Goal: Task Accomplishment & Management: Manage account settings

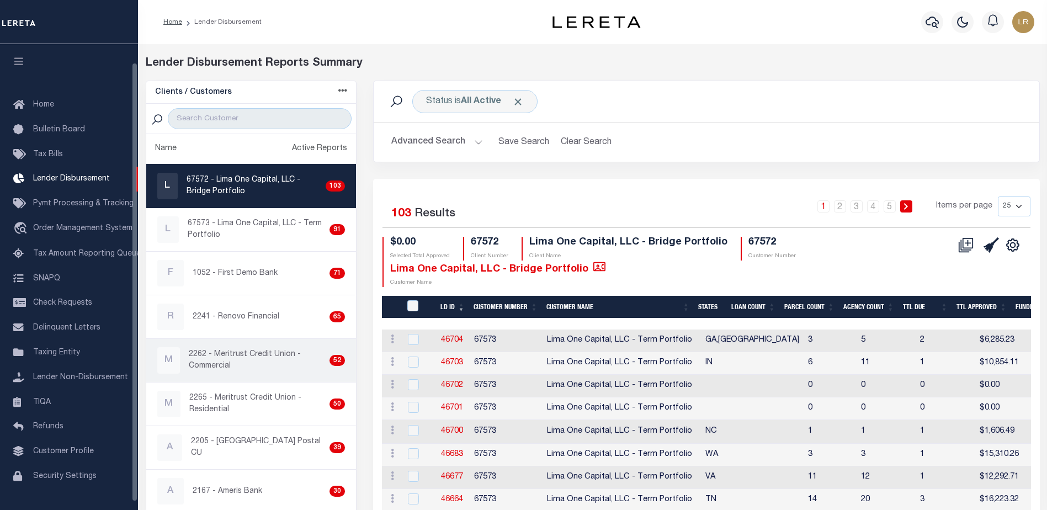
scroll to position [19, 0]
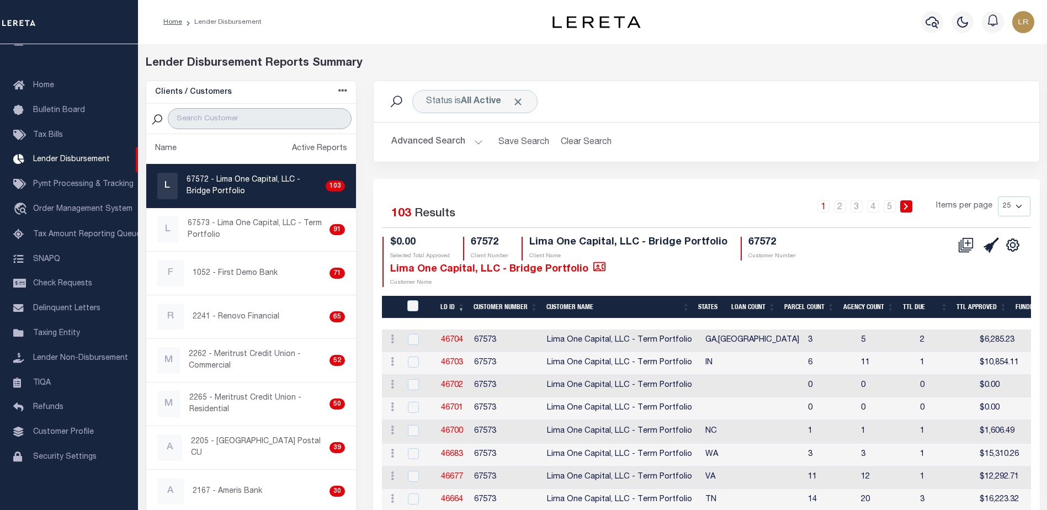
click at [272, 113] on input "search" at bounding box center [260, 118] width 184 height 21
type input "CITY BANK"
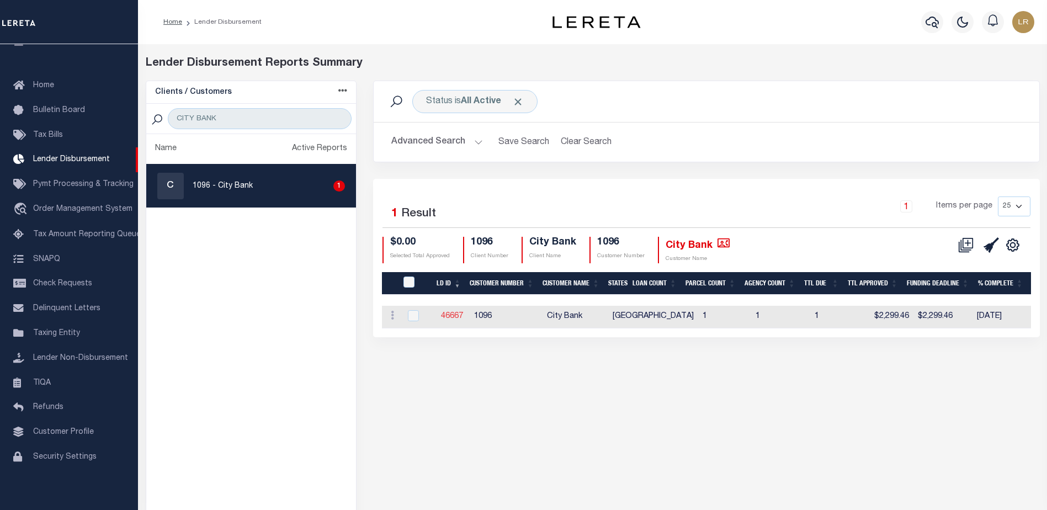
click at [453, 314] on link "46667" at bounding box center [452, 316] width 22 height 8
checkbox input "true"
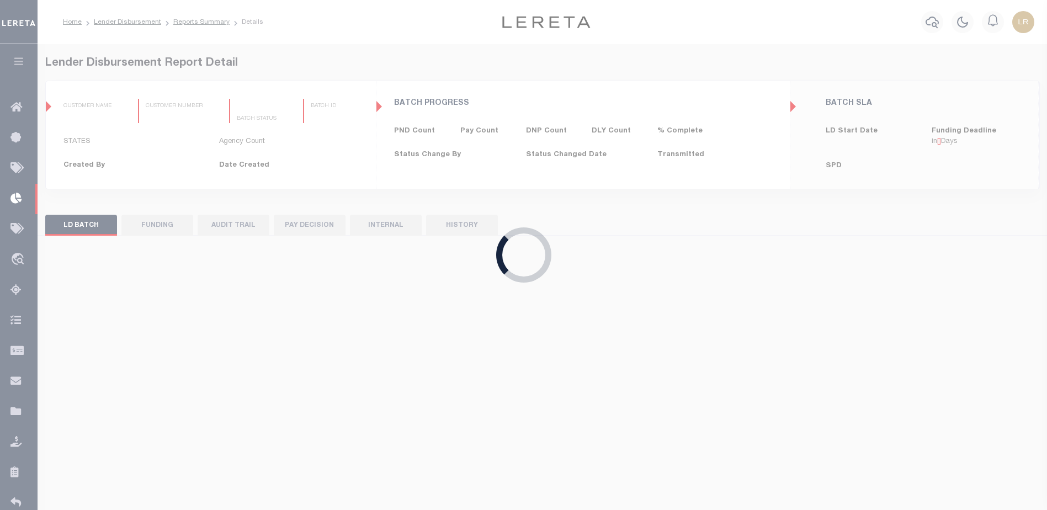
type input "$0.00"
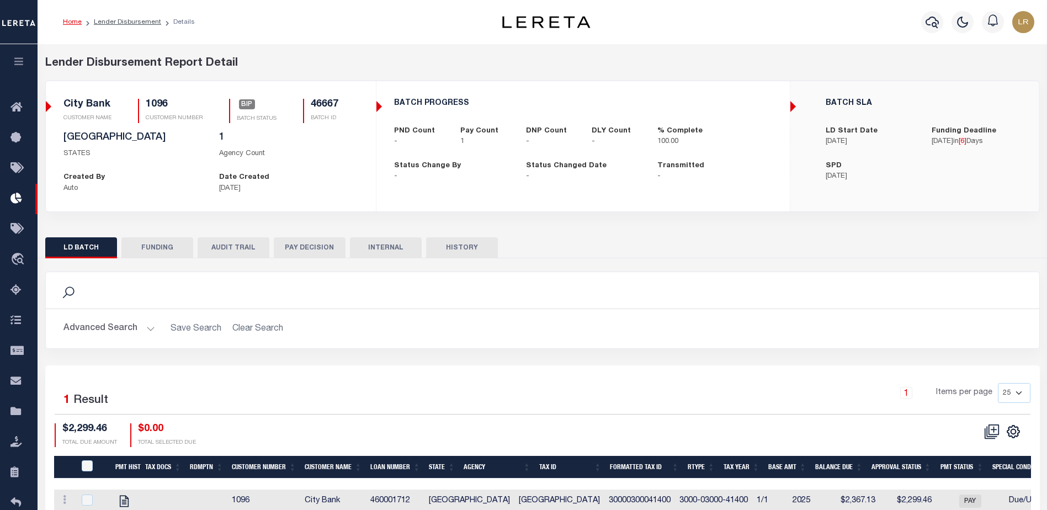
click at [160, 246] on button "FUNDING" at bounding box center [157, 247] width 72 height 21
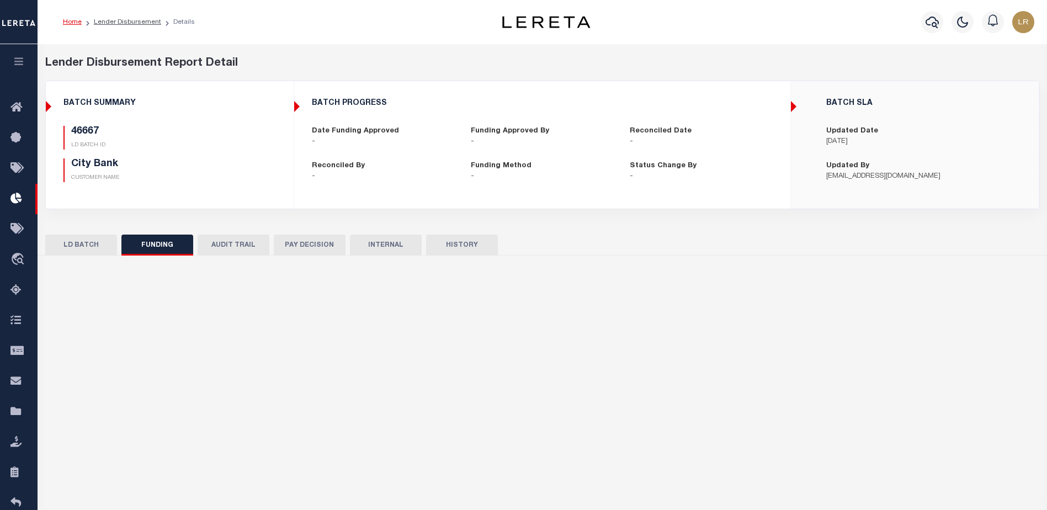
type input "$2,299.46"
type input "$0"
type input "[DATE]"
select select "100"
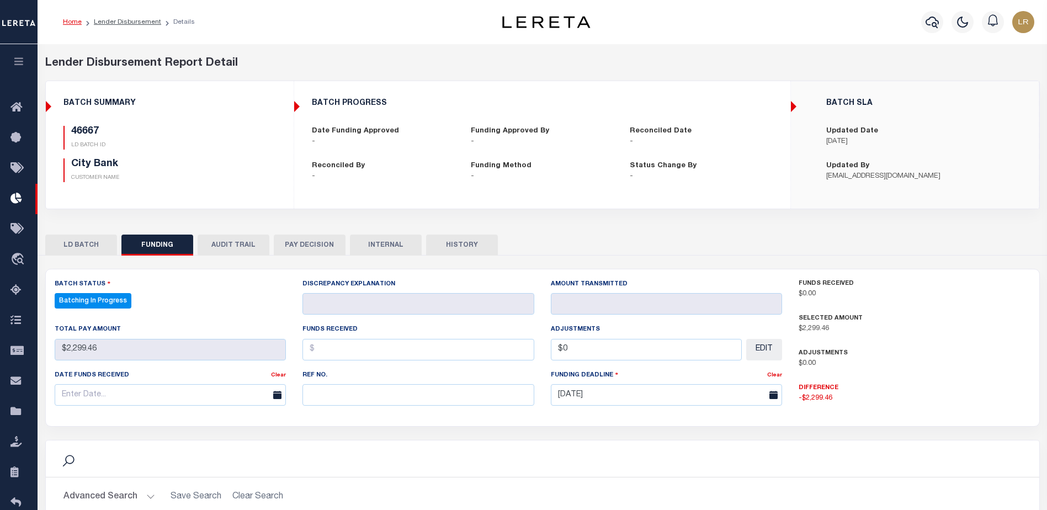
select select "100"
click at [92, 250] on button "LD BATCH" at bounding box center [81, 245] width 72 height 21
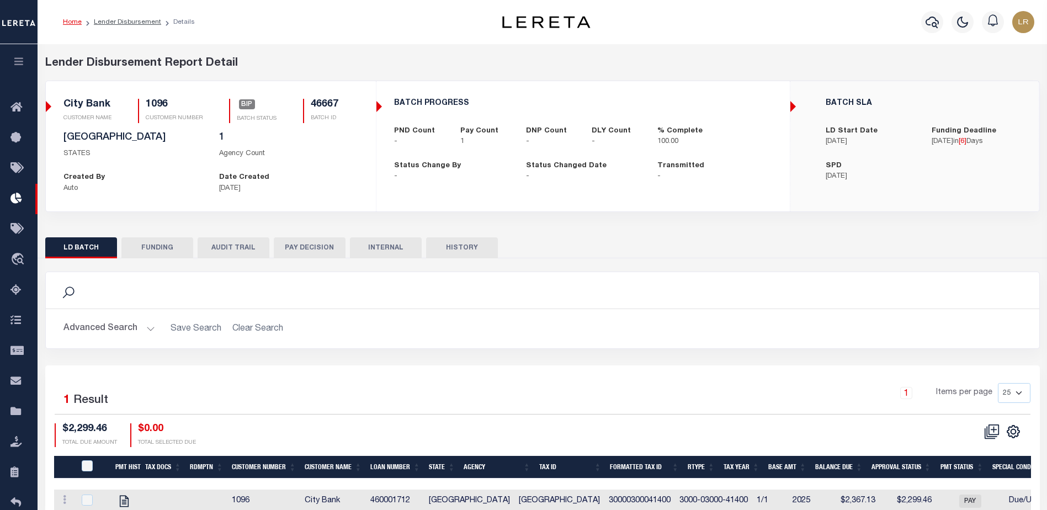
click at [151, 103] on h5 "1096" at bounding box center [174, 105] width 57 height 12
copy h5 "1096"
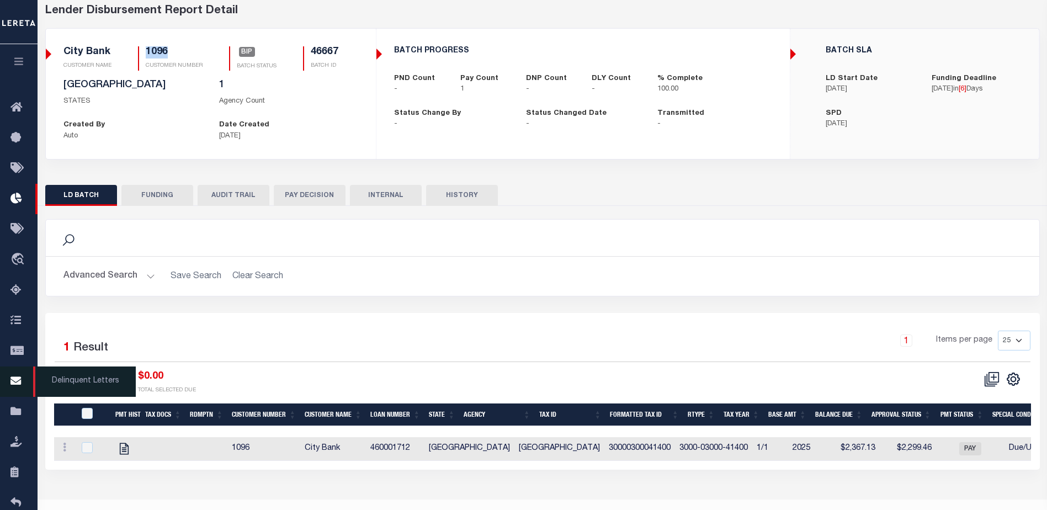
scroll to position [55, 0]
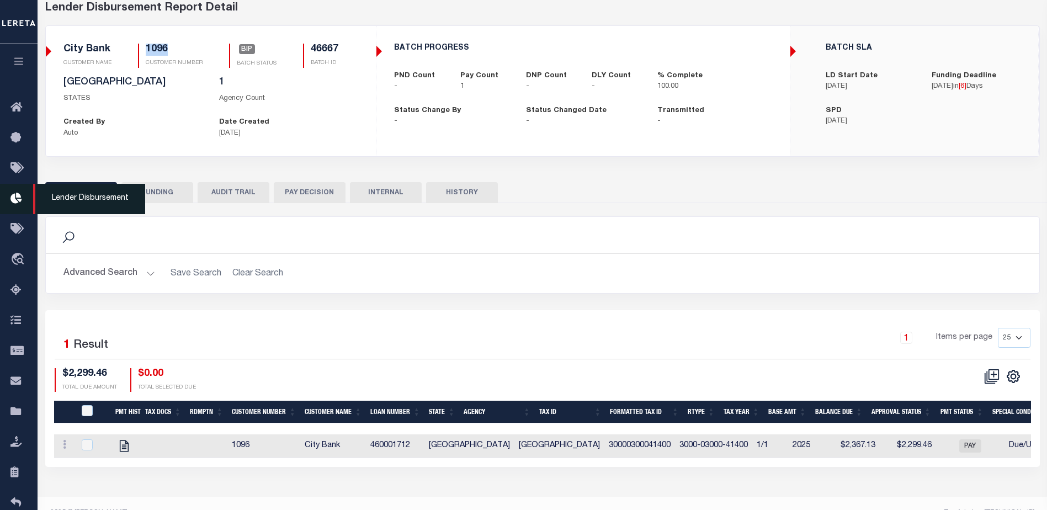
click at [18, 195] on icon at bounding box center [19, 199] width 18 height 14
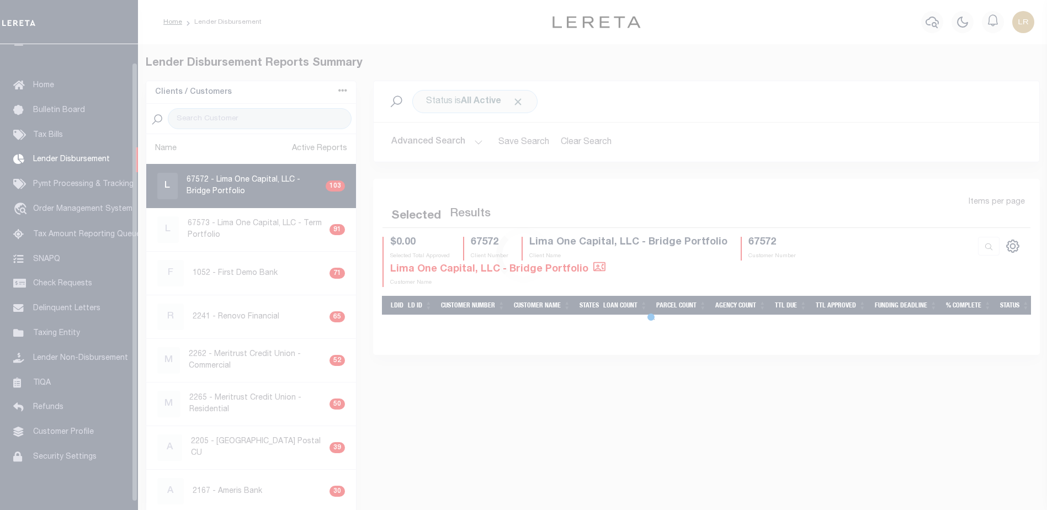
scroll to position [19, 0]
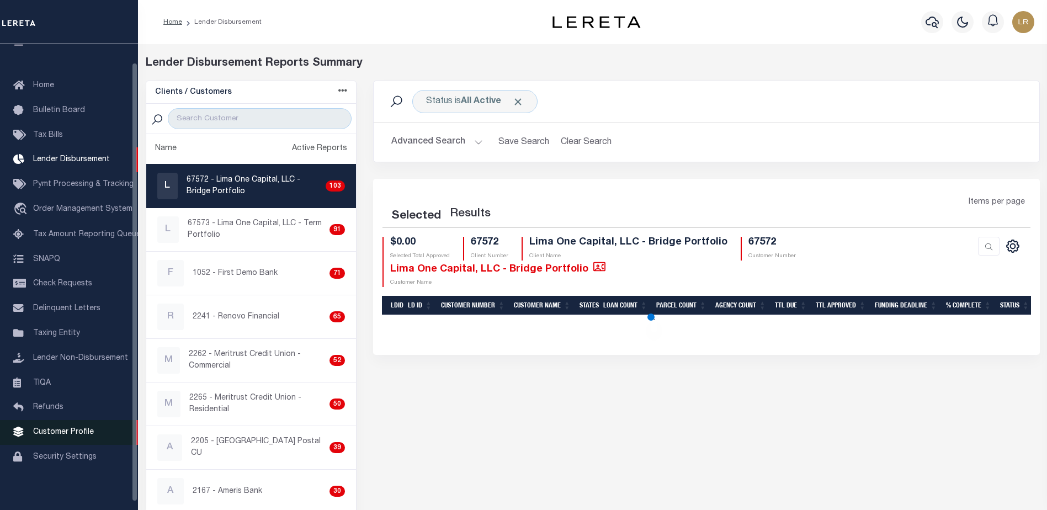
click at [88, 432] on link "Customer Profile" at bounding box center [69, 432] width 138 height 25
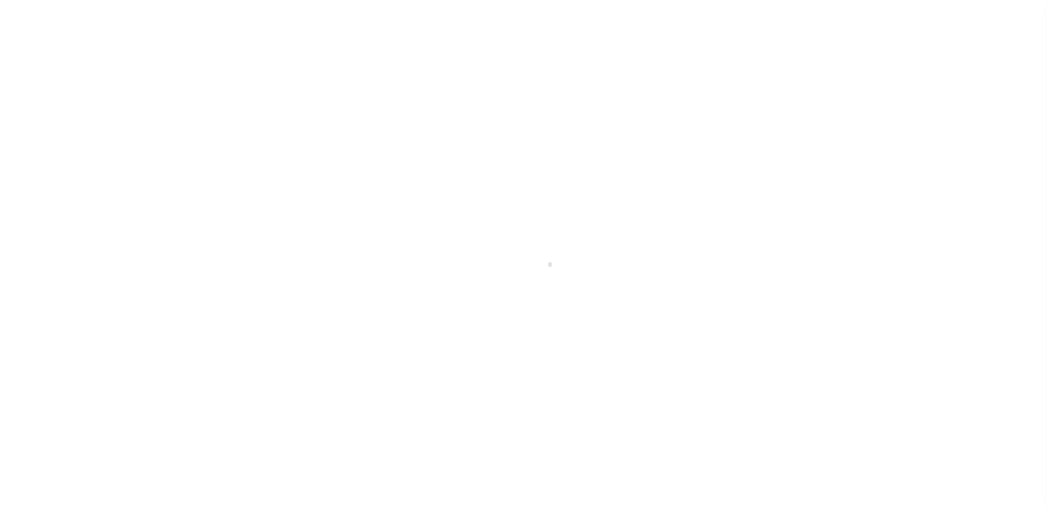
scroll to position [28, 0]
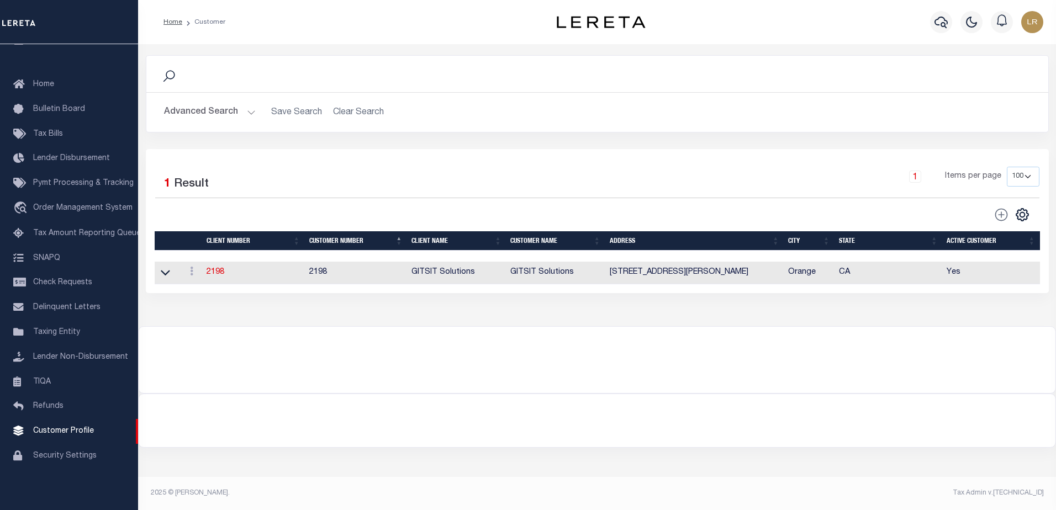
click at [198, 107] on button "Advanced Search" at bounding box center [210, 113] width 92 height 22
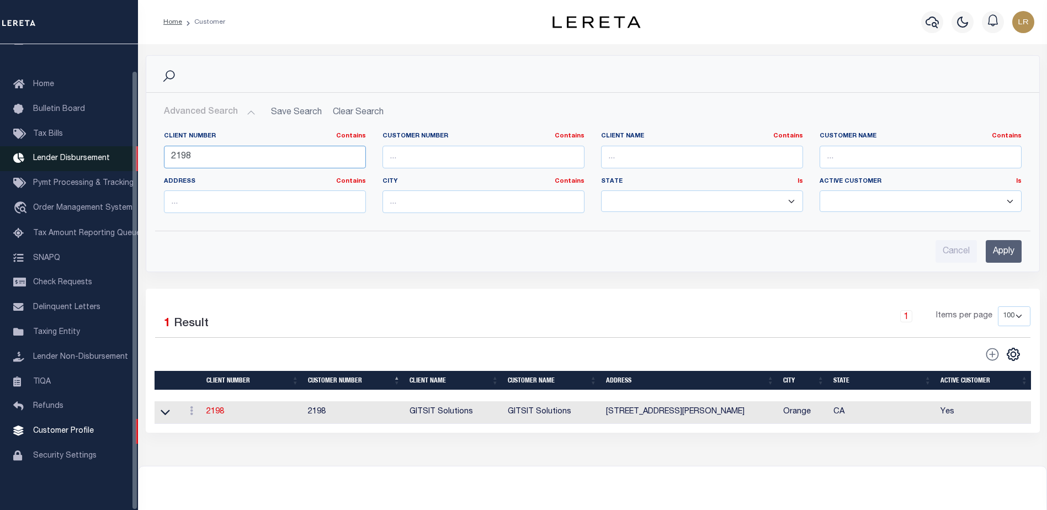
drag, startPoint x: 222, startPoint y: 158, endPoint x: 39, endPoint y: 157, distance: 182.8
click at [39, 157] on div "Home Customer Profile Sign out" at bounding box center [523, 300] width 1047 height 601
paste input "1096"
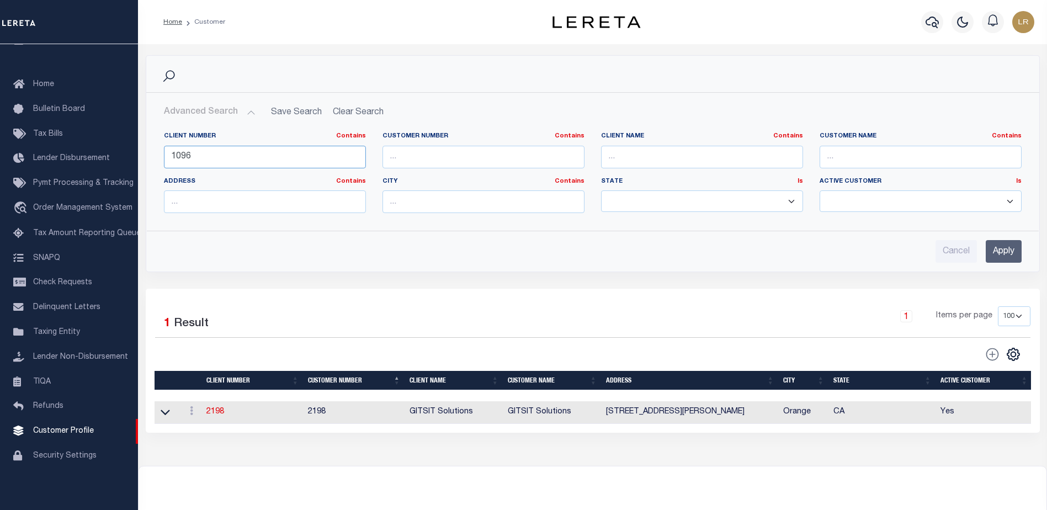
type input "1096"
click at [1024, 243] on div "Cancel Apply" at bounding box center [593, 246] width 876 height 31
click at [1016, 251] on input "Apply" at bounding box center [1004, 251] width 36 height 23
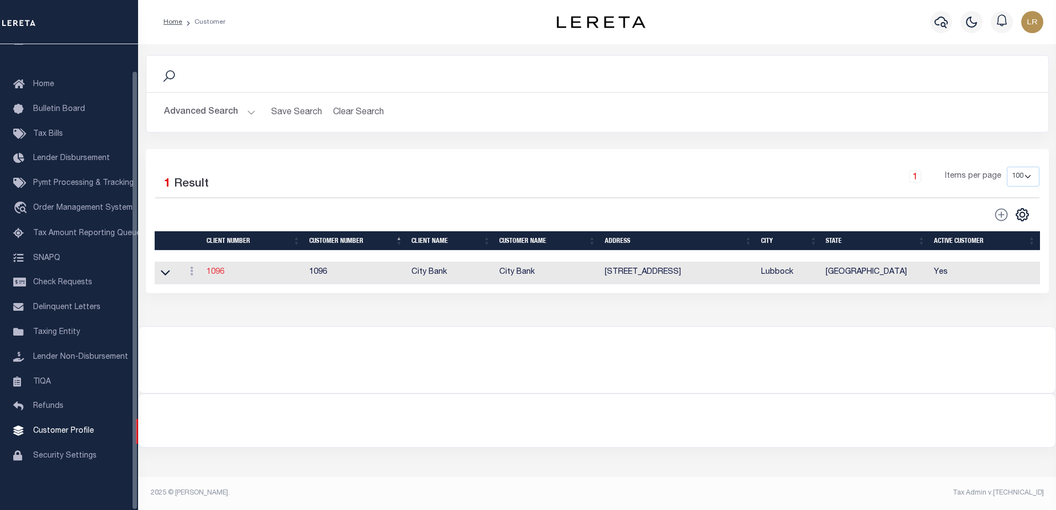
click at [217, 276] on link "1096" at bounding box center [215, 272] width 18 height 8
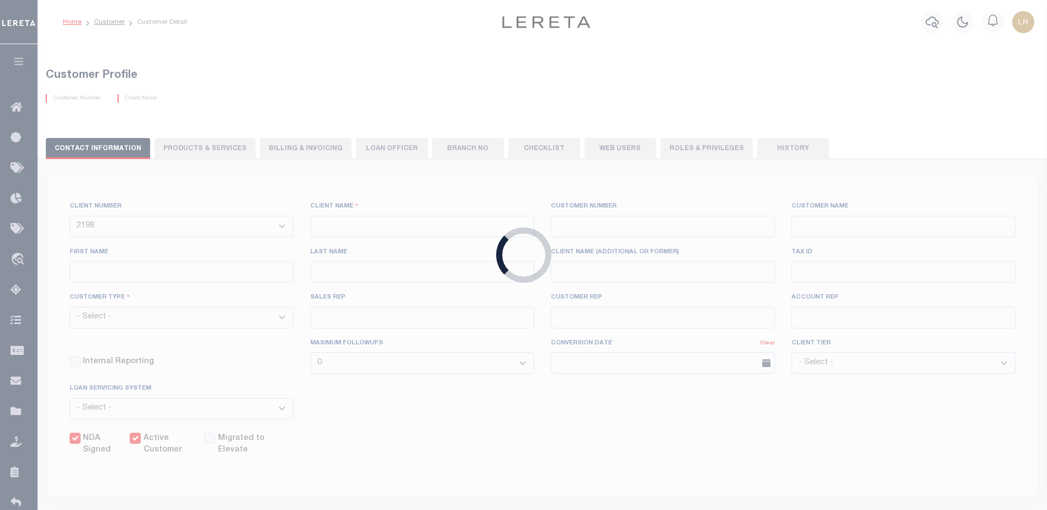
select select
type input "City Bank"
type input "1096"
type input "City Bank"
type input "Jeanne"
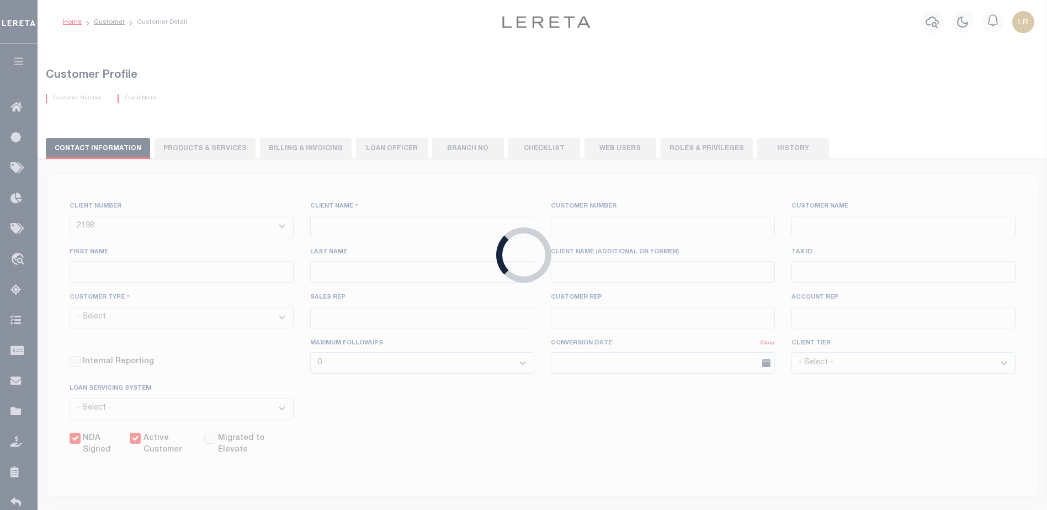
type input "Joubert"
select select "Mixed Portfolio"
type input "Paula Kitchens"
type input "Beth Wiebe"
checkbox input "true"
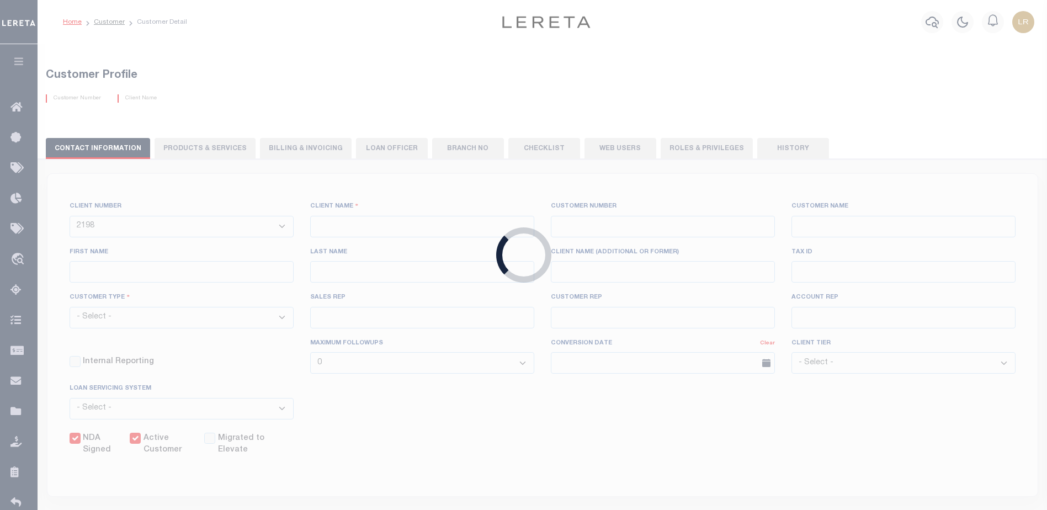
checkbox input "true"
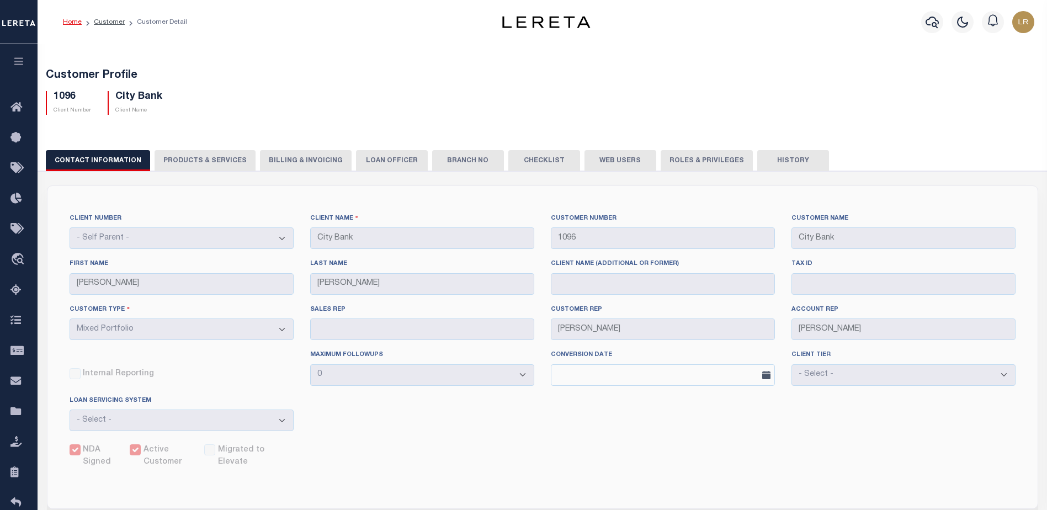
click at [212, 166] on button "PRODUCTS & SERVICES" at bounding box center [205, 160] width 101 height 21
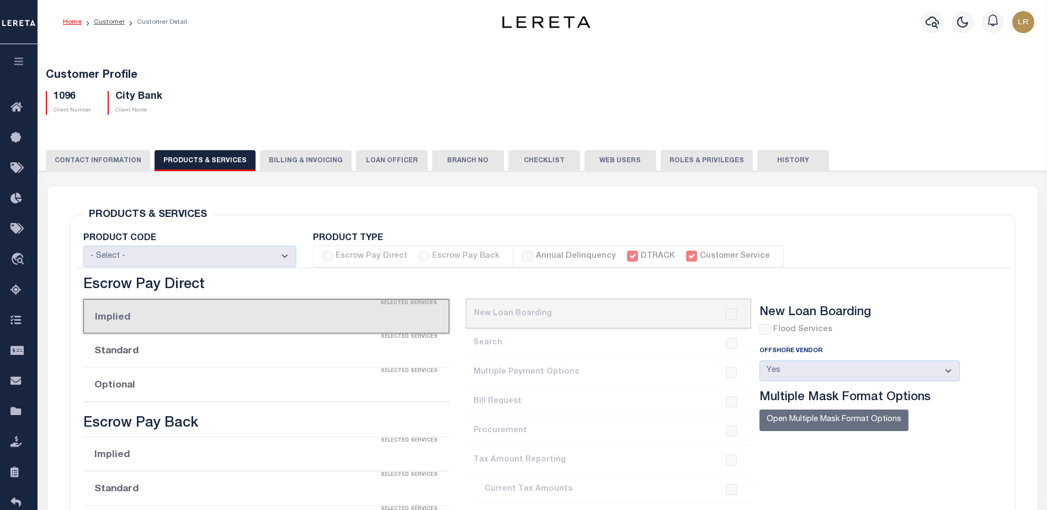
select select "STX"
radio input "true"
checkbox input "true"
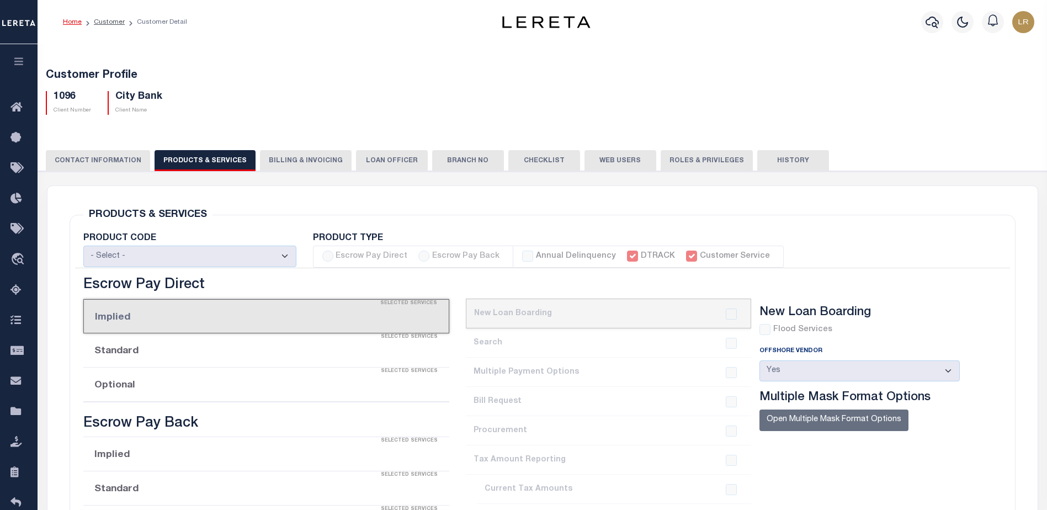
checkbox input "true"
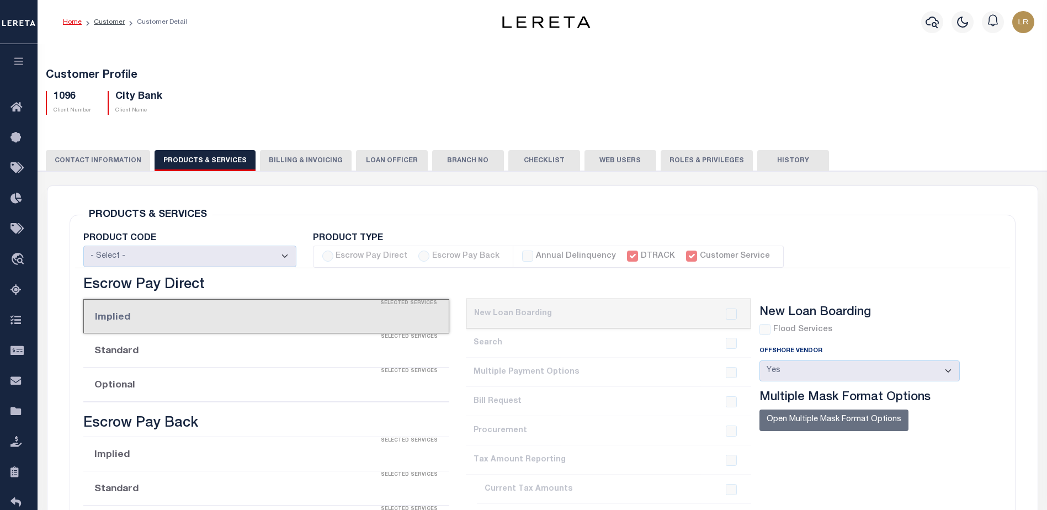
checkbox input "true"
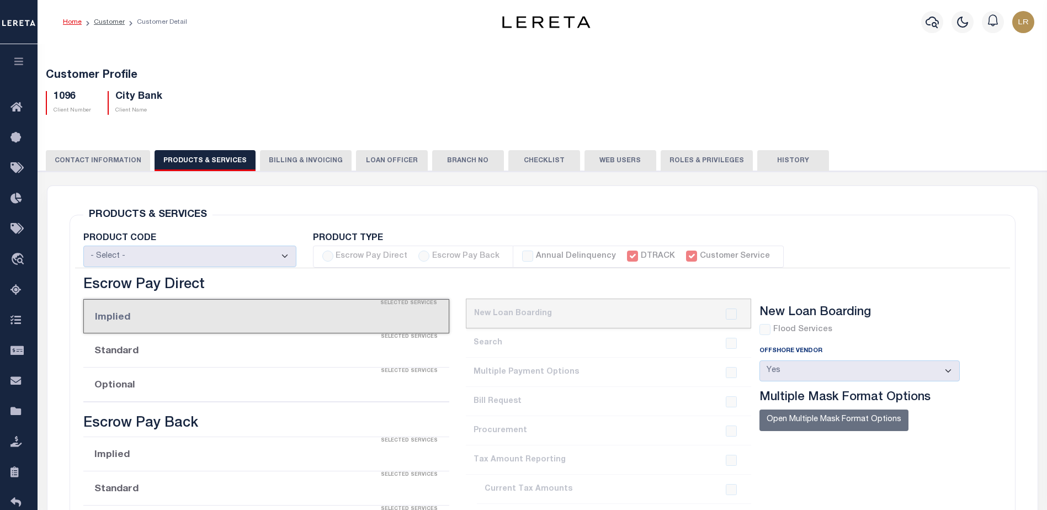
checkbox input "true"
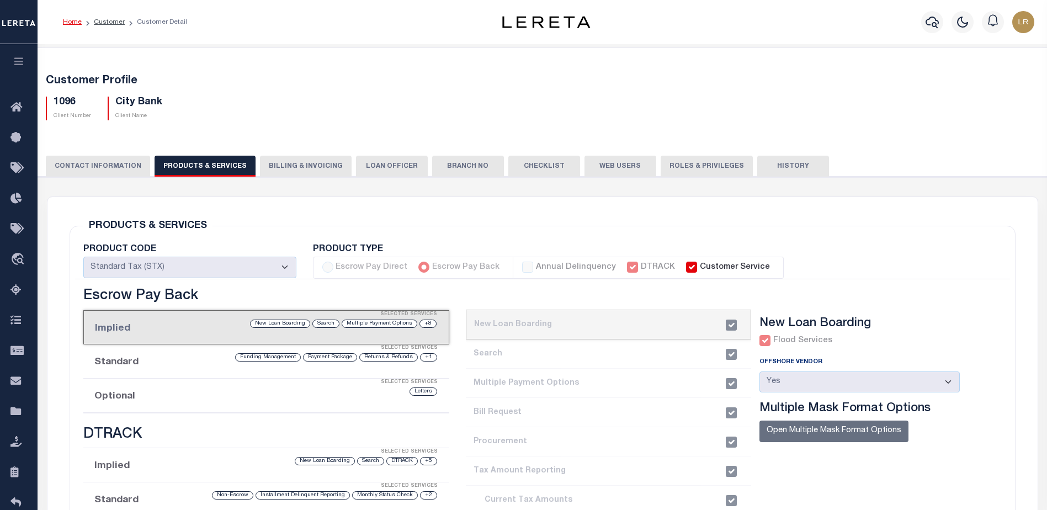
click at [104, 165] on button "CONTACT INFORMATION" at bounding box center [98, 166] width 104 height 21
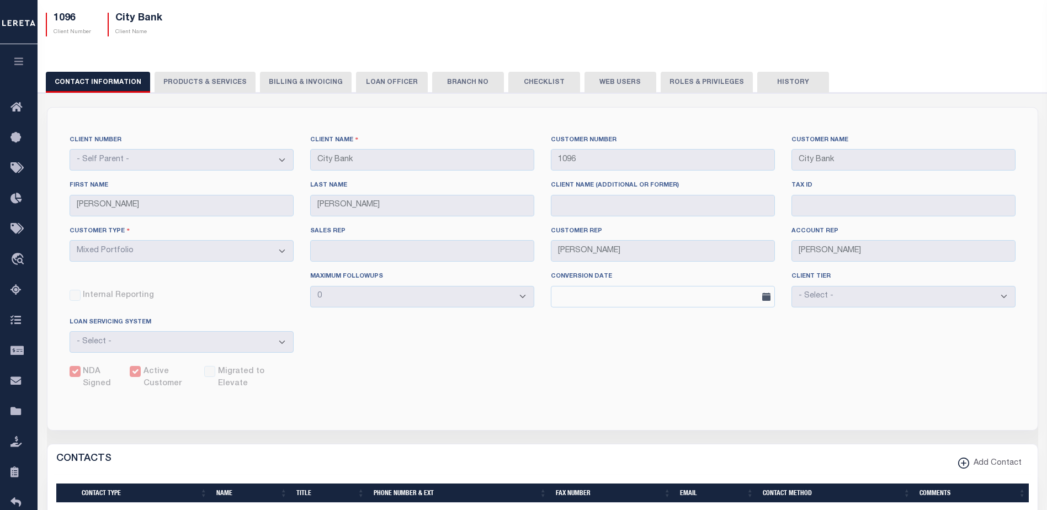
scroll to position [110, 0]
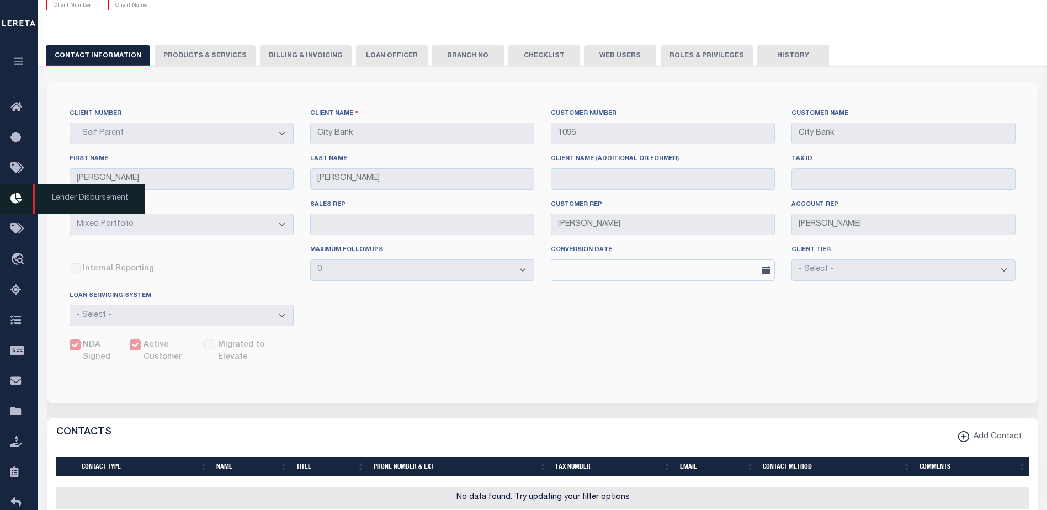
click at [13, 203] on icon at bounding box center [19, 199] width 18 height 14
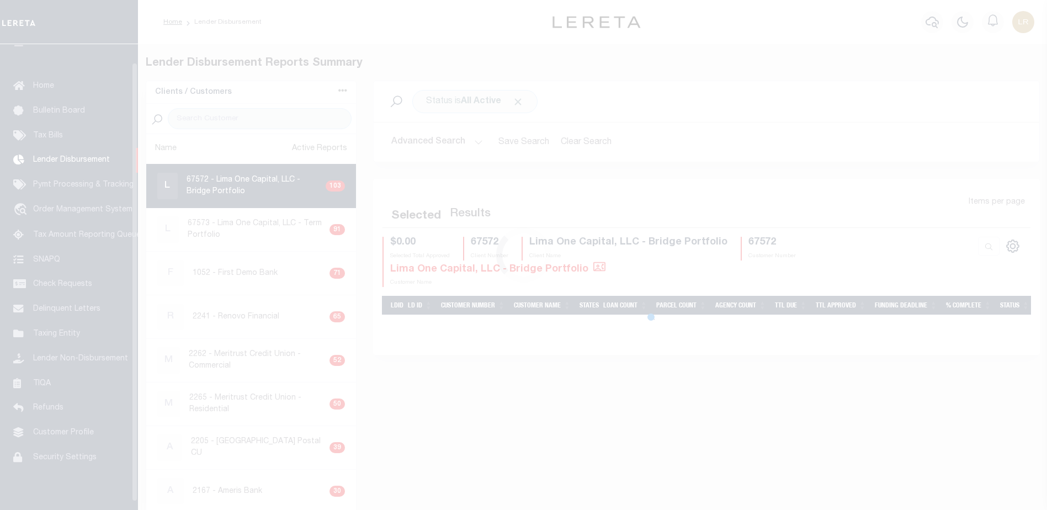
scroll to position [19, 0]
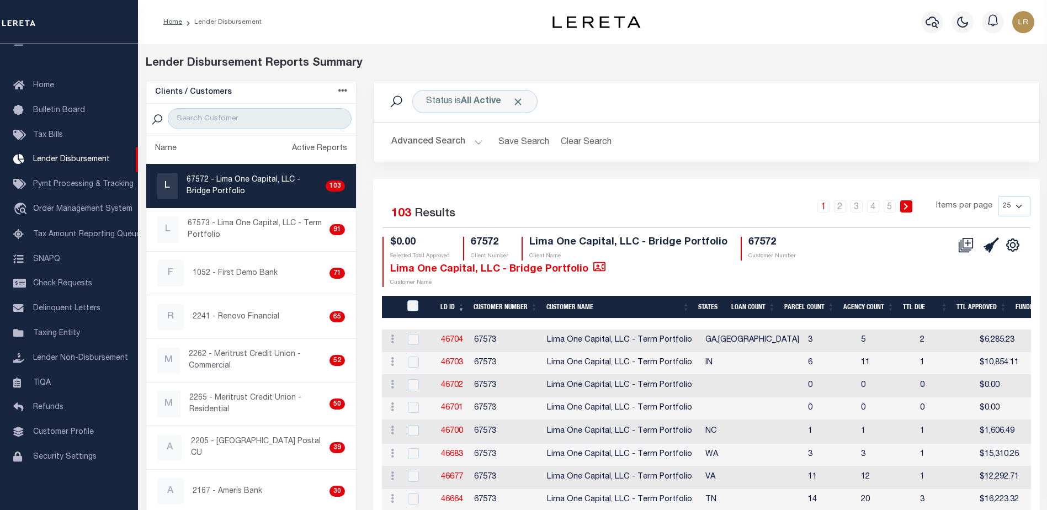
click at [278, 130] on div at bounding box center [251, 119] width 210 height 30
click at [282, 126] on input "search" at bounding box center [260, 118] width 184 height 21
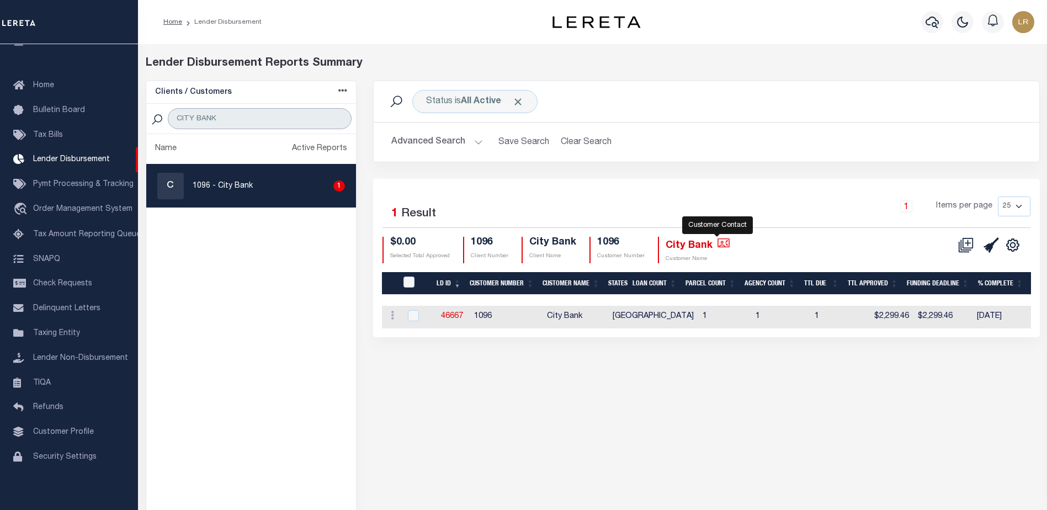
type input "CITY BANK"
click at [718, 244] on icon "" at bounding box center [724, 243] width 12 height 12
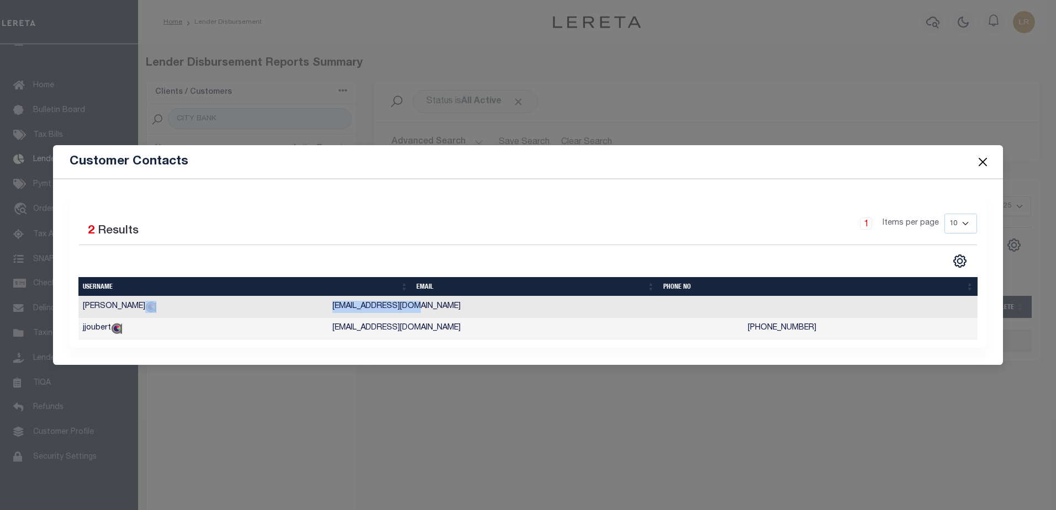
drag, startPoint x: 457, startPoint y: 305, endPoint x: 398, endPoint y: 304, distance: 59.6
click at [398, 304] on tr "Jason Missimer jmissimer@city.bank" at bounding box center [527, 307] width 899 height 22
copy tr "jmissimer@city.bank"
click at [523, 333] on td "jjoubert@city.bank" at bounding box center [535, 329] width 415 height 22
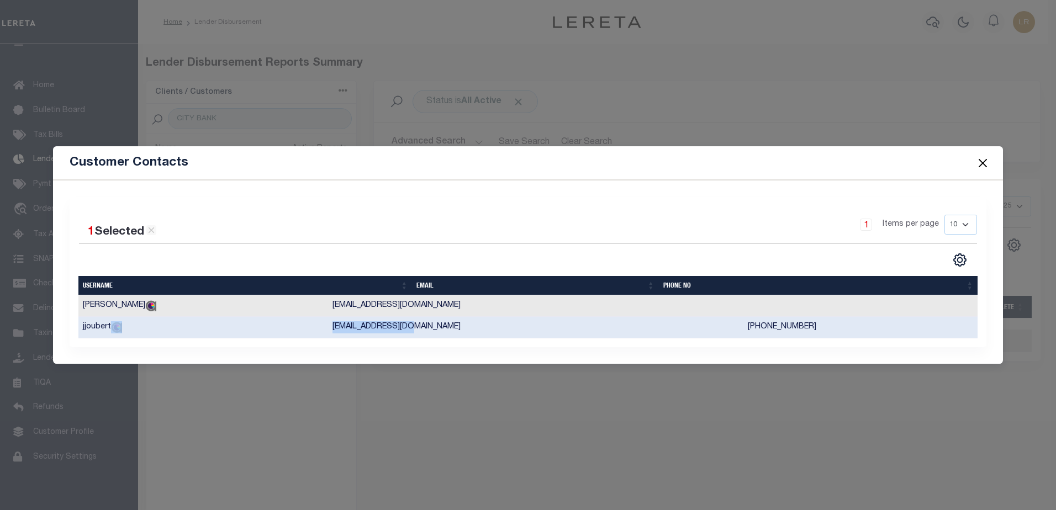
drag, startPoint x: 523, startPoint y: 334, endPoint x: 386, endPoint y: 335, distance: 136.9
click at [386, 335] on tr "jjoubert jjoubert@city.bank 469-423-1446" at bounding box center [527, 328] width 899 height 22
copy tr "jjoubert@city.bank"
click at [987, 165] on button "Close" at bounding box center [982, 163] width 14 height 14
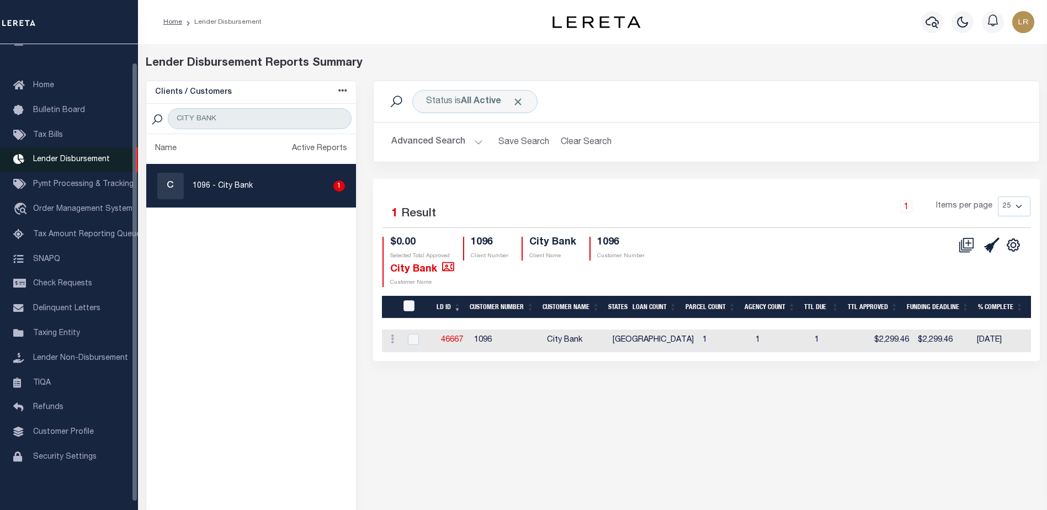
click at [93, 158] on span "Lender Disbursement" at bounding box center [71, 160] width 77 height 8
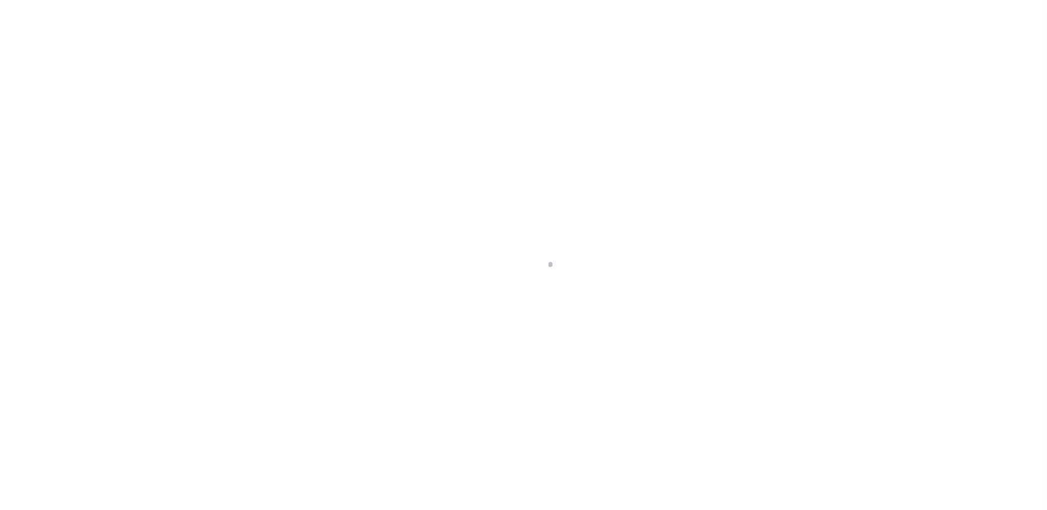
scroll to position [19, 0]
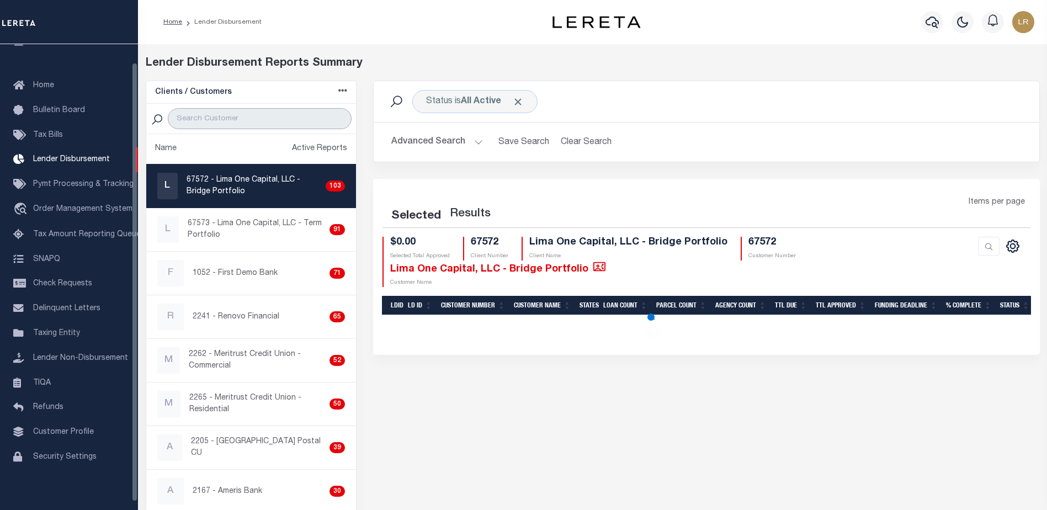
click at [212, 121] on input "search" at bounding box center [260, 118] width 184 height 21
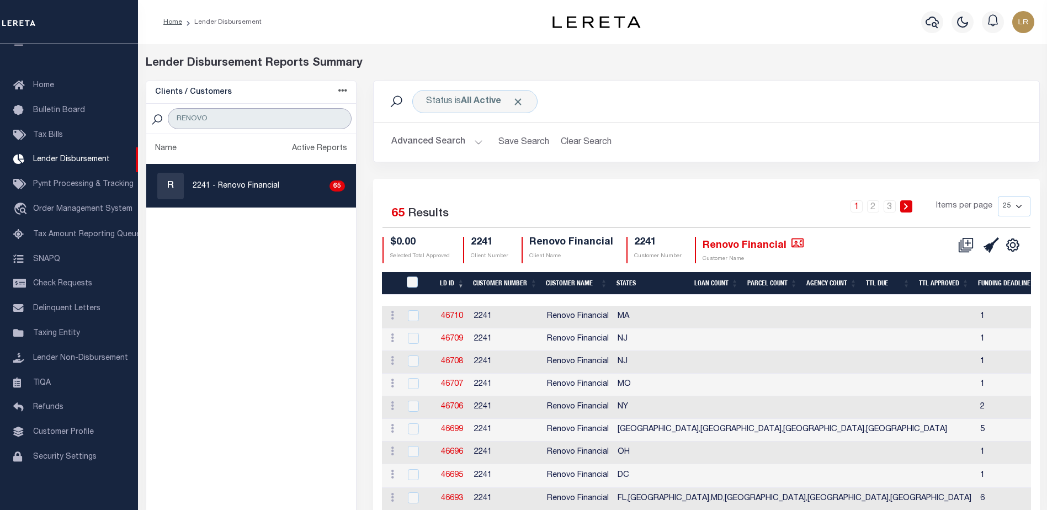
type input "RENOVO"
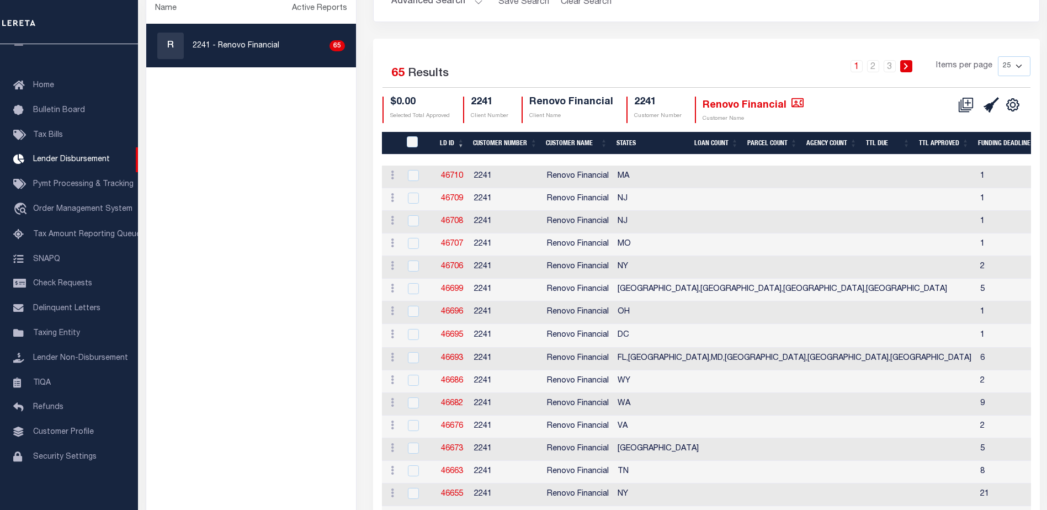
scroll to position [97, 0]
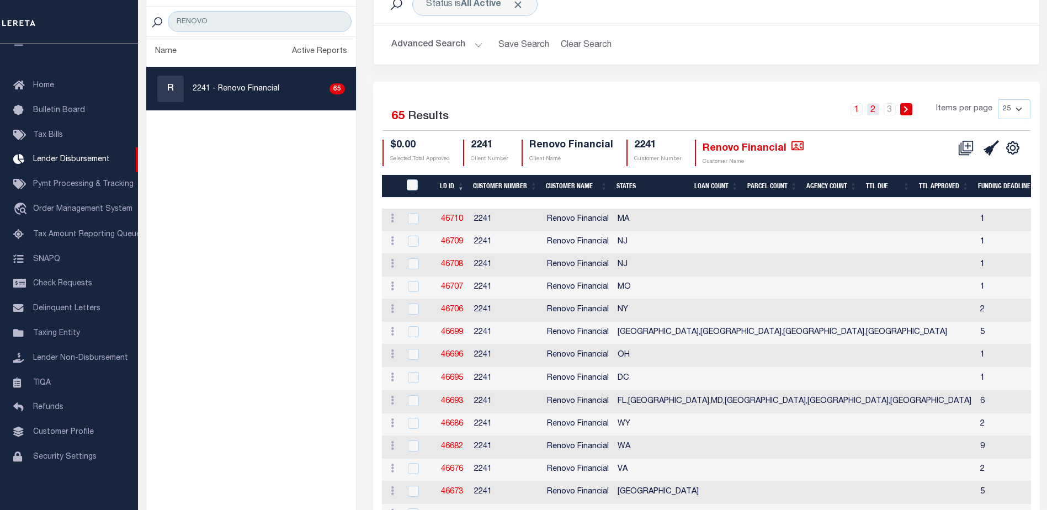
click at [877, 110] on link "2" at bounding box center [873, 109] width 12 height 12
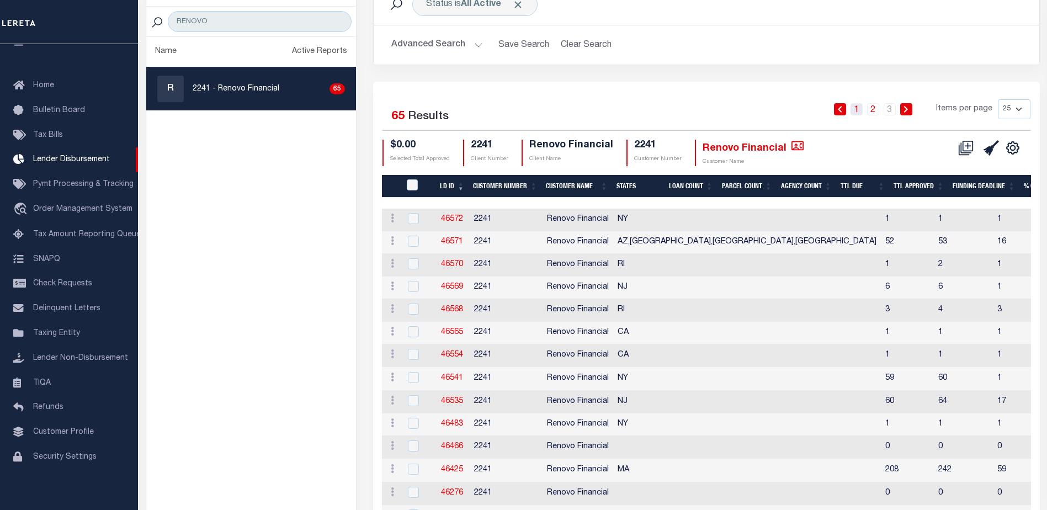
click at [862, 115] on link "1" at bounding box center [857, 109] width 12 height 12
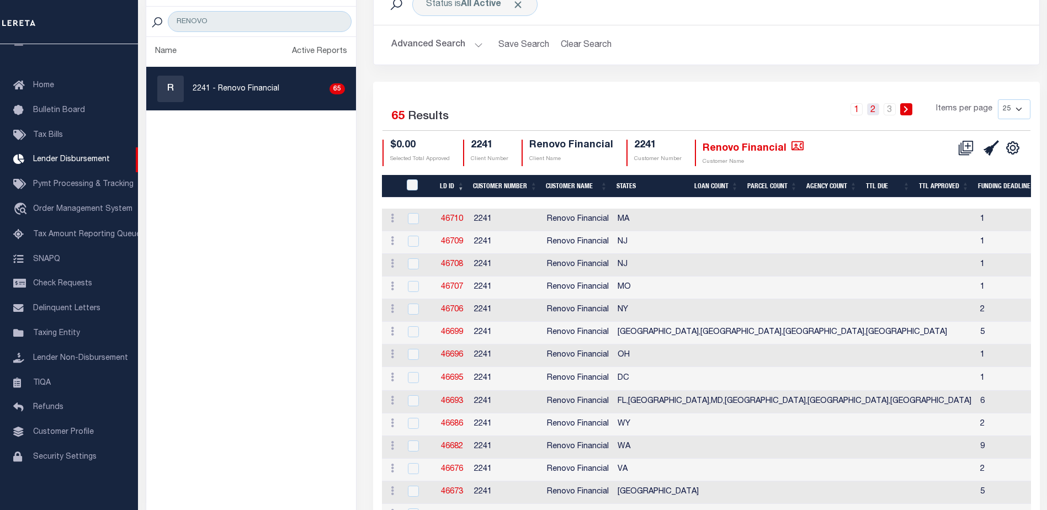
click at [873, 110] on link "2" at bounding box center [873, 109] width 12 height 12
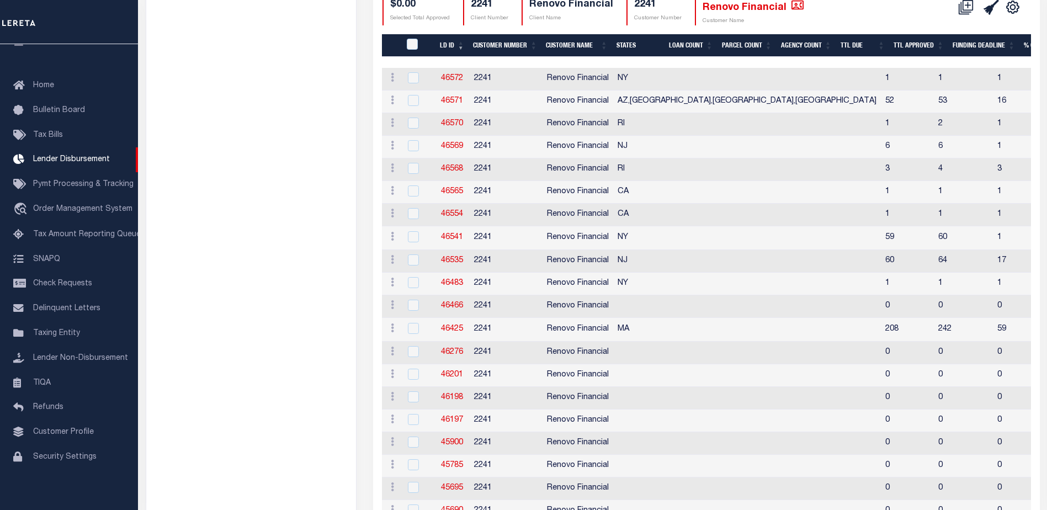
scroll to position [263, 0]
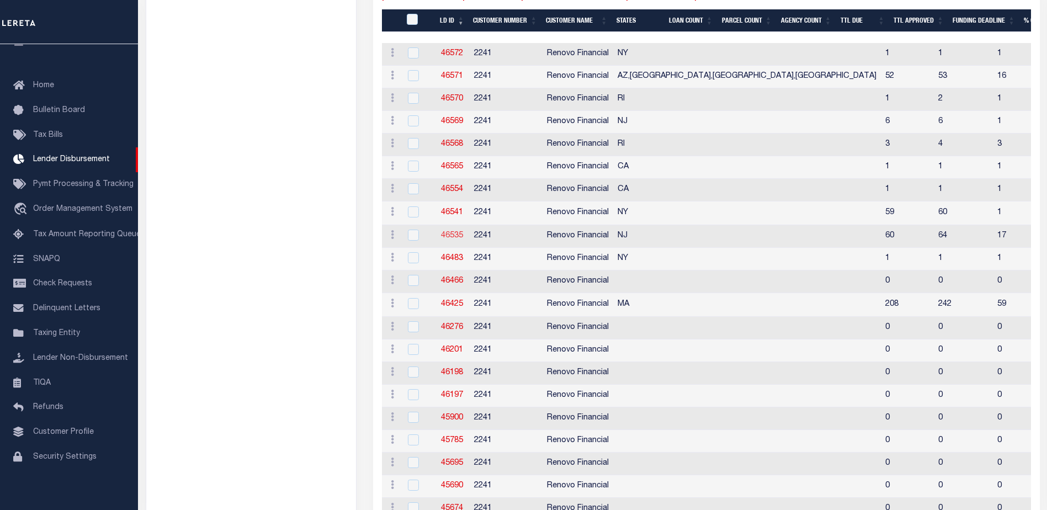
click at [457, 236] on link "46535" at bounding box center [452, 236] width 22 height 8
checkbox input "true"
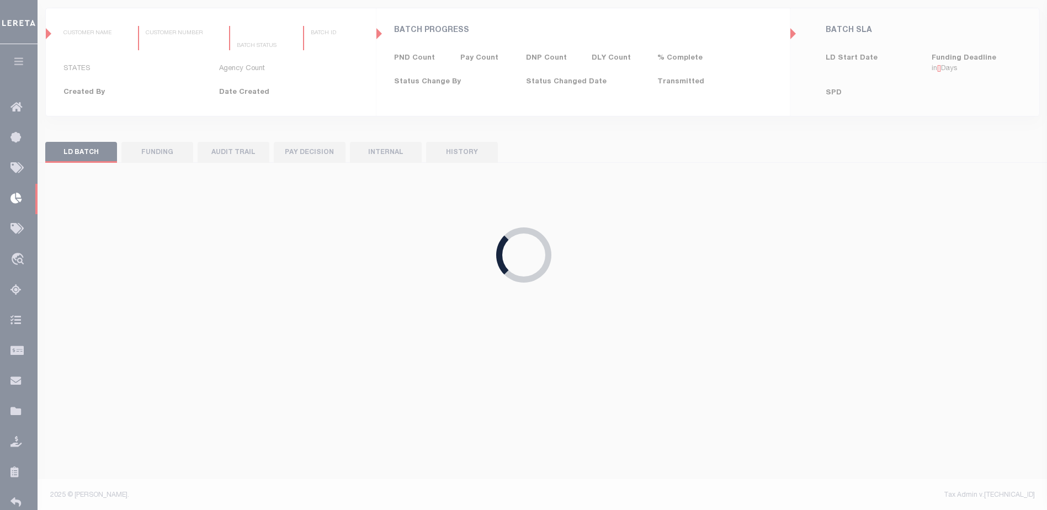
type input "$0.00"
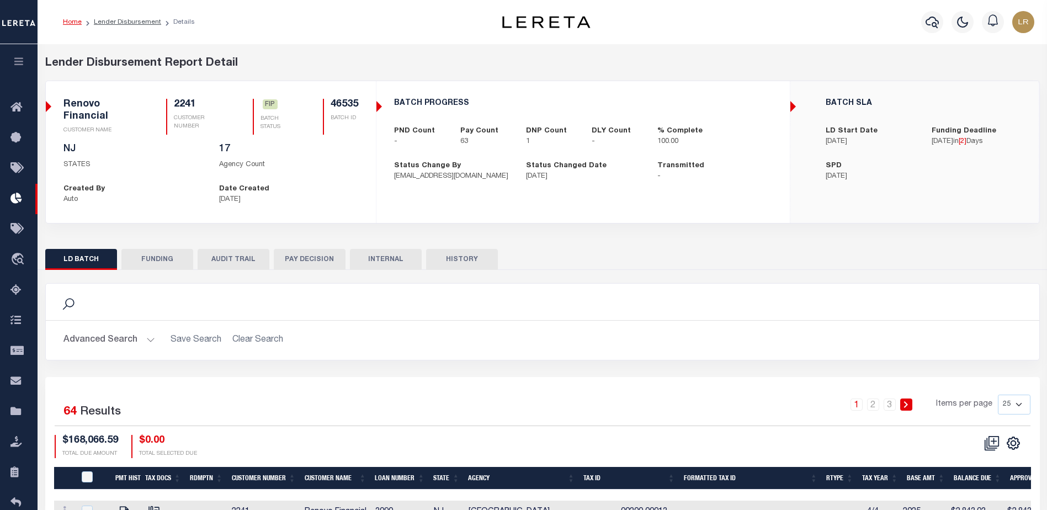
click at [159, 259] on button "FUNDING" at bounding box center [157, 259] width 72 height 21
type input "$165,790.58"
type input "$0"
type input "[DATE]"
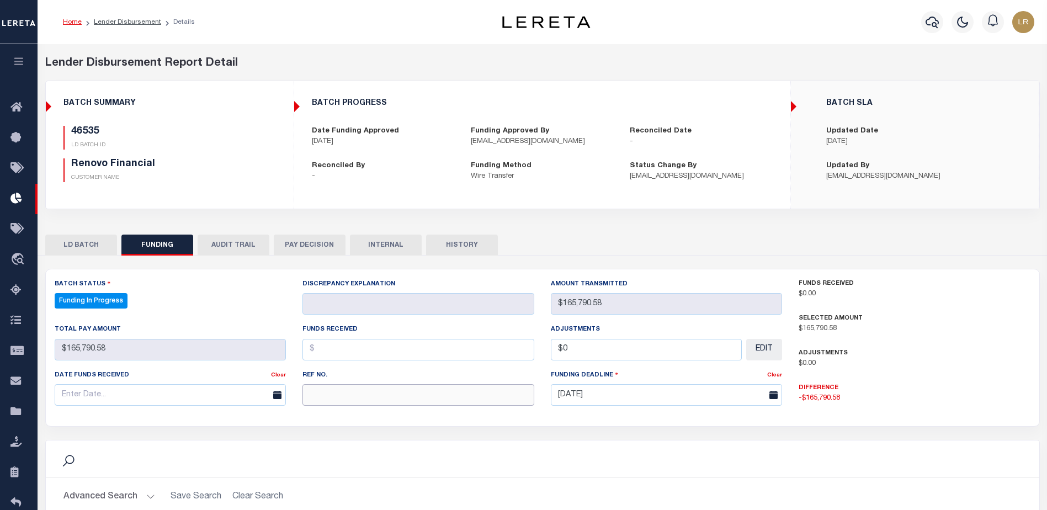
click at [342, 400] on input "text" at bounding box center [419, 395] width 232 height 22
paste input "20251010MMQFMP2700401610101711FT03"
type input "20251010MMQFMP2700401610101711FT03"
select select "100"
type input "20251010MMQFMP2700401610101711FT03"
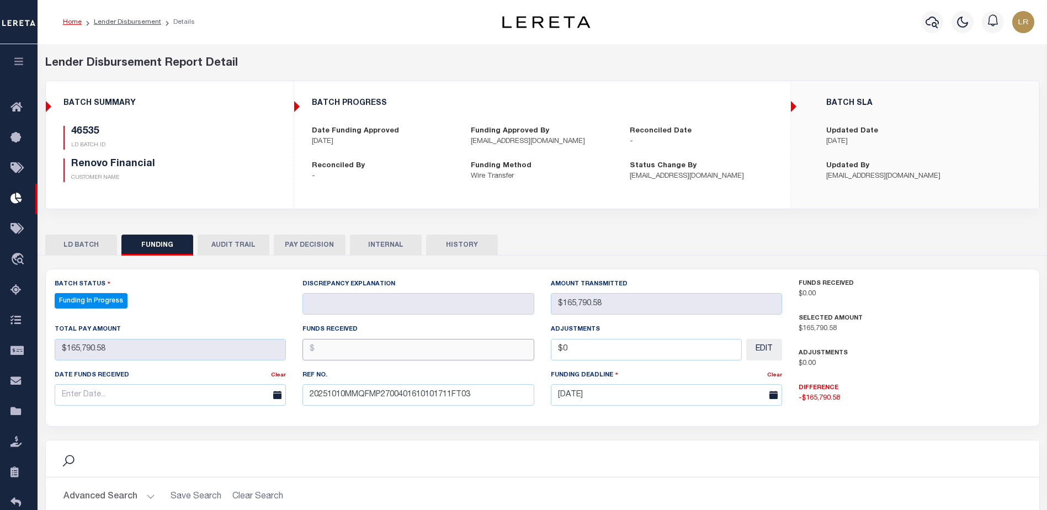
click at [330, 353] on input "text" at bounding box center [419, 350] width 232 height 22
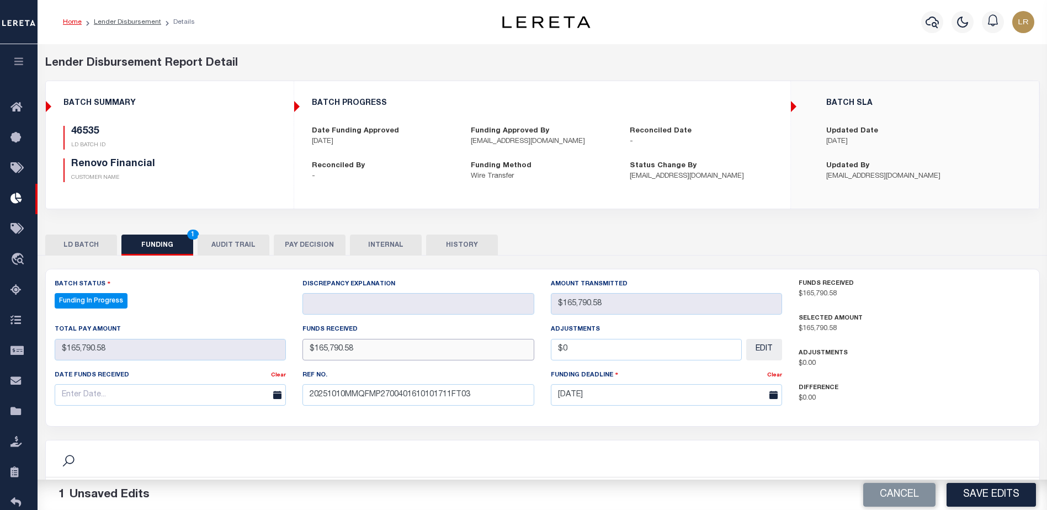
type input "$165,790.58"
click at [209, 398] on input "text" at bounding box center [171, 395] width 232 height 22
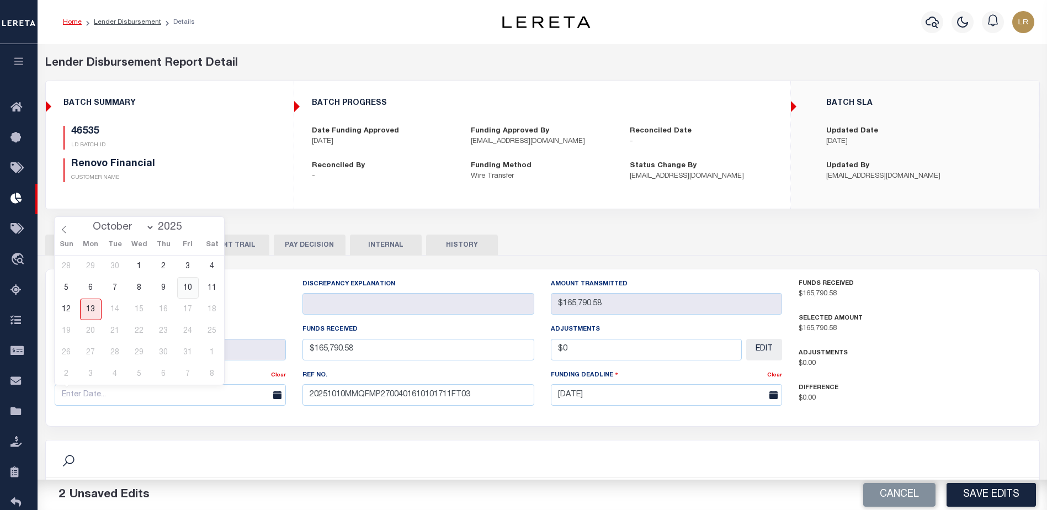
click at [193, 287] on span "10" at bounding box center [188, 288] width 22 height 22
type input "[DATE]"
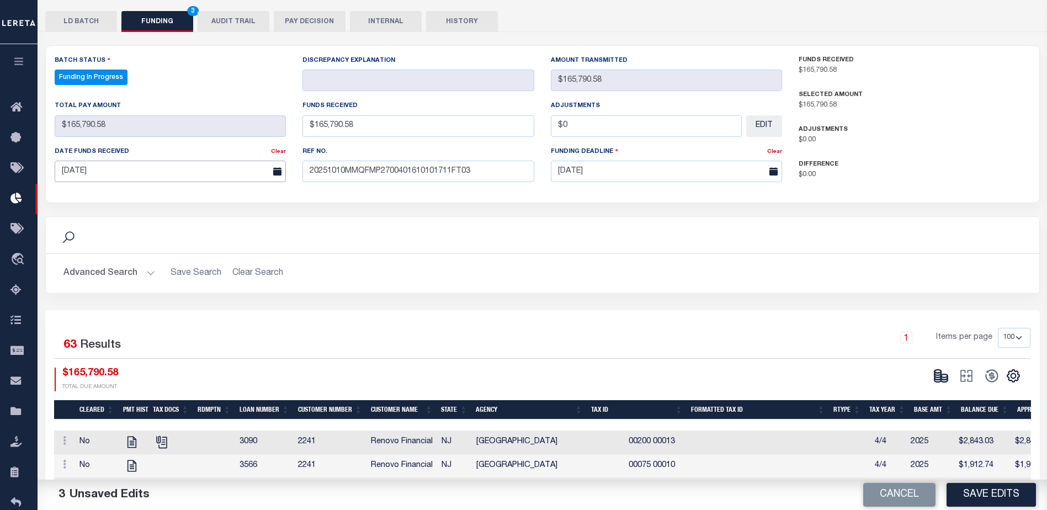
scroll to position [276, 0]
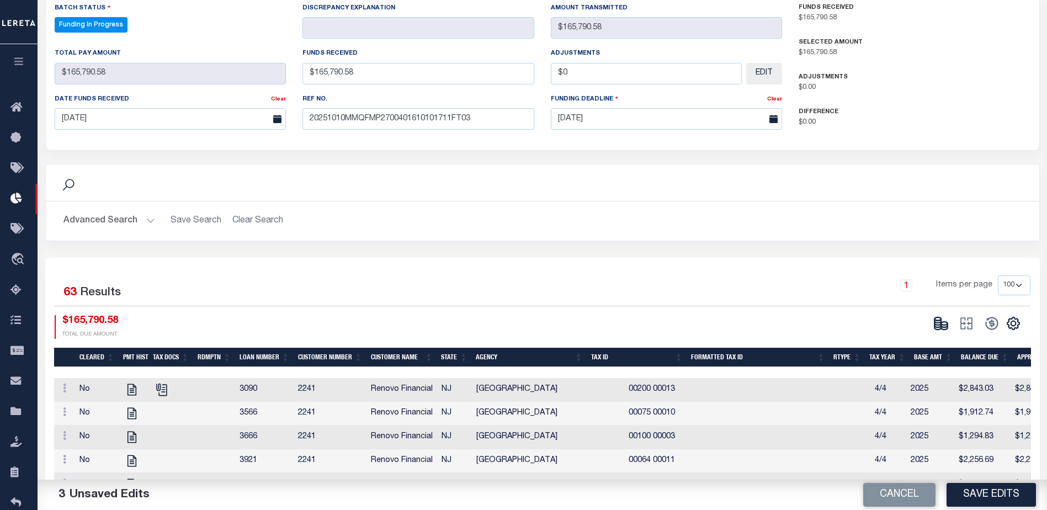
click at [984, 488] on button "Save Edits" at bounding box center [991, 495] width 89 height 24
type input "$165,790.58"
type input "$0"
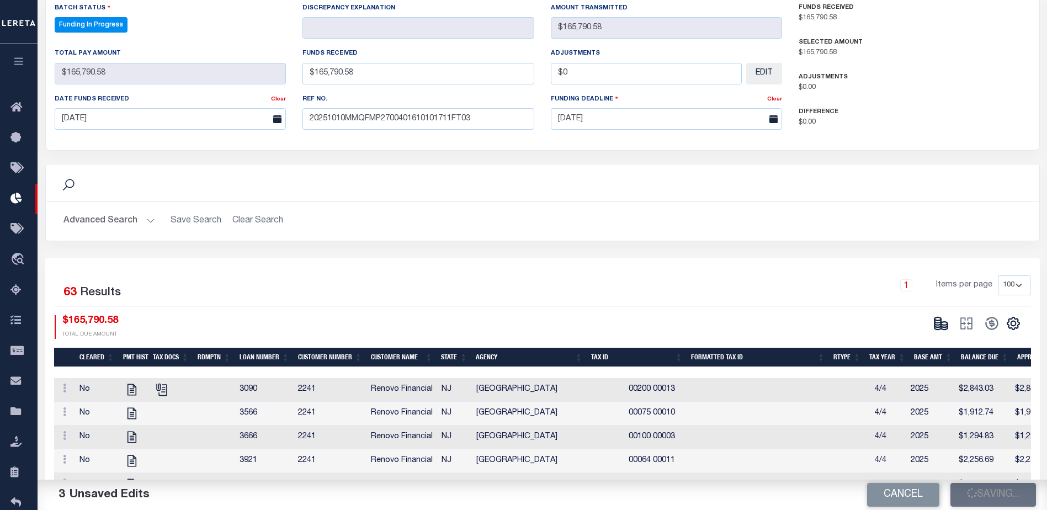
scroll to position [206, 0]
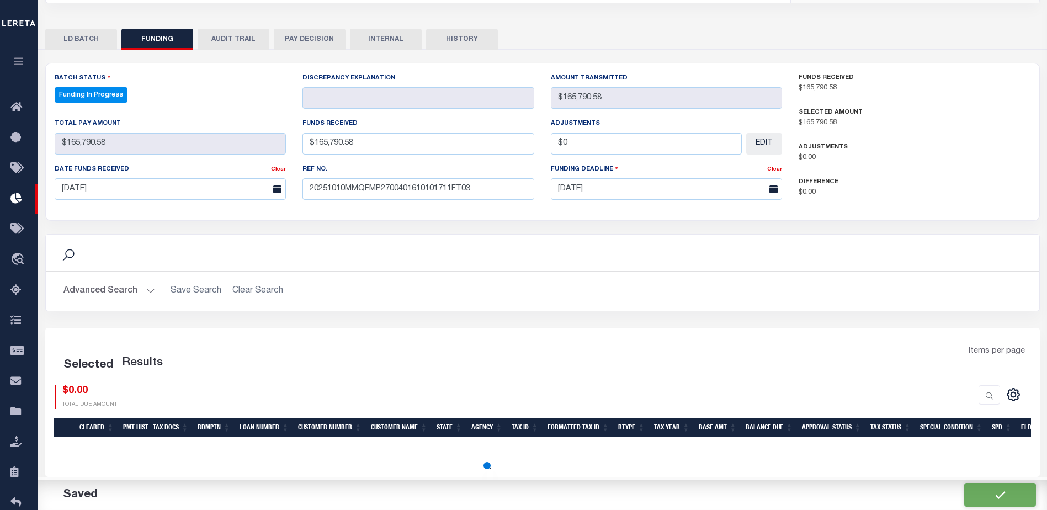
click at [1005, 395] on div at bounding box center [1005, 395] width 0 height 0
select select "100"
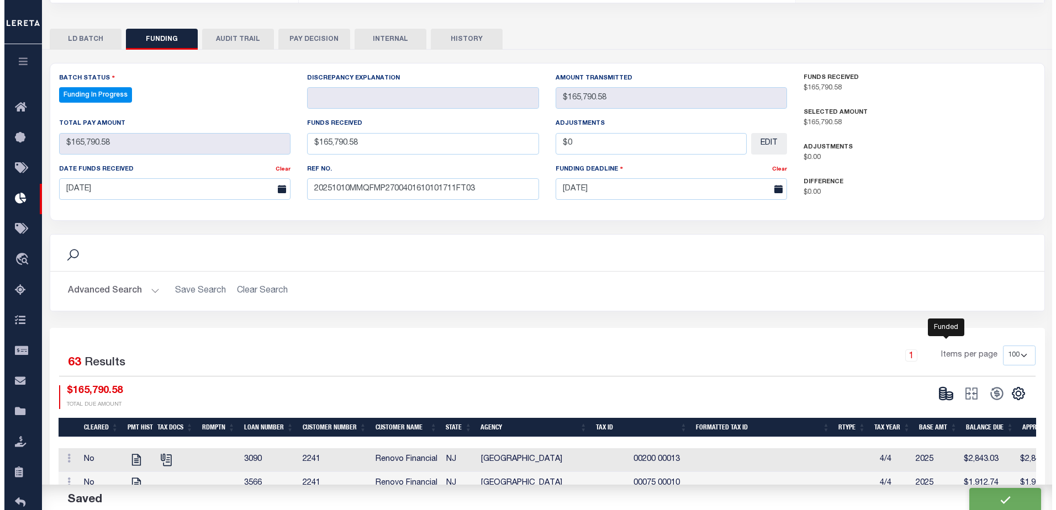
scroll to position [276, 0]
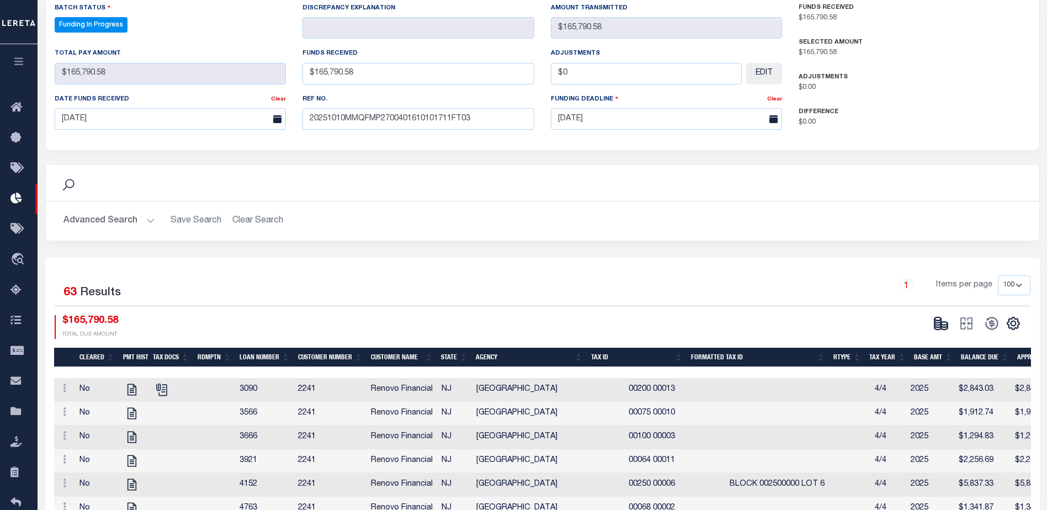
click at [942, 325] on icon at bounding box center [941, 323] width 15 height 15
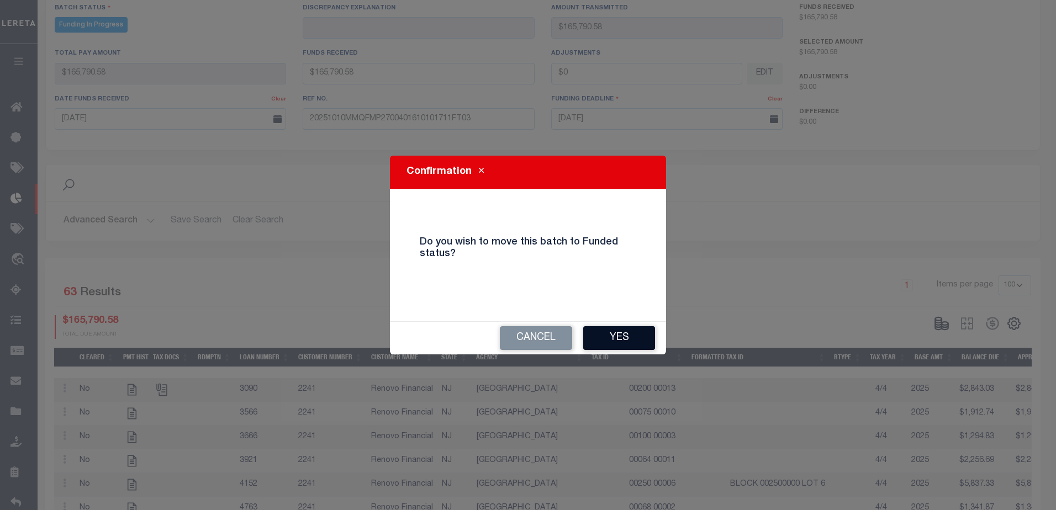
click at [627, 336] on button "Yes" at bounding box center [619, 338] width 72 height 24
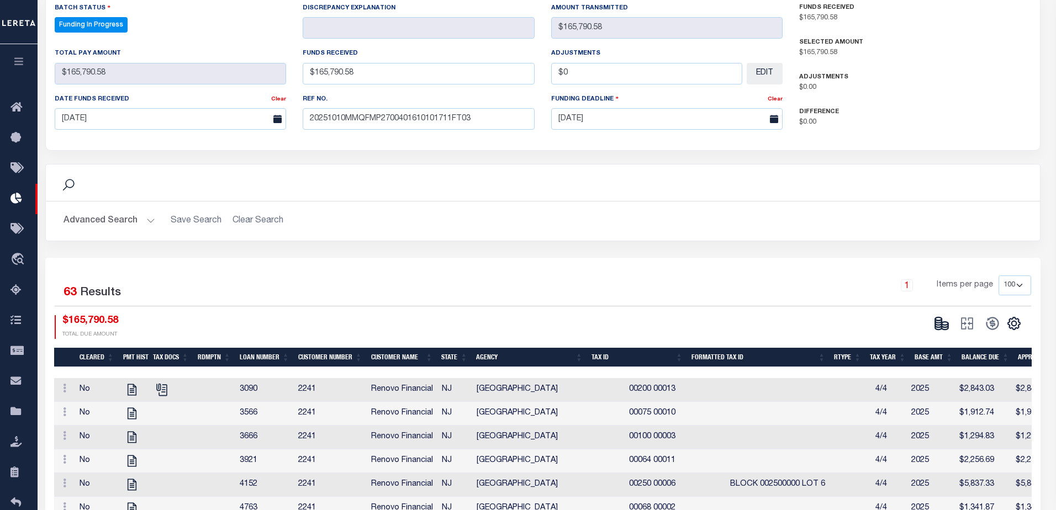
type input "$165,790.58"
type input "$0"
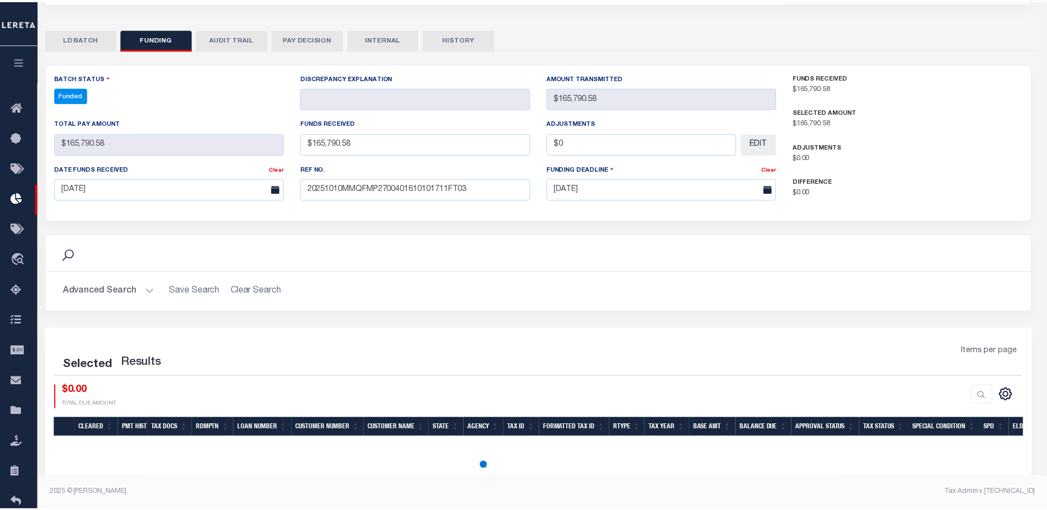
scroll to position [206, 0]
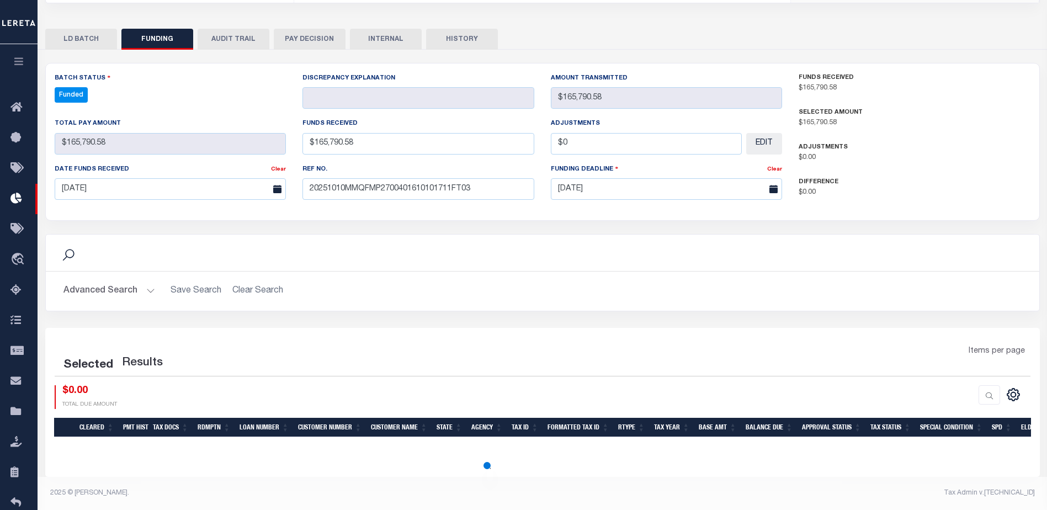
select select "100"
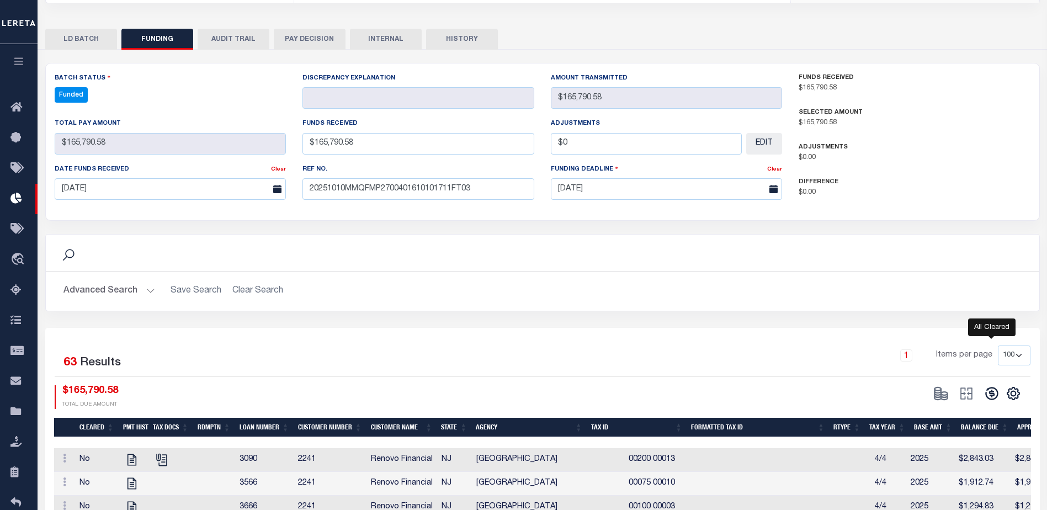
click at [993, 394] on icon at bounding box center [991, 393] width 15 height 15
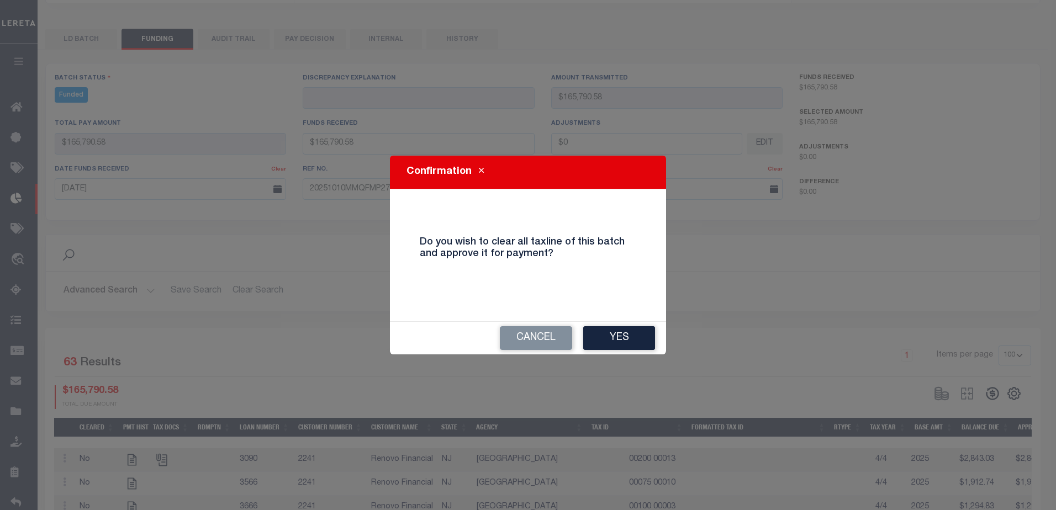
click at [624, 339] on button "Yes" at bounding box center [619, 338] width 72 height 24
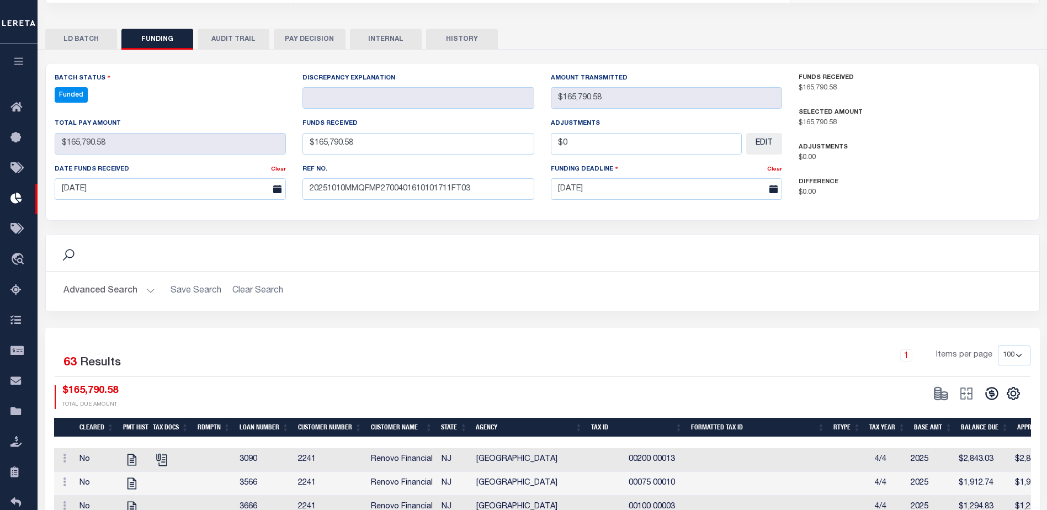
type input "$165,790.58"
type input "$0"
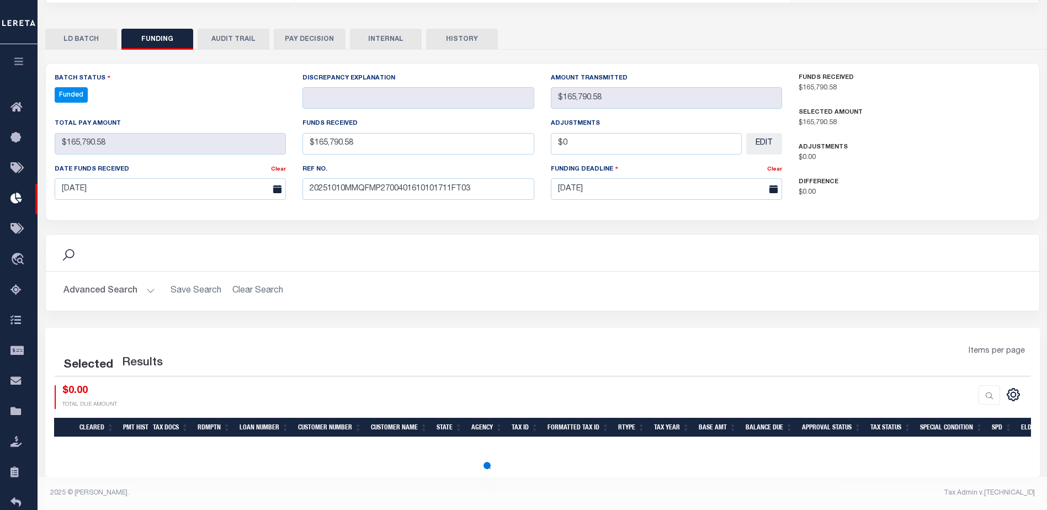
select select "100"
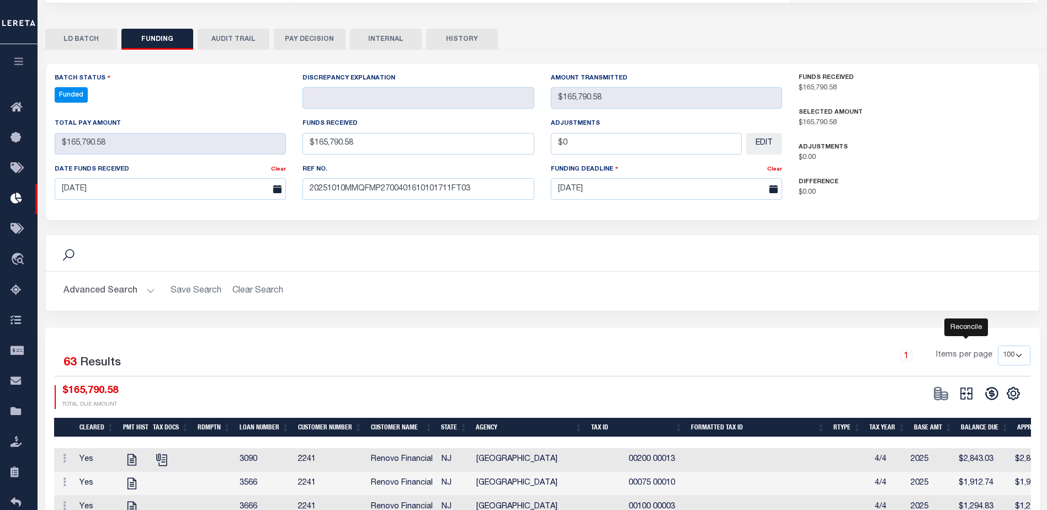
click at [972, 394] on icon "" at bounding box center [967, 394] width 12 height 12
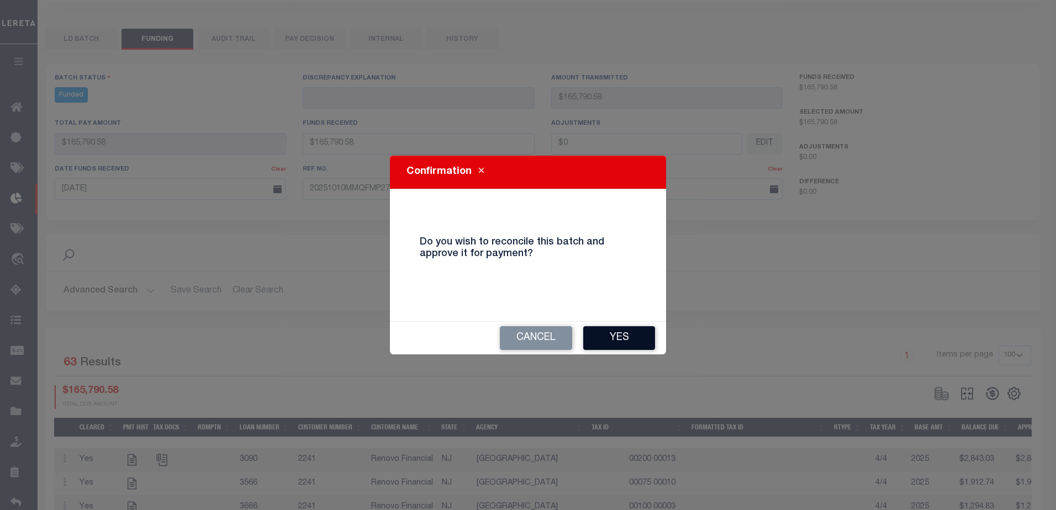
click at [633, 344] on button "Yes" at bounding box center [619, 338] width 72 height 24
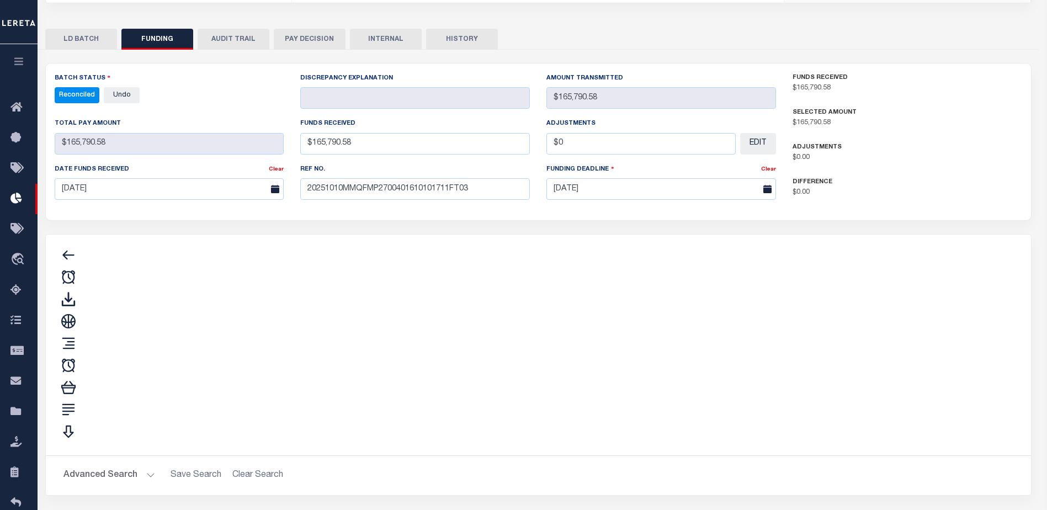
type input "$165,790.58"
type input "$0"
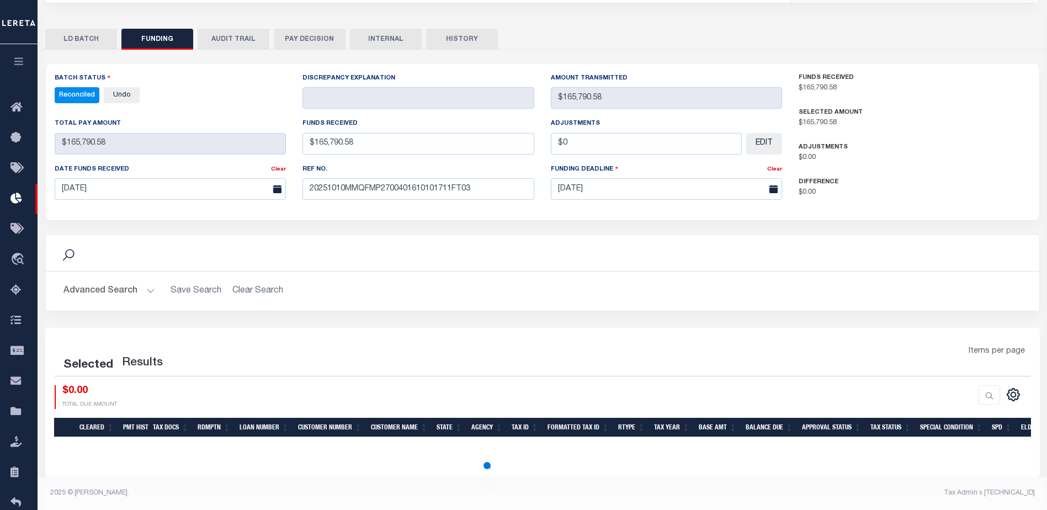
select select "100"
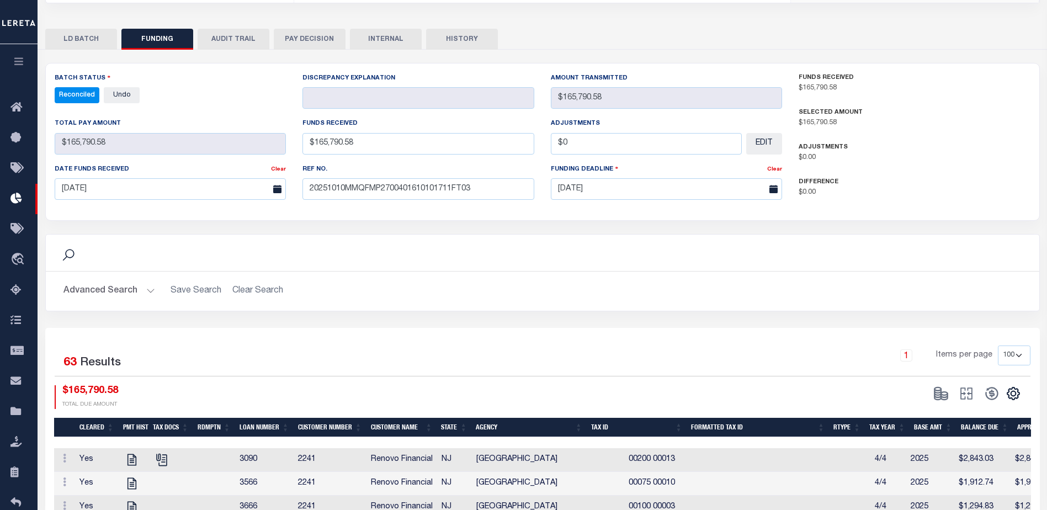
click at [369, 35] on button "INTERNAL" at bounding box center [386, 39] width 72 height 21
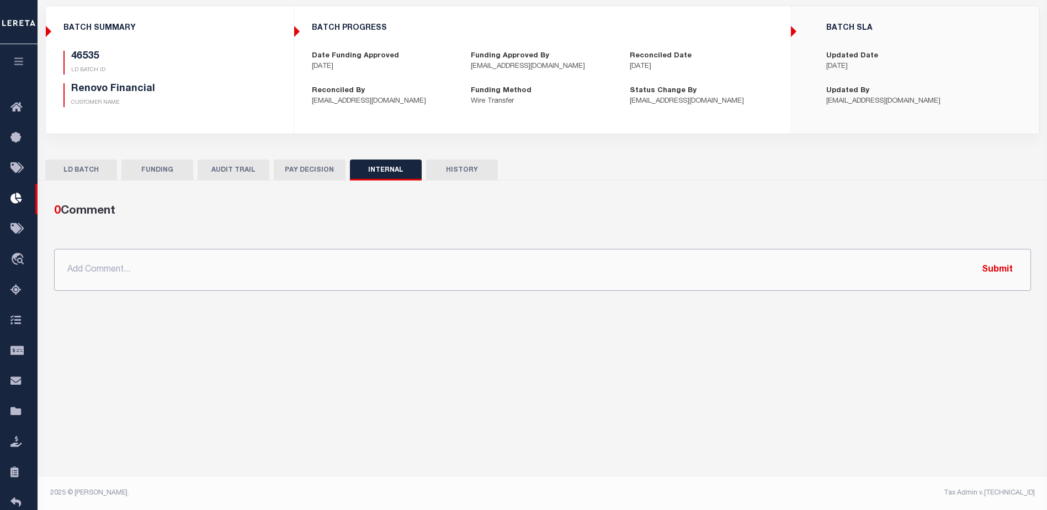
click at [396, 272] on input "text" at bounding box center [542, 270] width 977 height 42
paste input ""ORG AMT - 403942.79 46535 - $165790.58 46541 - $231503.76 46568 - $3789.28 466…"
type input ""ORG AMT - 403942.79 46535 - $165790.58 46541 - $231503.76 46568 - $3789.28 466…"
click at [988, 272] on button "Submit" at bounding box center [997, 269] width 45 height 23
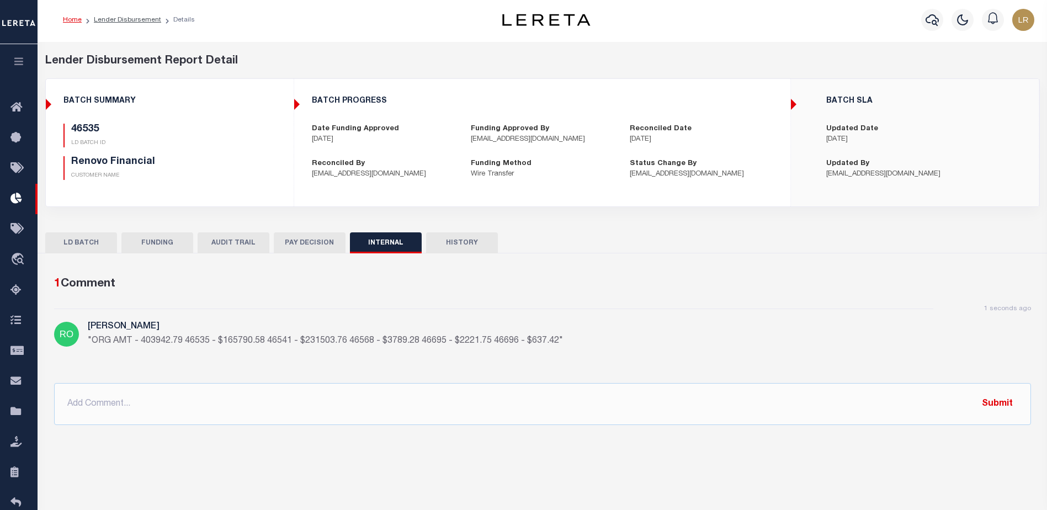
scroll to position [0, 0]
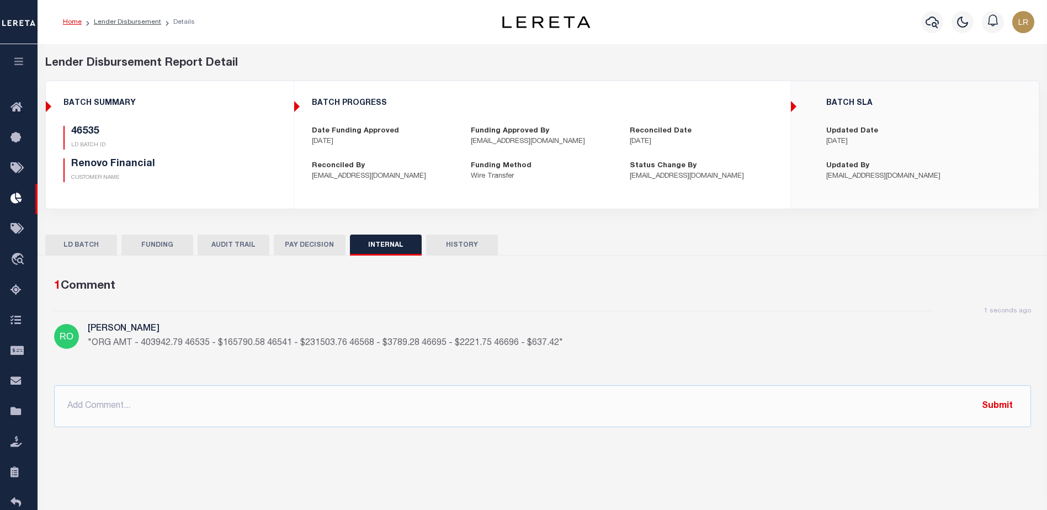
click at [125, 26] on li "Lender Disbursement" at bounding box center [122, 22] width 80 height 10
click at [125, 25] on link "Lender Disbursement" at bounding box center [127, 22] width 67 height 7
checkbox input "true"
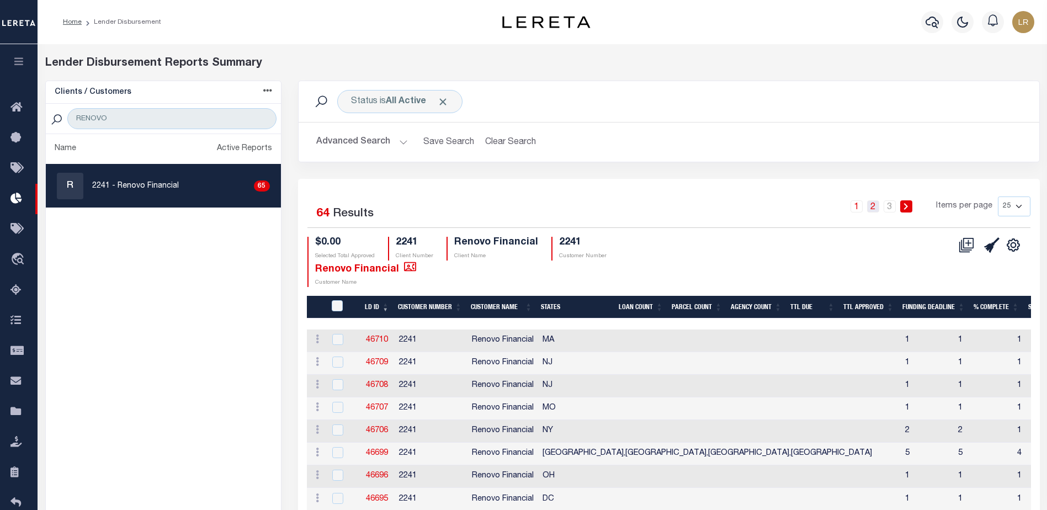
click at [876, 205] on link "2" at bounding box center [873, 206] width 12 height 12
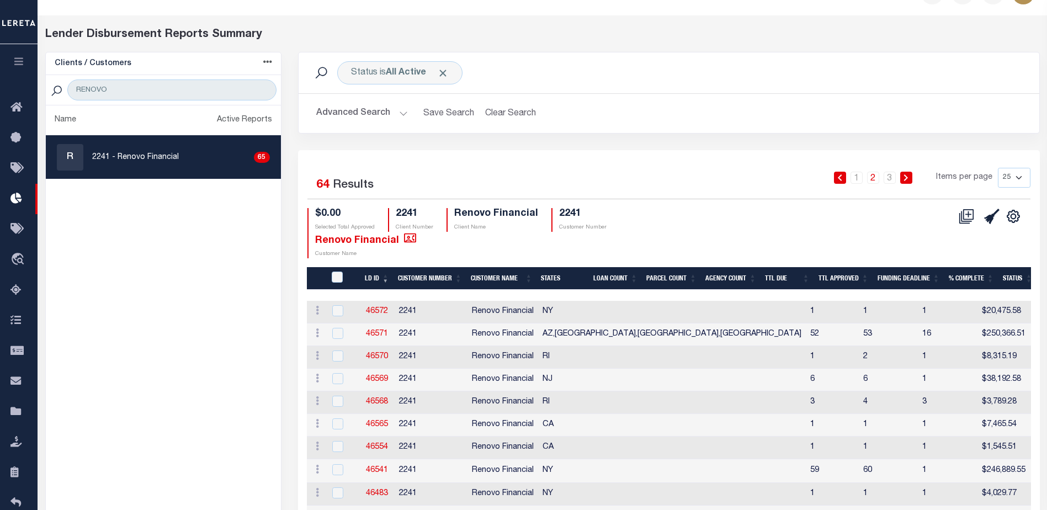
scroll to position [55, 0]
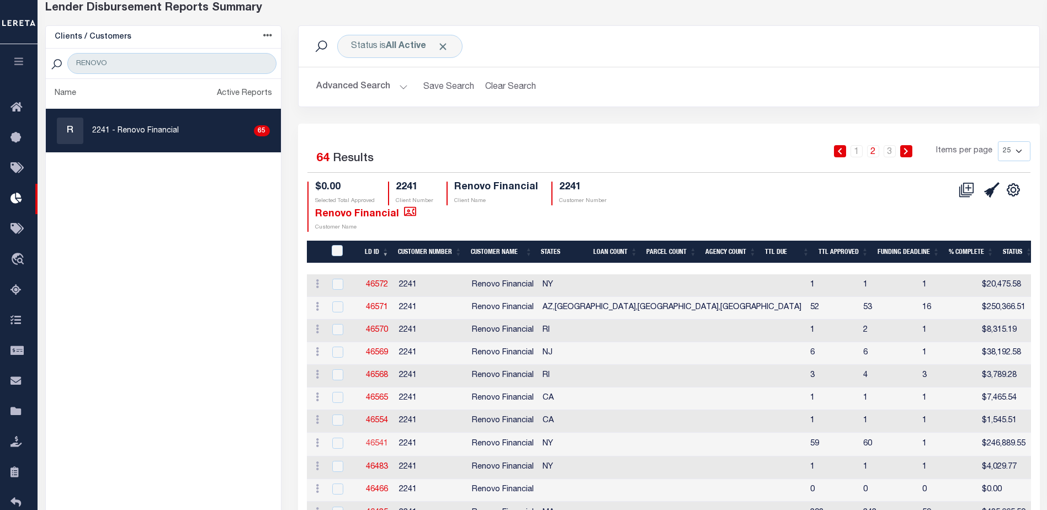
click at [382, 443] on link "46541" at bounding box center [377, 444] width 22 height 8
checkbox input "true"
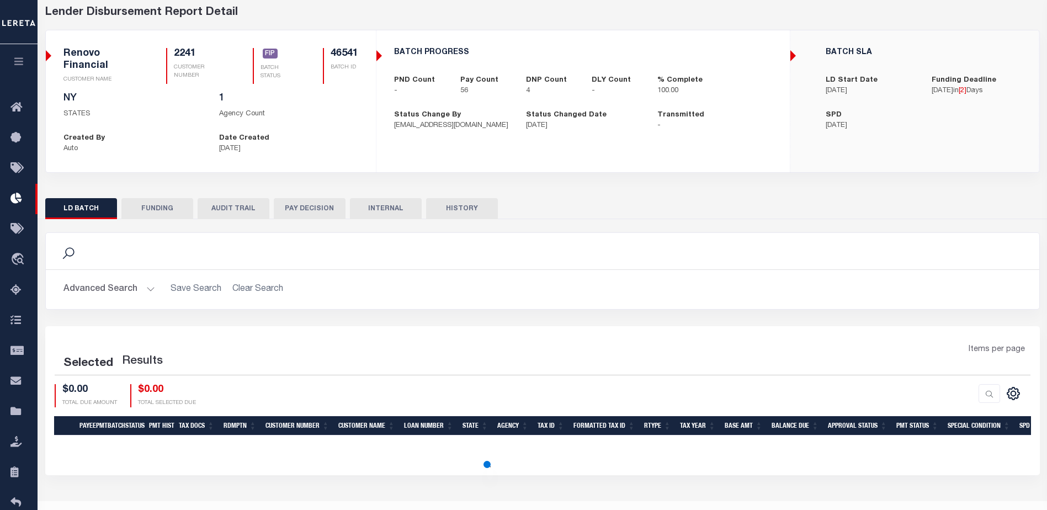
scroll to position [37, 0]
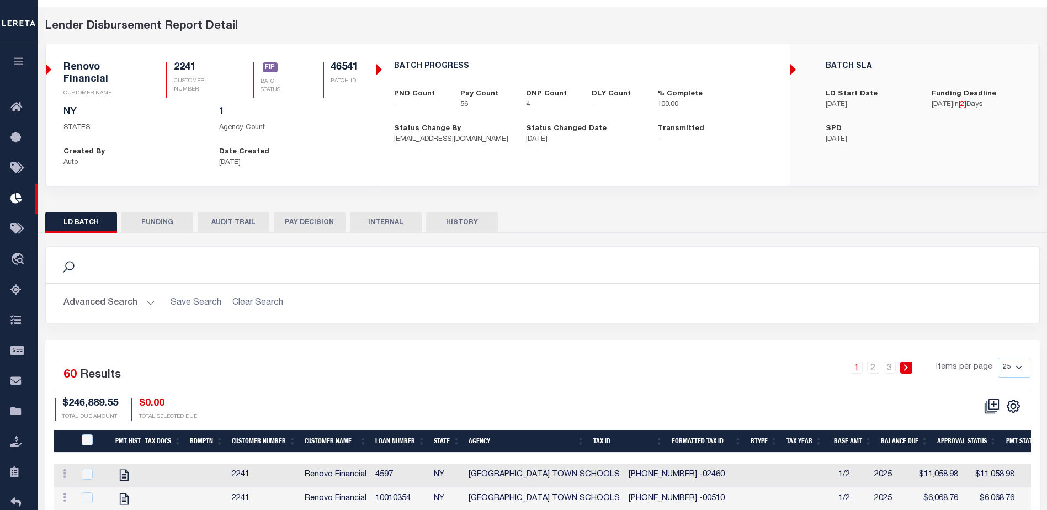
click at [169, 223] on button "FUNDING" at bounding box center [157, 222] width 72 height 21
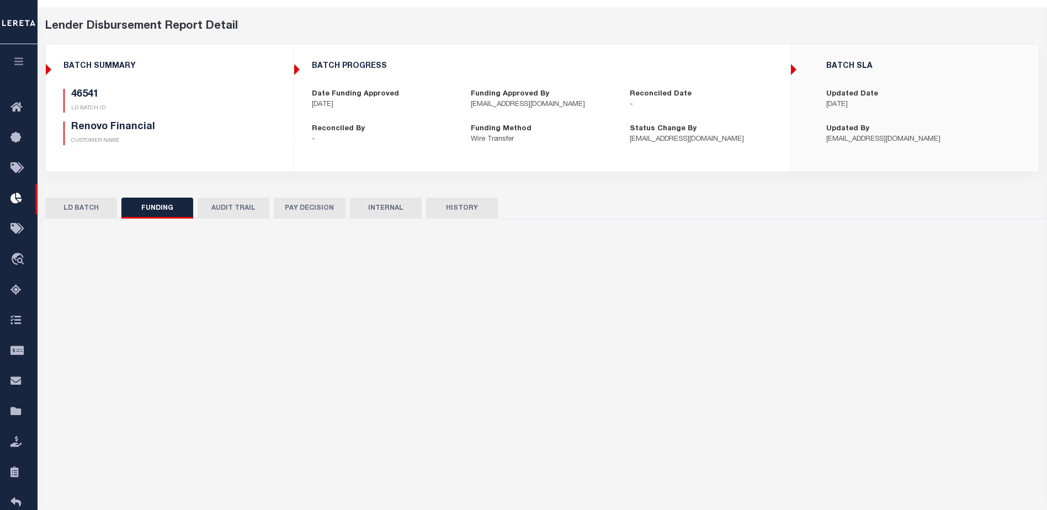
select select "100"
type input "$231,503.76"
type input "$0"
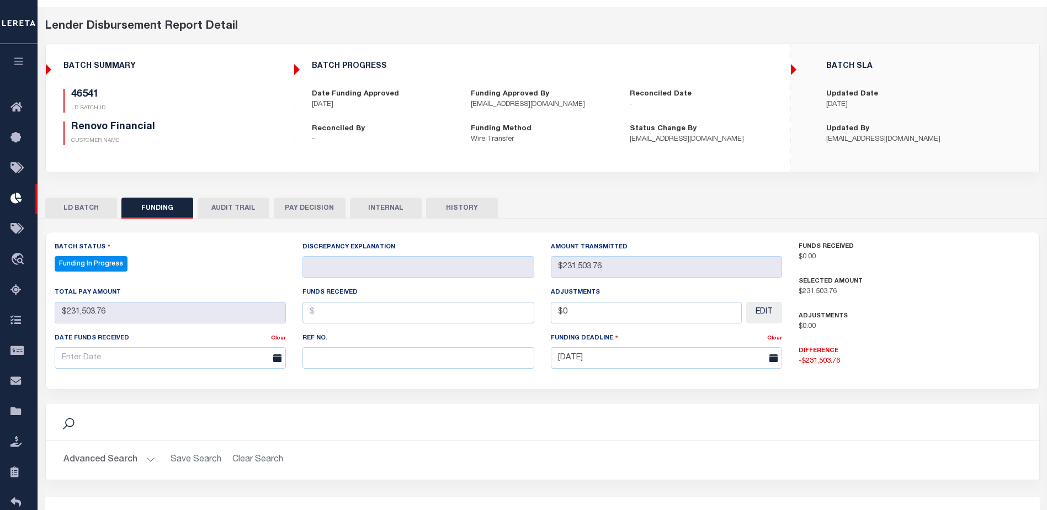
select select "100"
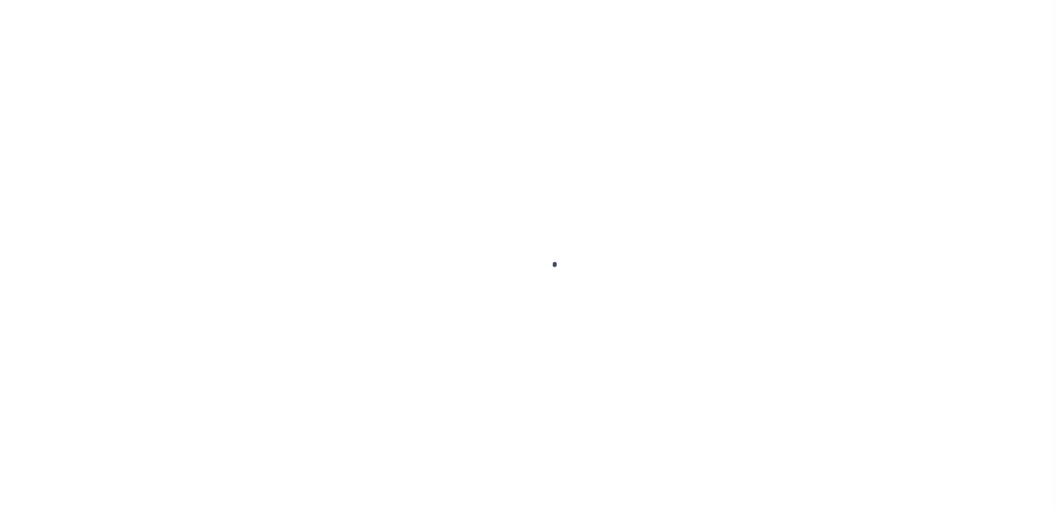
type input "$0.00"
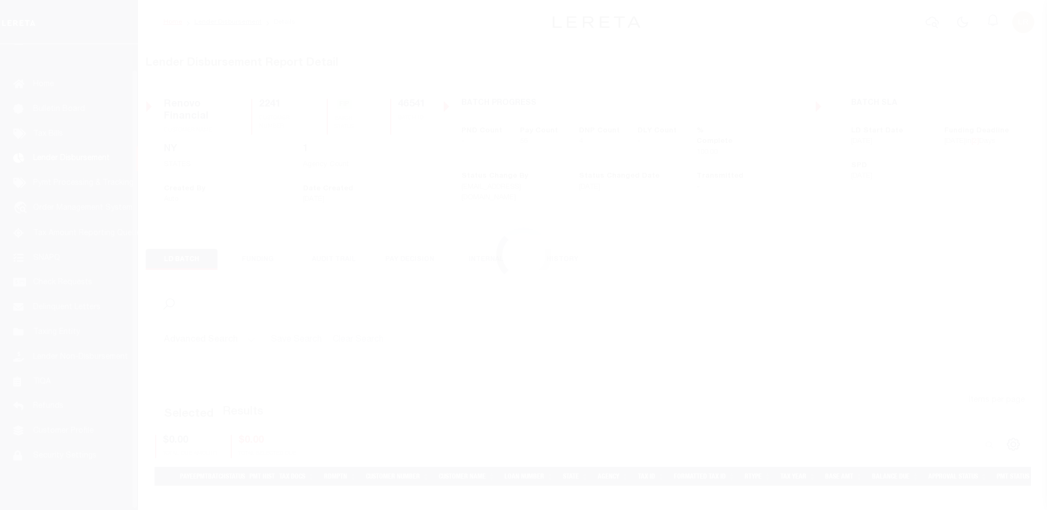
scroll to position [28, 0]
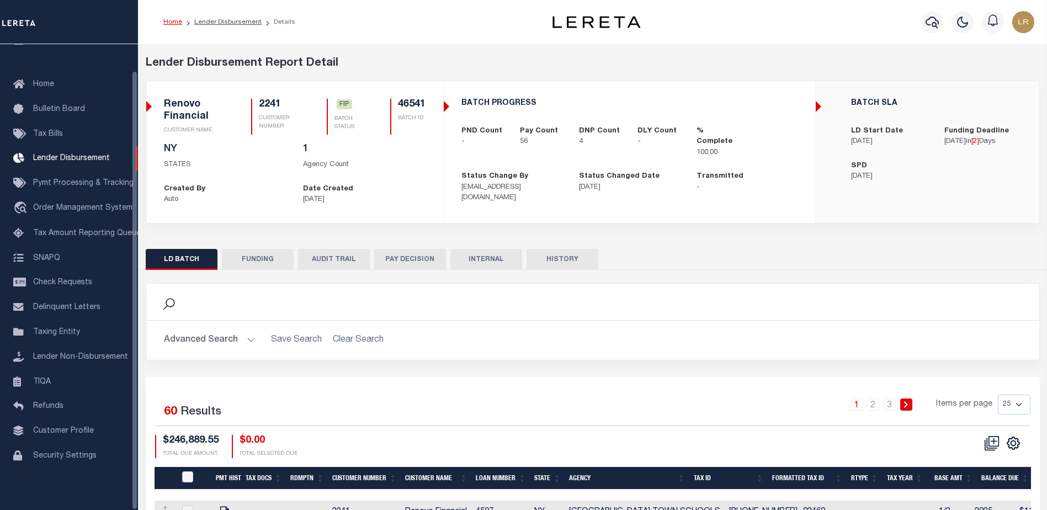
click at [276, 257] on button "FUNDING" at bounding box center [258, 259] width 72 height 21
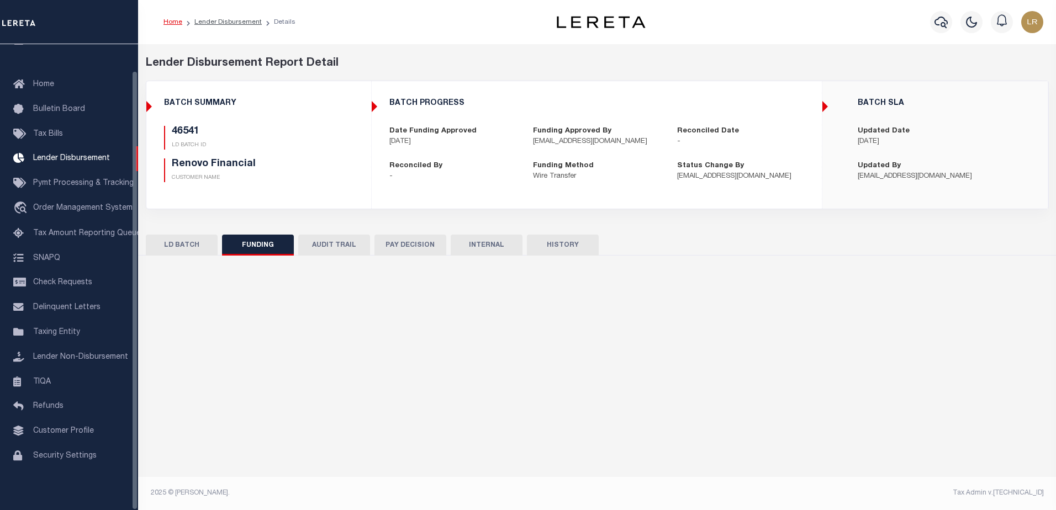
type input "$231,503.76"
type input "$0"
type input "[DATE]"
select select "100"
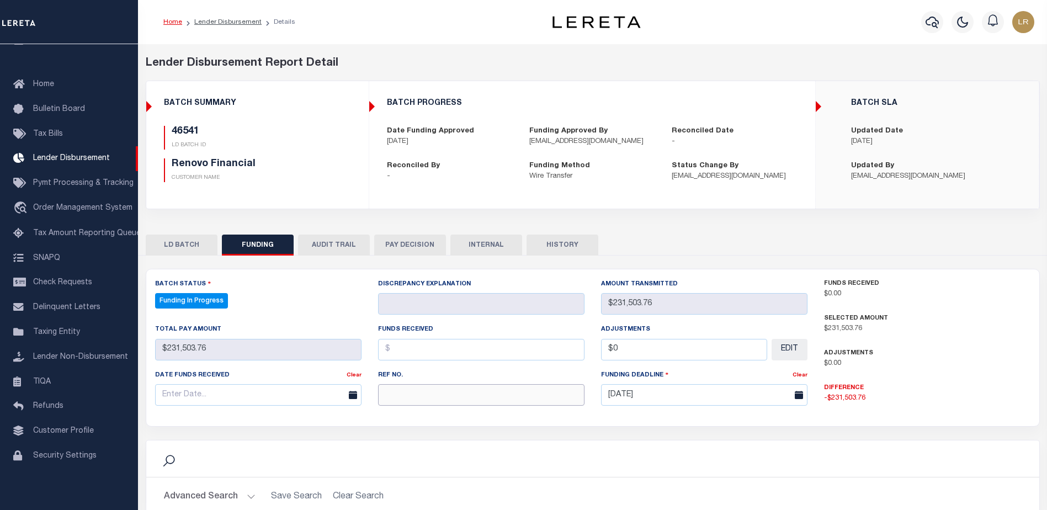
click at [398, 396] on input "text" at bounding box center [481, 395] width 206 height 22
paste input "20251010MMQFMP2700401610101711FT03"
type input "20251010MMQFMP2700401610101711FT03"
select select "100"
type input "20251010MMQFMP2700401610101711FT03"
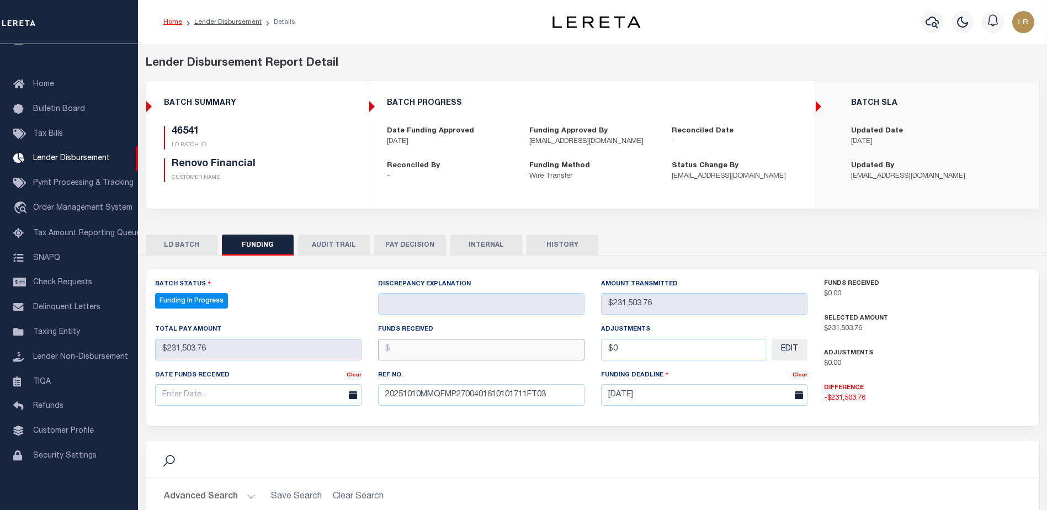
click at [403, 348] on input "text" at bounding box center [481, 350] width 206 height 22
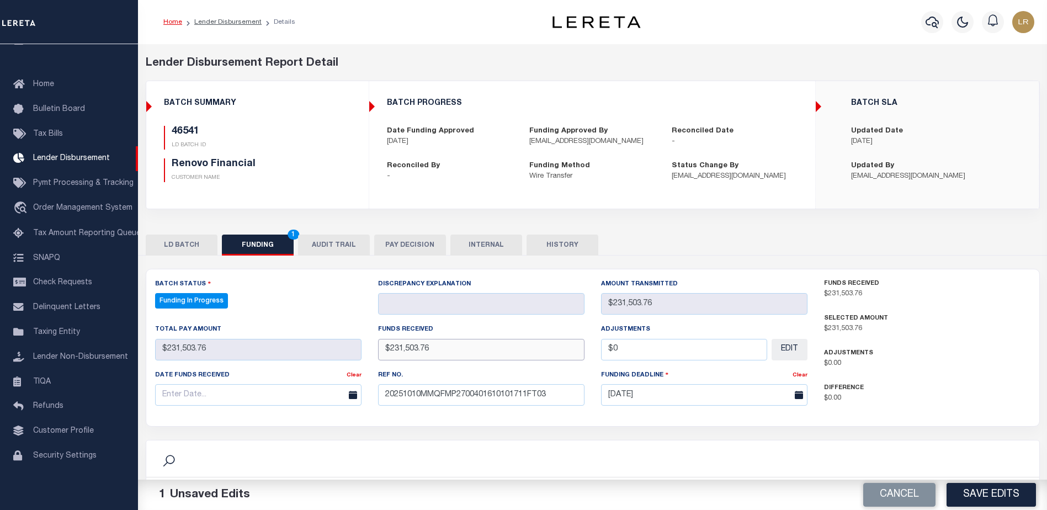
type input "$231,503.76"
click at [267, 406] on input "text" at bounding box center [258, 395] width 206 height 22
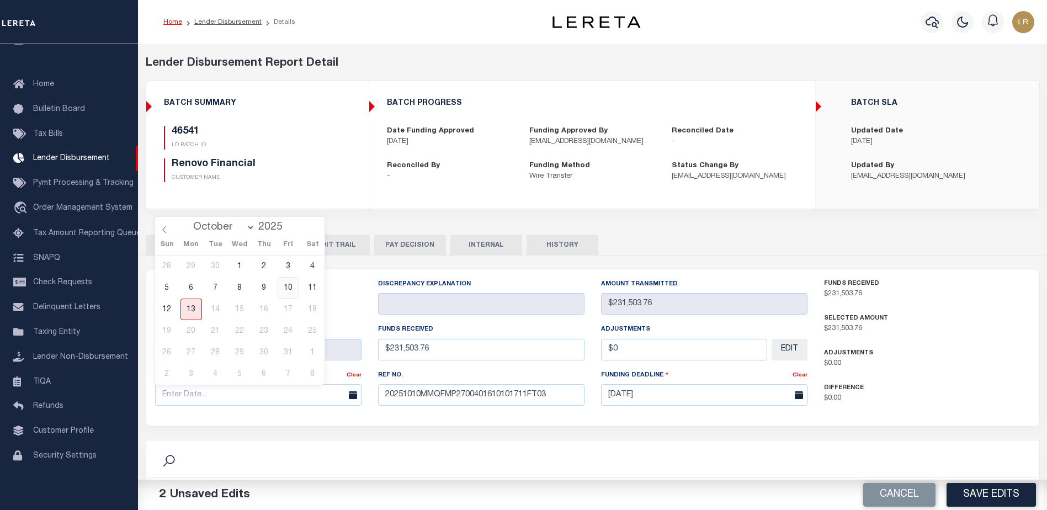
click at [289, 288] on span "10" at bounding box center [289, 288] width 22 height 22
type input "[DATE]"
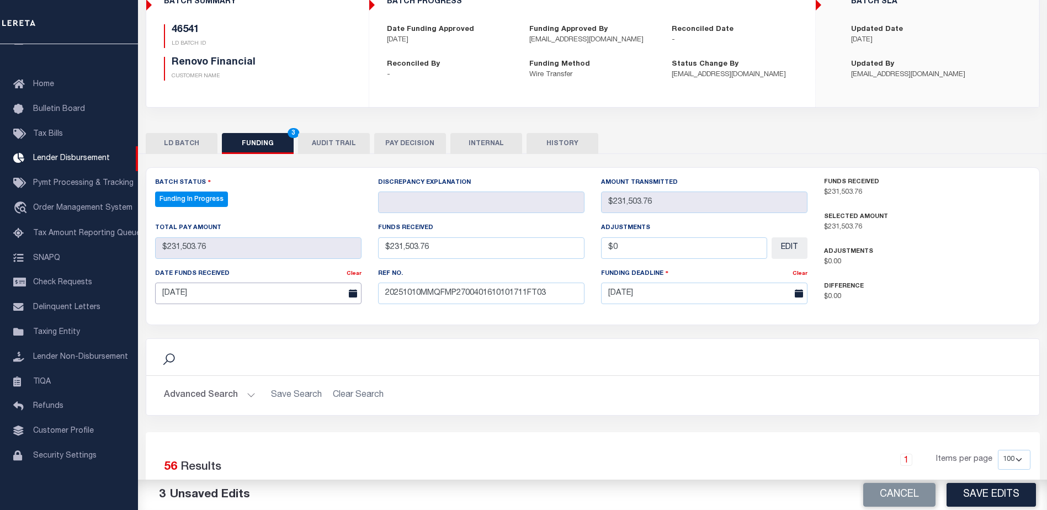
scroll to position [166, 0]
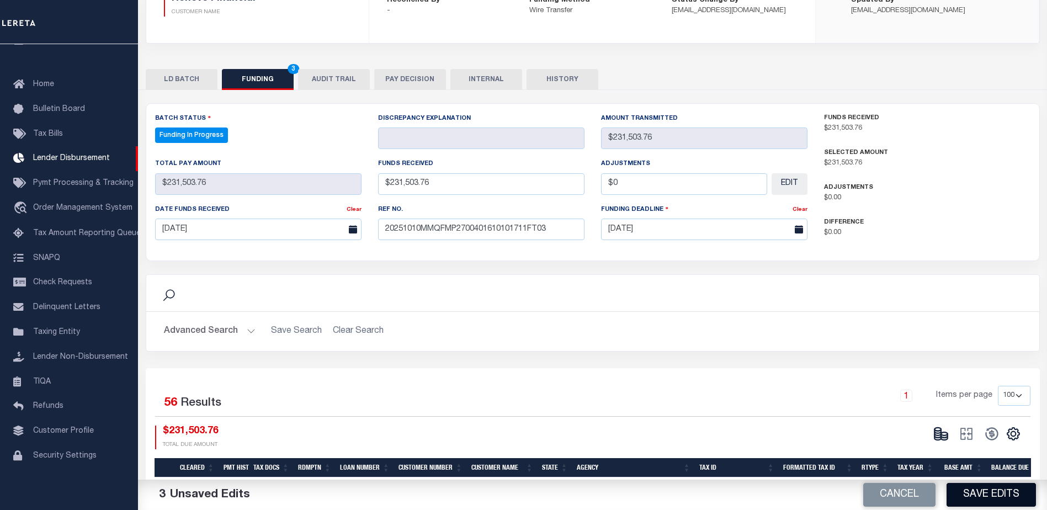
click at [981, 496] on button "Save Edits" at bounding box center [991, 495] width 89 height 24
type input "$231,503.76"
type input "$0"
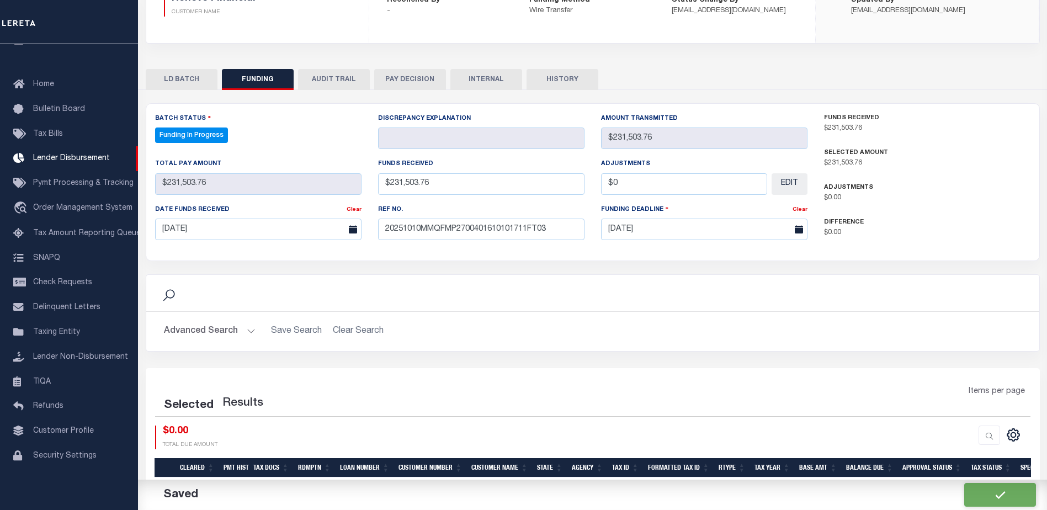
select select "100"
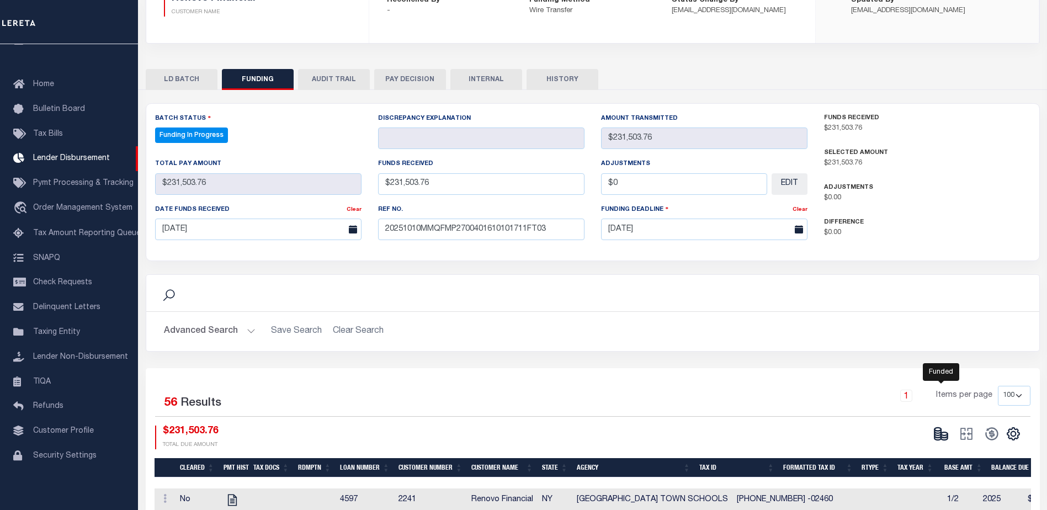
click at [943, 438] on icon at bounding box center [941, 433] width 15 height 15
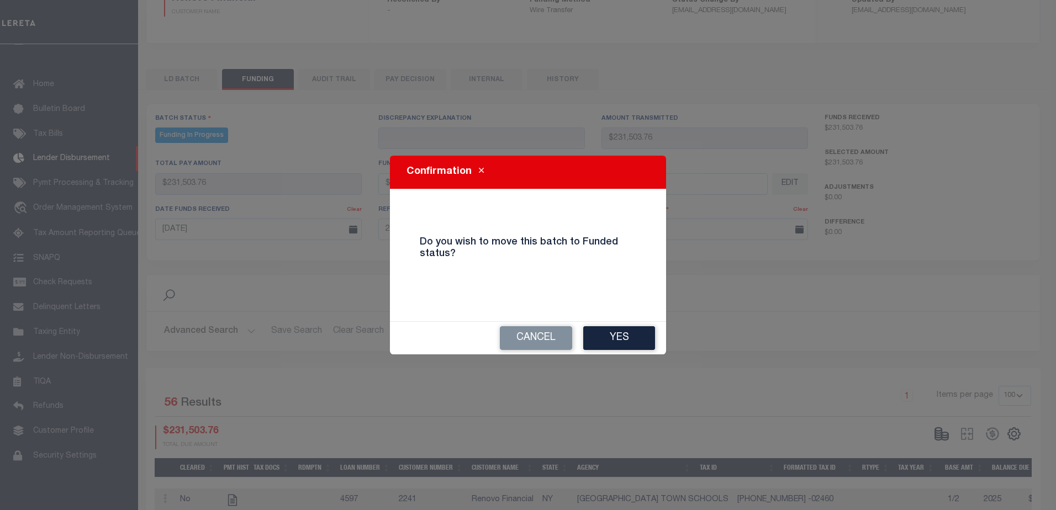
click at [628, 343] on button "Yes" at bounding box center [619, 338] width 72 height 24
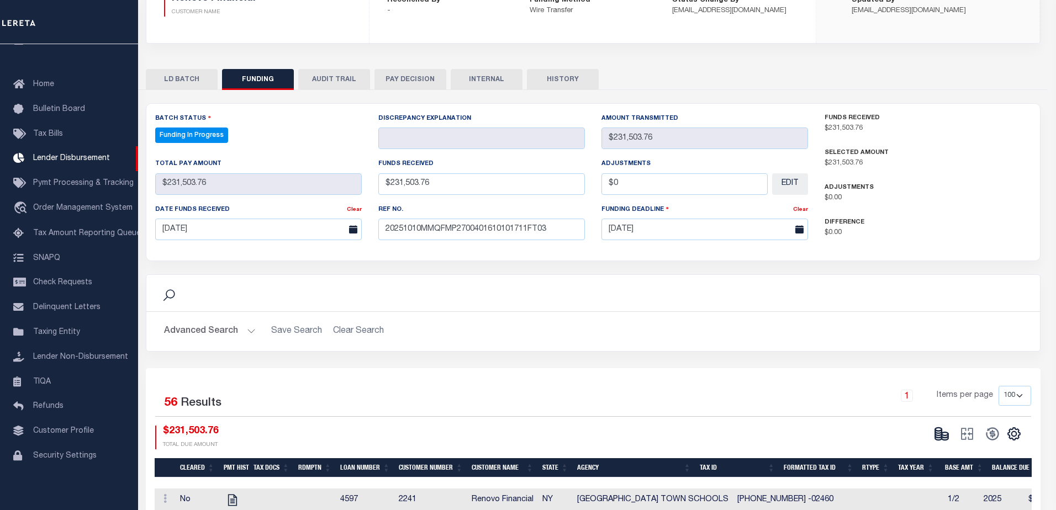
type input "$231,503.76"
type input "$0"
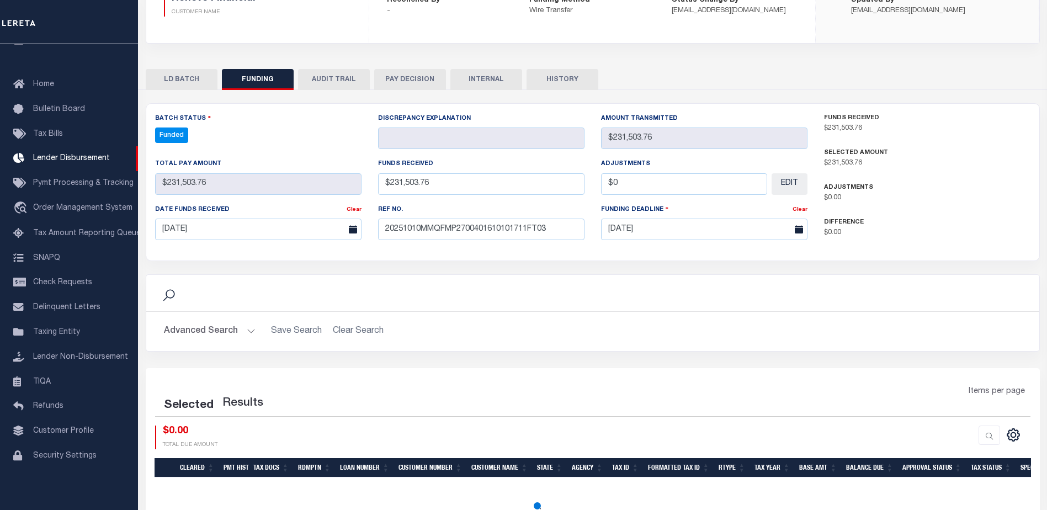
select select "100"
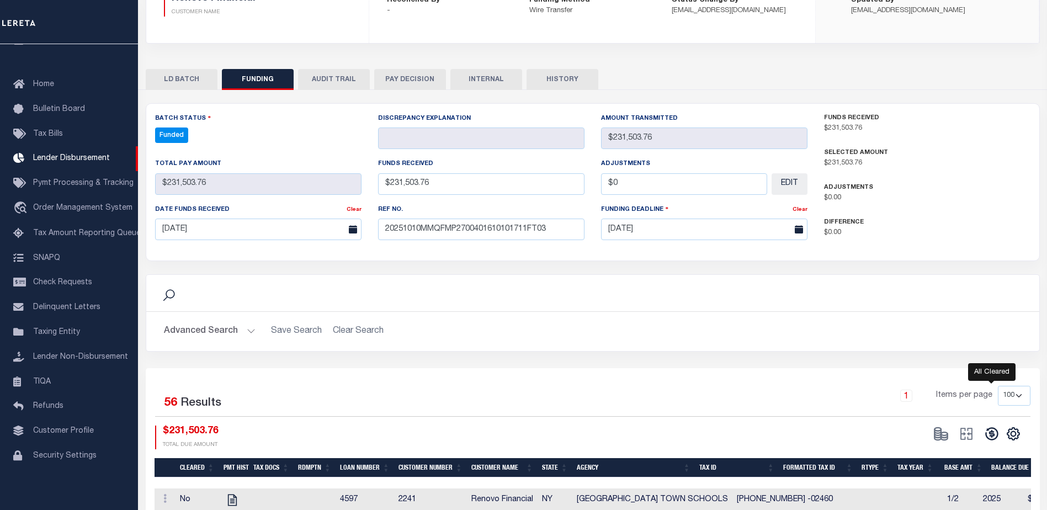
click at [997, 439] on icon at bounding box center [992, 434] width 13 height 13
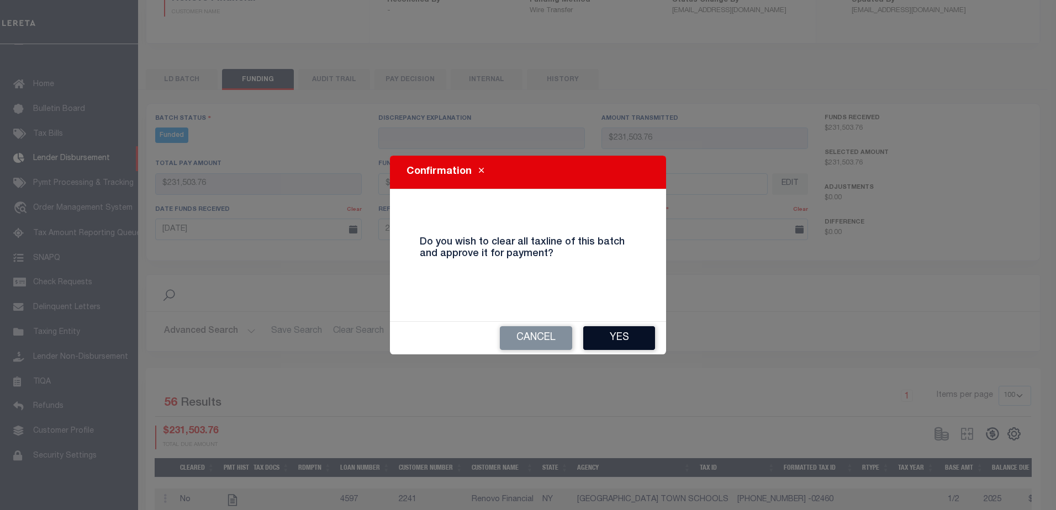
click at [613, 334] on button "Yes" at bounding box center [619, 338] width 72 height 24
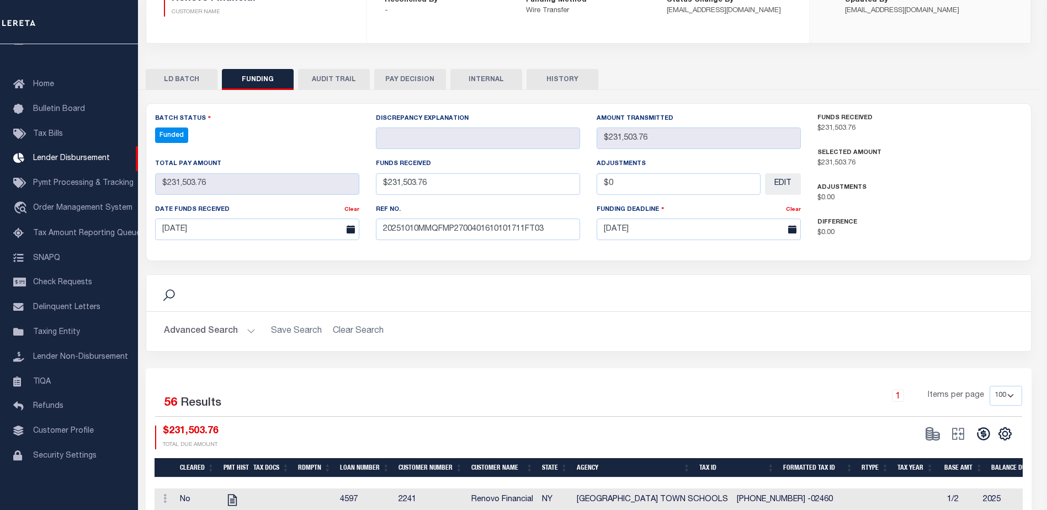
type input "$231,503.76"
type input "$0"
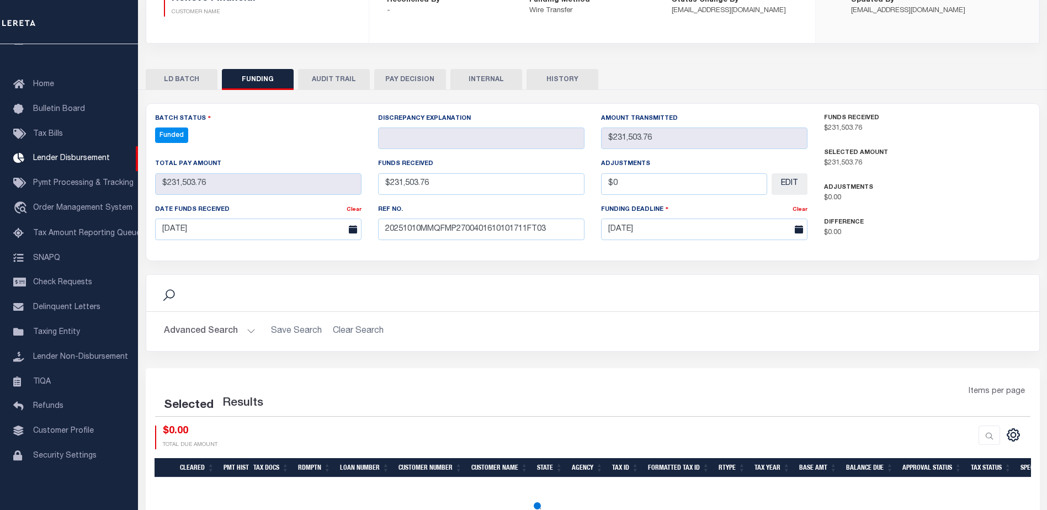
select select "100"
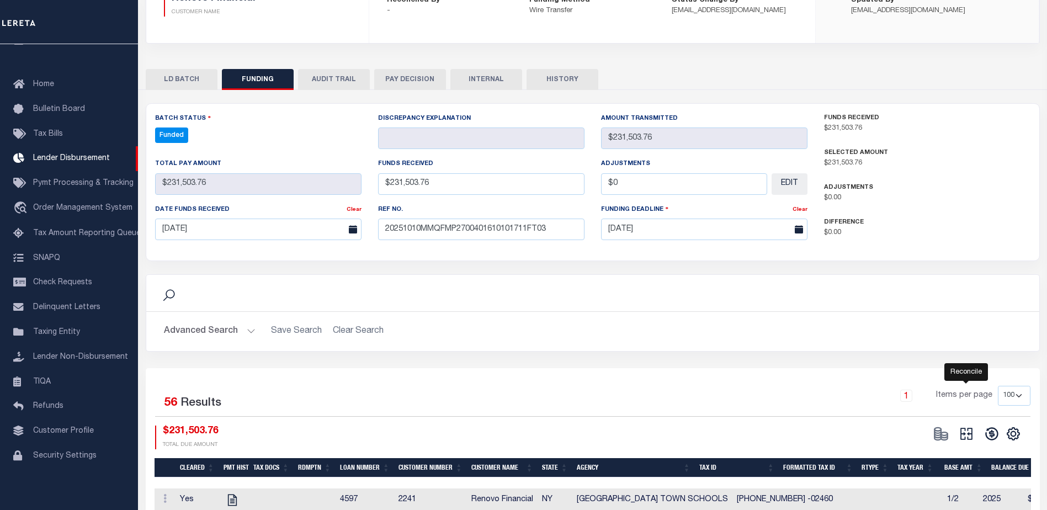
click at [965, 438] on icon at bounding box center [966, 433] width 15 height 15
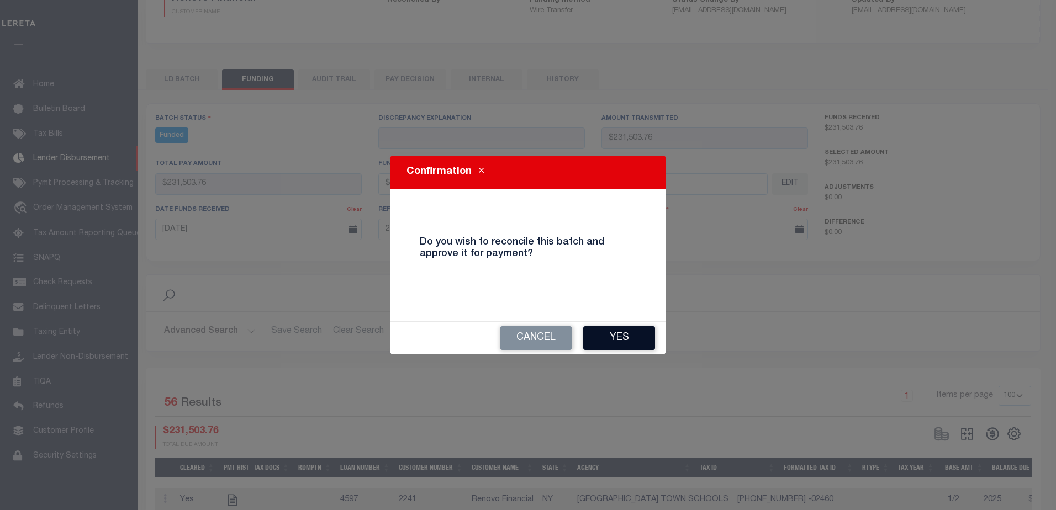
click at [639, 340] on button "Yes" at bounding box center [619, 338] width 72 height 24
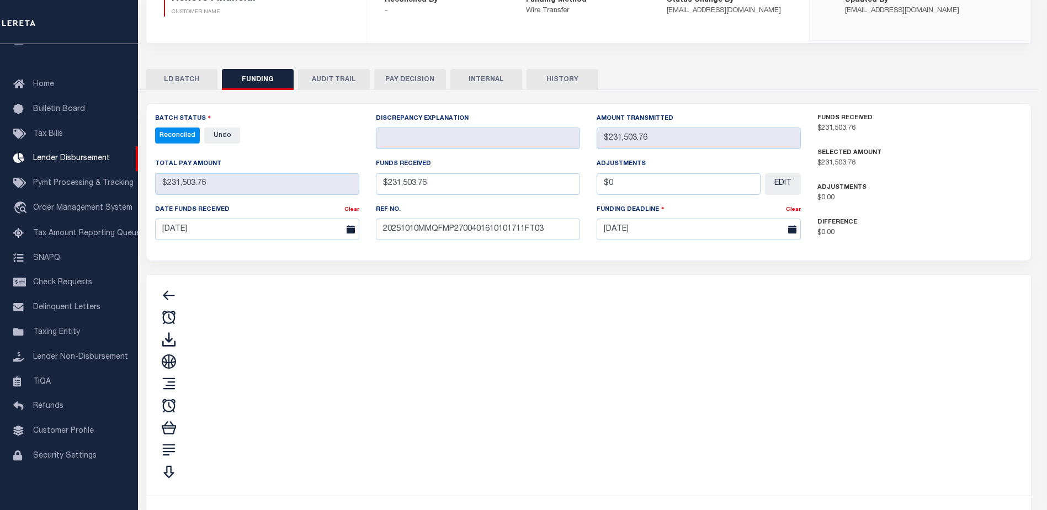
type input "$231,503.76"
type input "$0"
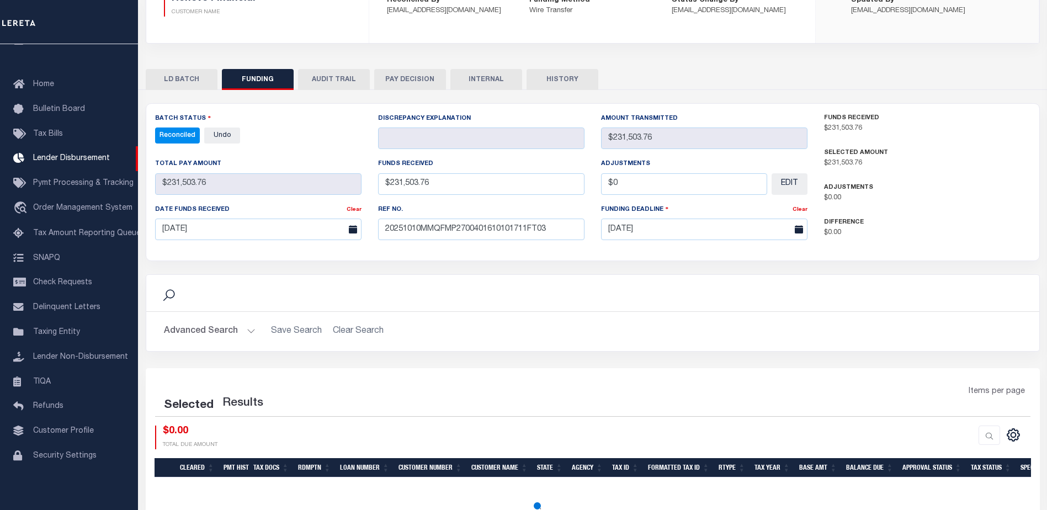
select select "100"
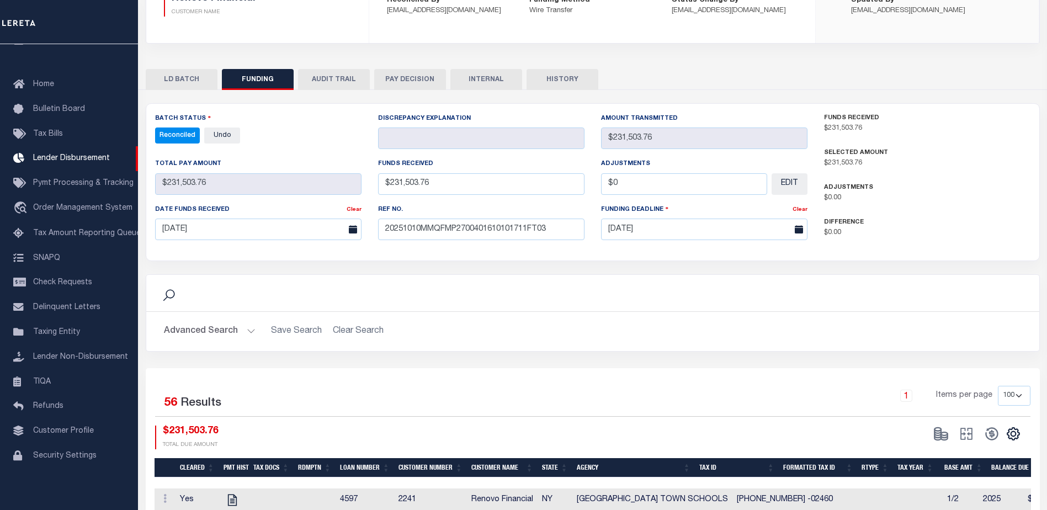
click at [477, 85] on button "INTERNAL" at bounding box center [487, 79] width 72 height 21
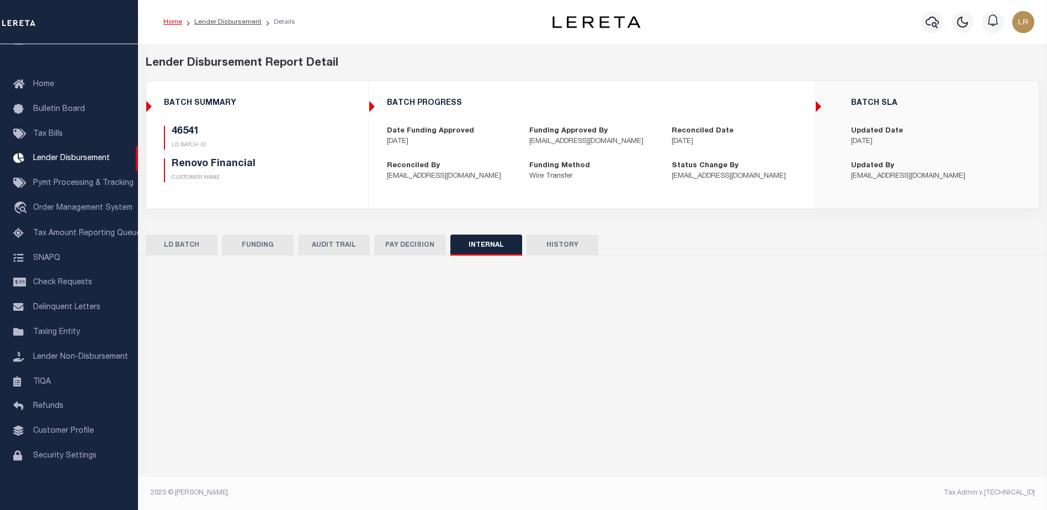
scroll to position [0, 0]
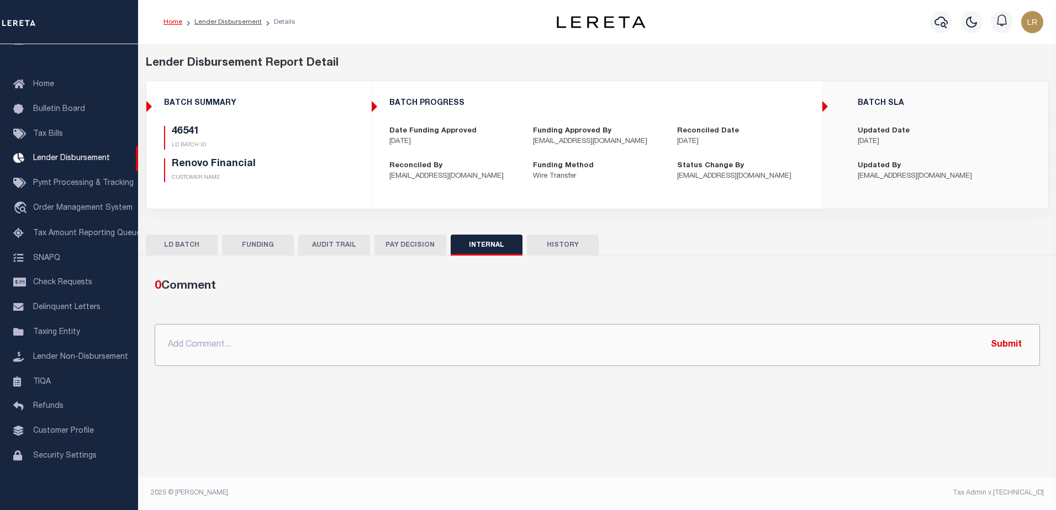
drag, startPoint x: 501, startPoint y: 363, endPoint x: 516, endPoint y: 360, distance: 15.2
click at [502, 362] on input "text" at bounding box center [597, 345] width 885 height 42
paste input ""ORG AMT - 403942.79 46535 - $165790.58 46541 - $231503.76 46568 - $3789.28 466…"
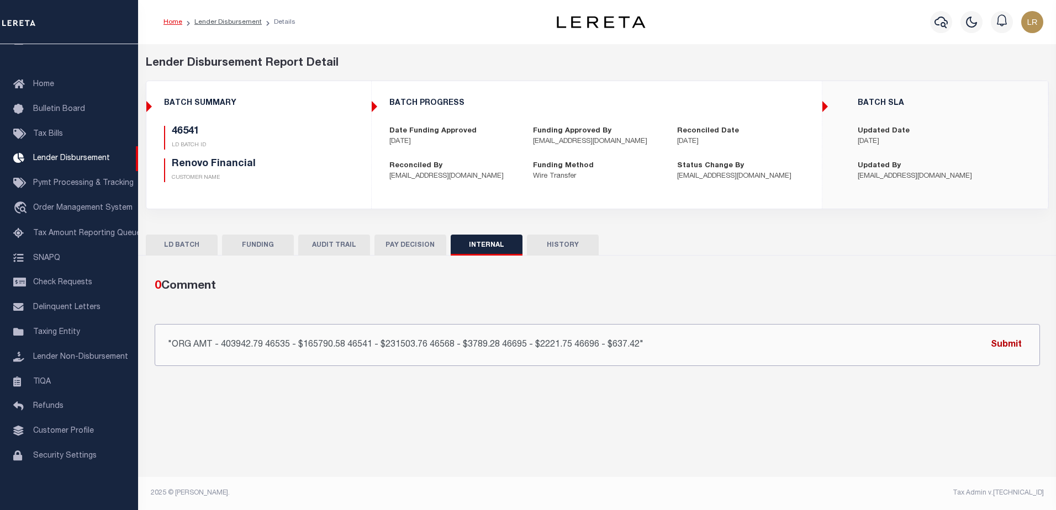
drag, startPoint x: 981, startPoint y: 345, endPoint x: 991, endPoint y: 345, distance: 9.9
click at [991, 345] on div ""ORG AMT - 403942.79 46535 - $165790.58 46541 - $231503.76 46568 - $3789.28 466…" at bounding box center [597, 345] width 885 height 42
type input ""ORG AMT - 403942.79 46535 - $165790.58 46541 - $231503.76 46568 - $3789.28 466…"
click at [992, 345] on button "Submit" at bounding box center [1005, 344] width 45 height 23
click at [244, 21] on link "Lender Disbursement" at bounding box center [227, 22] width 67 height 7
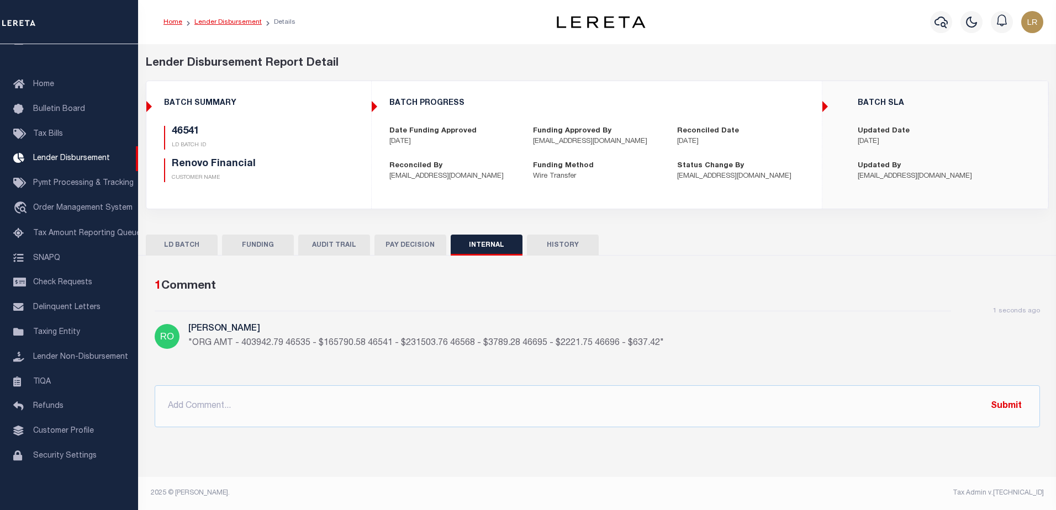
checkbox input "true"
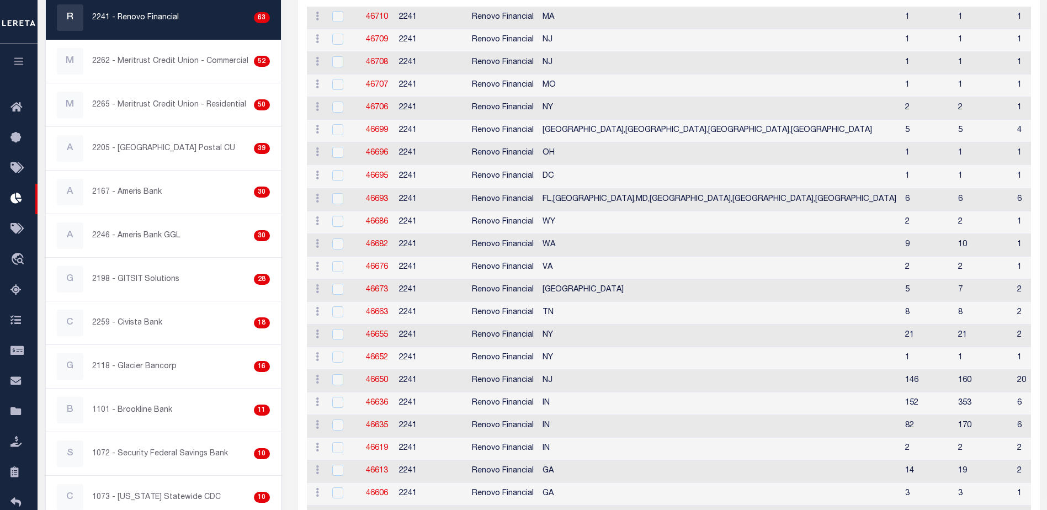
scroll to position [42, 0]
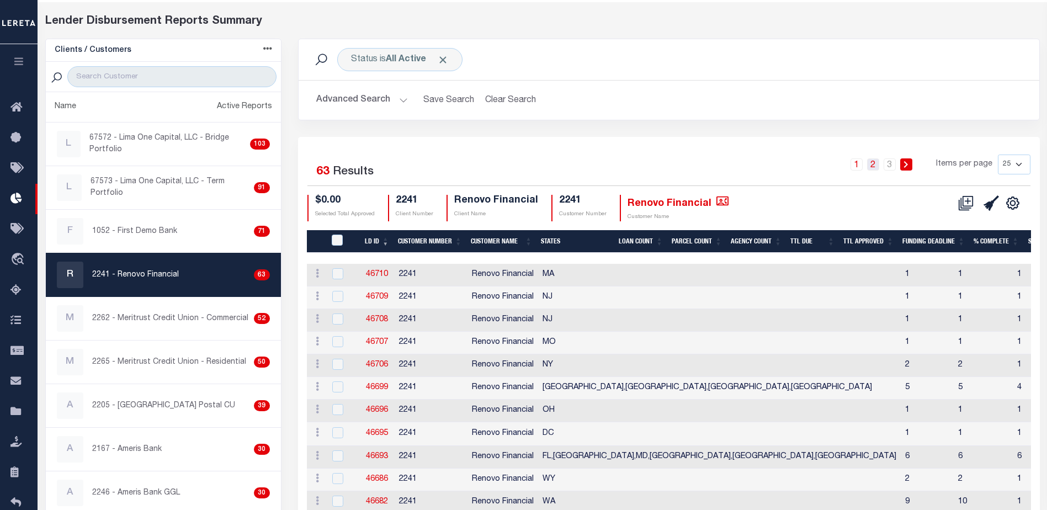
click at [877, 166] on link "2" at bounding box center [873, 164] width 12 height 12
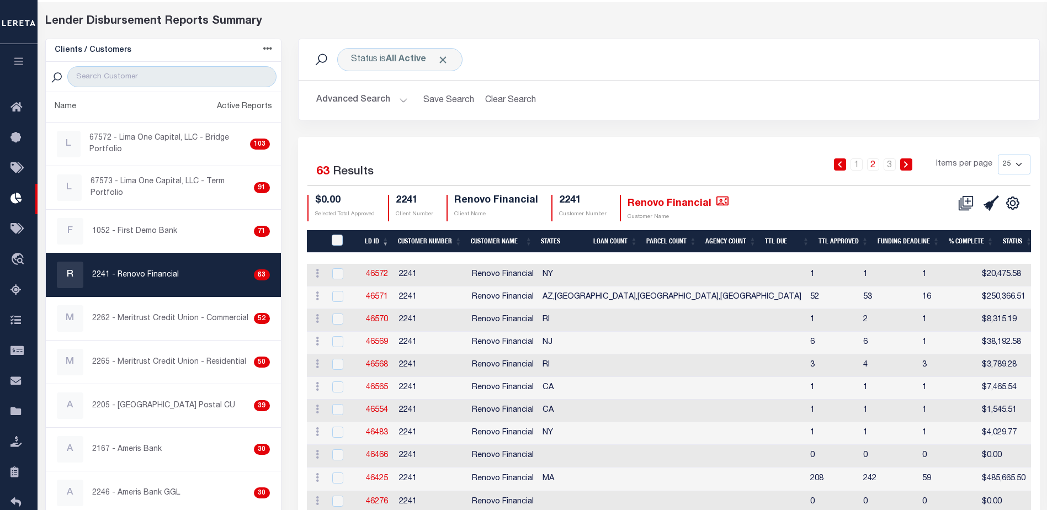
click at [865, 170] on li "1" at bounding box center [857, 164] width 17 height 12
click at [859, 166] on link "1" at bounding box center [857, 164] width 12 height 12
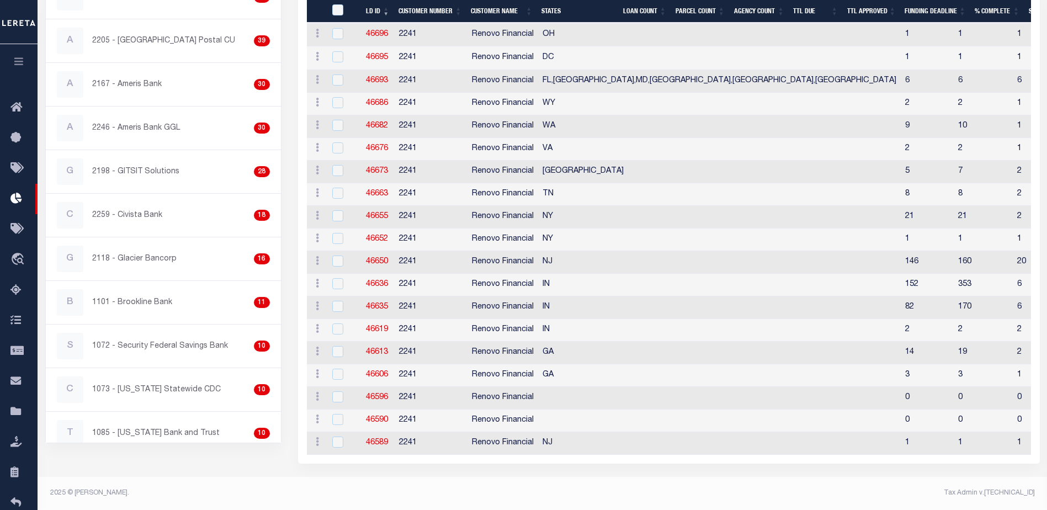
scroll to position [192, 0]
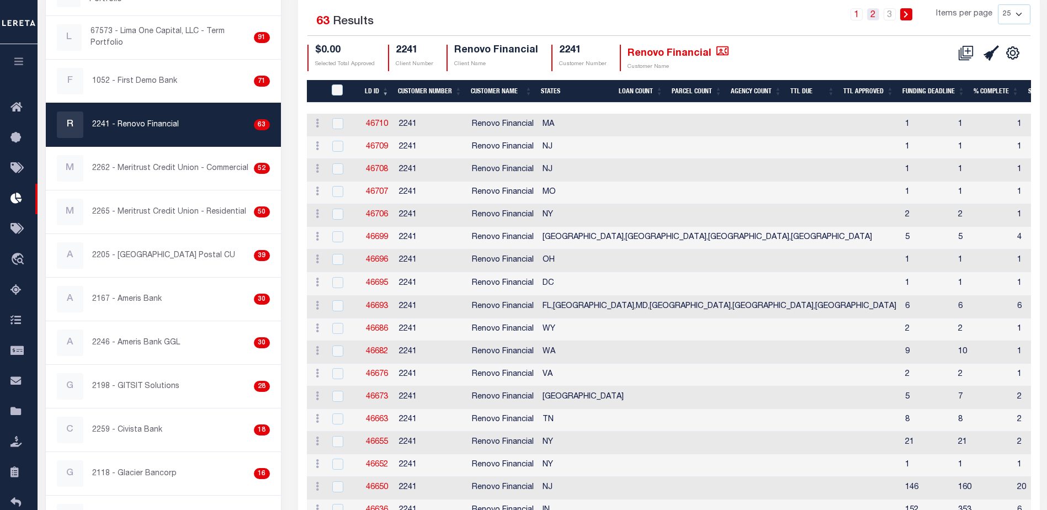
click at [875, 13] on link "2" at bounding box center [873, 14] width 12 height 12
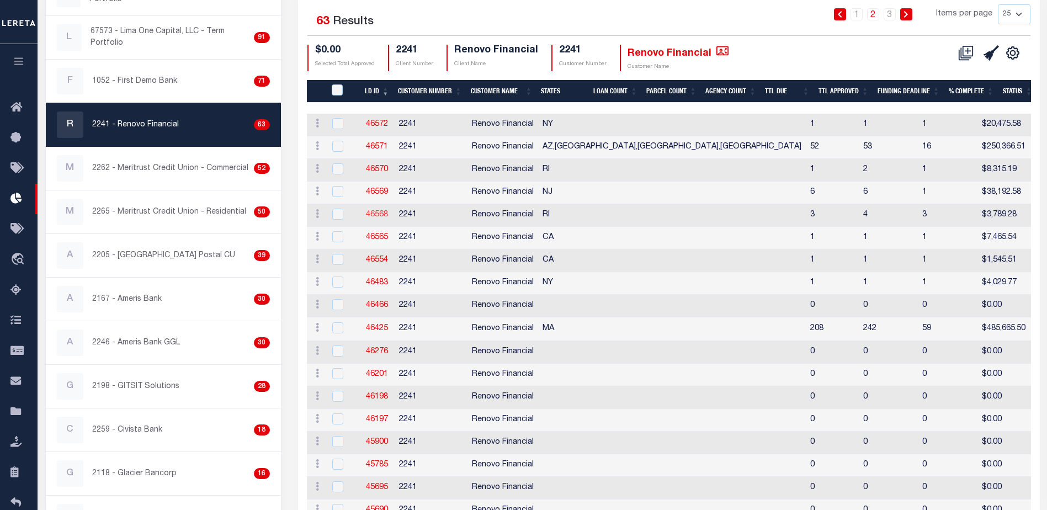
click at [379, 214] on link "46568" at bounding box center [377, 215] width 22 height 8
checkbox input "true"
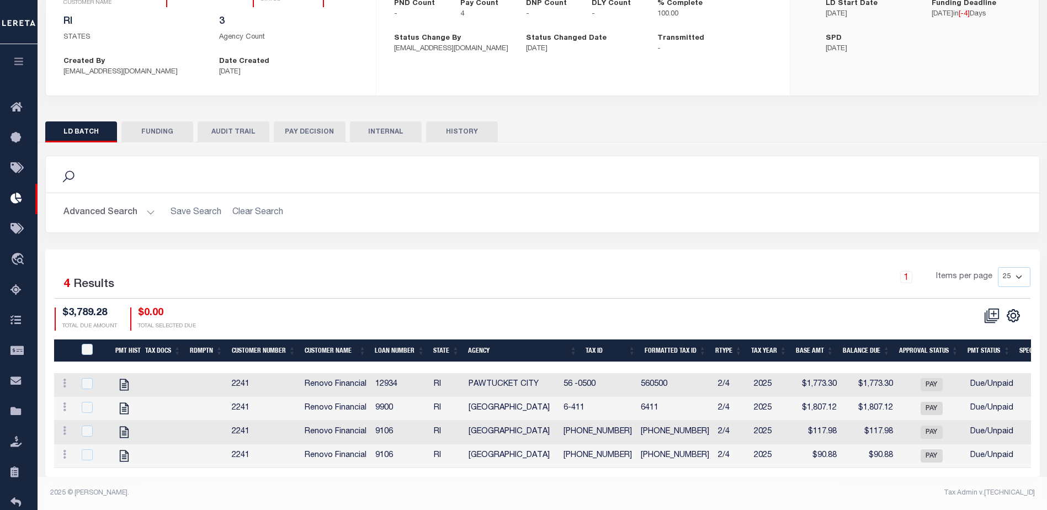
scroll to position [137, 0]
click at [165, 113] on div "LD BATCH FUNDING AUDIT TRAIL PAY DECISION INTERNAL HISTORY" at bounding box center [542, 295] width 1011 height 364
click at [166, 121] on button "FUNDING" at bounding box center [157, 131] width 72 height 21
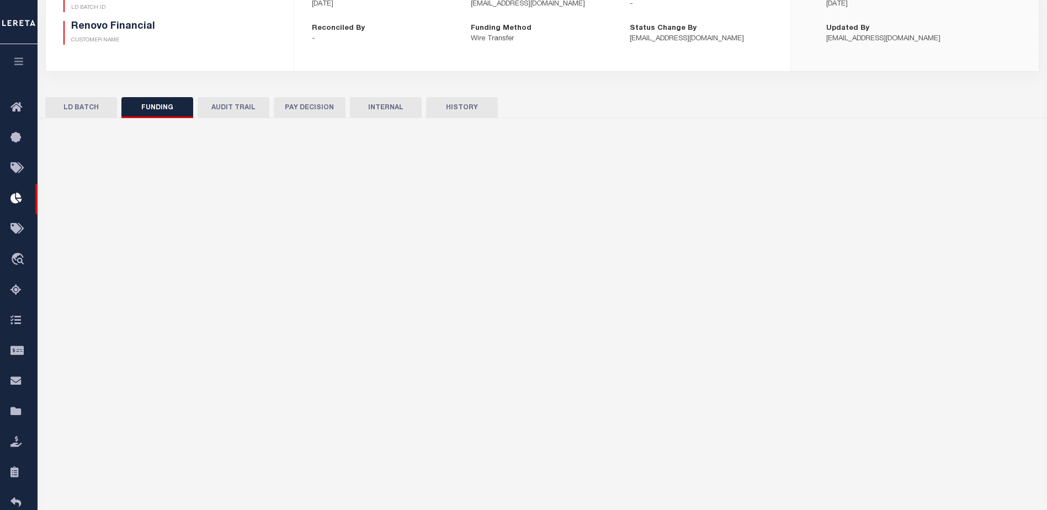
type input "$3,789.28"
type input "$0"
type input "10/09/2025"
select select "100"
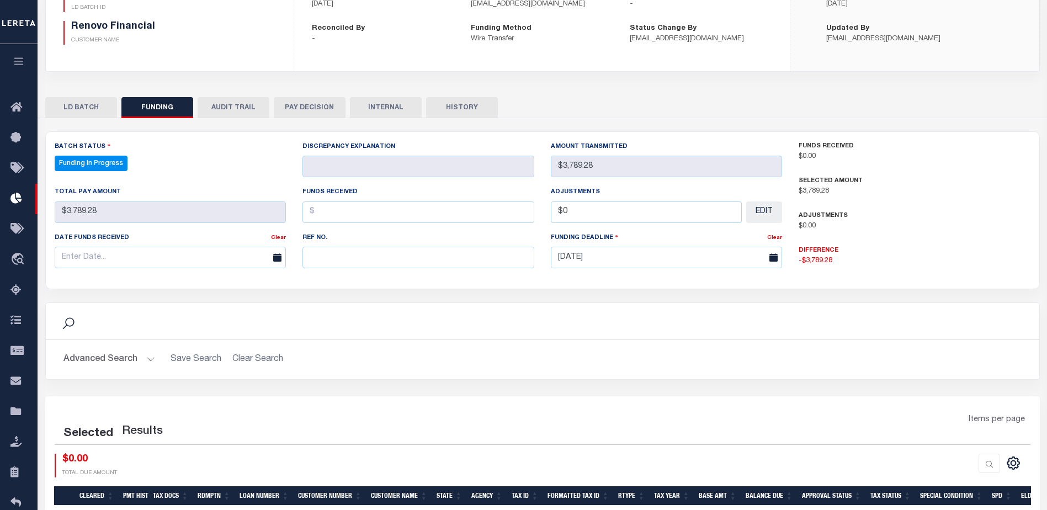
select select "100"
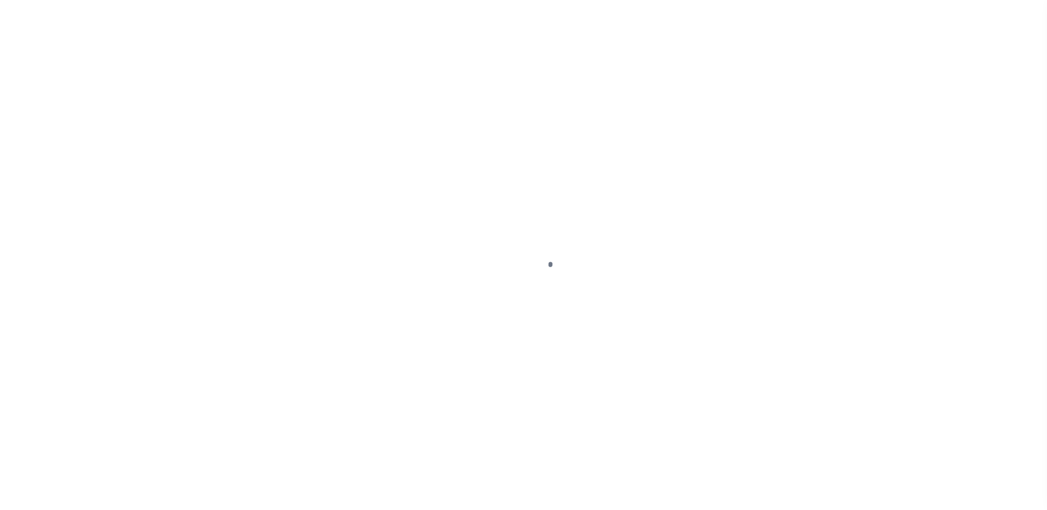
scroll to position [19, 0]
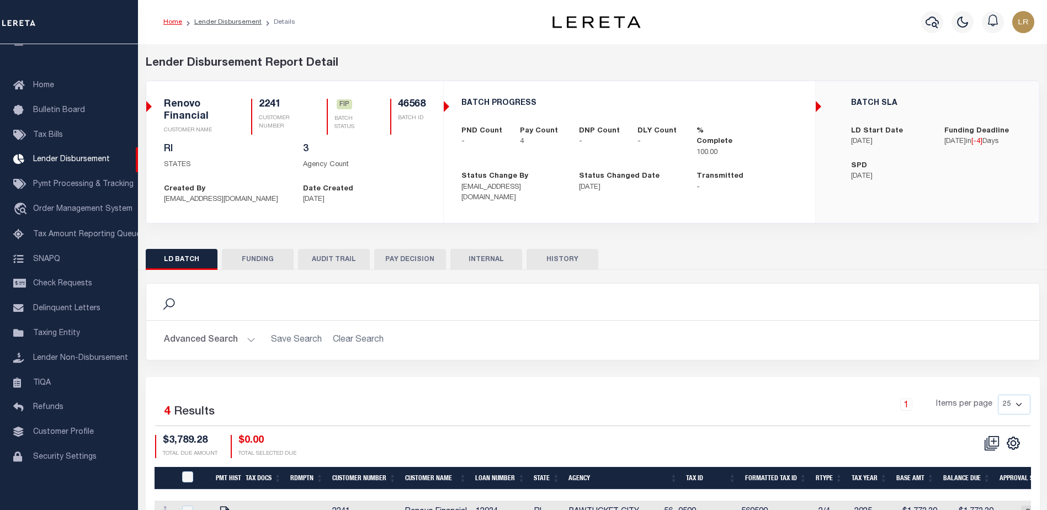
click at [245, 263] on button "FUNDING" at bounding box center [258, 259] width 72 height 21
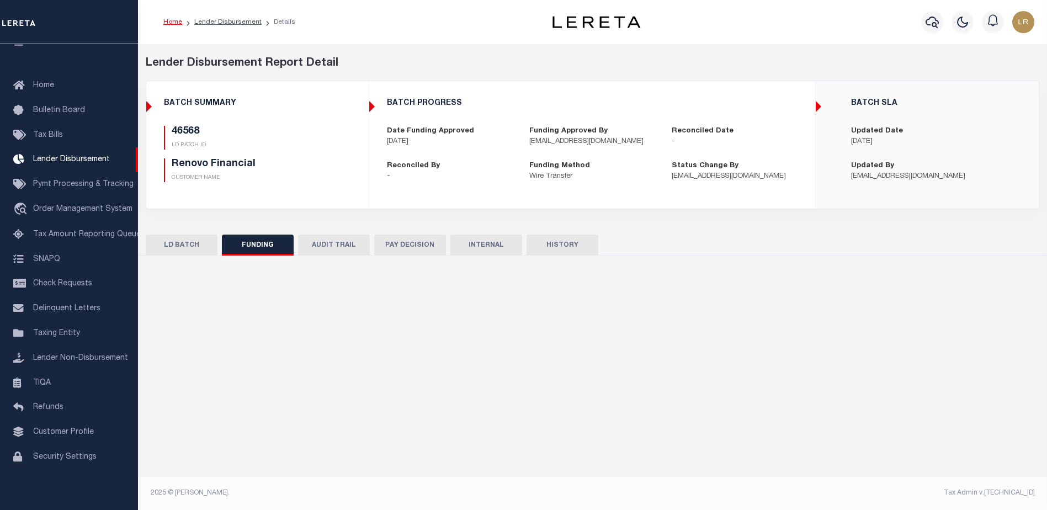
type input "$3,789.28"
type input "$0"
type input "[DATE]"
select select "100"
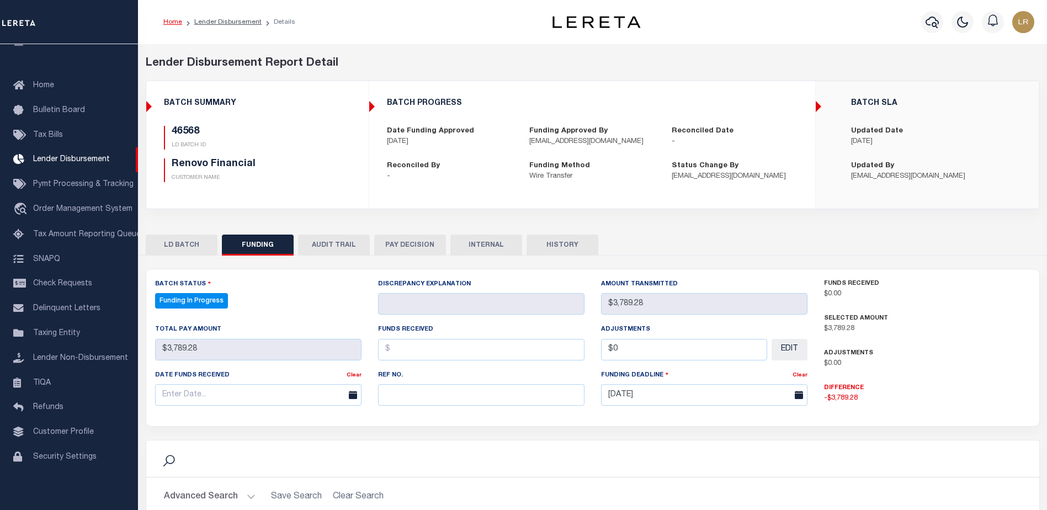
select select "100"
drag, startPoint x: 396, startPoint y: 398, endPoint x: 397, endPoint y: 391, distance: 6.1
click at [396, 398] on input "text" at bounding box center [481, 395] width 206 height 22
paste input "20251010MMQFMP2700401610101711FT03"
type input "20251010MMQFMP2700401610101711FT03"
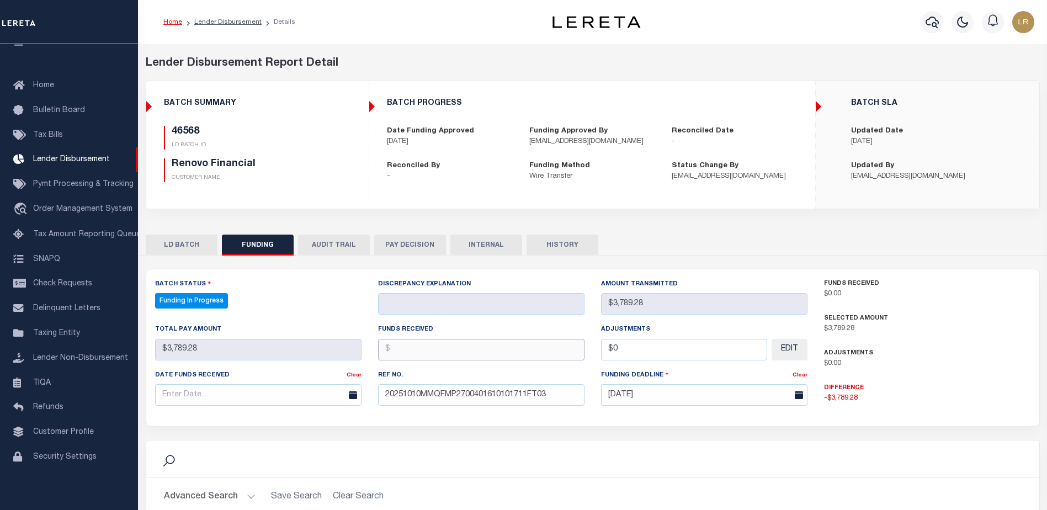
click at [402, 355] on input "text" at bounding box center [481, 350] width 206 height 22
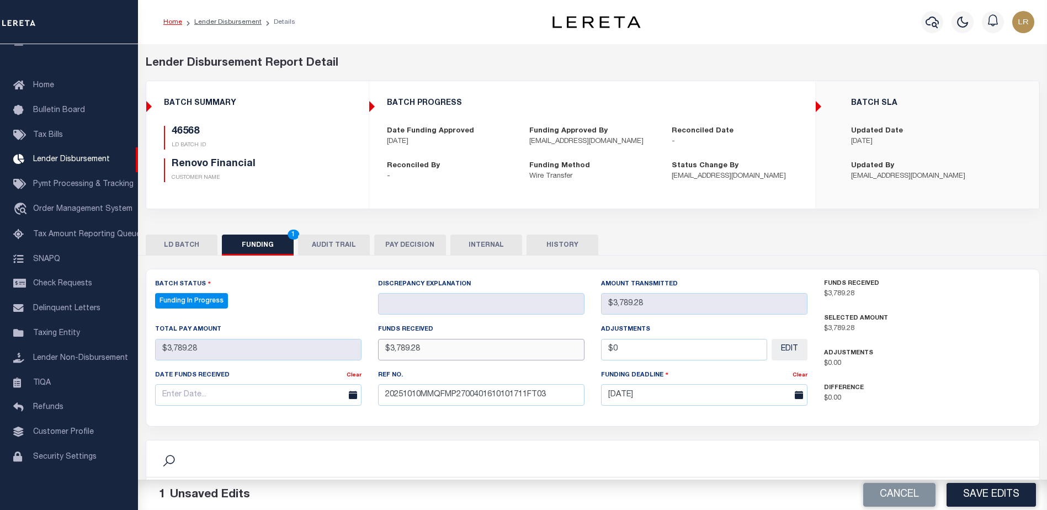
type input "$3,789.28"
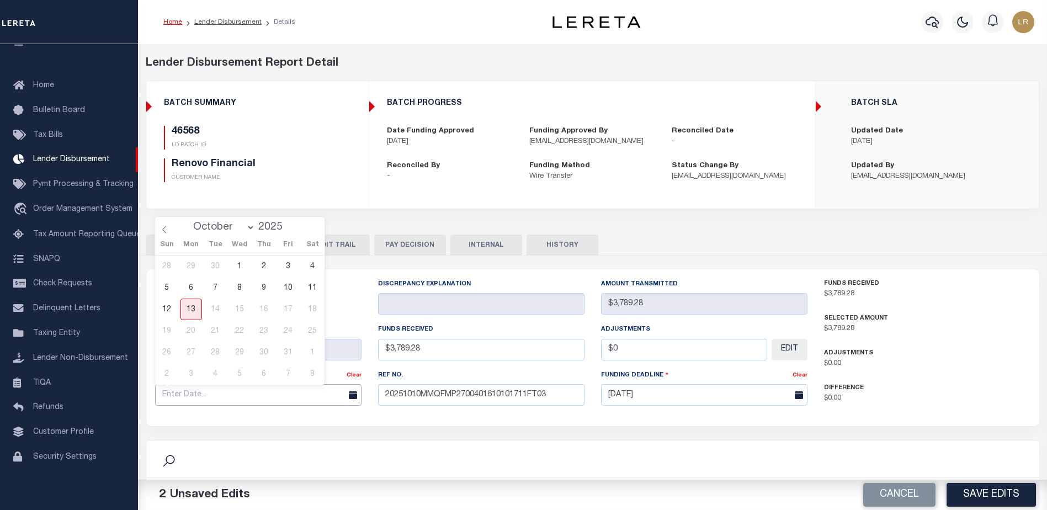
click at [313, 401] on input "text" at bounding box center [258, 395] width 206 height 22
click at [290, 290] on span "10" at bounding box center [289, 288] width 22 height 22
type input "[DATE]"
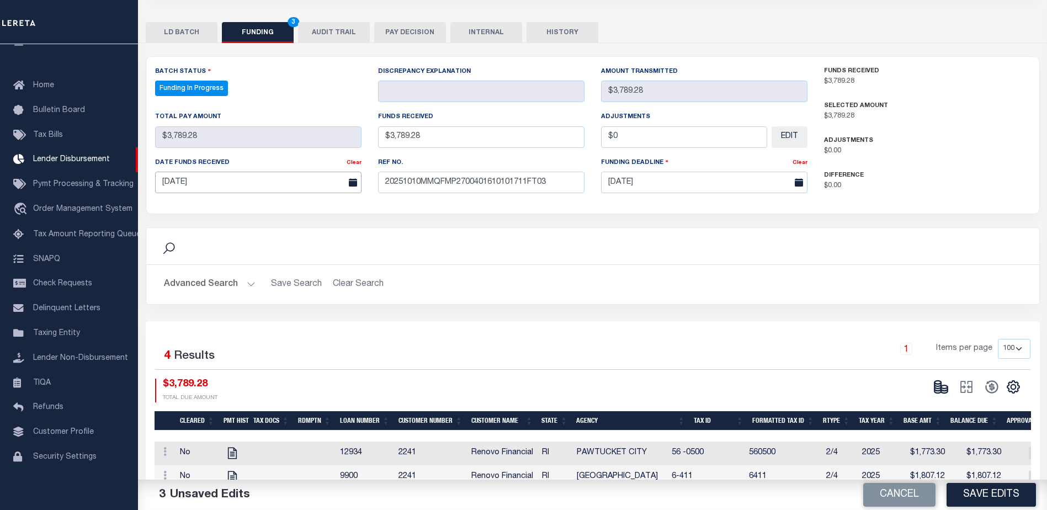
scroll to position [276, 0]
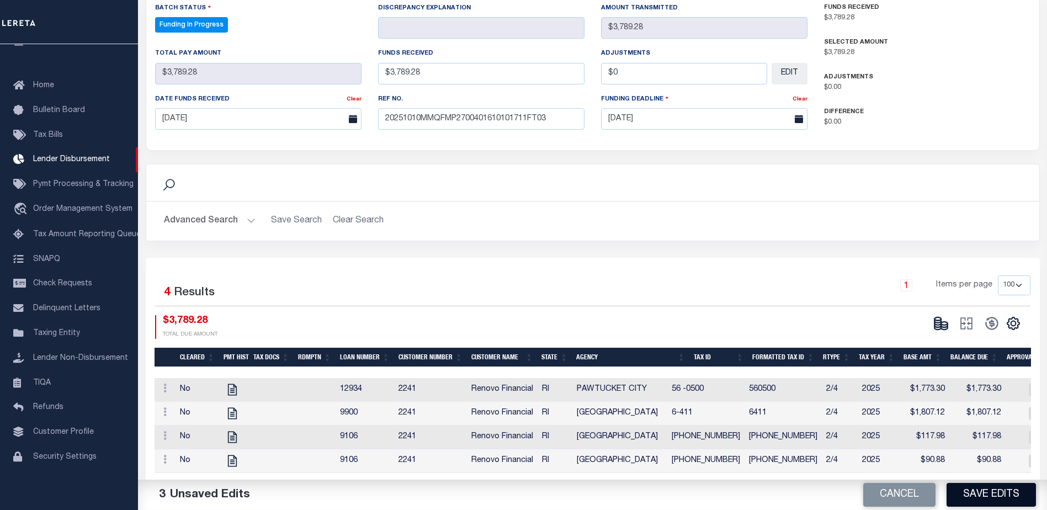
click at [984, 490] on button "Save Edits" at bounding box center [991, 495] width 89 height 24
type input "$3,789.28"
type input "$0"
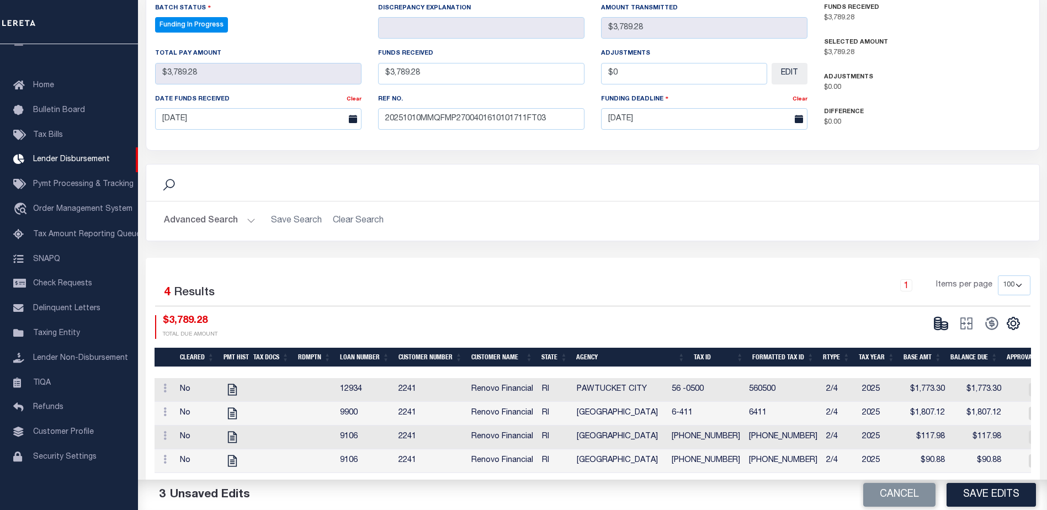
select select "100"
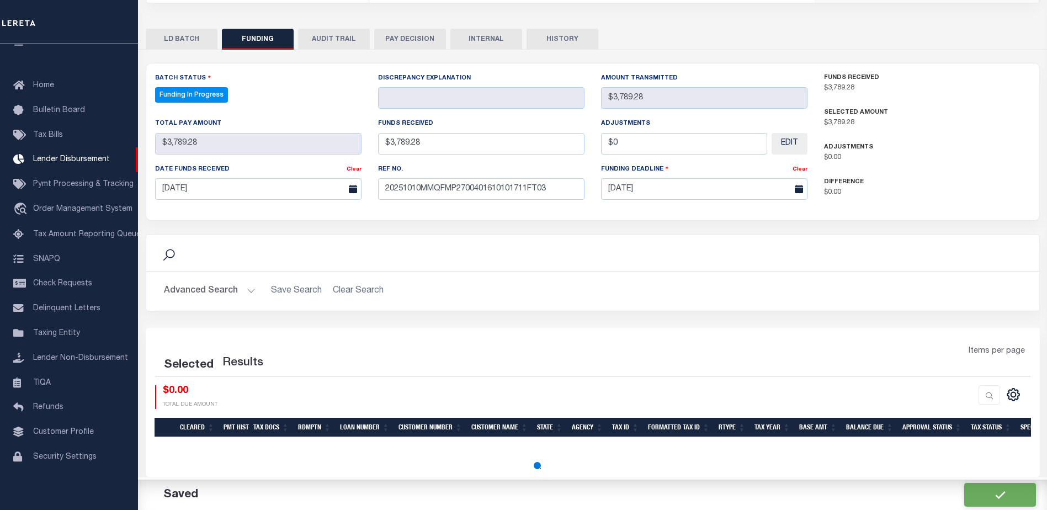
select select "100"
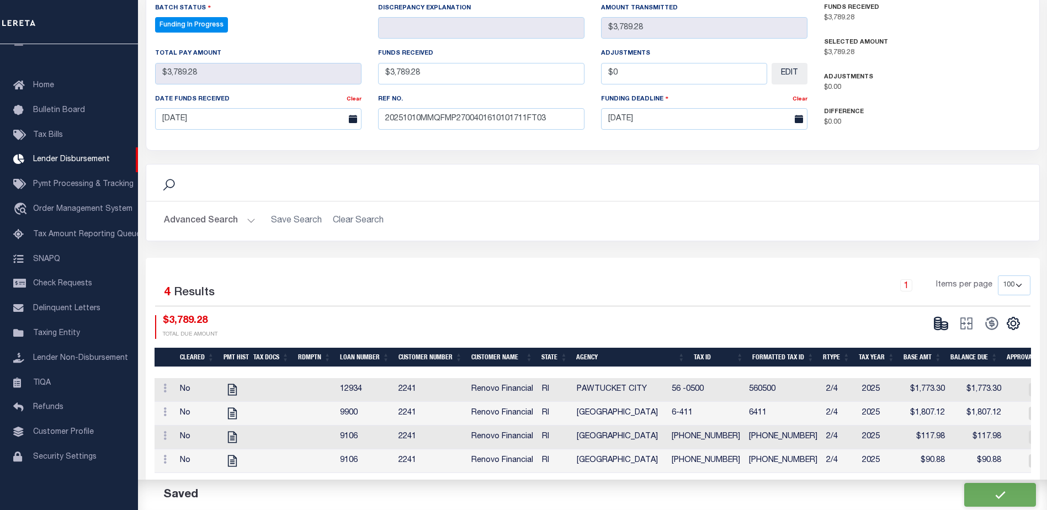
click at [940, 327] on icon at bounding box center [938, 326] width 7 height 4
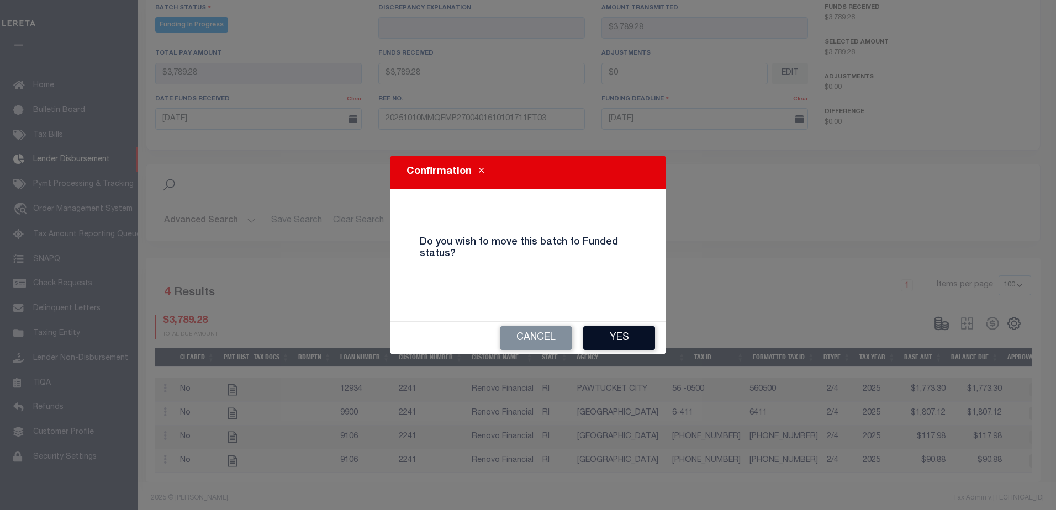
click at [638, 336] on button "Yes" at bounding box center [619, 338] width 72 height 24
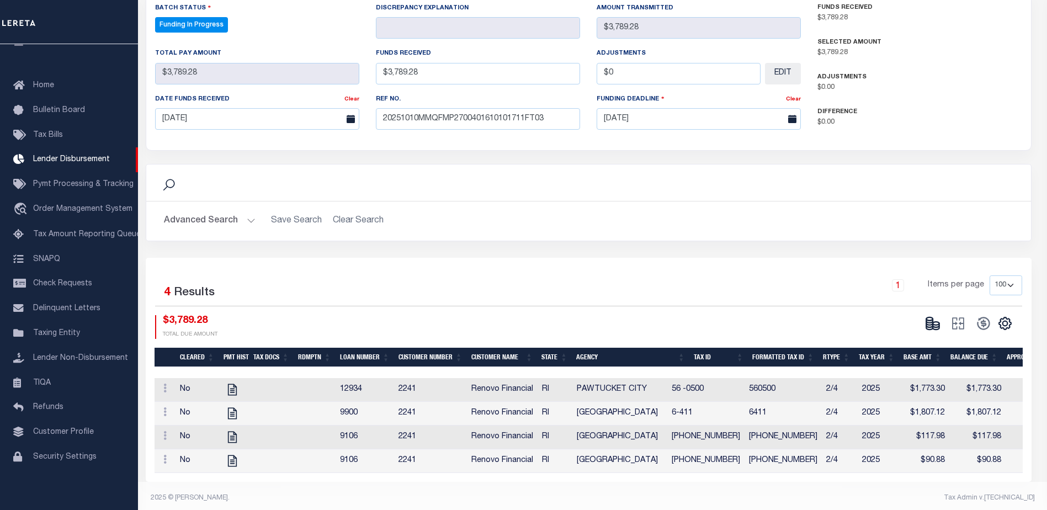
type input "$3,789.28"
type input "$0"
select select "100"
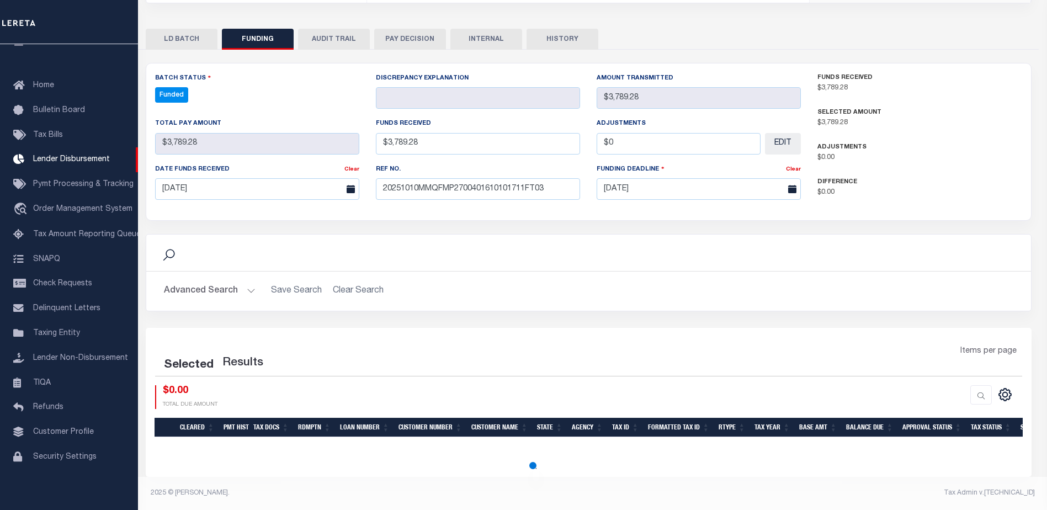
scroll to position [206, 0]
select select "100"
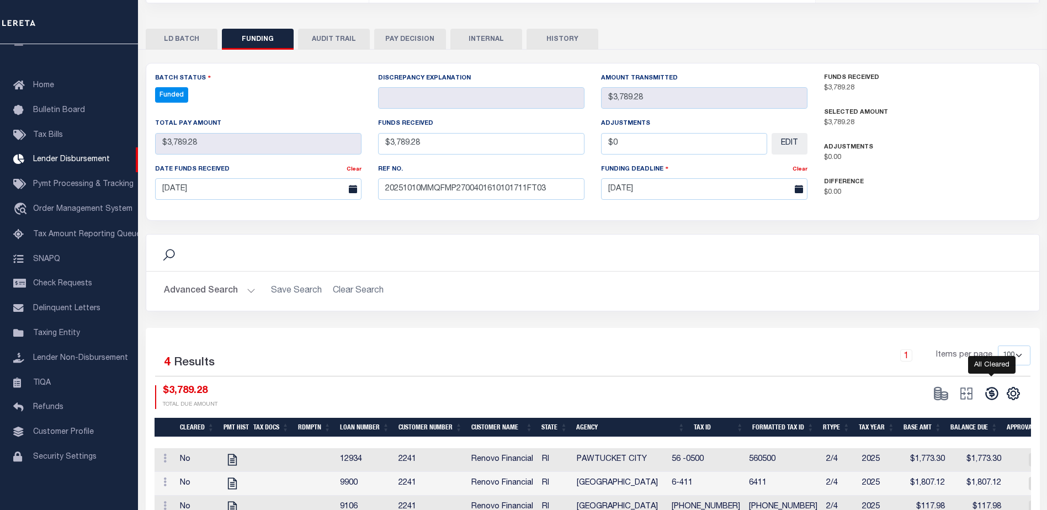
click at [988, 396] on icon at bounding box center [991, 393] width 15 height 15
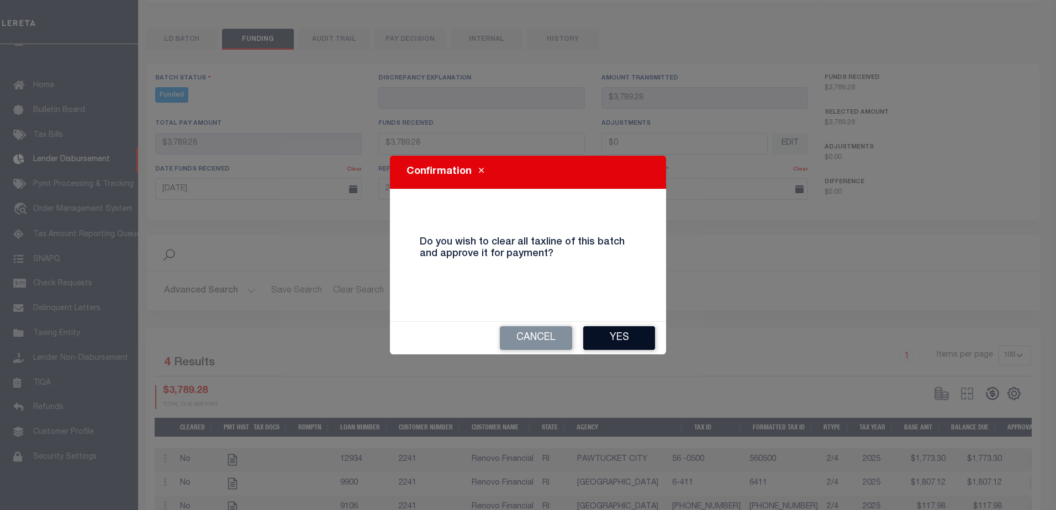
click at [640, 339] on button "Yes" at bounding box center [619, 338] width 72 height 24
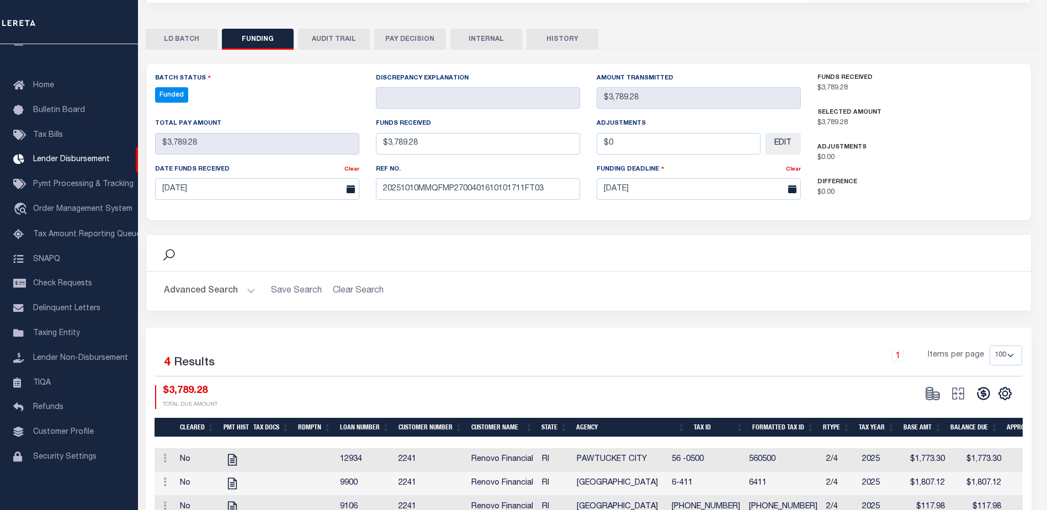
type input "$3,789.28"
type input "$0"
select select "100"
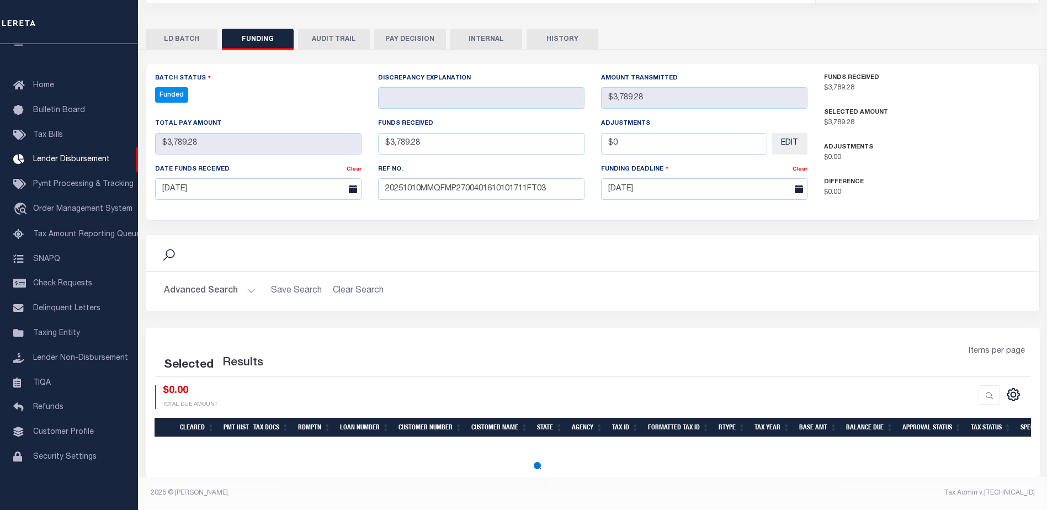
select select "100"
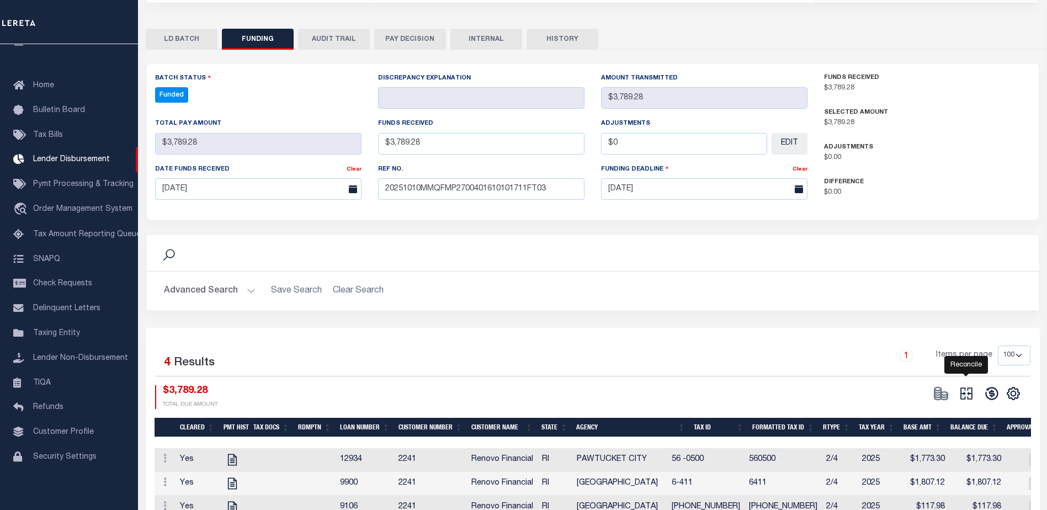
click at [966, 395] on icon at bounding box center [966, 393] width 15 height 15
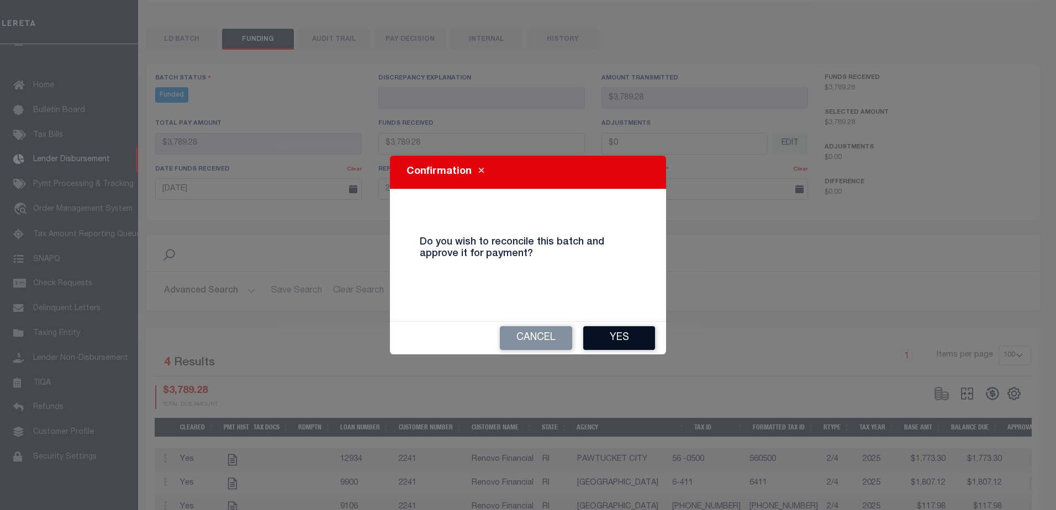
click at [628, 339] on button "Yes" at bounding box center [619, 338] width 72 height 24
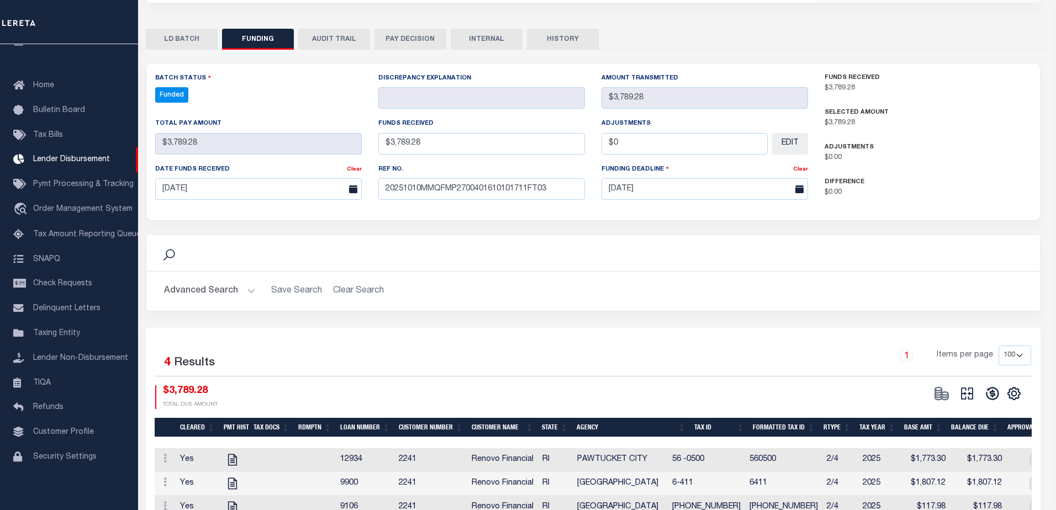
type input "$3,789.28"
type input "$0"
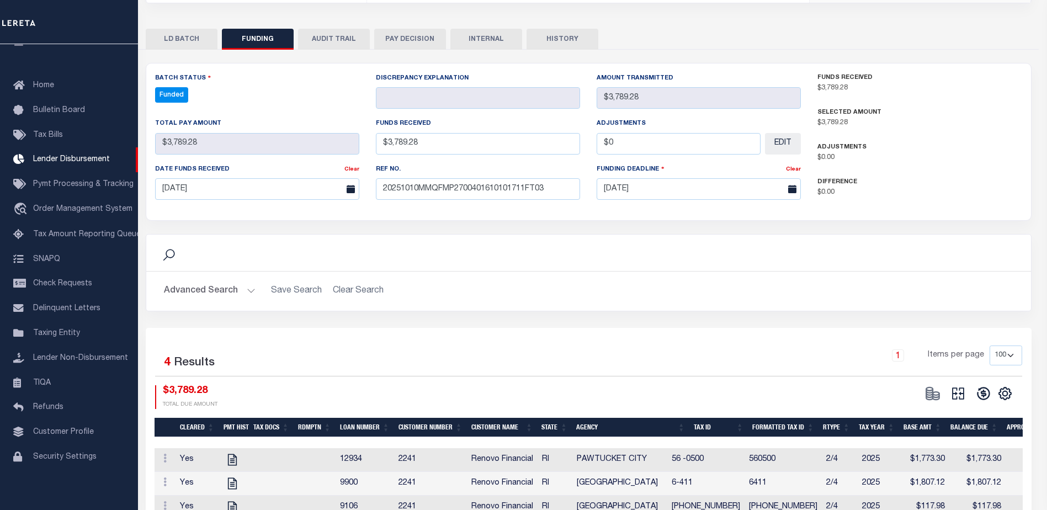
select select "100"
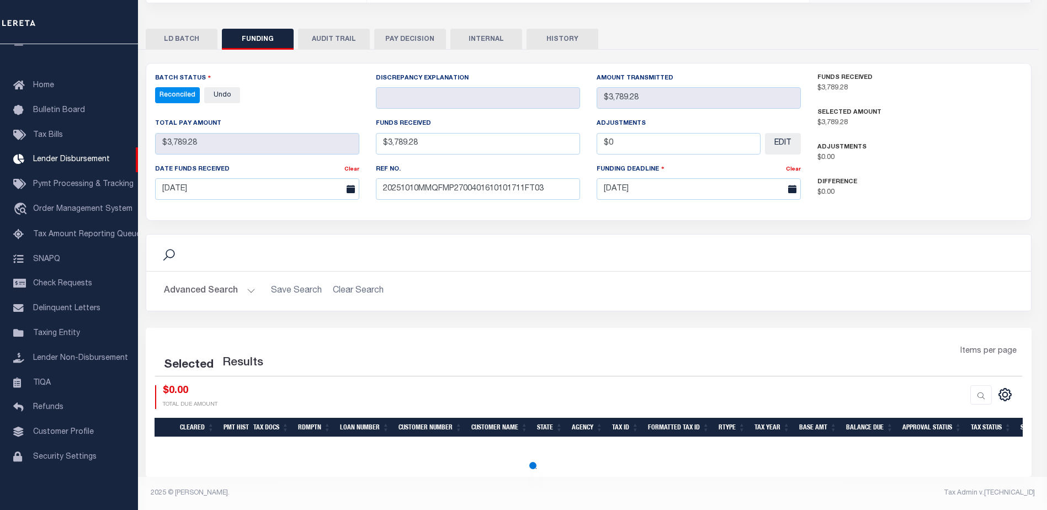
select select "100"
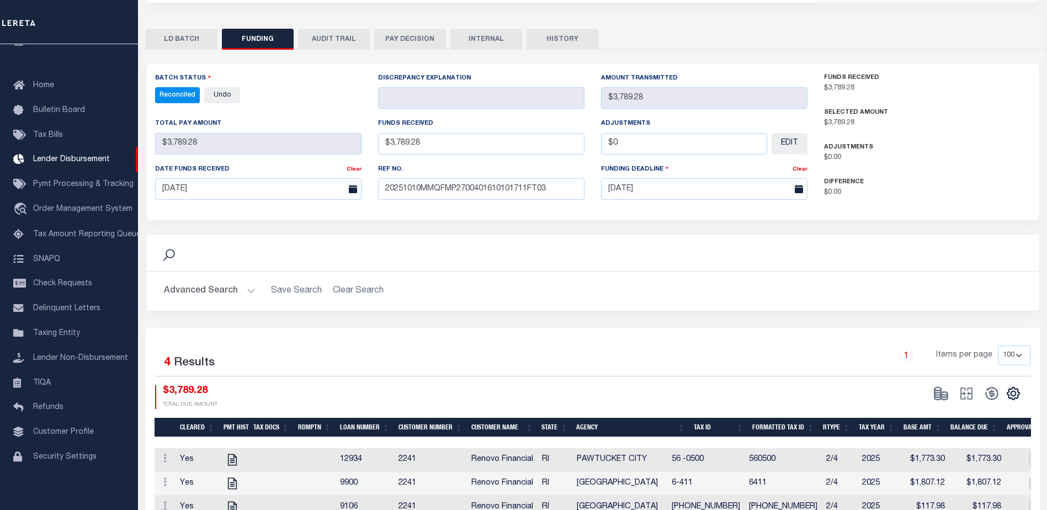
click at [473, 31] on button "INTERNAL" at bounding box center [487, 39] width 72 height 21
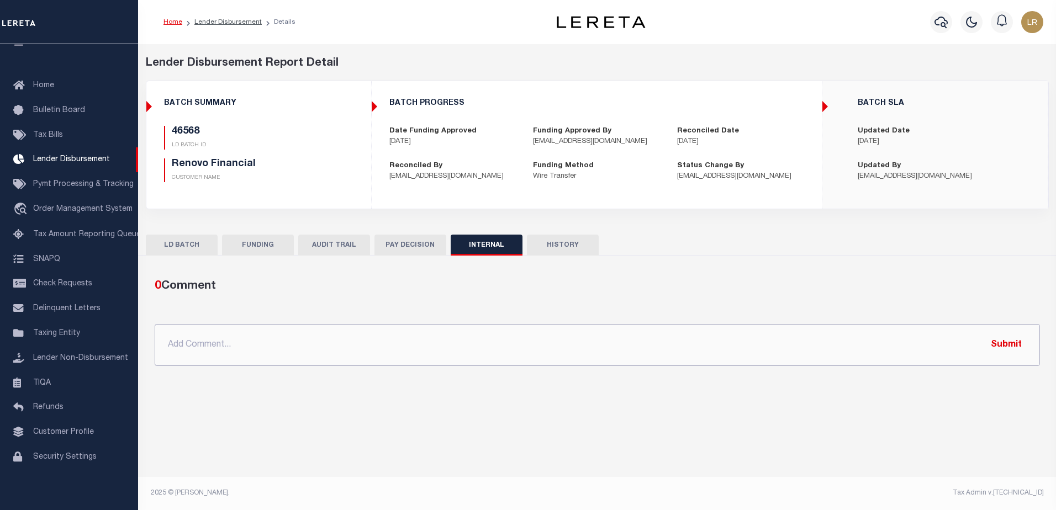
drag, startPoint x: 659, startPoint y: 336, endPoint x: 714, endPoint y: 345, distance: 55.9
click at [660, 337] on input "text" at bounding box center [597, 345] width 885 height 42
paste input ""ORG AMT - 403942.79 46535 - $165790.58 46541 - $231503.76 46568 - $3789.28 466…"
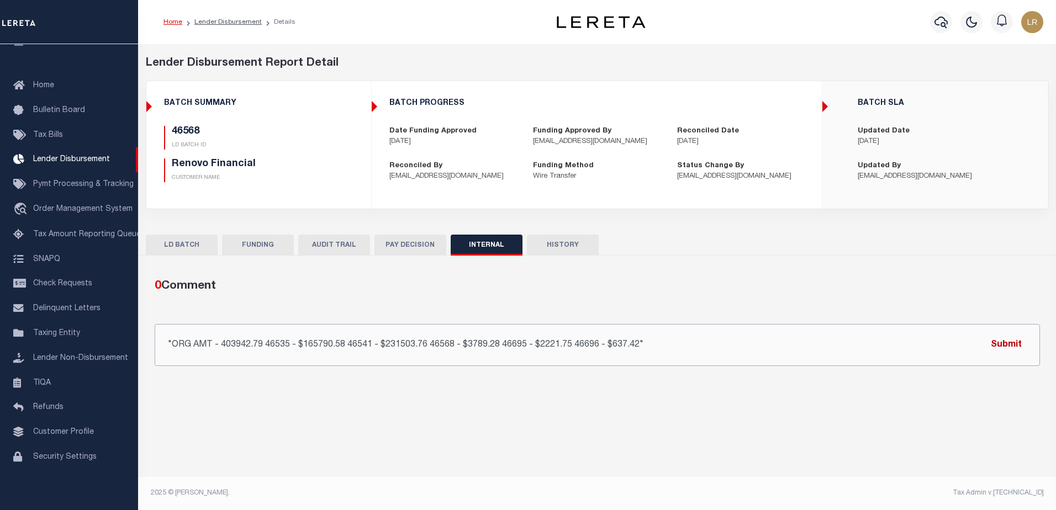
type input ""ORG AMT - 403942.79 46535 - $165790.58 46541 - $231503.76 46568 - $3789.28 466…"
click at [992, 343] on button "Submit" at bounding box center [1005, 344] width 45 height 23
click at [227, 20] on link "Lender Disbursement" at bounding box center [227, 22] width 67 height 7
checkbox input "true"
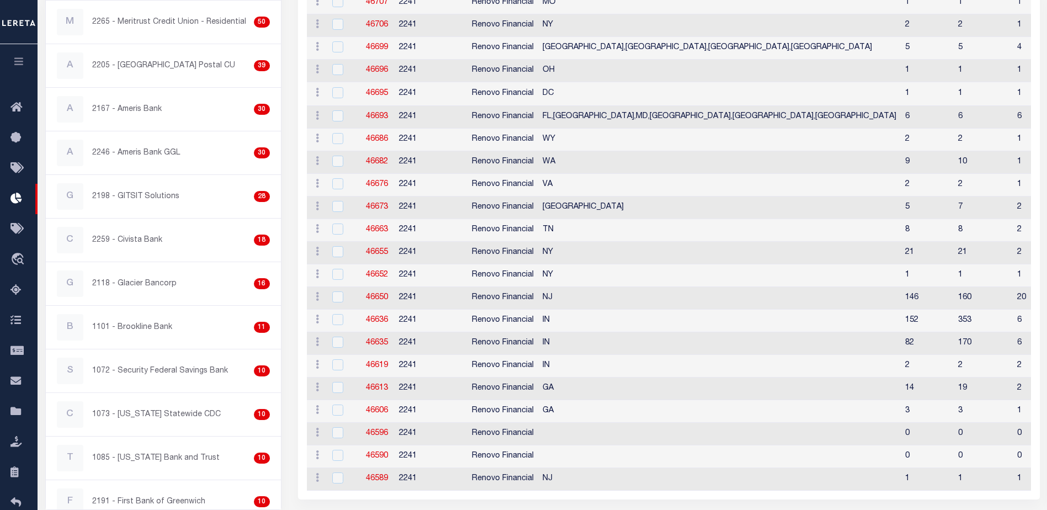
scroll to position [386, 0]
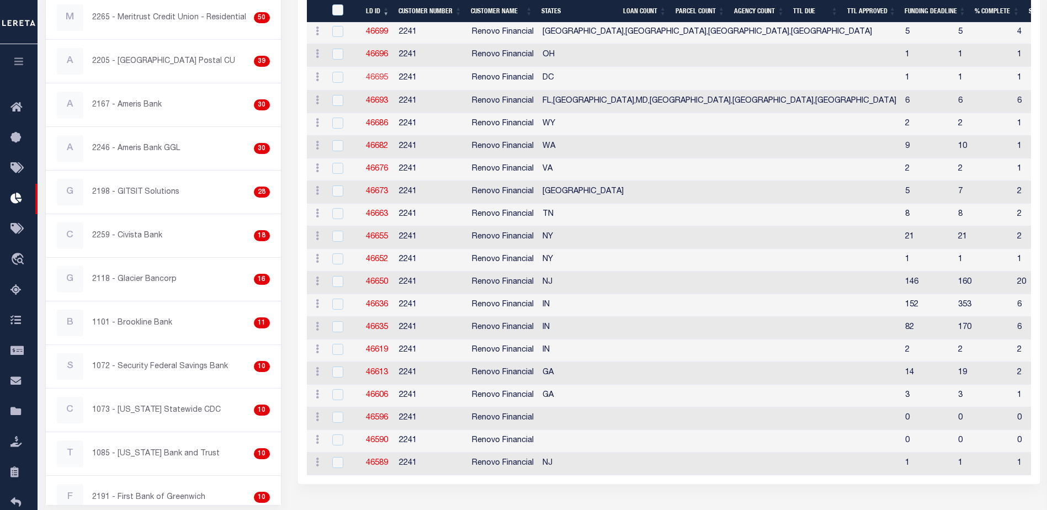
click at [384, 78] on link "46695" at bounding box center [377, 78] width 22 height 8
checkbox input "true"
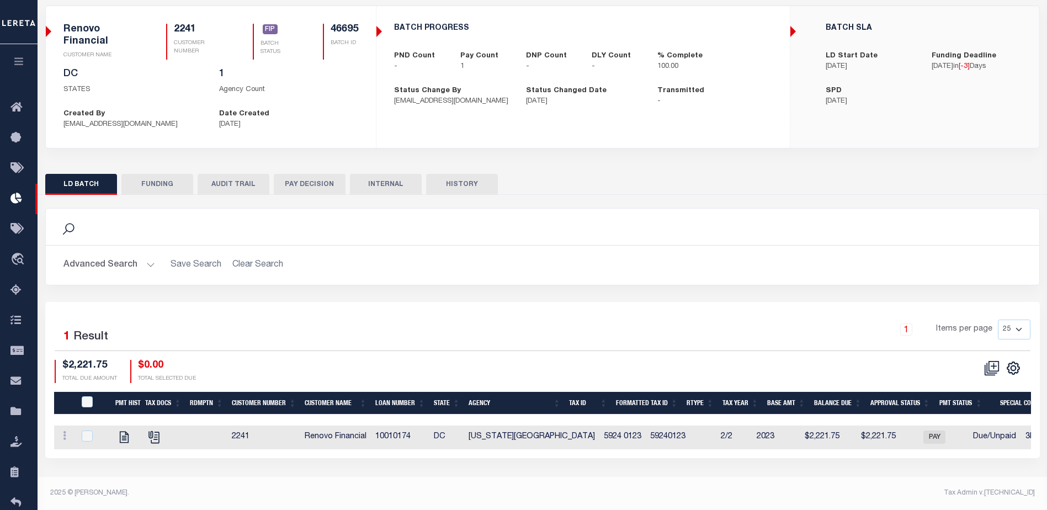
scroll to position [75, 0]
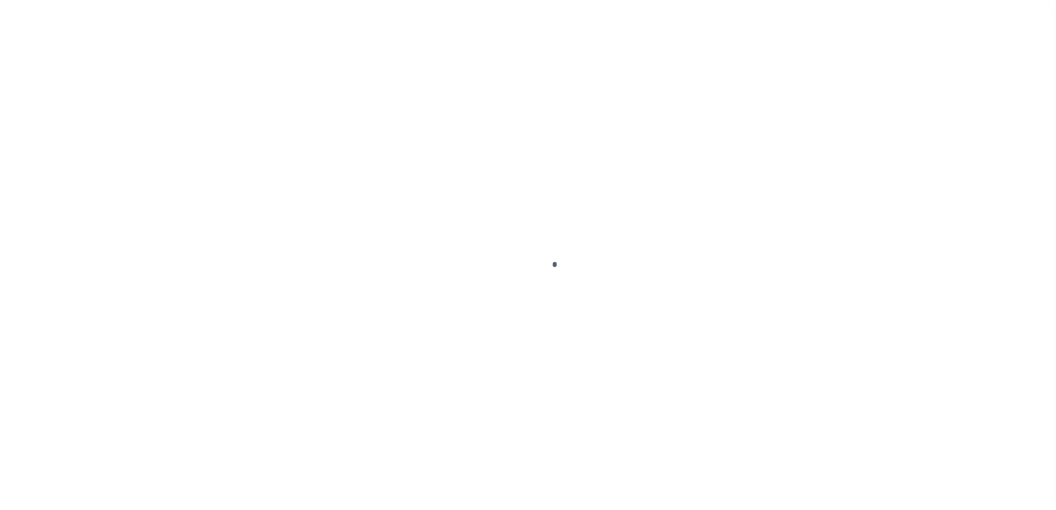
type input "$0.00"
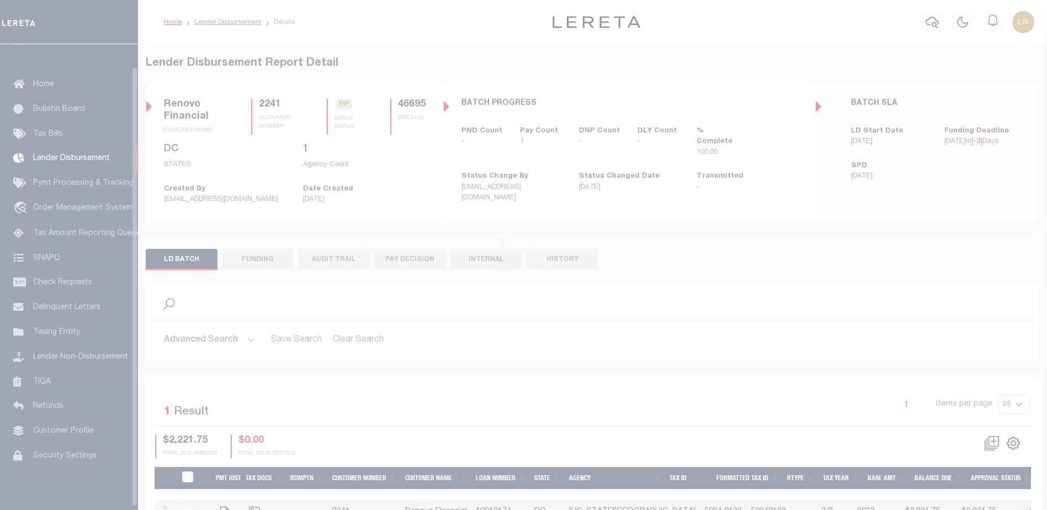
scroll to position [24, 0]
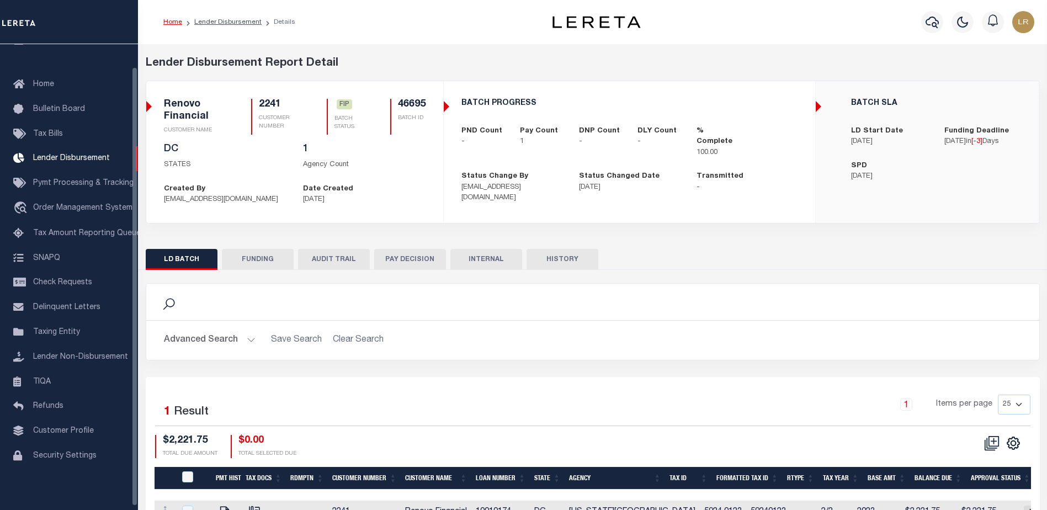
click at [263, 280] on div "Search Advanced Search Save Search Clear Search 1" at bounding box center [593, 401] width 894 height 263
click at [264, 257] on button "FUNDING" at bounding box center [258, 259] width 72 height 21
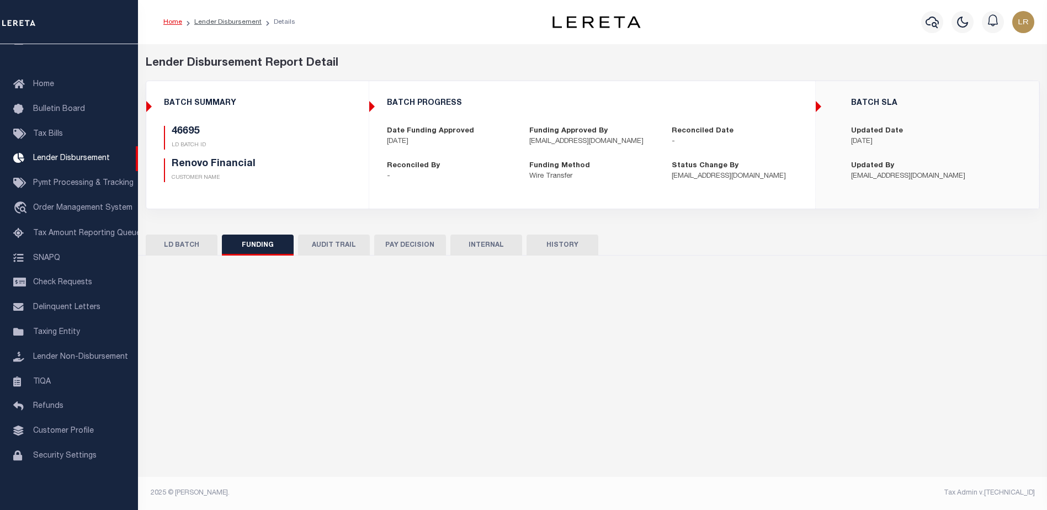
type input "$2,221.75"
type input "$0"
type input "[DATE]"
select select "100"
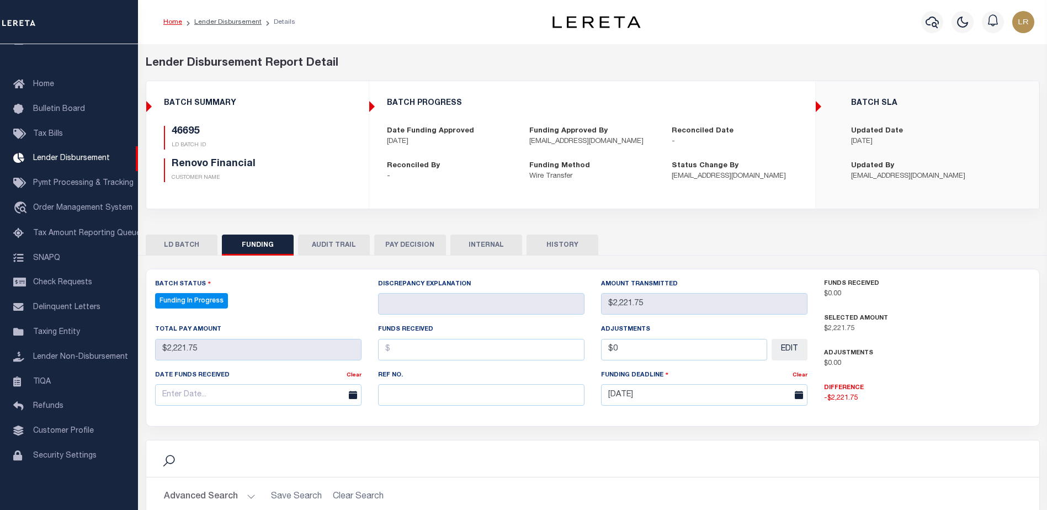
select select "100"
click at [390, 384] on div "Ref No." at bounding box center [481, 387] width 206 height 36
click at [390, 399] on input "text" at bounding box center [481, 395] width 206 height 22
paste input "20251010MMQFMP2700401610101711FT03"
type input "20251010MMQFMP2700401610101711FT03"
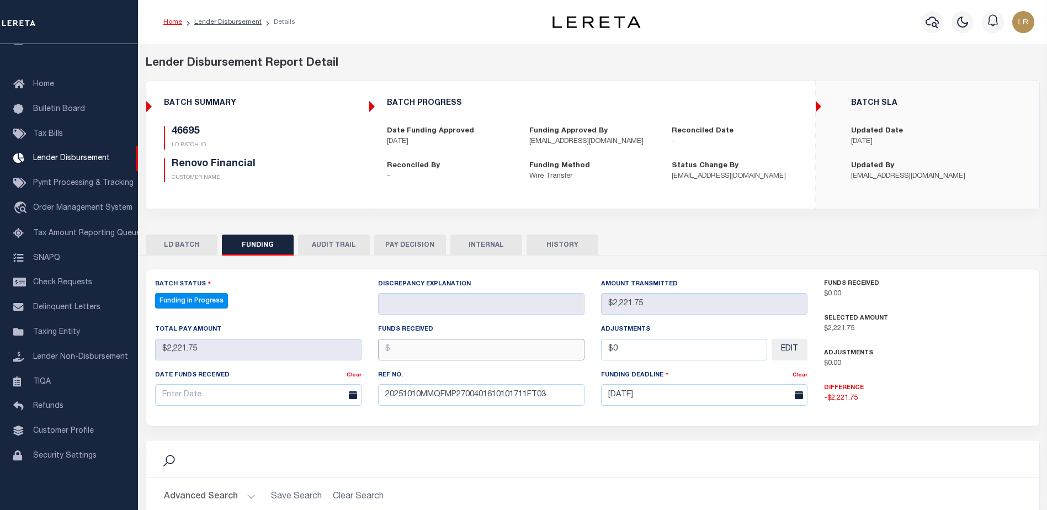
click at [397, 352] on input "text" at bounding box center [481, 350] width 206 height 22
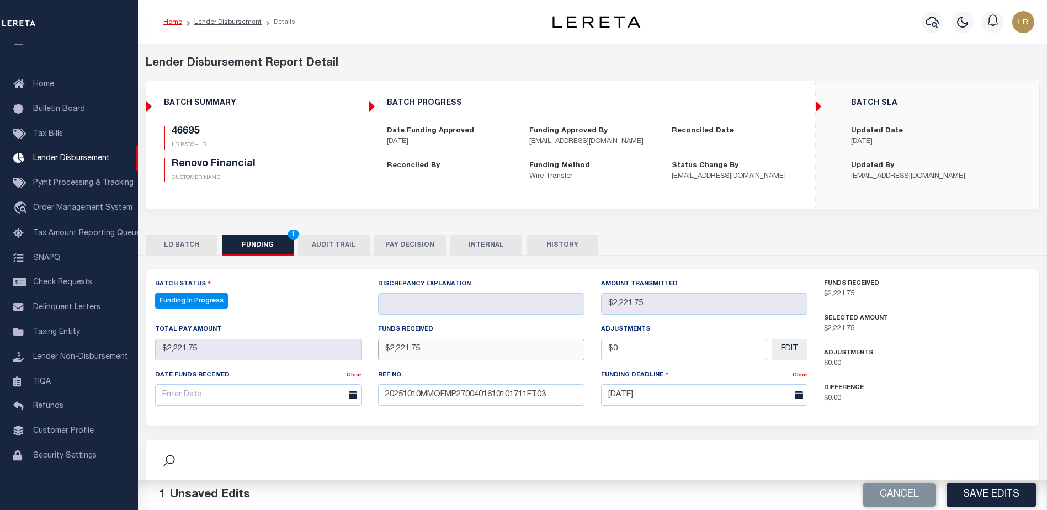
type input "$2,221.75"
click at [302, 383] on div "Date funds received" at bounding box center [251, 376] width 192 height 15
click at [293, 395] on input "text" at bounding box center [258, 395] width 206 height 22
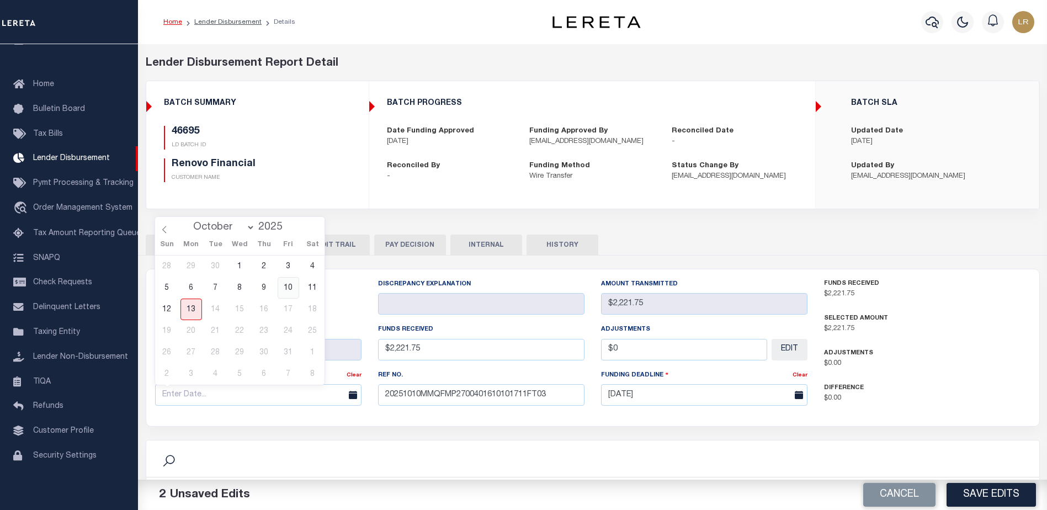
click at [290, 289] on span "10" at bounding box center [289, 288] width 22 height 22
type input "[DATE]"
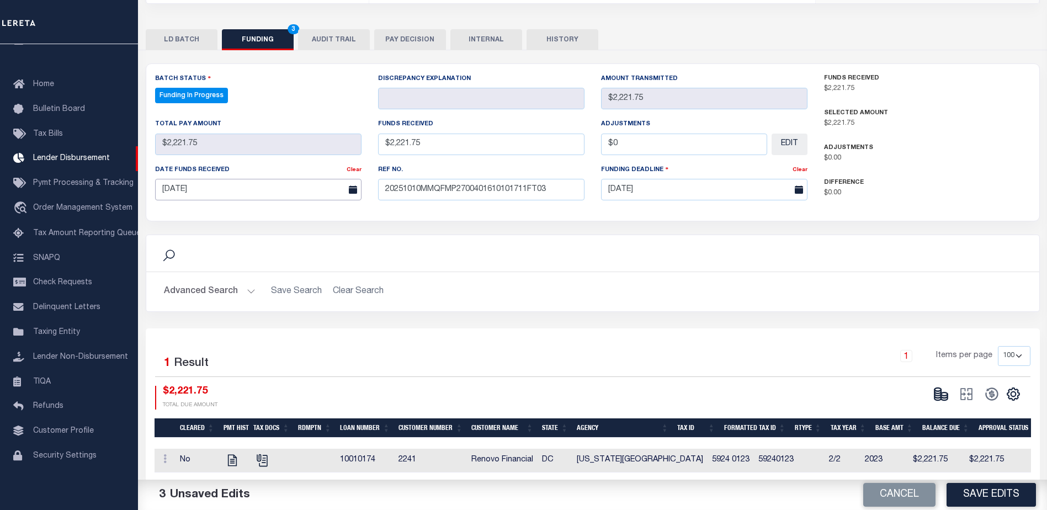
scroll to position [218, 0]
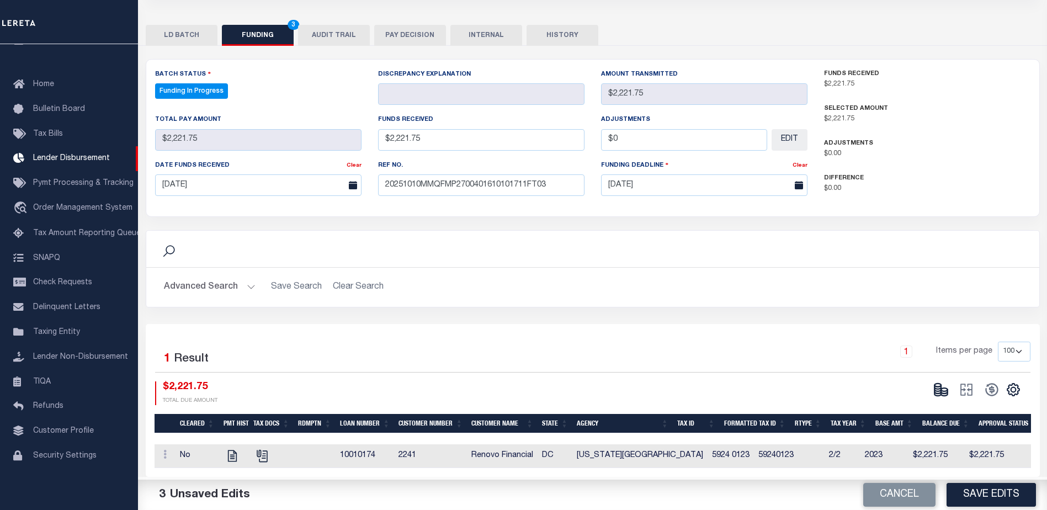
click at [1000, 507] on div "Cancel Save Edits" at bounding box center [820, 495] width 455 height 31
click at [995, 502] on button "Save Edits" at bounding box center [991, 495] width 89 height 24
type input "$2,221.75"
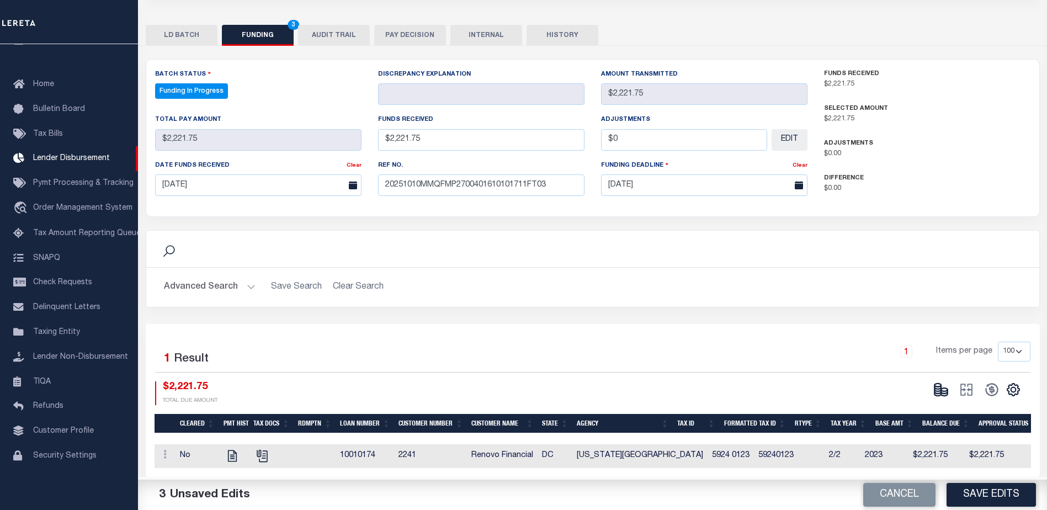
type input "$0"
select select "100"
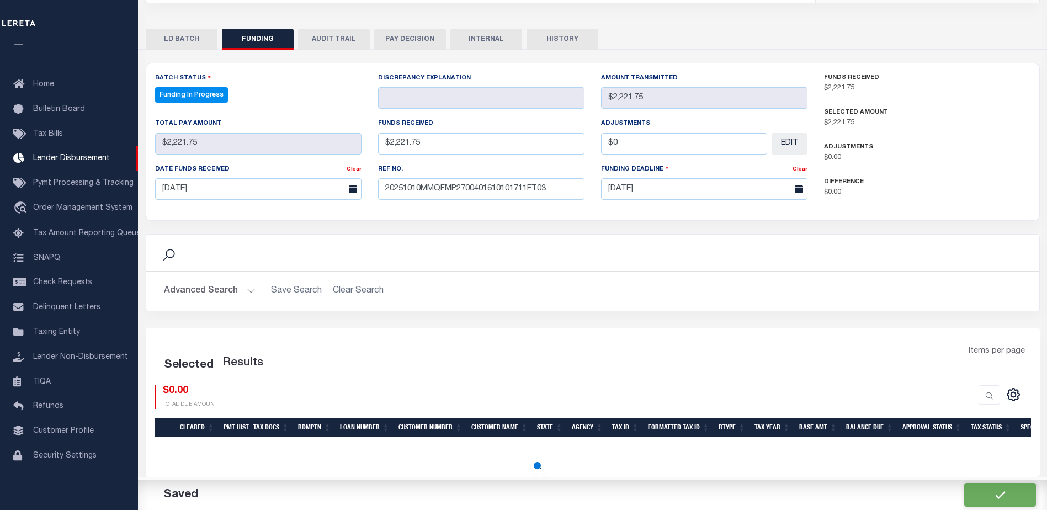
select select "100"
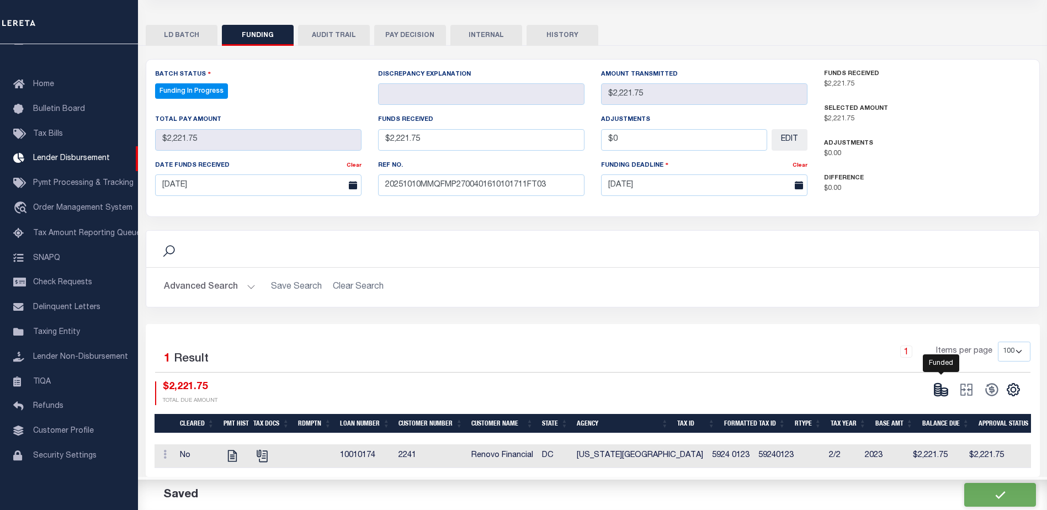
click at [942, 382] on icon at bounding box center [941, 389] width 15 height 15
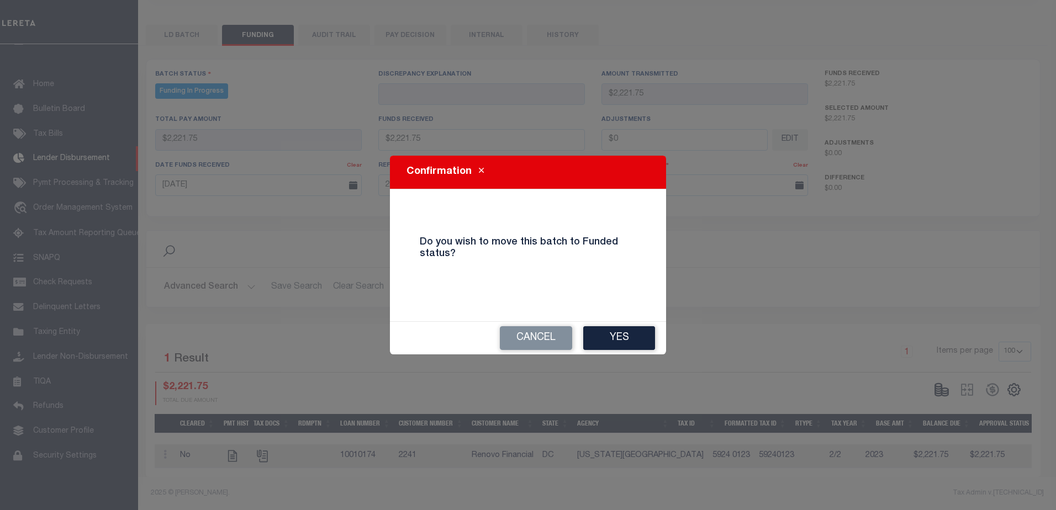
click at [639, 324] on div "Cancel Yes" at bounding box center [528, 338] width 276 height 33
click at [633, 346] on button "Yes" at bounding box center [619, 338] width 72 height 24
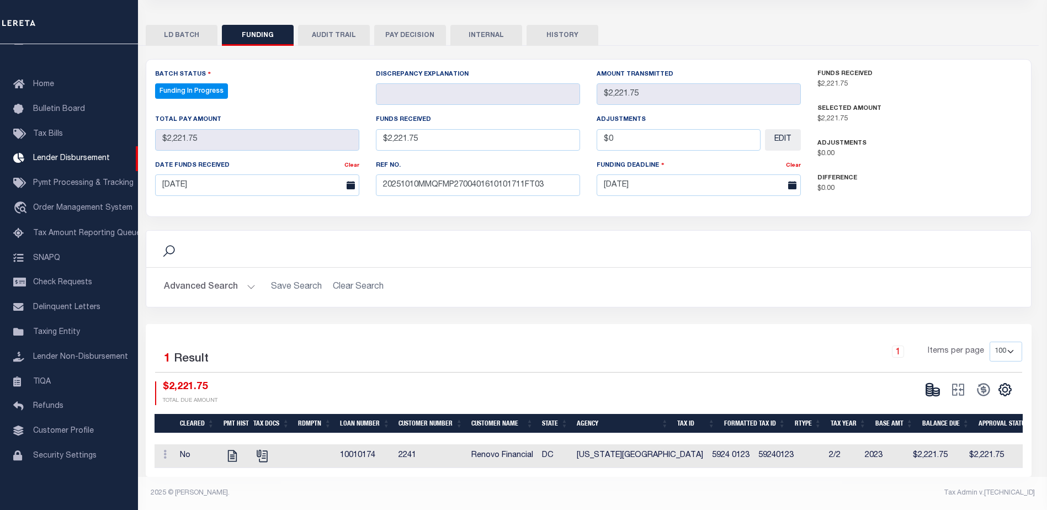
type input "$2,221.75"
type input "$0"
select select "100"
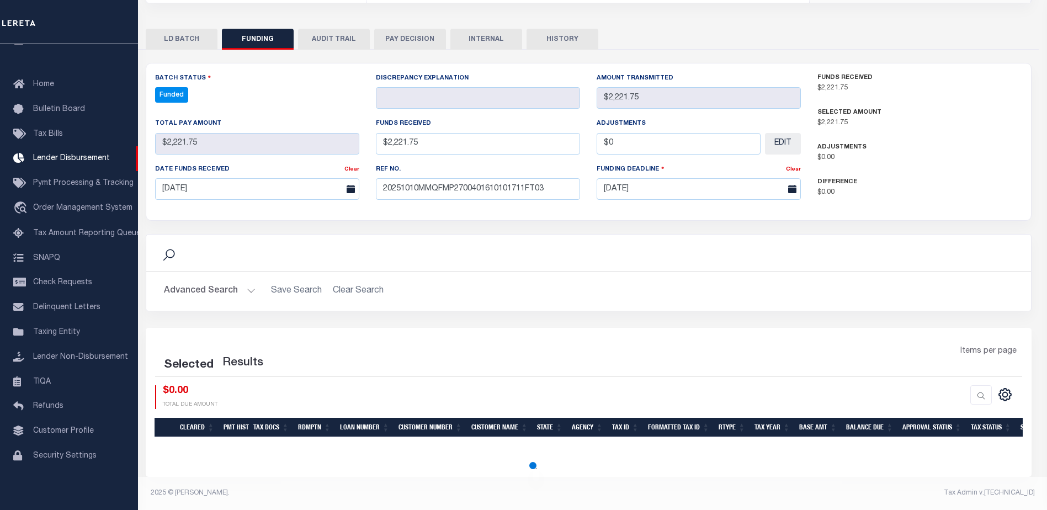
scroll to position [206, 0]
select select "100"
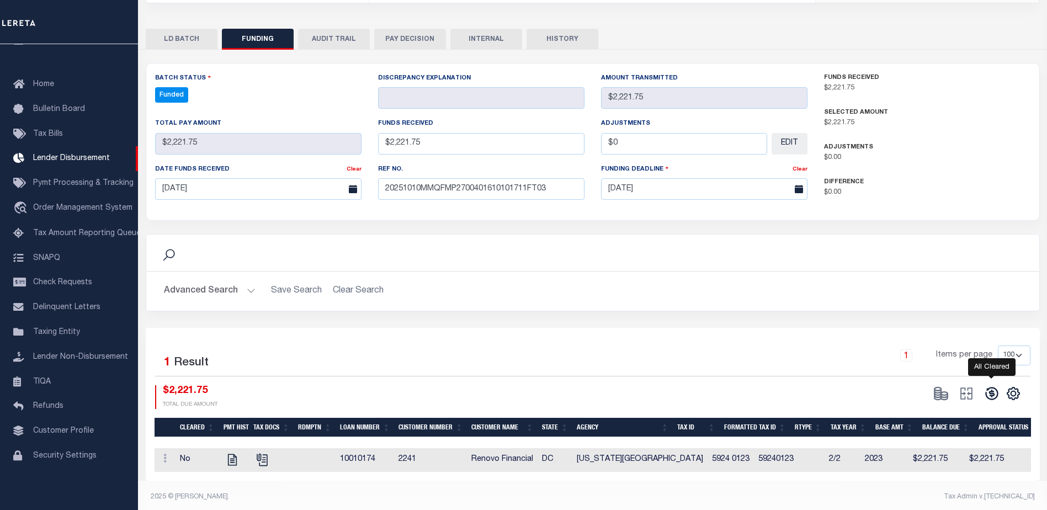
click at [991, 394] on icon at bounding box center [991, 393] width 15 height 15
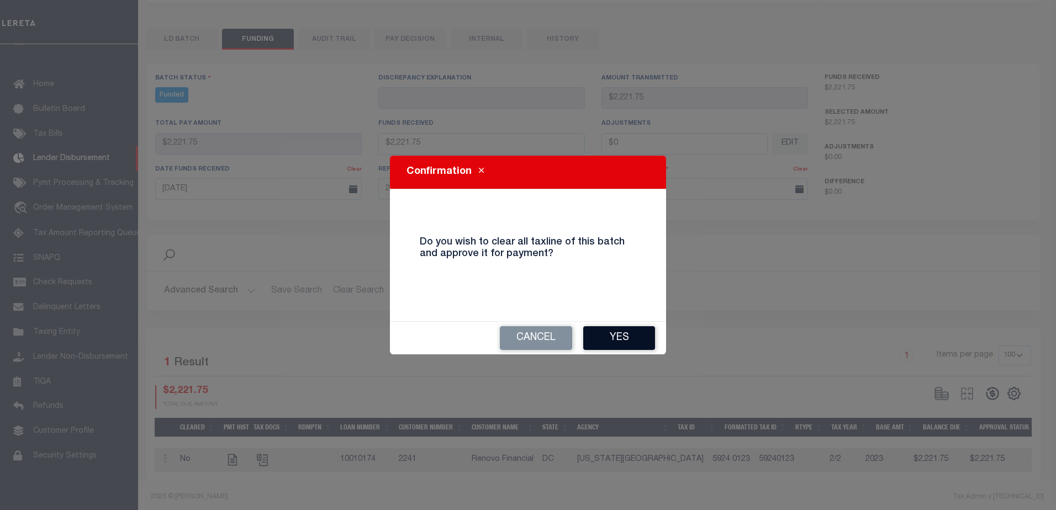
click at [650, 333] on button "Yes" at bounding box center [619, 338] width 72 height 24
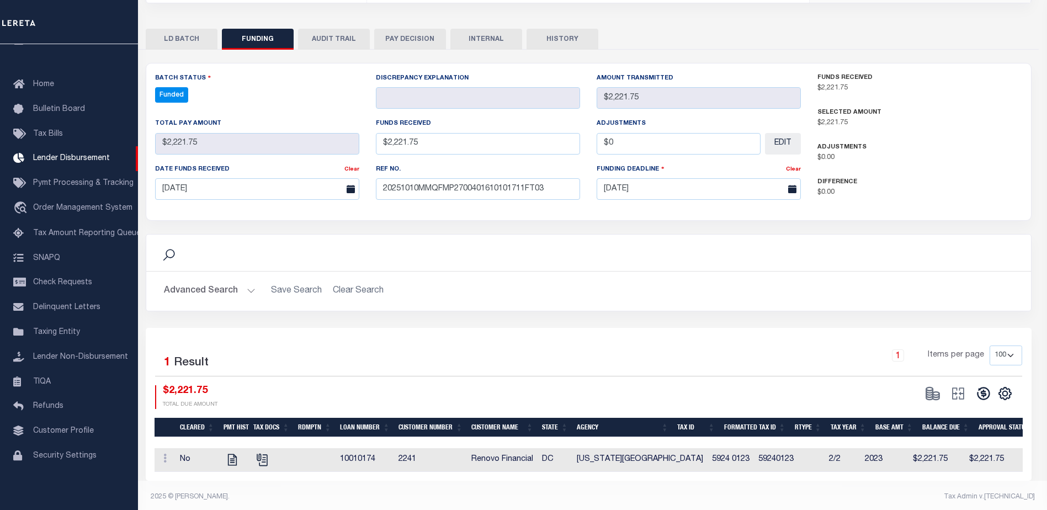
type input "$2,221.75"
type input "$0"
select select "100"
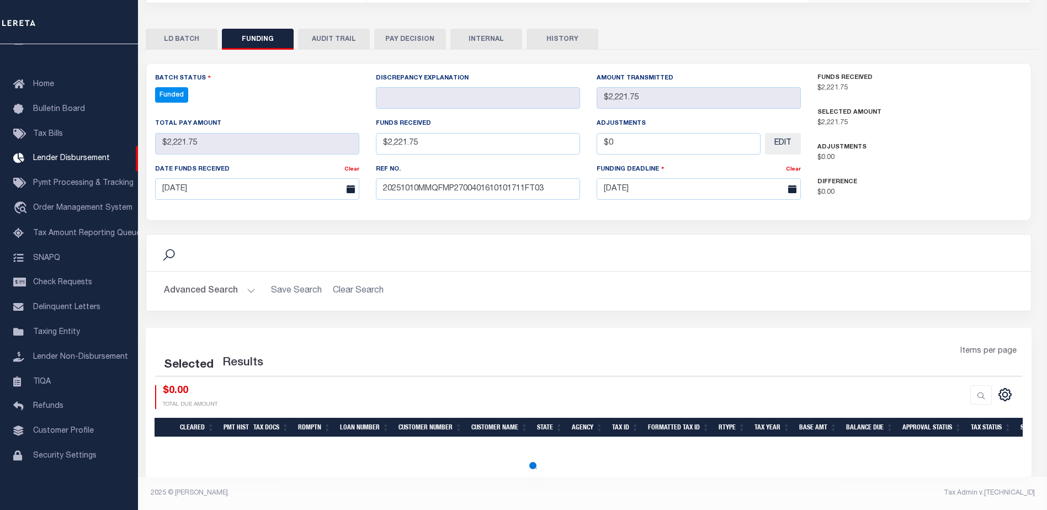
select select "100"
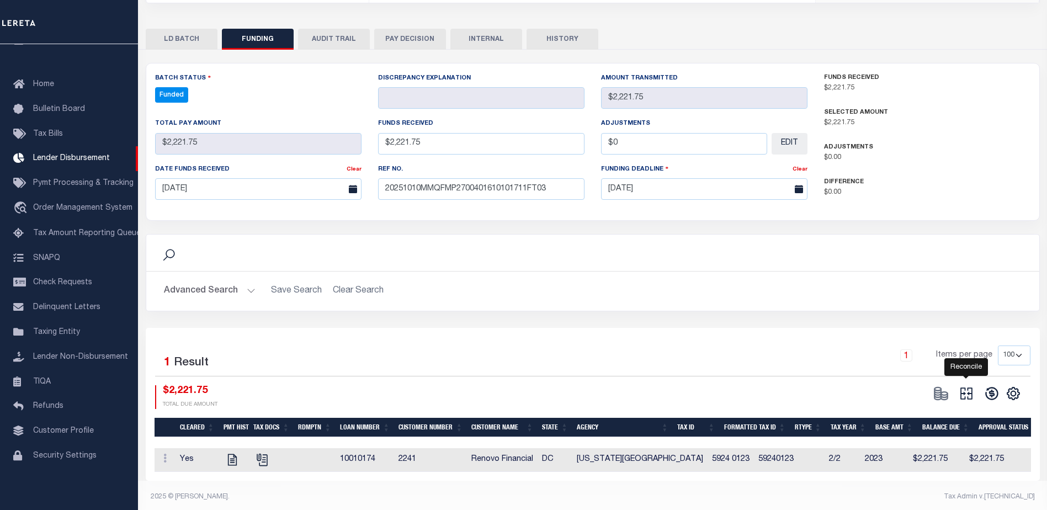
click at [963, 393] on icon at bounding box center [966, 393] width 15 height 15
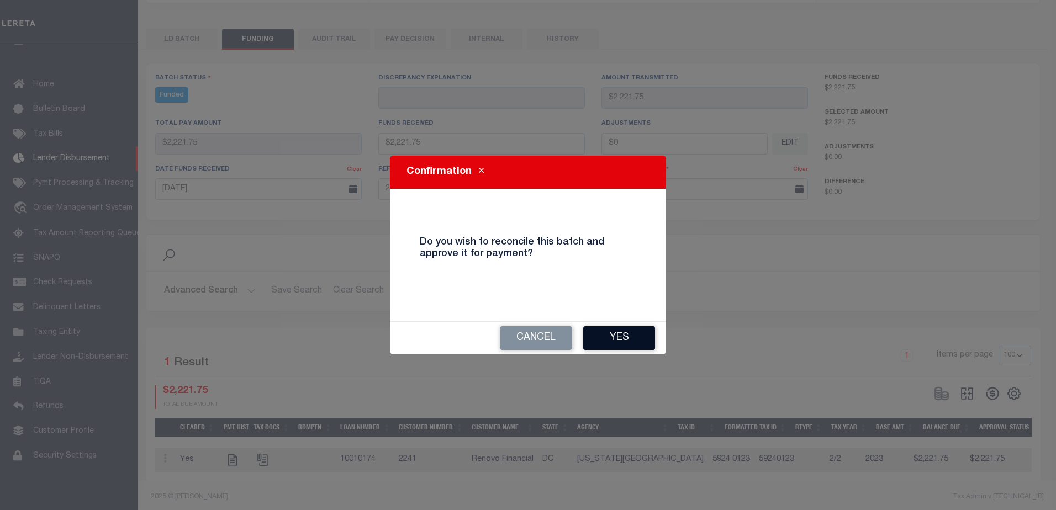
click at [631, 343] on button "Yes" at bounding box center [619, 338] width 72 height 24
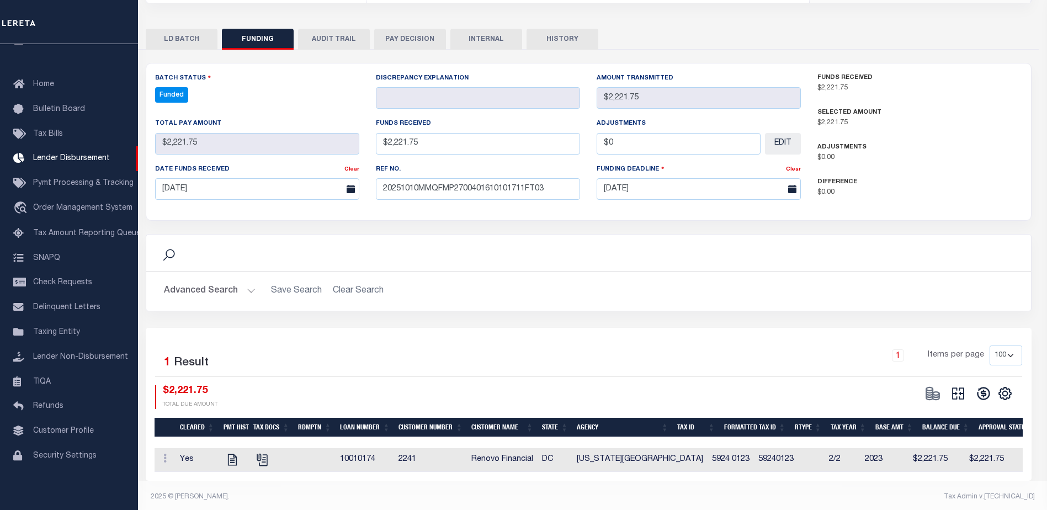
type input "$2,221.75"
type input "$0"
select select "100"
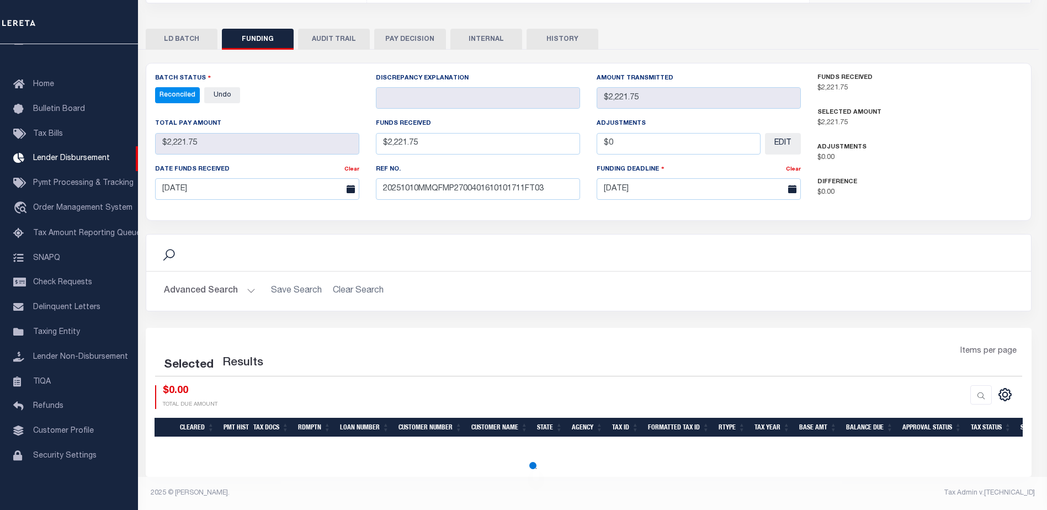
select select "100"
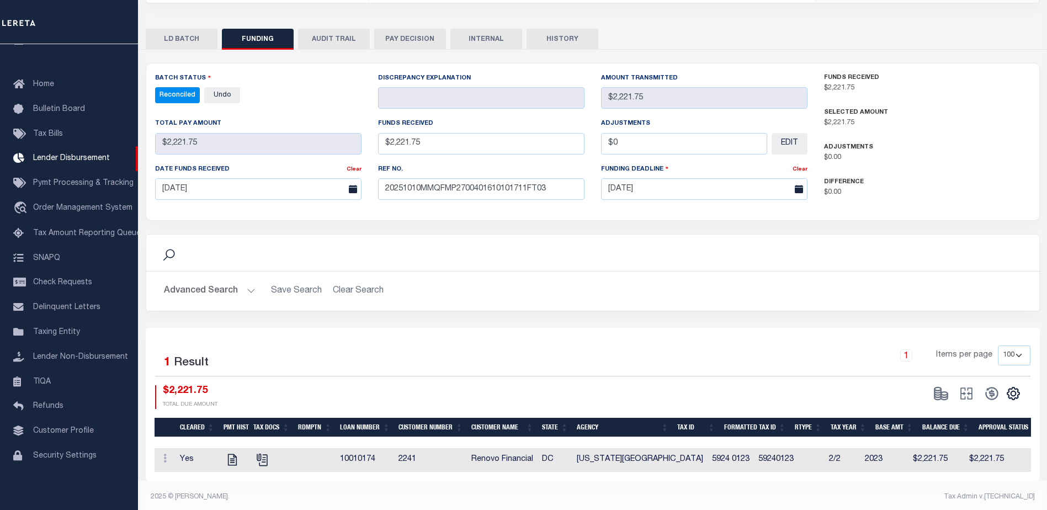
click at [490, 49] on button "INTERNAL" at bounding box center [487, 39] width 72 height 21
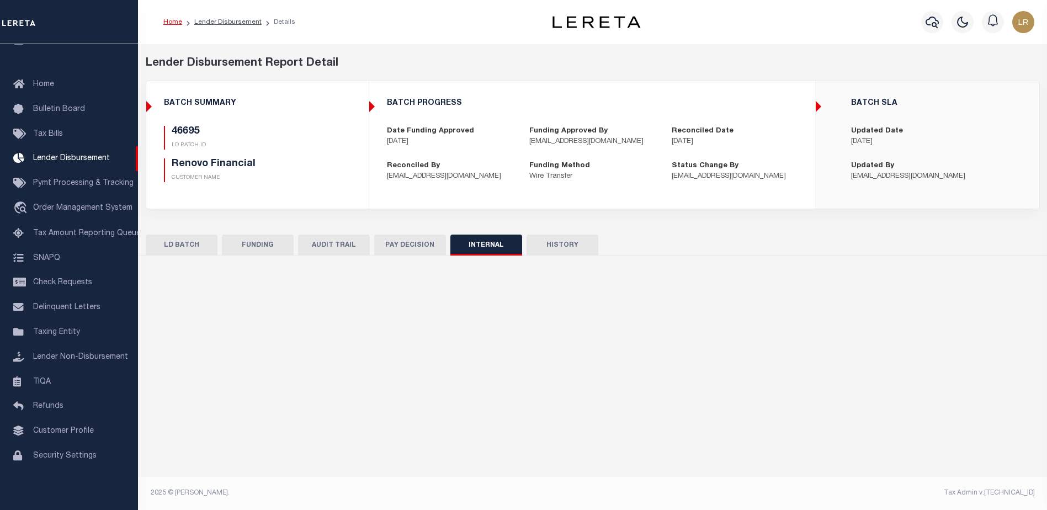
scroll to position [0, 0]
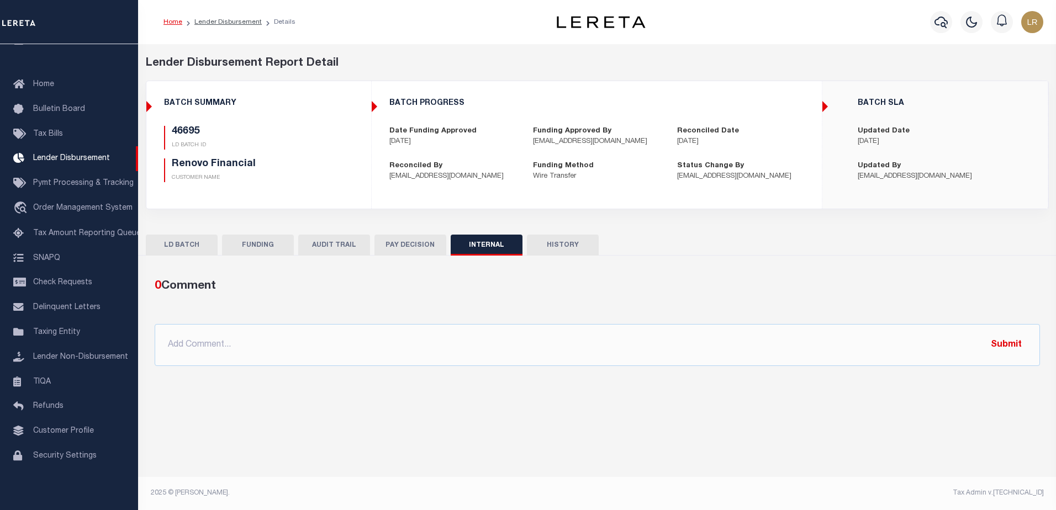
click at [654, 320] on div "0 Comment @[PERSON_NAME] @[PERSON_NAME] @[PERSON_NAME] @[PERSON_NAME] @[PERSON_…" at bounding box center [597, 322] width 903 height 89
drag, startPoint x: 664, startPoint y: 332, endPoint x: 705, endPoint y: 340, distance: 41.6
click at [664, 332] on input "text" at bounding box center [597, 345] width 885 height 42
paste input ""ORG AMT - 403942.79 46535 - $165790.58 46541 - $231503.76 46568 - $3789.28 466…"
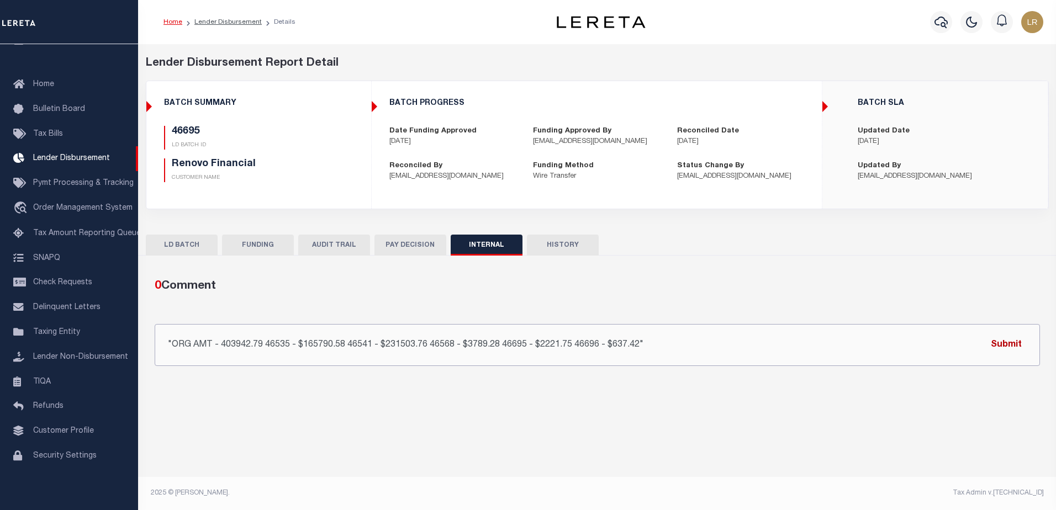
type input ""ORG AMT - 403942.79 46535 - $165790.58 46541 - $231503.76 46568 - $3789.28 466…"
click at [1002, 343] on button "Submit" at bounding box center [1005, 344] width 45 height 23
click at [221, 22] on link "Lender Disbursement" at bounding box center [227, 22] width 67 height 7
checkbox input "true"
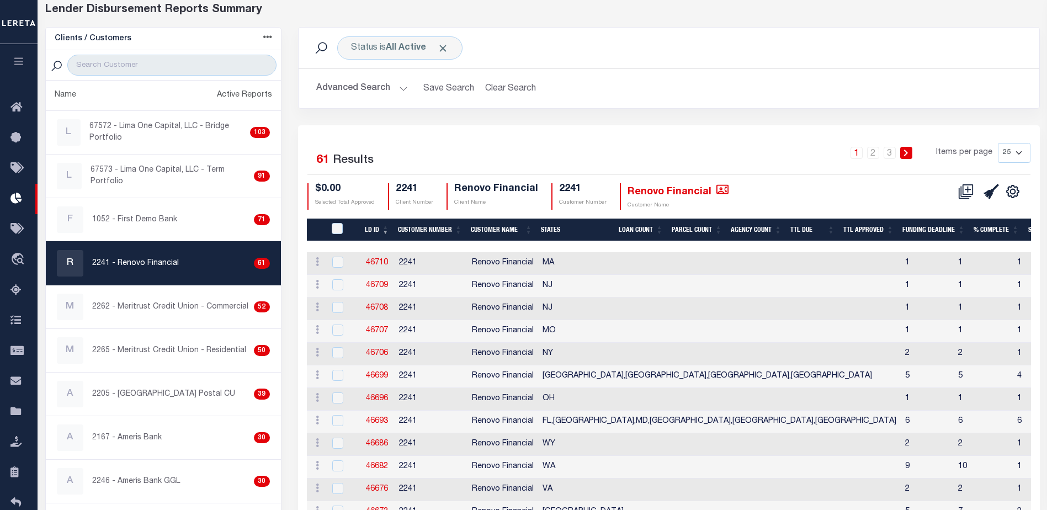
scroll to position [55, 0]
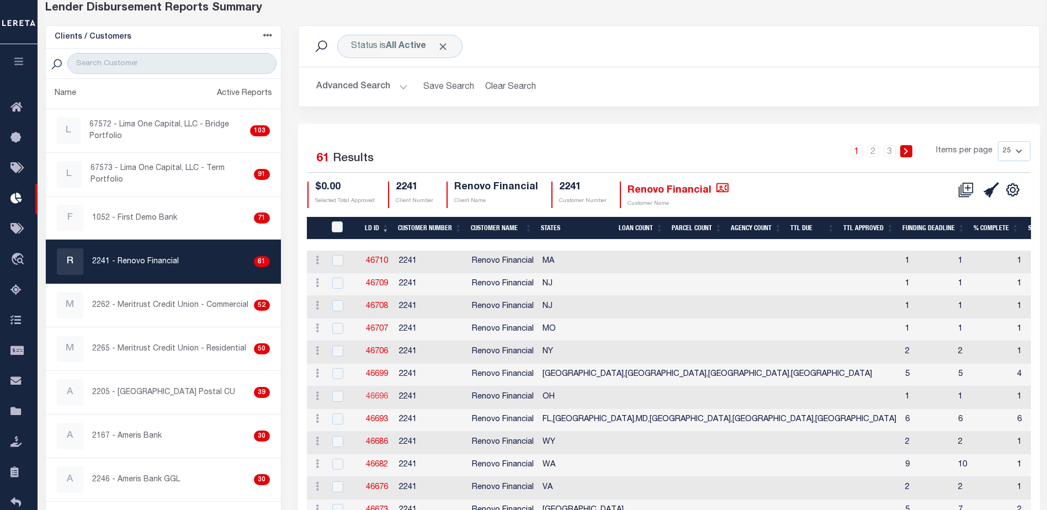
click at [386, 400] on link "46696" at bounding box center [377, 397] width 22 height 8
checkbox input "true"
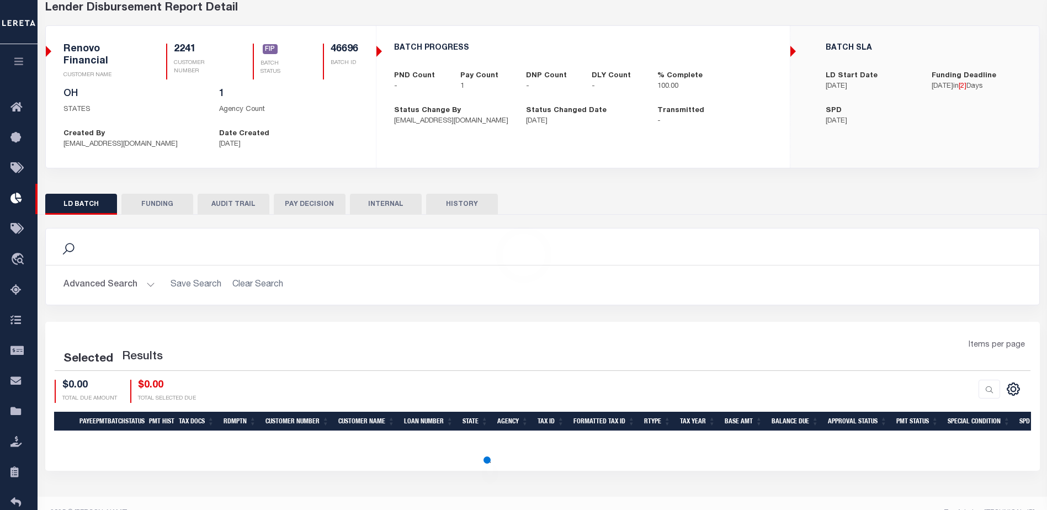
scroll to position [4, 0]
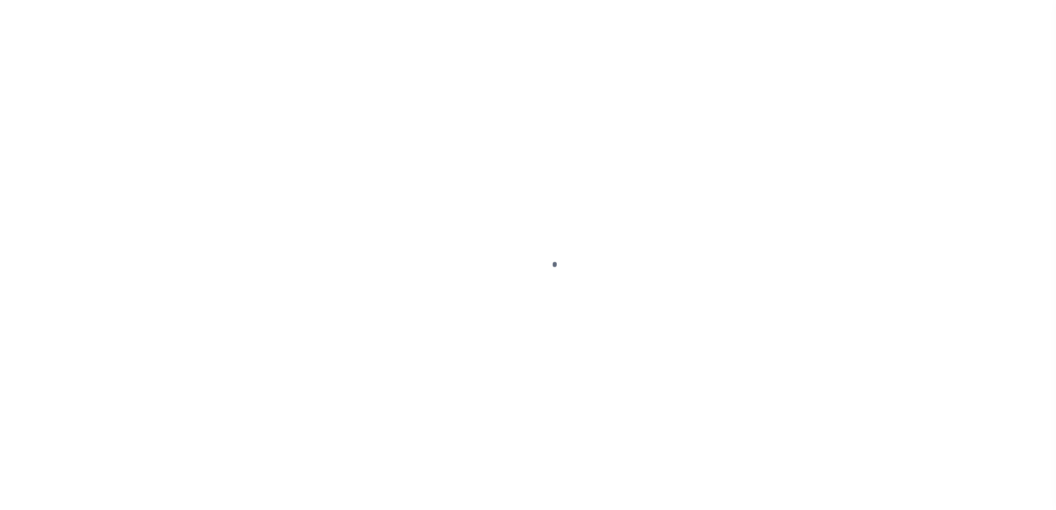
type input "$0.00"
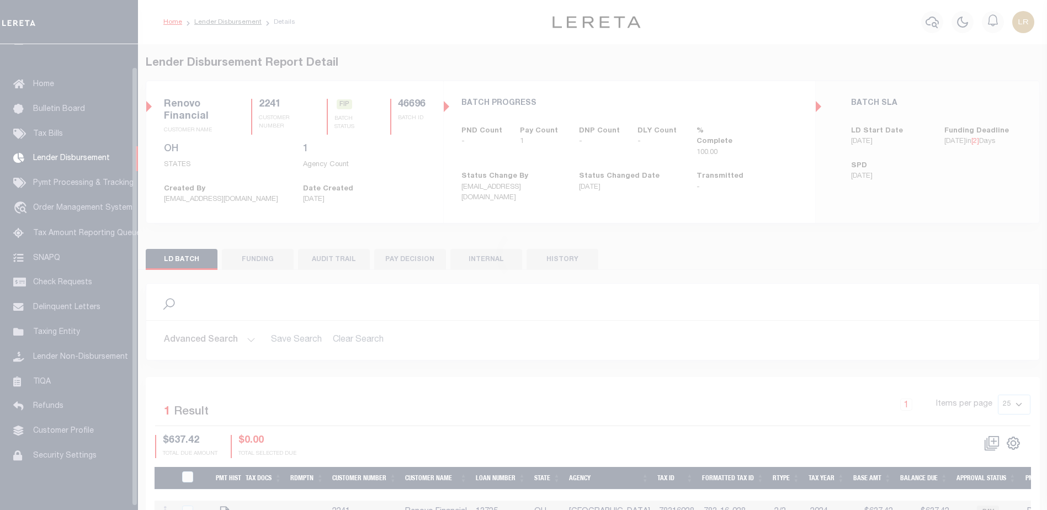
scroll to position [24, 0]
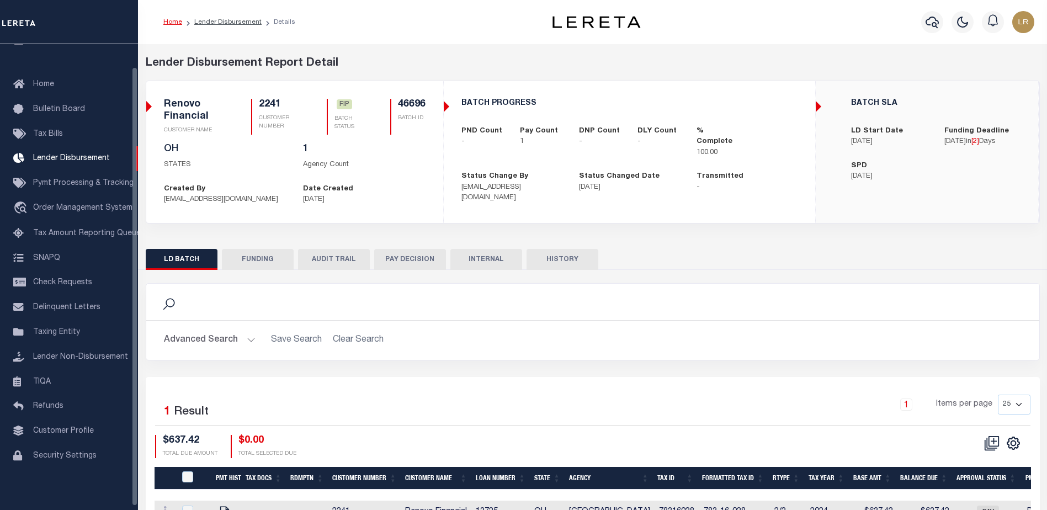
click at [273, 255] on button "FUNDING" at bounding box center [258, 259] width 72 height 21
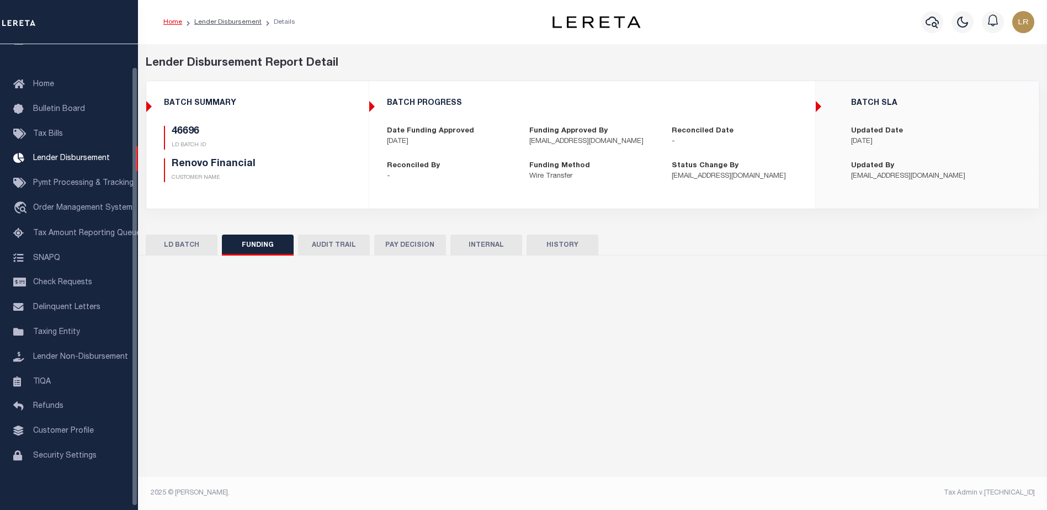
type input "$637.42"
type input "$0"
type input "[DATE]"
select select "100"
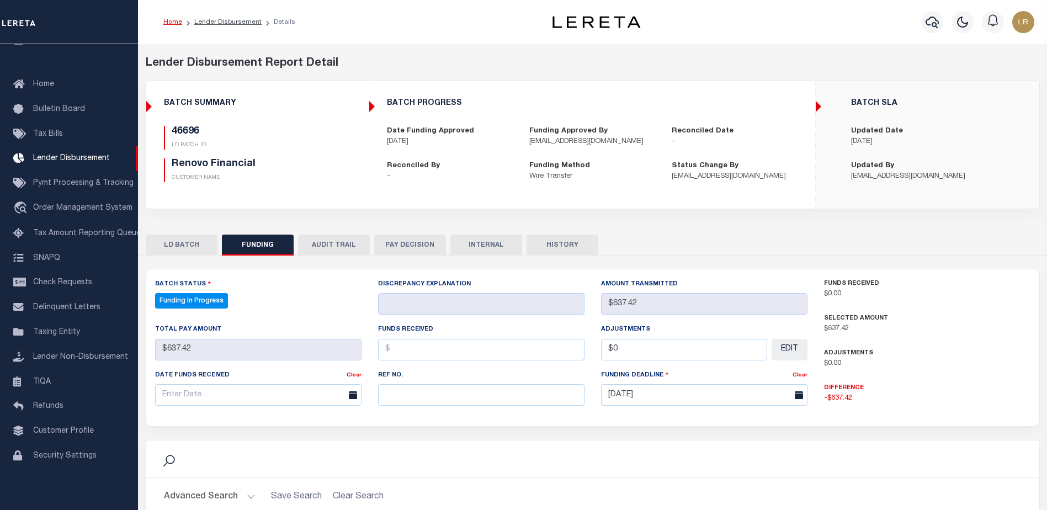
select select "100"
click at [385, 396] on input "text" at bounding box center [481, 395] width 206 height 22
paste input "20251010MMQFMP2700401610101711FT03"
type input "20251010MMQFMP2700401610101711FT03"
click at [402, 349] on input "text" at bounding box center [481, 350] width 206 height 22
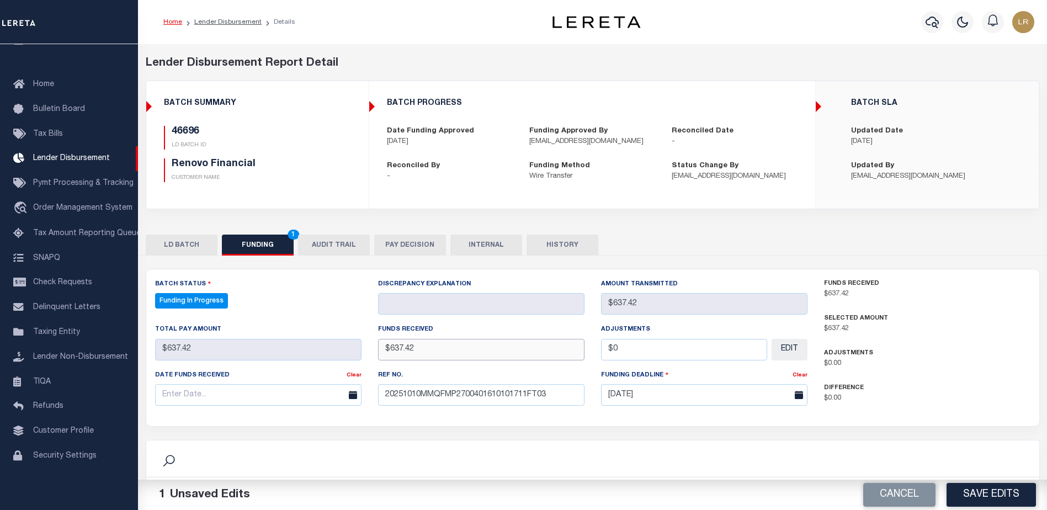
type input "$637.42"
click at [319, 397] on input "text" at bounding box center [258, 395] width 206 height 22
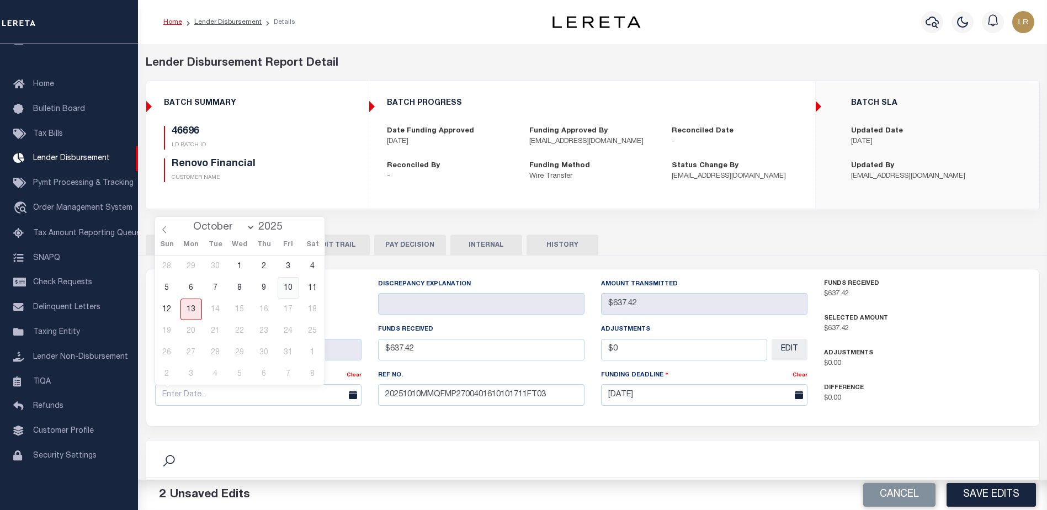
click at [287, 292] on span "10" at bounding box center [289, 288] width 22 height 22
type input "[DATE]"
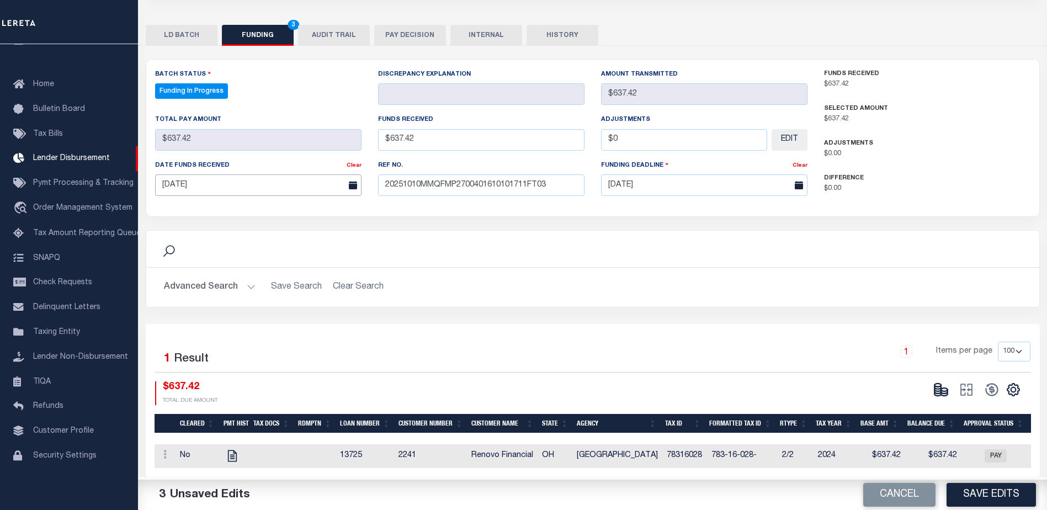
scroll to position [218, 0]
click at [967, 484] on button "Save Edits" at bounding box center [991, 495] width 89 height 24
type input "$637.42"
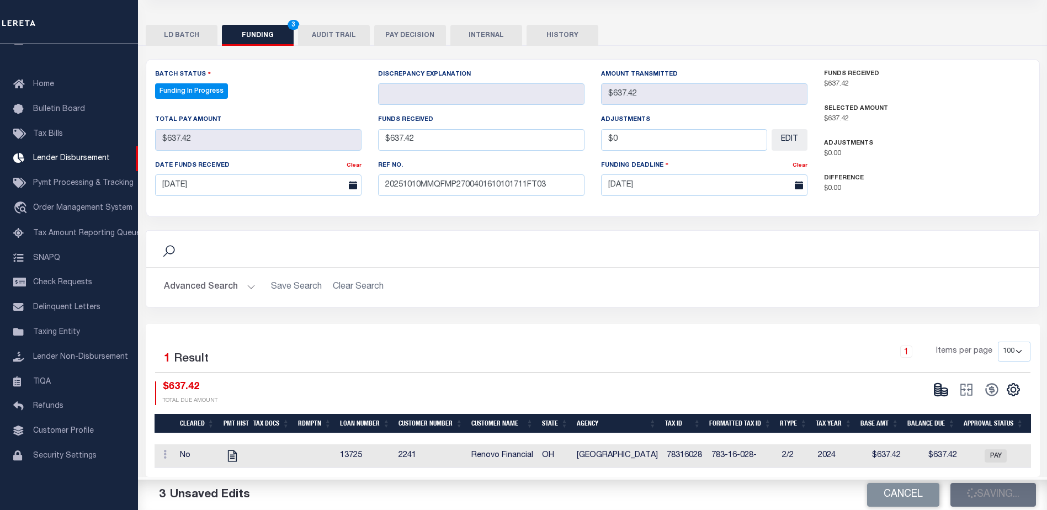
type input "$0"
select select "100"
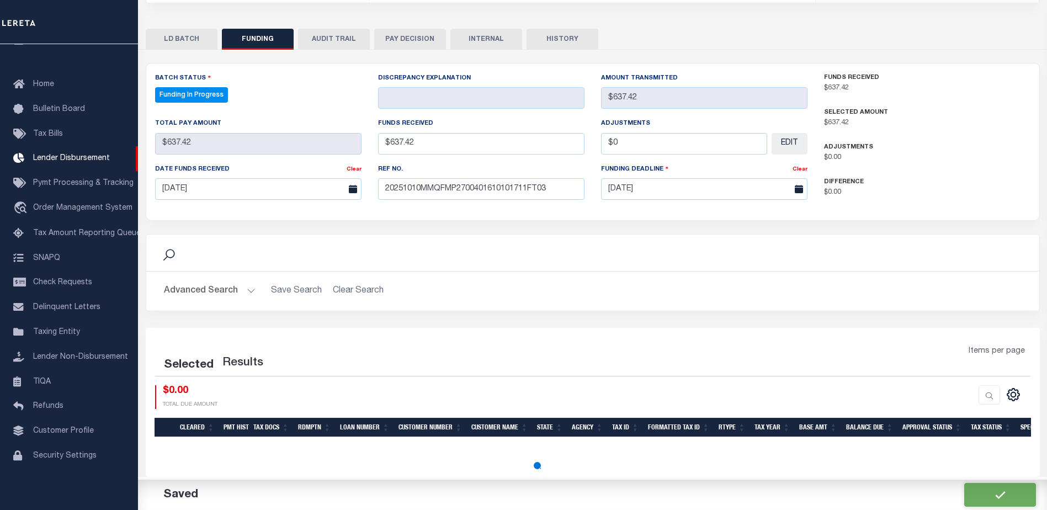
select select "100"
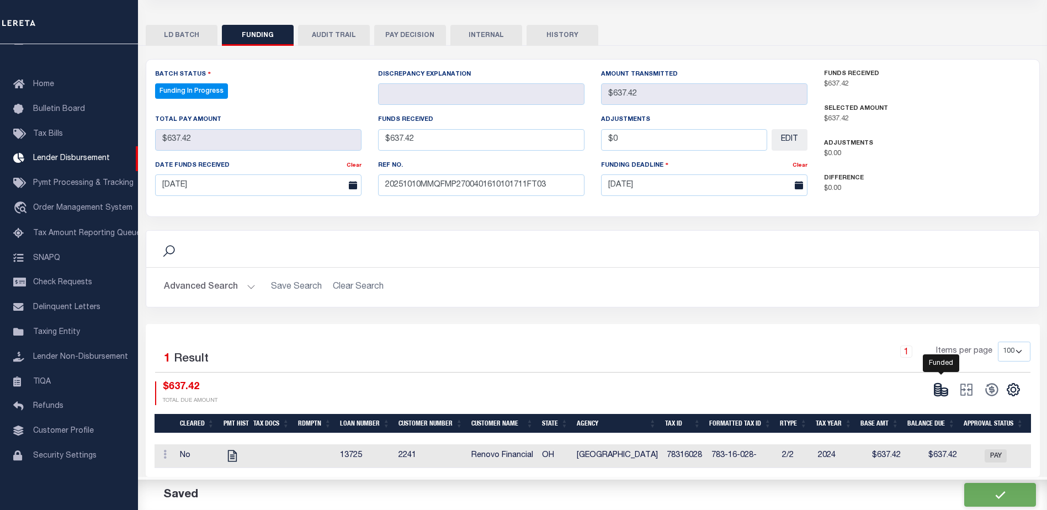
click at [941, 392] on icon at bounding box center [944, 394] width 7 height 4
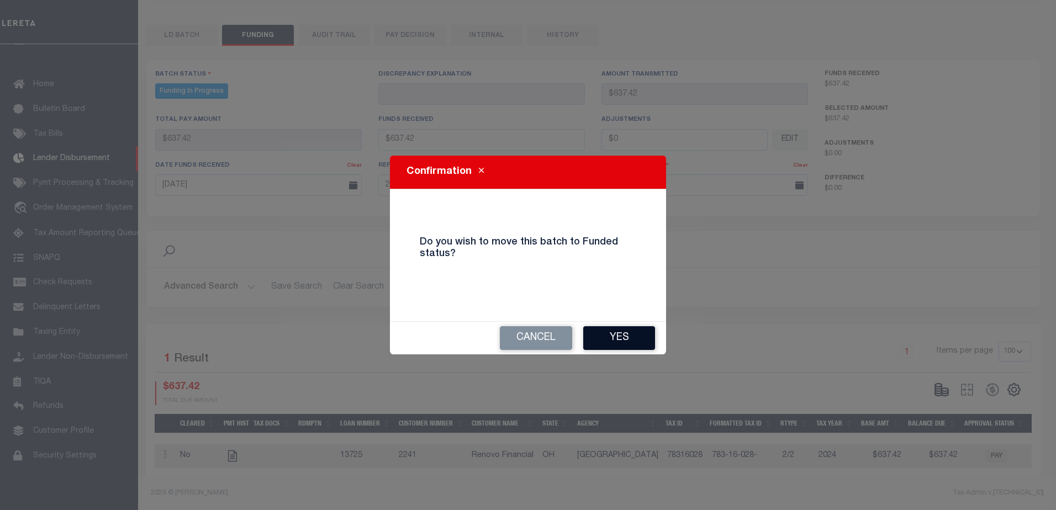
click at [635, 340] on button "Yes" at bounding box center [619, 338] width 72 height 24
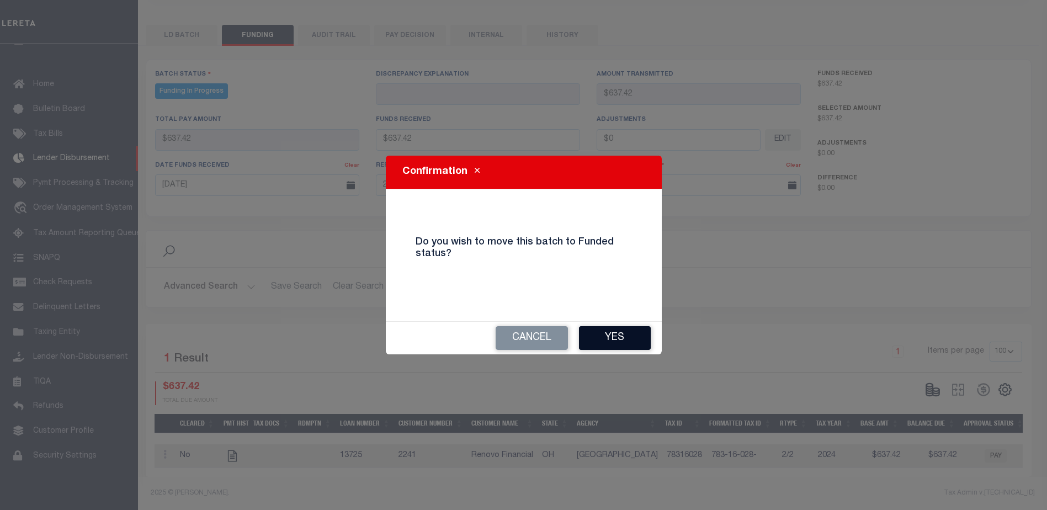
type input "$637.42"
type input "$0"
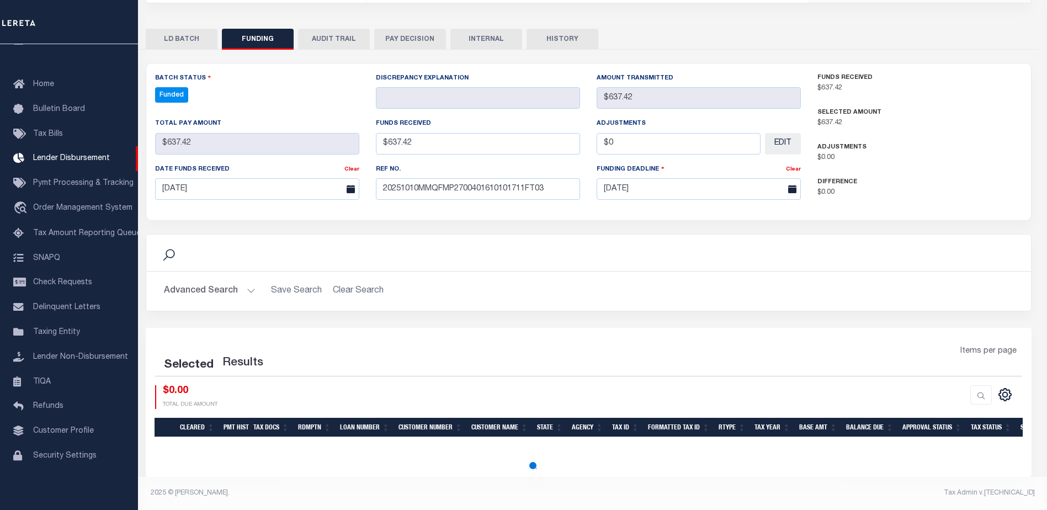
scroll to position [206, 0]
select select "100"
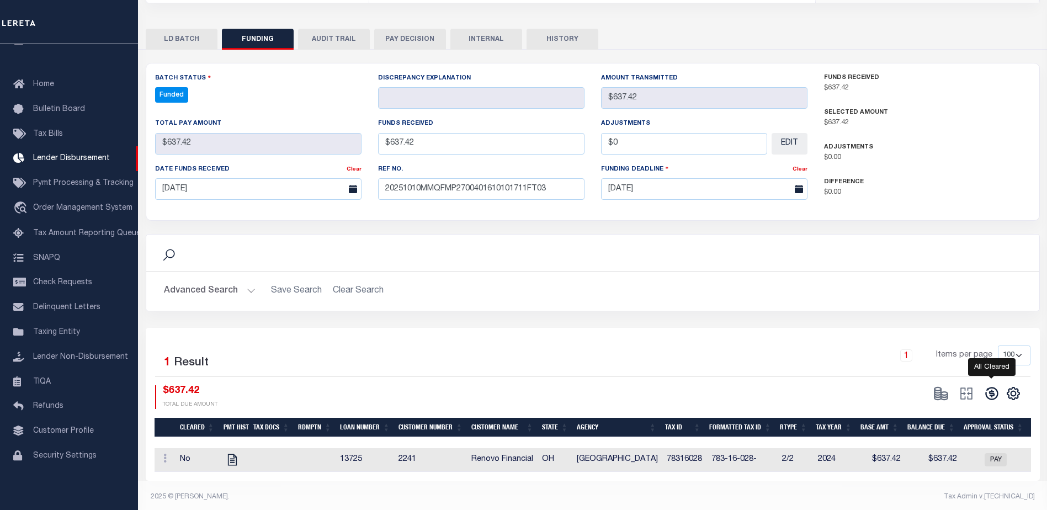
click at [992, 394] on icon at bounding box center [991, 393] width 15 height 15
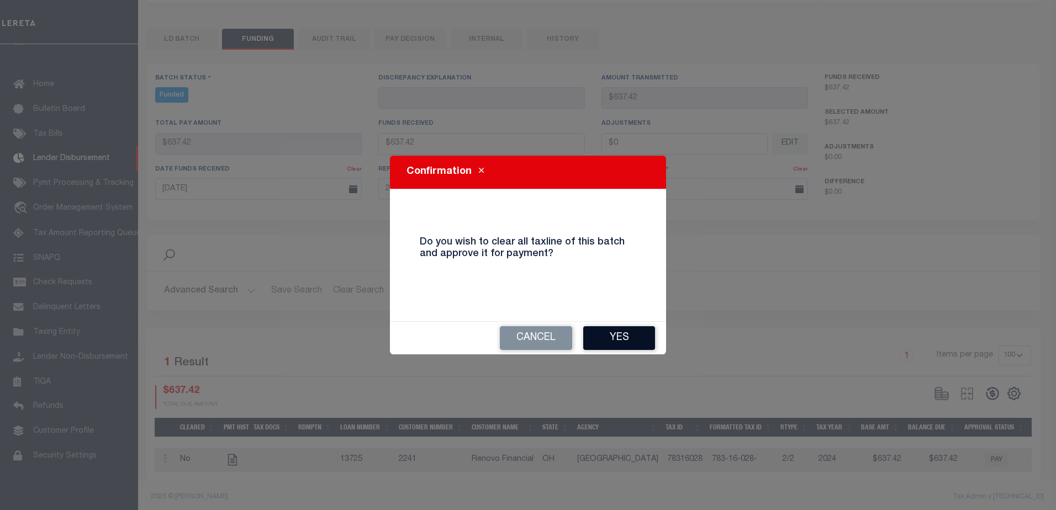
click at [632, 332] on button "Yes" at bounding box center [619, 338] width 72 height 24
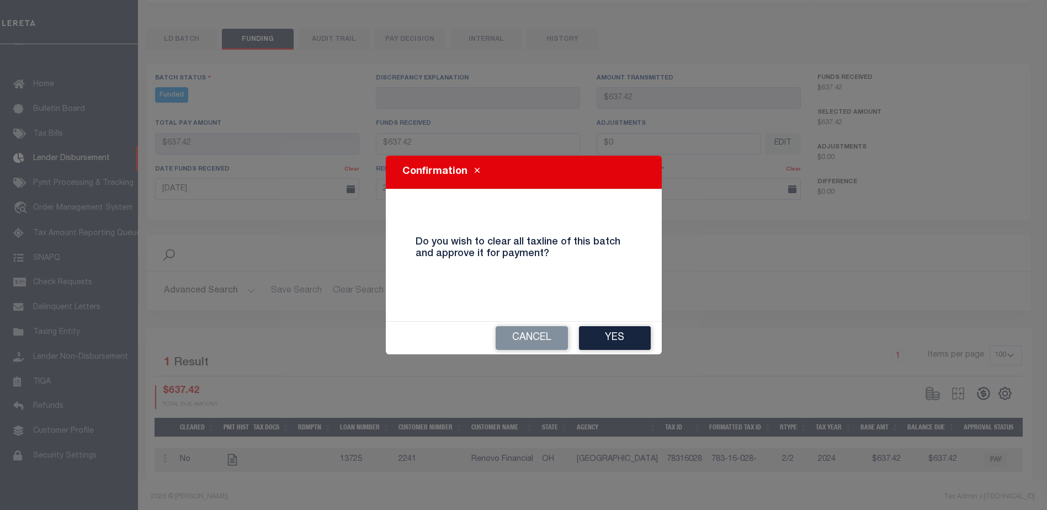
type input "$637.42"
type input "$0"
select select "100"
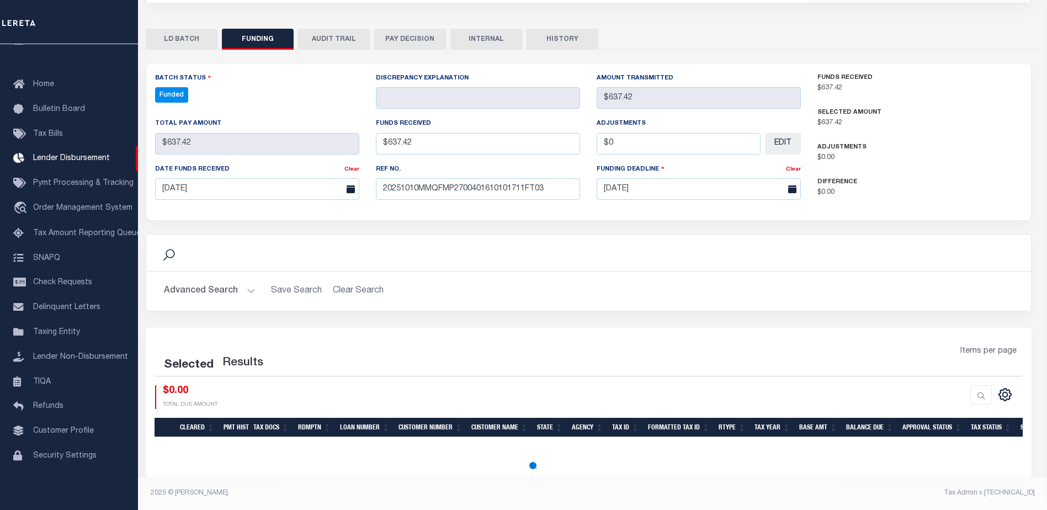
select select "100"
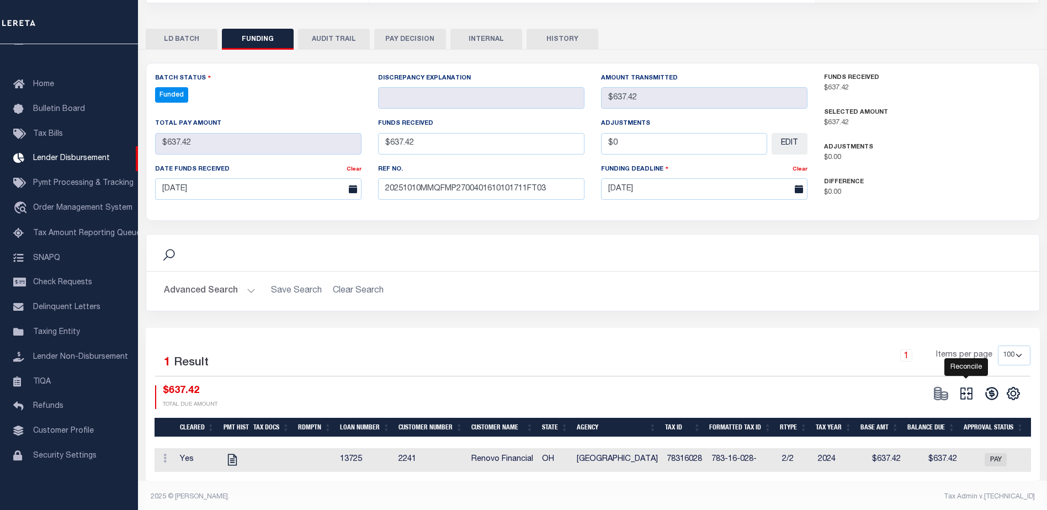
click at [965, 394] on icon at bounding box center [966, 393] width 15 height 15
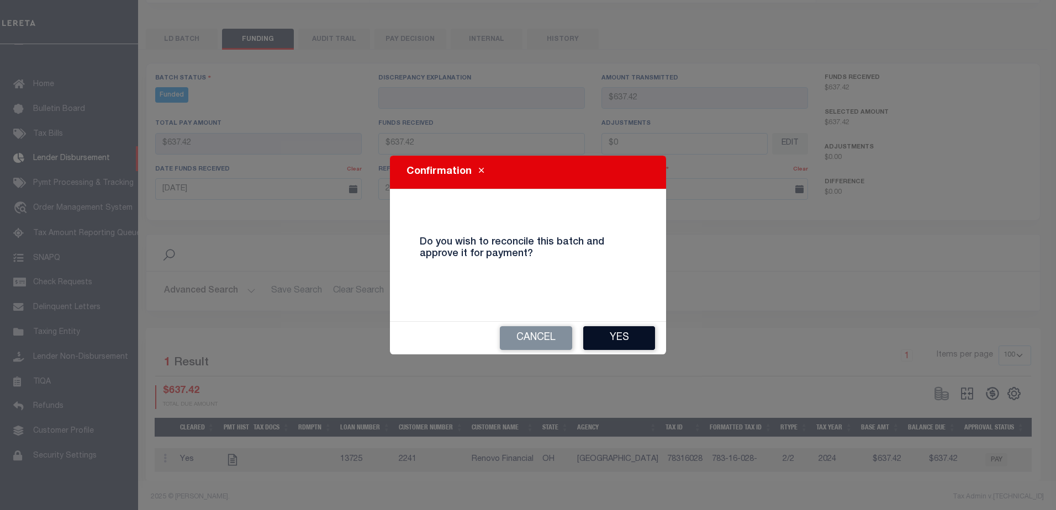
click at [634, 341] on button "Yes" at bounding box center [619, 338] width 72 height 24
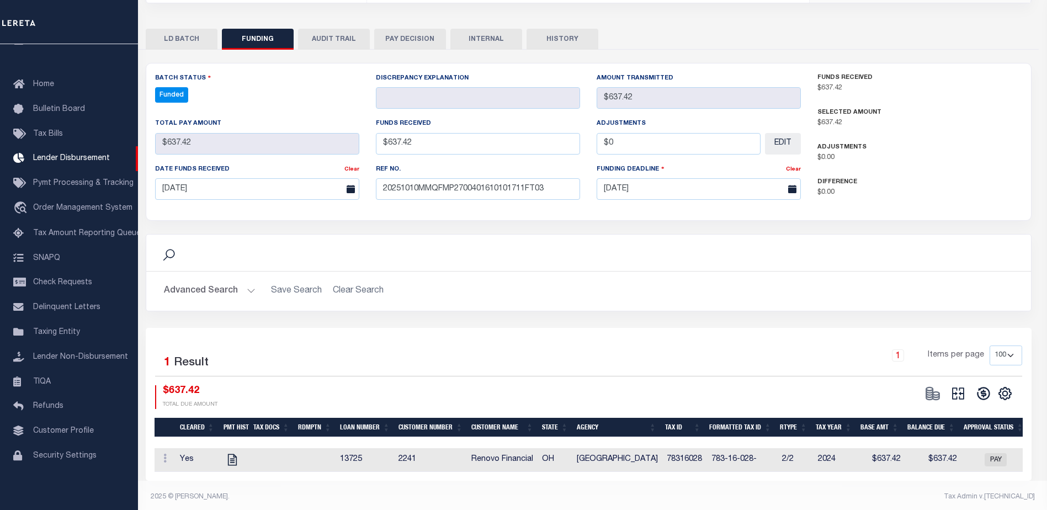
type input "$637.42"
type input "$0"
select select "100"
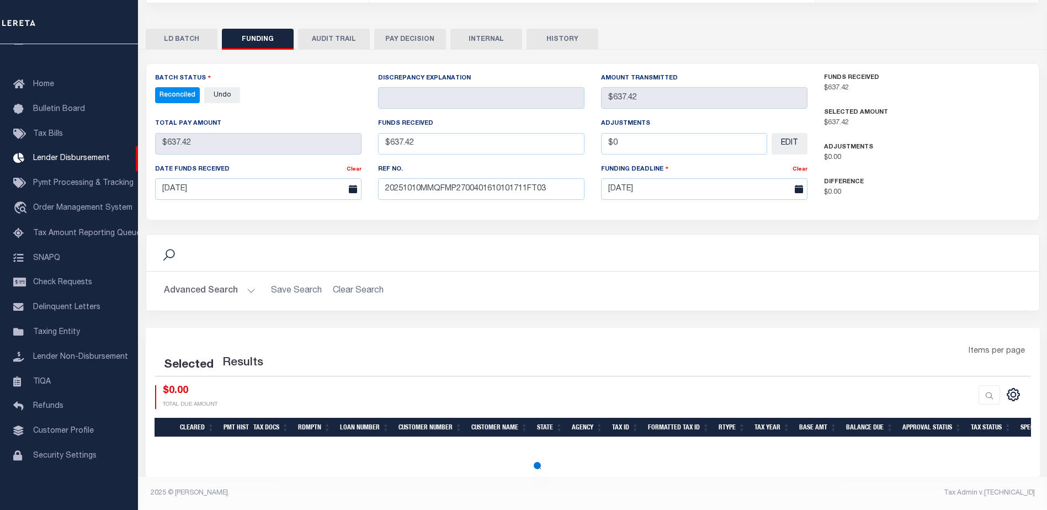
select select "100"
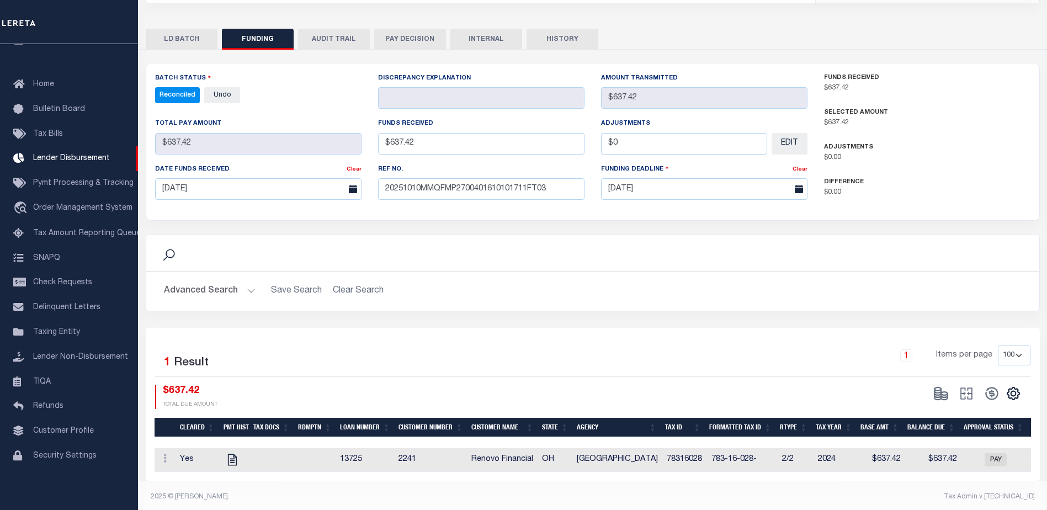
click at [490, 38] on button "INTERNAL" at bounding box center [487, 39] width 72 height 21
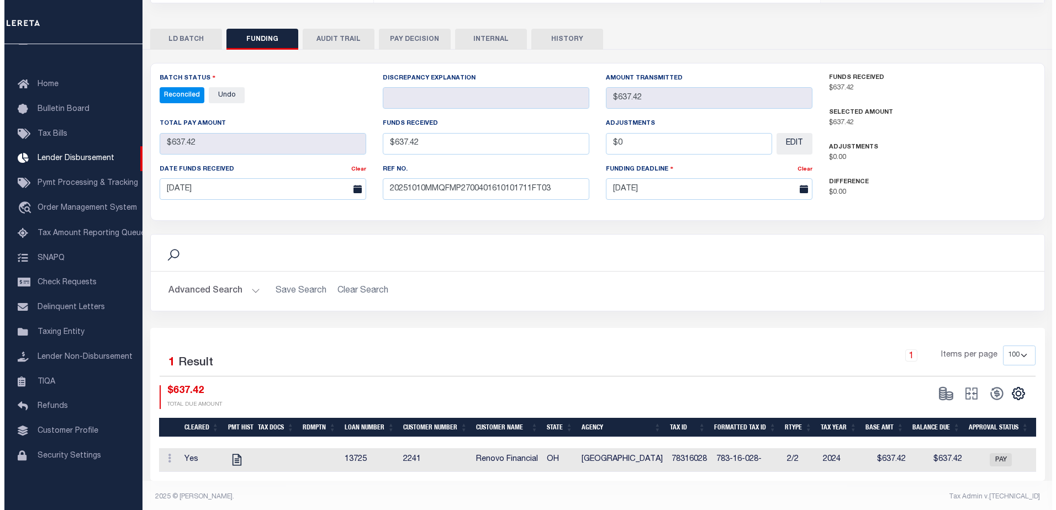
scroll to position [0, 0]
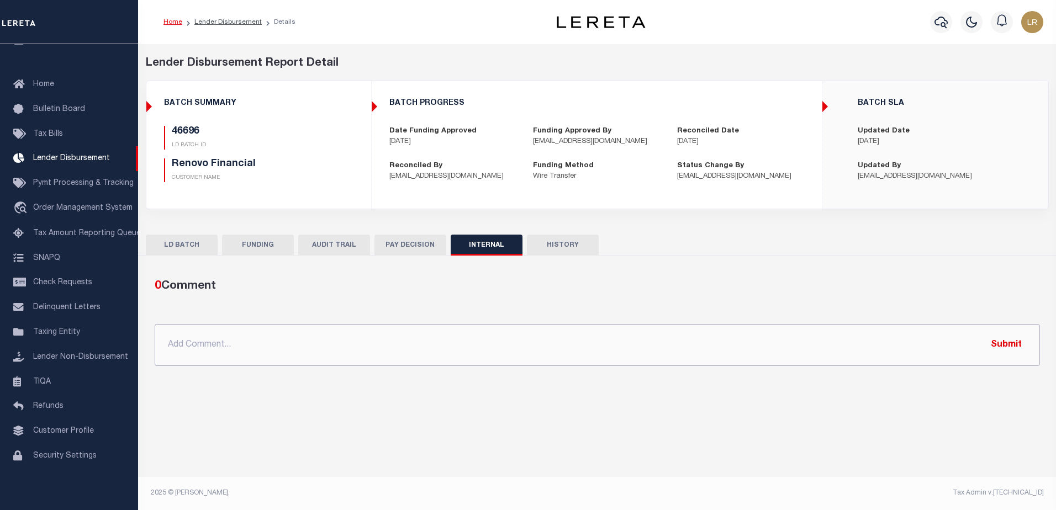
drag, startPoint x: 624, startPoint y: 345, endPoint x: 736, endPoint y: 358, distance: 112.9
click at [626, 346] on input "text" at bounding box center [597, 345] width 885 height 42
paste input ""ORG AMT - 403942.79 46535 - $165790.58 46541 - $231503.76 46568 - $3789.28 466…"
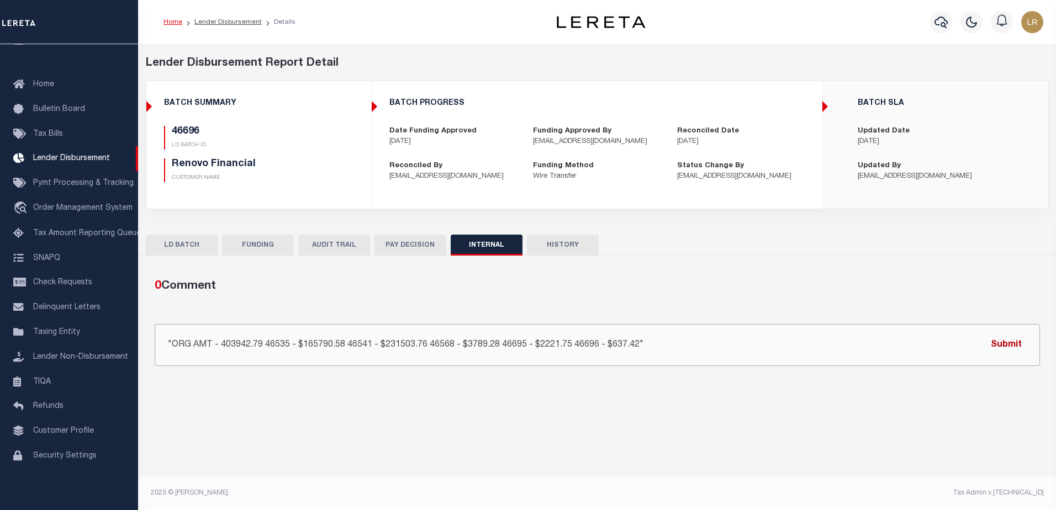
type input ""ORG AMT - 403942.79 46535 - $165790.58 46541 - $231503.76 46568 - $3789.28 466…"
click at [999, 348] on button "Submit" at bounding box center [1005, 344] width 45 height 23
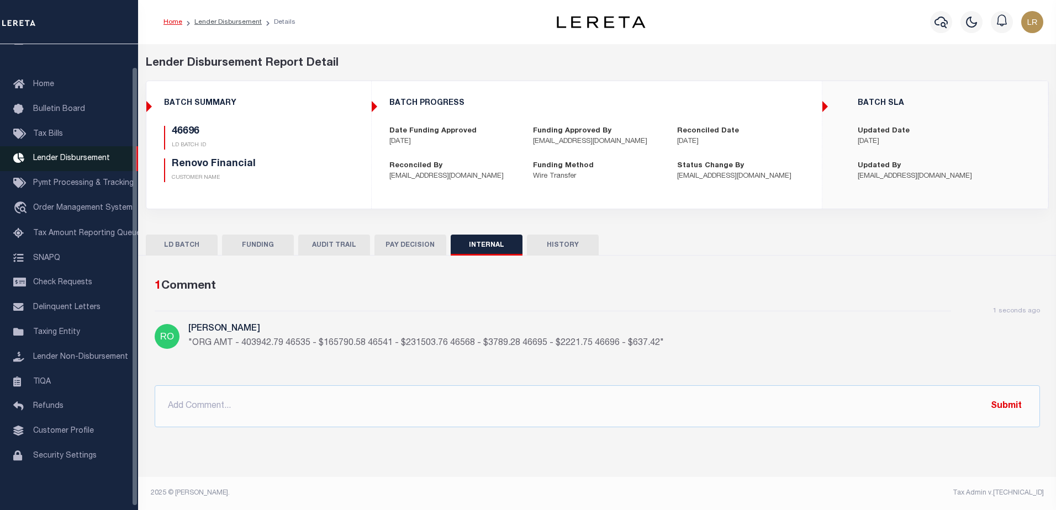
click at [96, 162] on link "Lender Disbursement" at bounding box center [69, 158] width 138 height 25
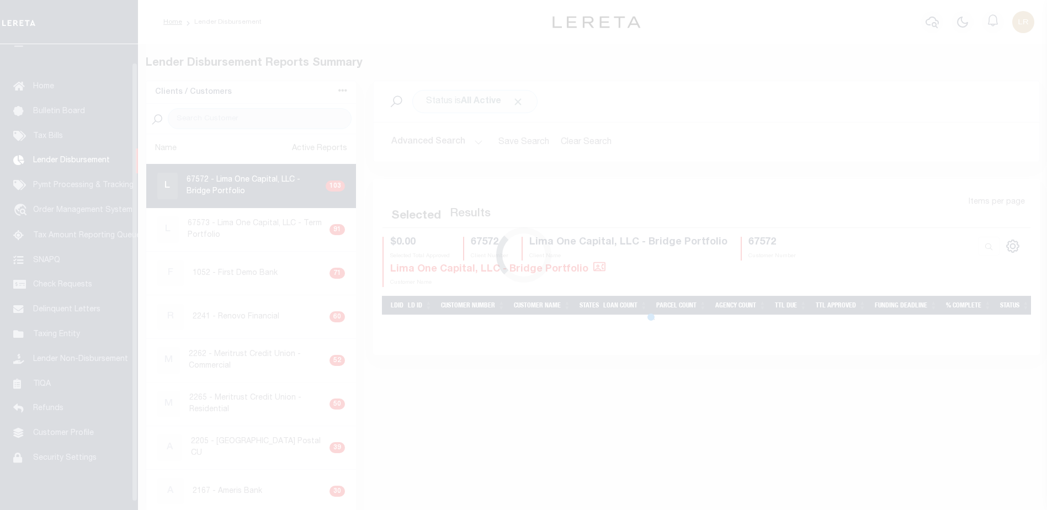
scroll to position [19, 0]
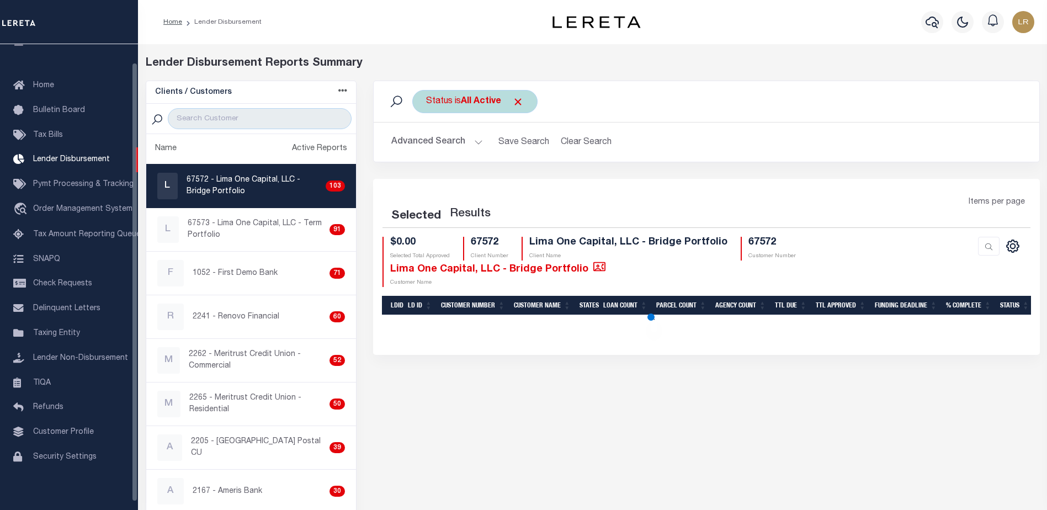
click at [522, 103] on span at bounding box center [518, 102] width 12 height 12
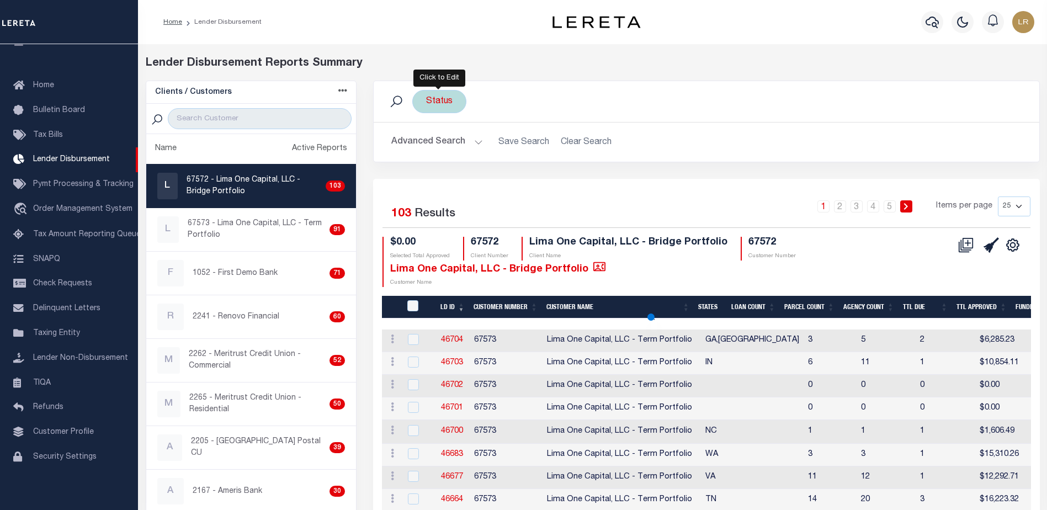
click at [442, 108] on div "Status" at bounding box center [439, 101] width 54 height 23
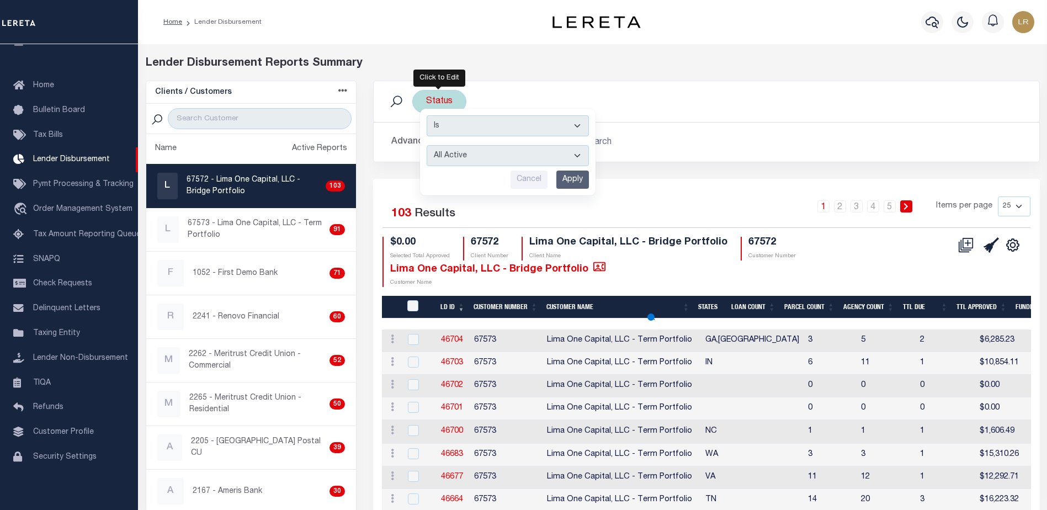
click at [504, 157] on select "All Active Approval In Progress Batching In Progress Complete Do Not Pay Escrow…" at bounding box center [508, 155] width 162 height 21
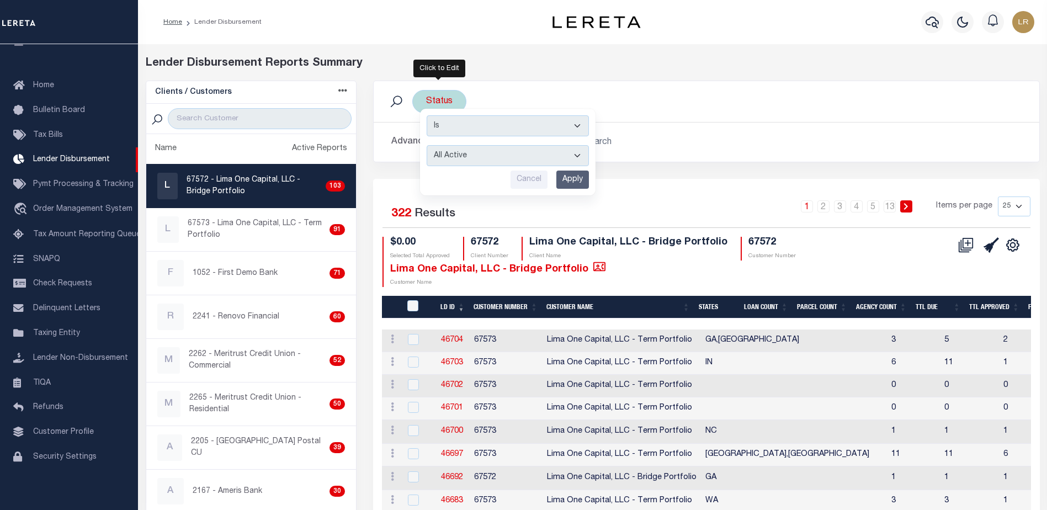
select select "REC"
click at [427, 145] on select "All Active Approval In Progress Batching In Progress Complete Do Not Pay Escrow…" at bounding box center [508, 155] width 162 height 21
click at [573, 180] on input "Apply" at bounding box center [573, 180] width 33 height 18
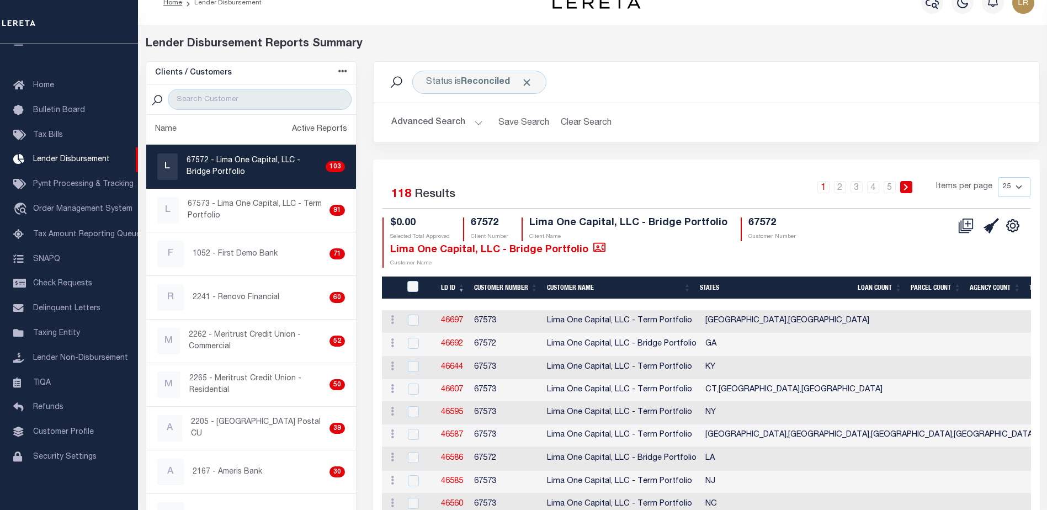
scroll to position [0, 0]
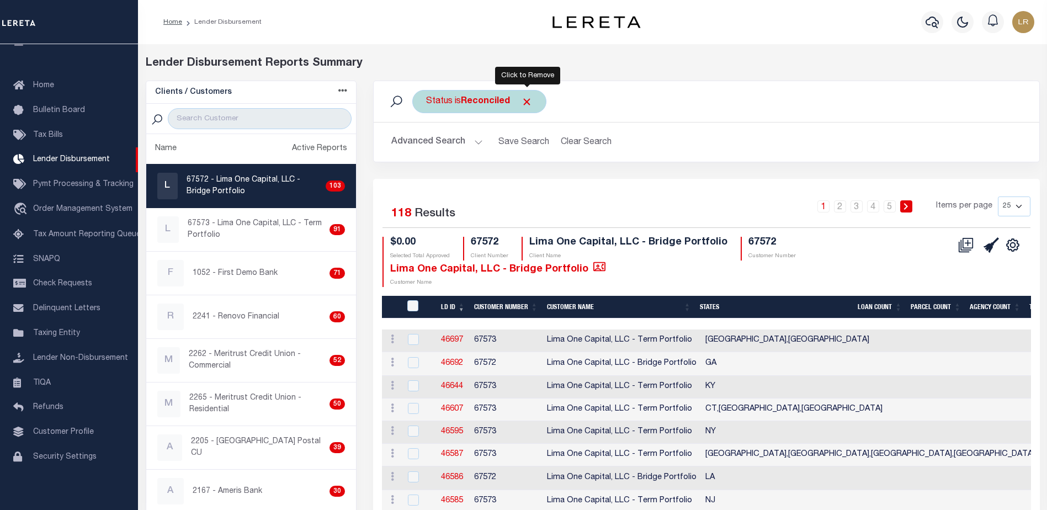
click at [522, 103] on span "Click to Remove" at bounding box center [527, 102] width 12 height 12
click at [483, 103] on div "Status Search" at bounding box center [707, 101] width 648 height 23
click at [453, 105] on div "Status" at bounding box center [439, 101] width 54 height 23
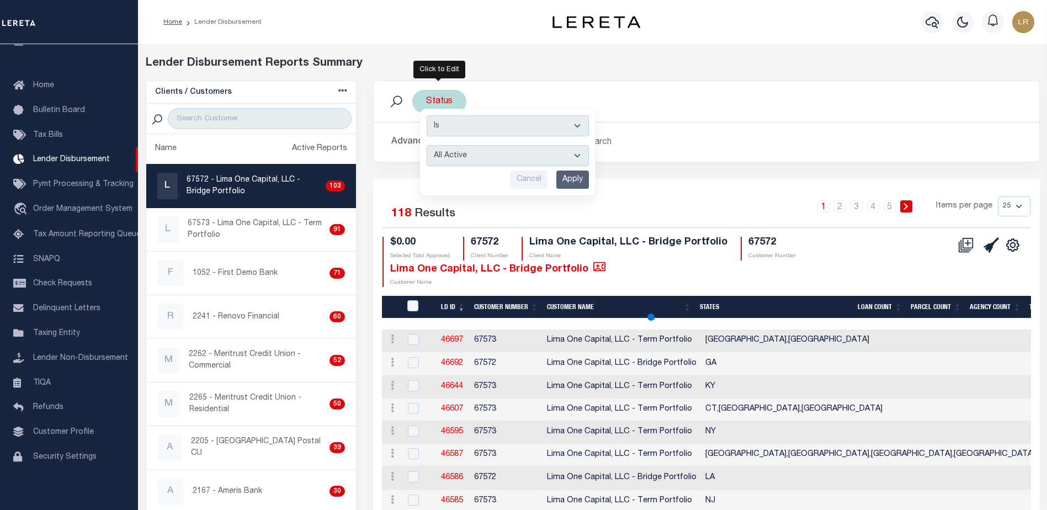
click at [451, 168] on div "Is Contains All Active Approval In Progress Batching In Progress Complete Do No…" at bounding box center [508, 152] width 176 height 87
click at [449, 157] on select "All Active Approval In Progress Batching In Progress Complete Do Not Pay Escrow…" at bounding box center [508, 155] width 162 height 21
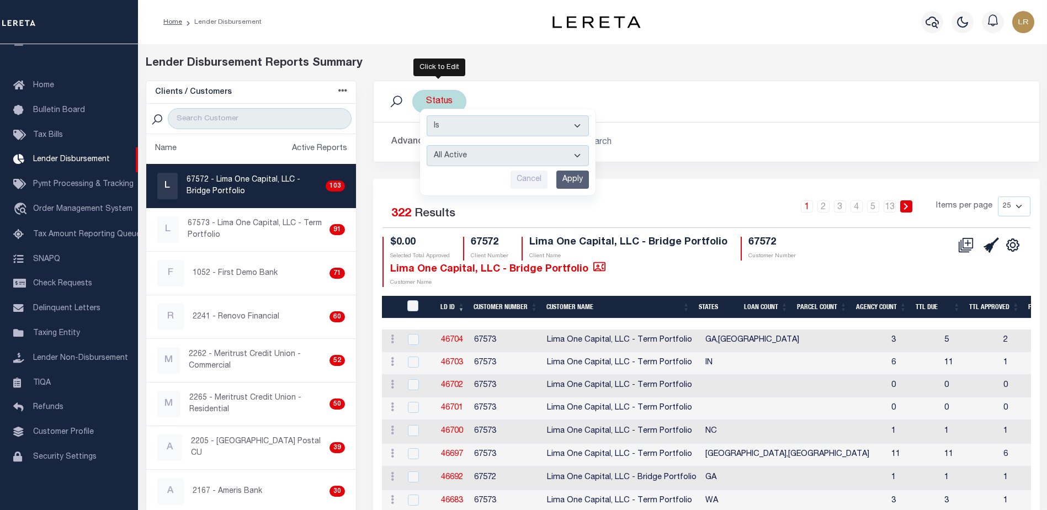
click at [427, 145] on select "All Active Approval In Progress Batching In Progress Complete Do Not Pay Escrow…" at bounding box center [508, 155] width 162 height 21
drag, startPoint x: 570, startPoint y: 179, endPoint x: 570, endPoint y: 189, distance: 10.5
click at [570, 179] on input "Apply" at bounding box center [573, 180] width 33 height 18
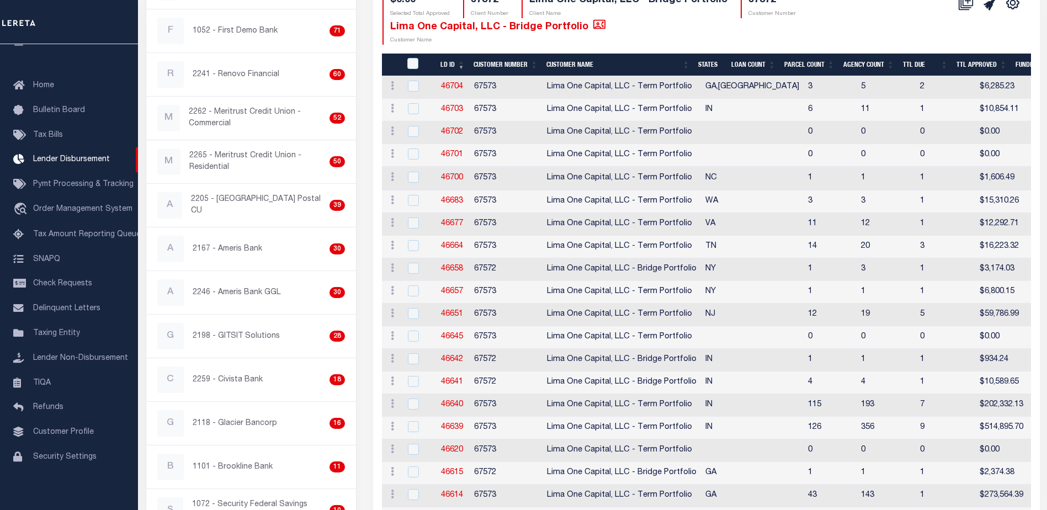
scroll to position [166, 0]
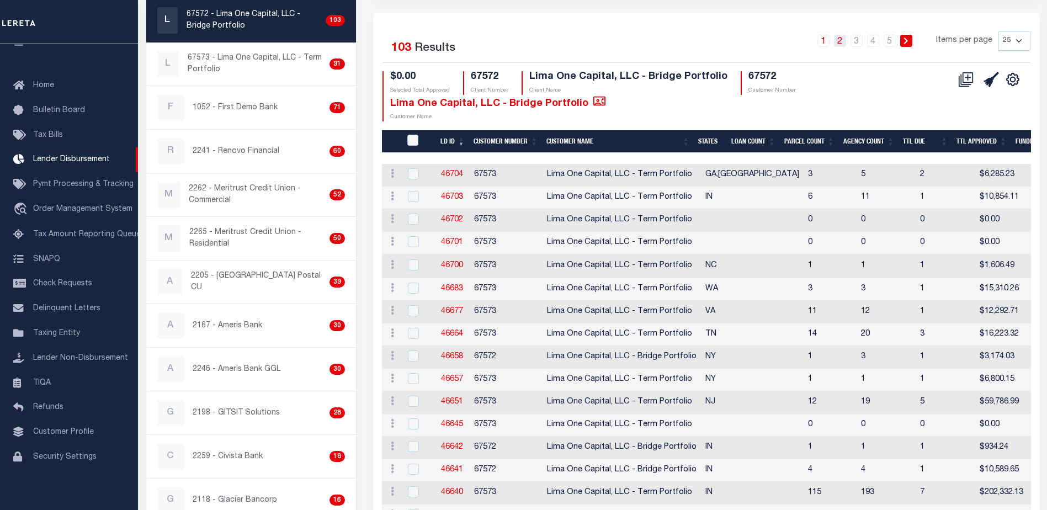
click at [836, 38] on link "2" at bounding box center [840, 41] width 12 height 12
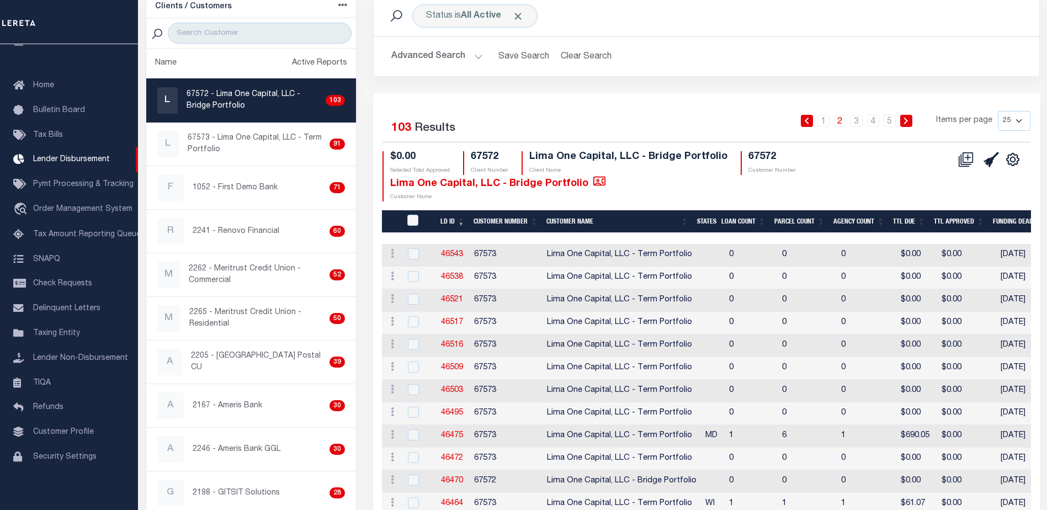
scroll to position [55, 0]
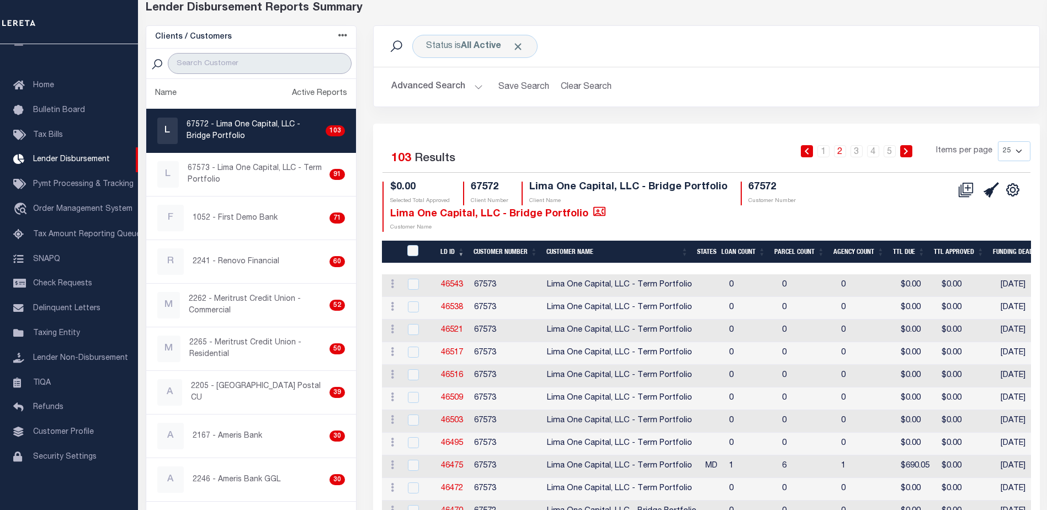
click at [306, 60] on input "search" at bounding box center [260, 63] width 184 height 21
type input "RENOVO"
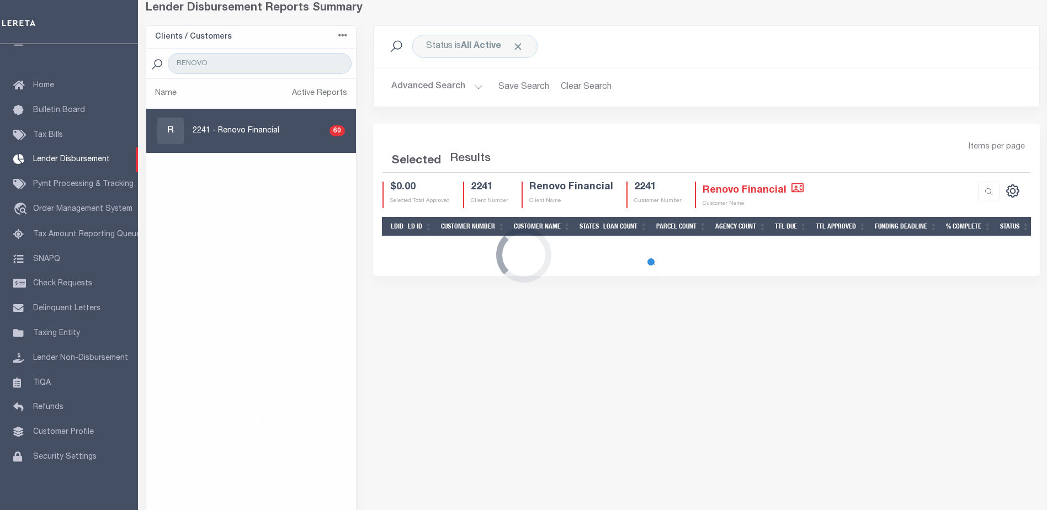
click at [520, 45] on div "Loading..." at bounding box center [523, 255] width 1047 height 510
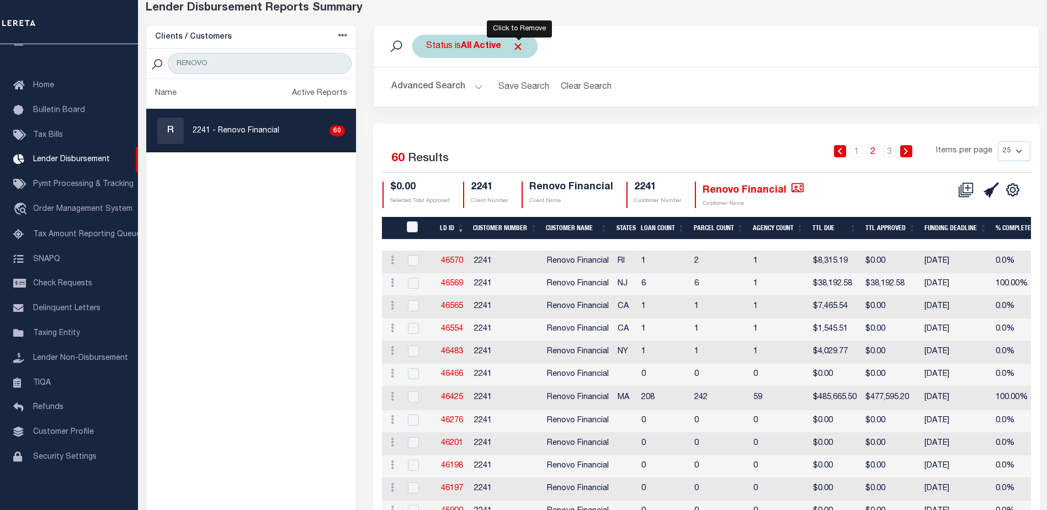
click at [514, 41] on span "Click to Remove" at bounding box center [518, 47] width 12 height 12
click at [451, 51] on div "Status" at bounding box center [439, 46] width 54 height 23
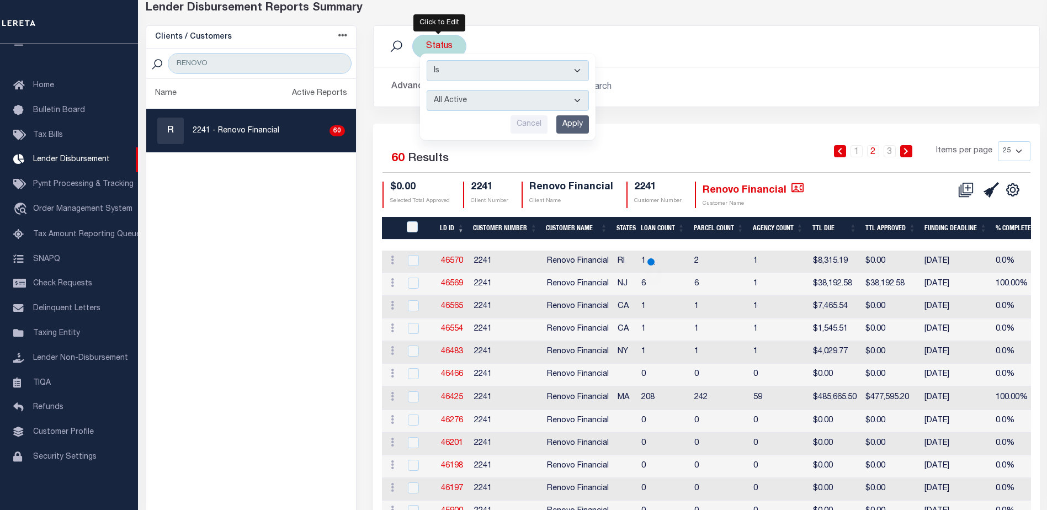
drag, startPoint x: 488, startPoint y: 91, endPoint x: 490, endPoint y: 102, distance: 10.8
click at [488, 91] on select "All Active Approval In Progress Batching In Progress Complete Do Not Pay Escrow…" at bounding box center [508, 100] width 162 height 21
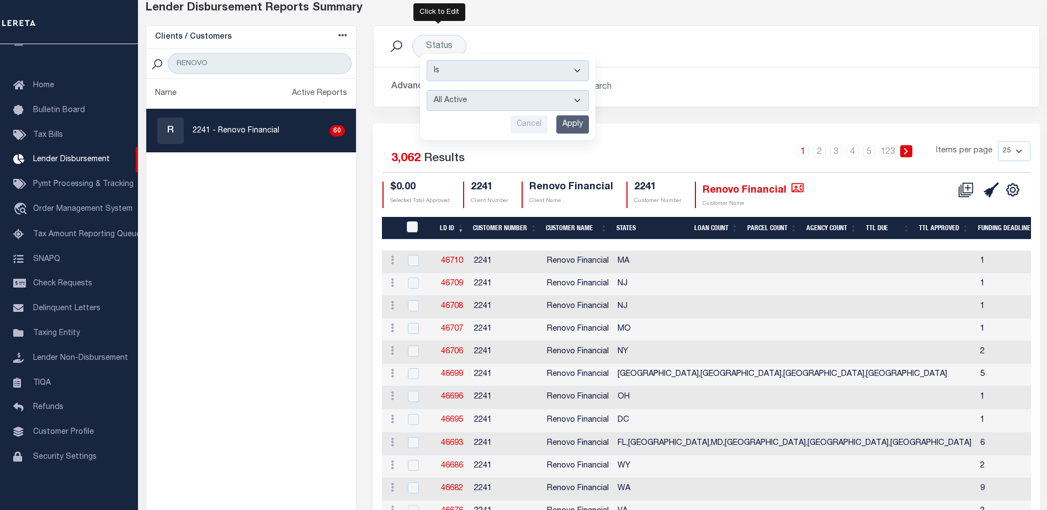
select select "REC"
click at [427, 90] on select "All Active Approval In Progress Batching In Progress Complete Do Not Pay Escrow…" at bounding box center [508, 100] width 162 height 21
click at [575, 123] on input "Apply" at bounding box center [573, 124] width 33 height 18
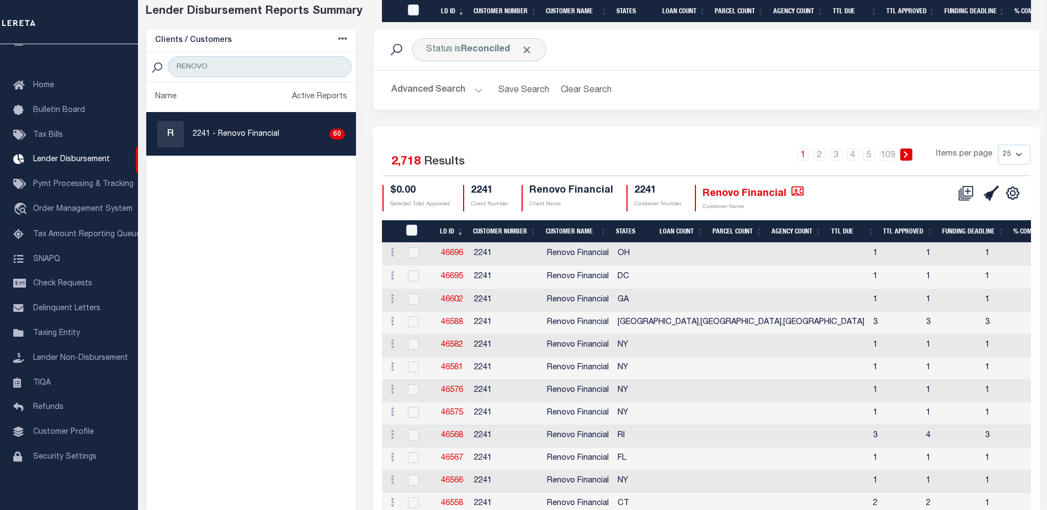
scroll to position [0, 0]
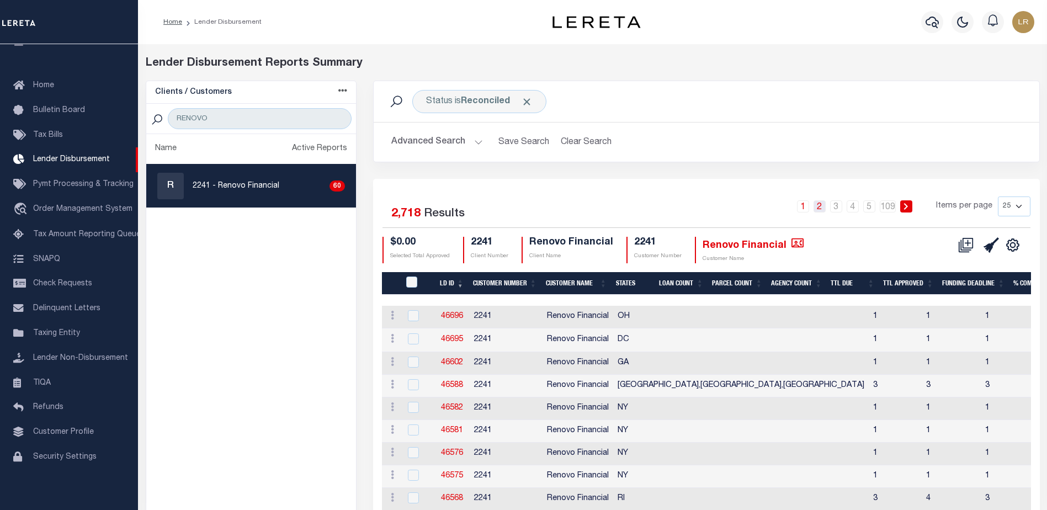
click at [822, 208] on link "2" at bounding box center [820, 206] width 12 height 12
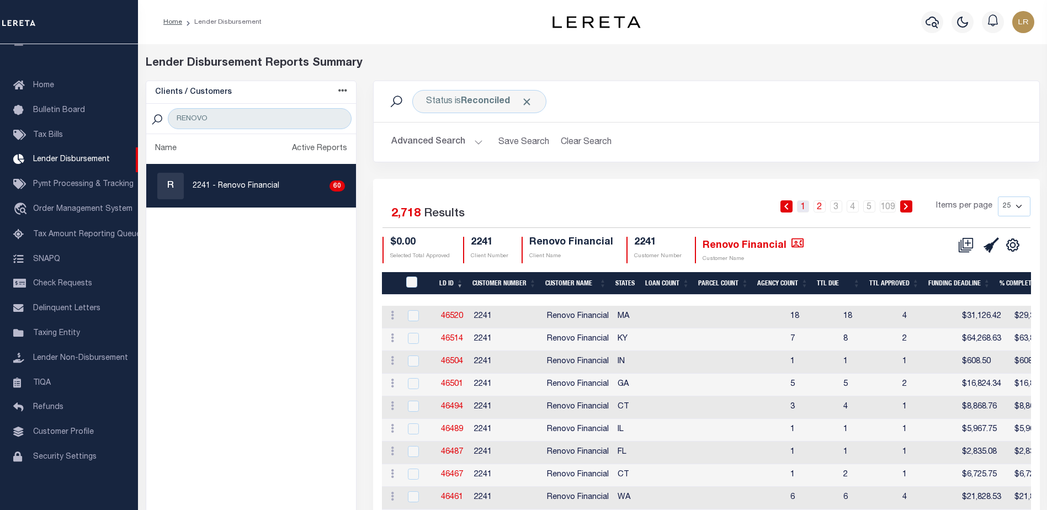
click at [807, 204] on link "1" at bounding box center [803, 206] width 12 height 12
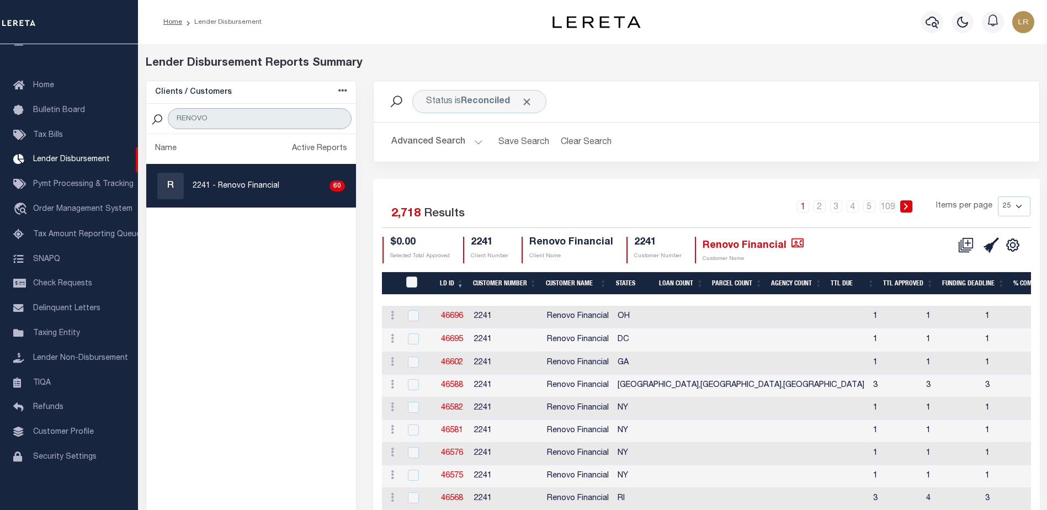
drag, startPoint x: 242, startPoint y: 125, endPoint x: 138, endPoint y: 119, distance: 104.5
click at [138, 119] on div "Clients / Customers Customers asc Customers desc Client asc Client desc Active …" at bounding box center [251, 483] width 228 height 804
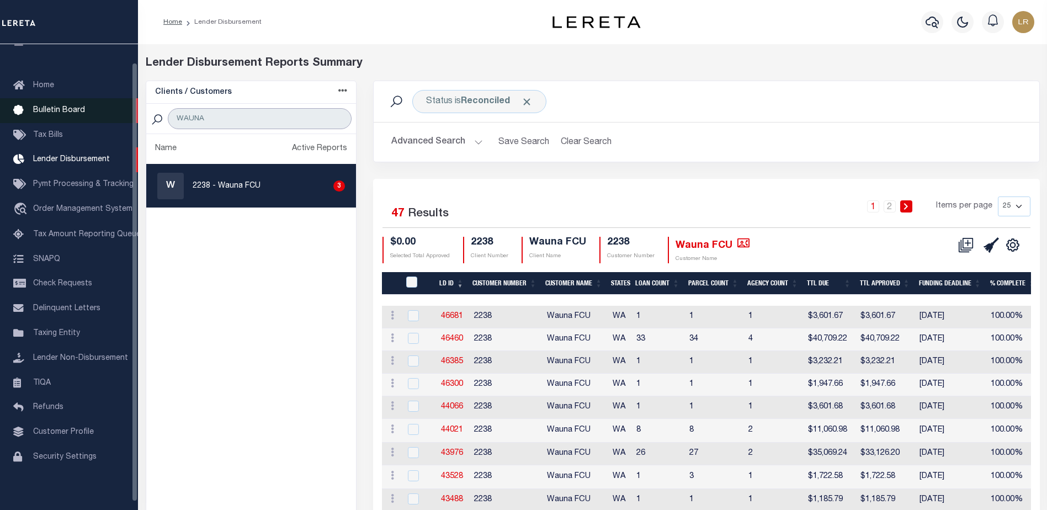
drag, startPoint x: 224, startPoint y: 115, endPoint x: 135, endPoint y: 118, distance: 89.5
click at [135, 118] on div "Home Lender Disbursement" at bounding box center [523, 494] width 1047 height 988
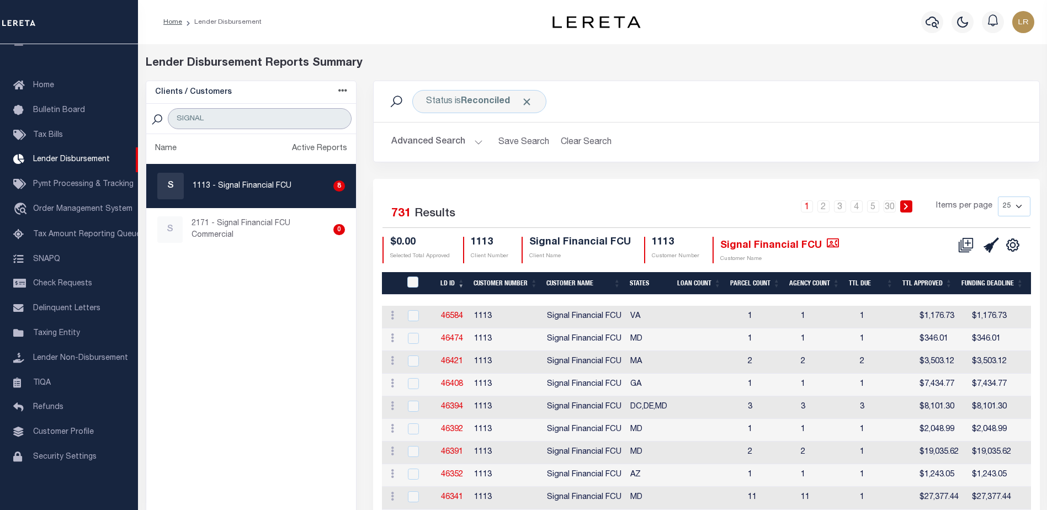
drag, startPoint x: 226, startPoint y: 116, endPoint x: 146, endPoint y: 114, distance: 80.1
click at [146, 114] on div "SIGNAL" at bounding box center [251, 119] width 210 height 30
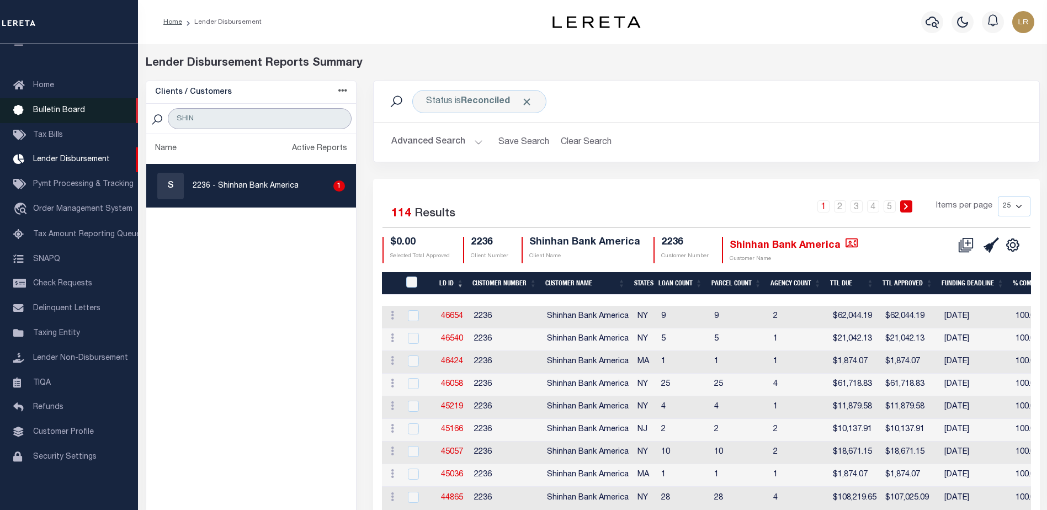
drag, startPoint x: 214, startPoint y: 118, endPoint x: 130, endPoint y: 115, distance: 83.4
click at [130, 115] on div "Home Lender Disbursement" at bounding box center [523, 477] width 1047 height 955
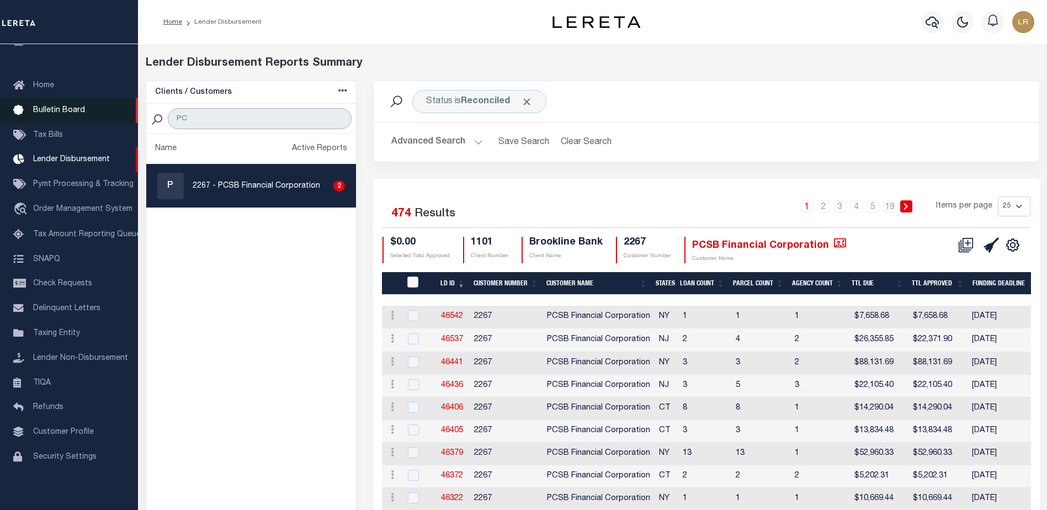
drag, startPoint x: 247, startPoint y: 115, endPoint x: 70, endPoint y: 116, distance: 177.2
click at [70, 116] on div "Home Lender Disbursement" at bounding box center [523, 469] width 1047 height 939
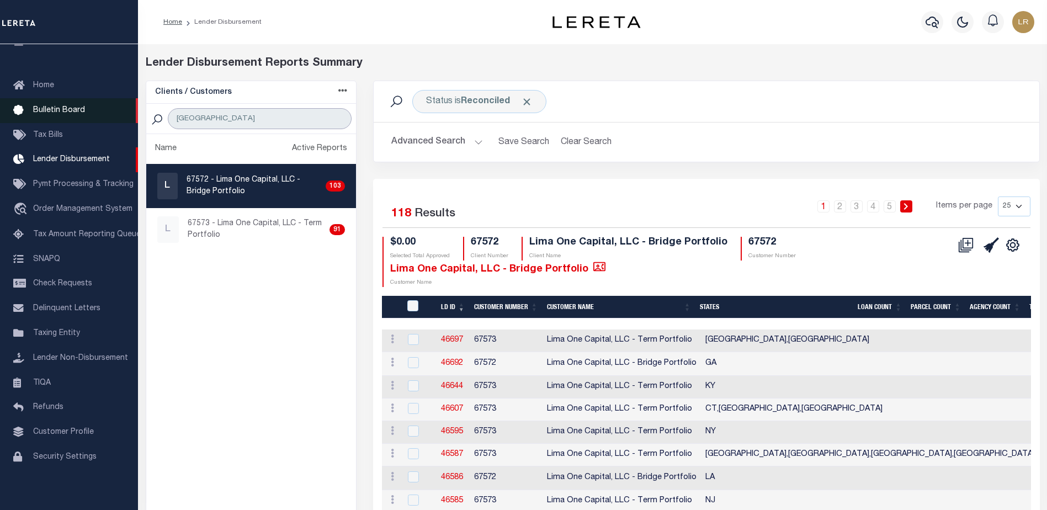
drag, startPoint x: 222, startPoint y: 115, endPoint x: 125, endPoint y: 115, distance: 96.6
click at [125, 115] on div "Home Lender Disbursement" at bounding box center [523, 493] width 1047 height 987
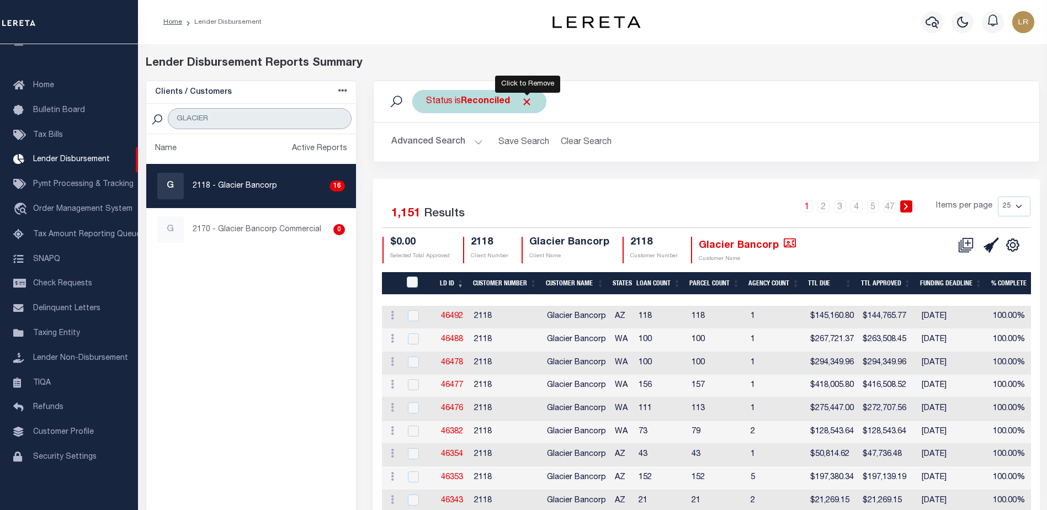
type input "GLACIER"
click at [531, 105] on span "Click to Remove" at bounding box center [527, 102] width 12 height 12
click at [448, 103] on div "Status" at bounding box center [439, 101] width 54 height 23
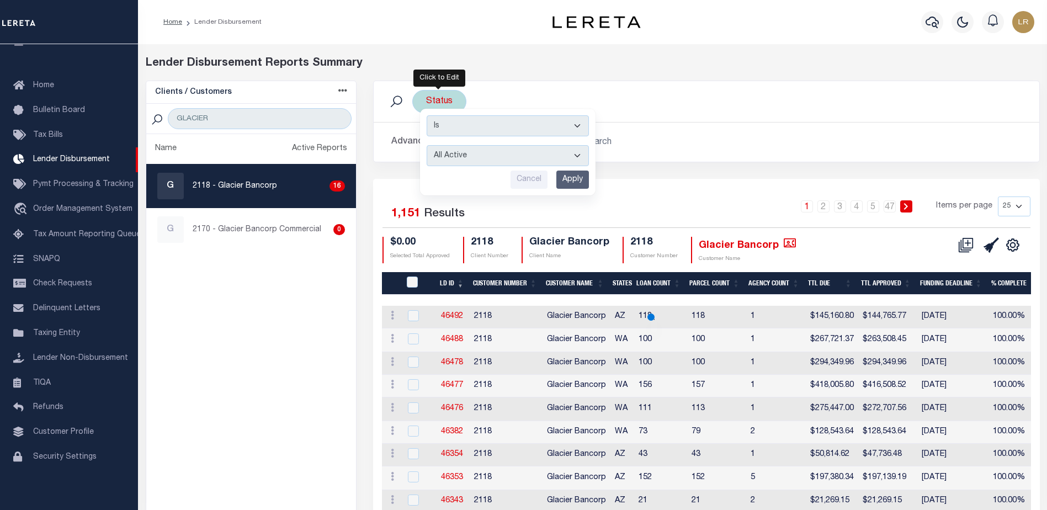
click at [464, 157] on select "All Active Approval In Progress Batching In Progress Complete Do Not Pay Escrow…" at bounding box center [508, 155] width 162 height 21
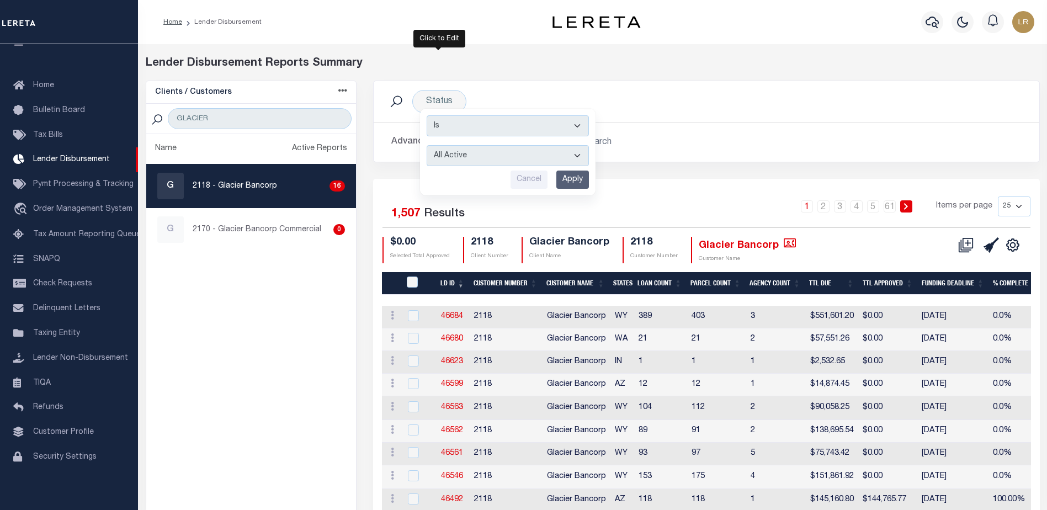
click at [642, 128] on div "Advanced Search Save Search Clear Search LD ID Equals Equals Is Not Equal To Is…" at bounding box center [707, 142] width 666 height 39
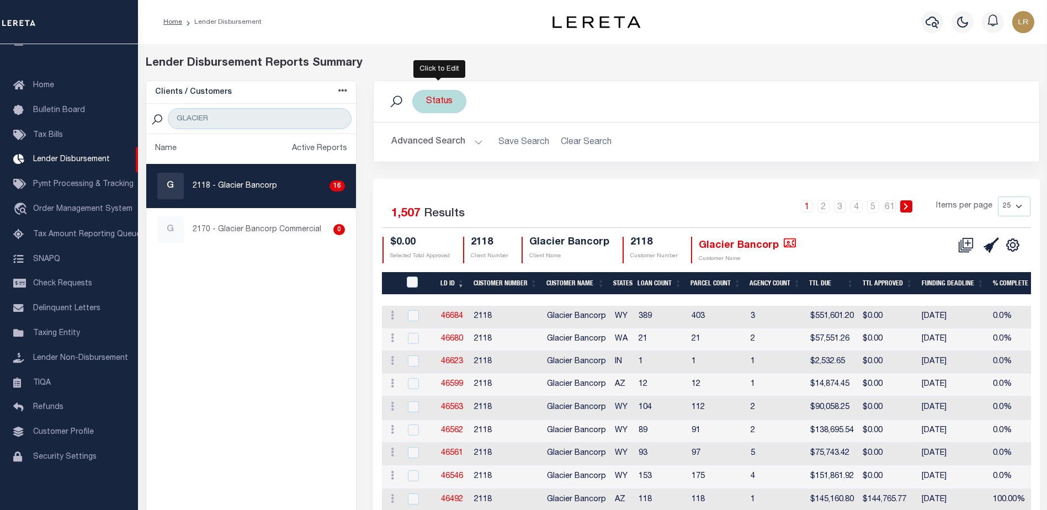
click at [456, 97] on div "Status Is Contains All Active Approval In Progress Batching In Progress Complet…" at bounding box center [439, 101] width 54 height 23
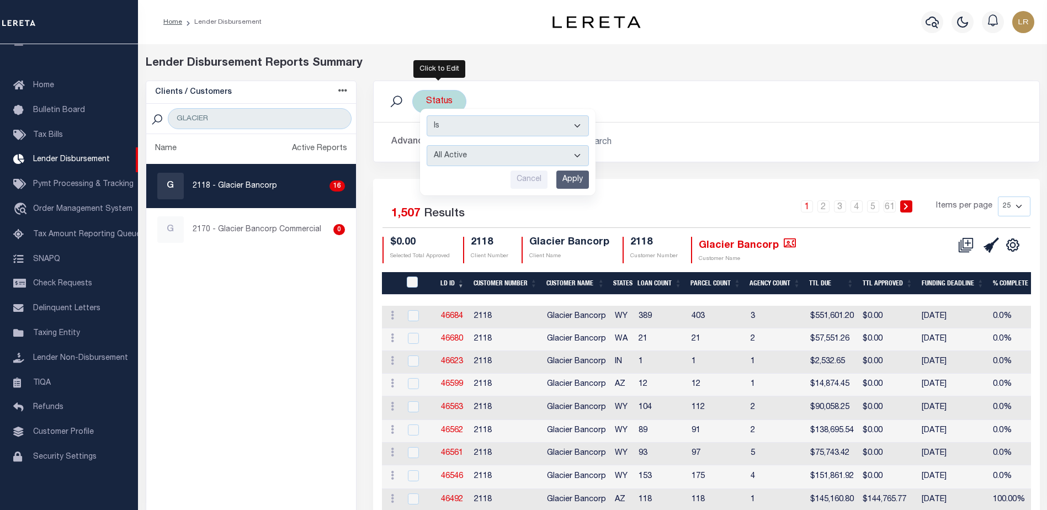
click at [504, 152] on select "All Active Approval In Progress Batching In Progress Complete Do Not Pay Escrow…" at bounding box center [508, 155] width 162 height 21
select select "REC"
click at [427, 145] on select "All Active Approval In Progress Batching In Progress Complete Do Not Pay Escrow…" at bounding box center [508, 155] width 162 height 21
click at [572, 183] on input "Apply" at bounding box center [573, 180] width 33 height 18
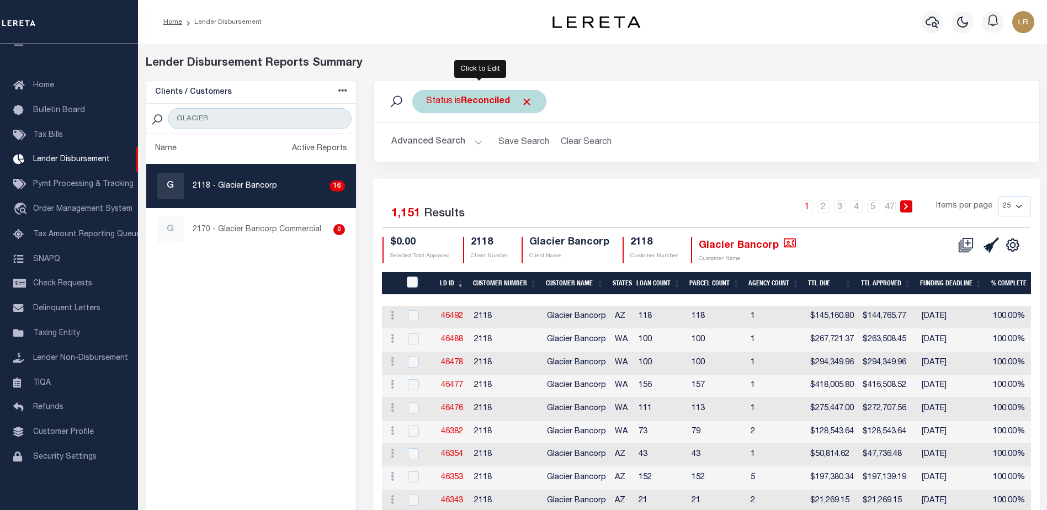
click at [478, 102] on b "Reconciled" at bounding box center [485, 101] width 49 height 9
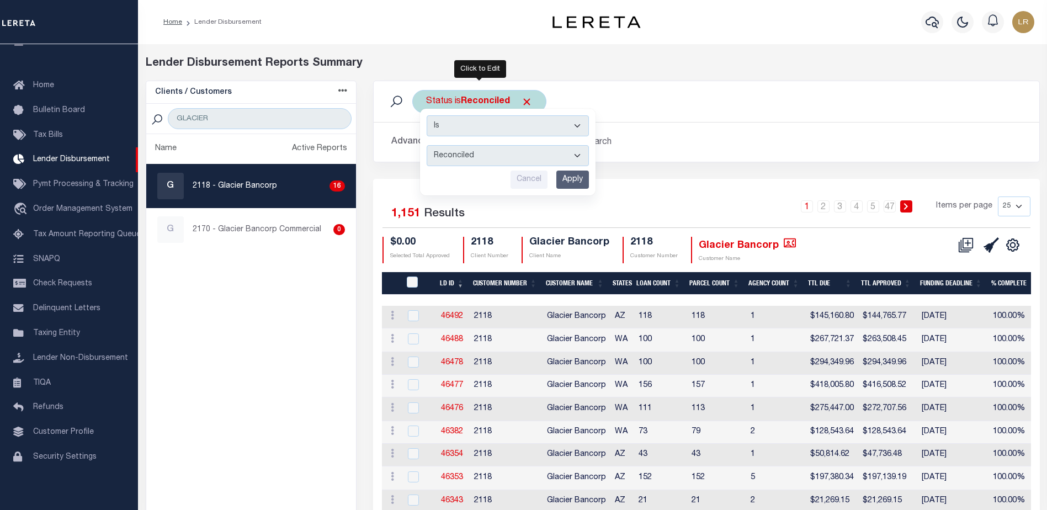
click at [488, 157] on select "All Active Approval In Progress Batching In Progress Complete Do Not Pay Escrow…" at bounding box center [508, 155] width 162 height 21
select select "Active"
click at [427, 145] on select "All Active Approval In Progress Batching In Progress Complete Do Not Pay Escrow…" at bounding box center [508, 155] width 162 height 21
click at [580, 181] on input "Apply" at bounding box center [573, 180] width 33 height 18
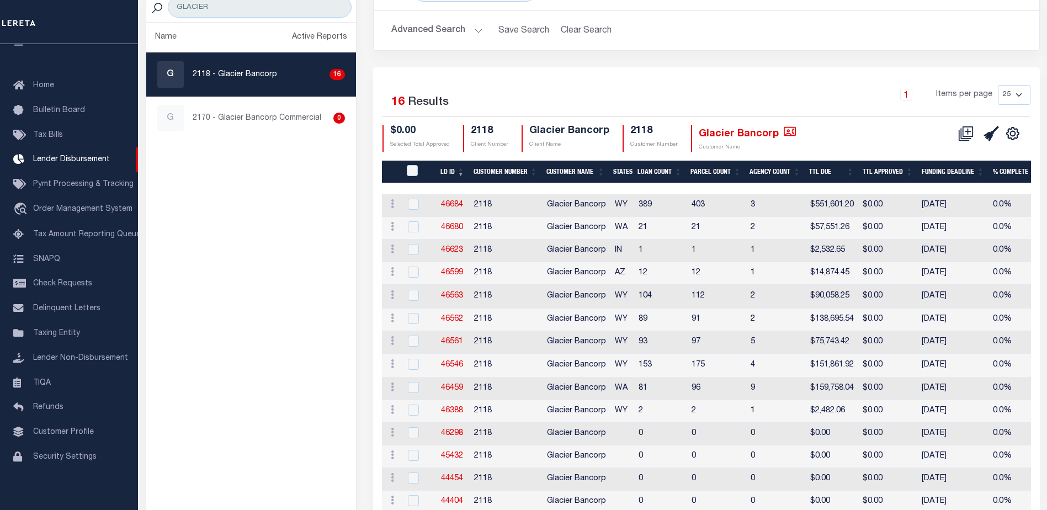
scroll to position [110, 0]
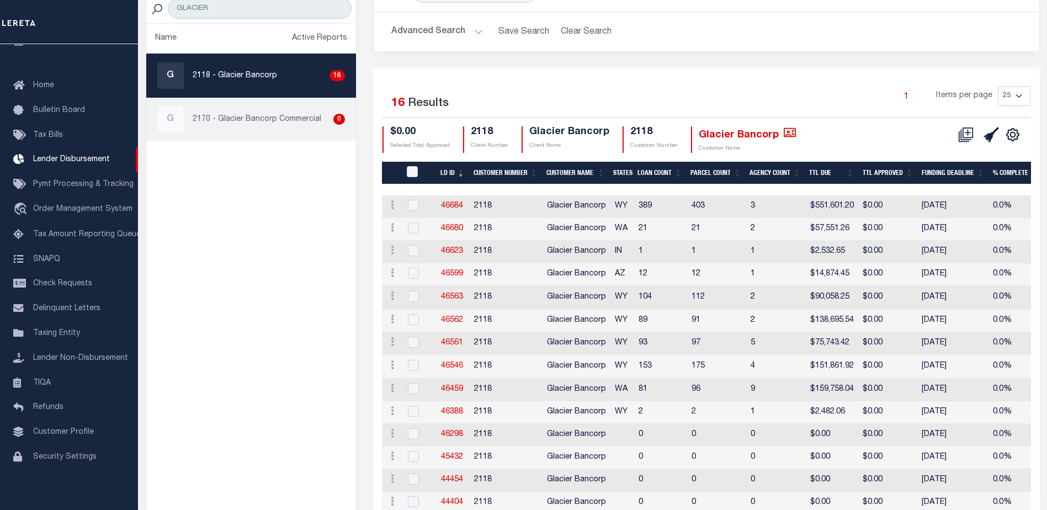
click at [280, 130] on div "G 2170 - Glacier Bancorp Commercial 0" at bounding box center [251, 119] width 188 height 27
checkbox input "true"
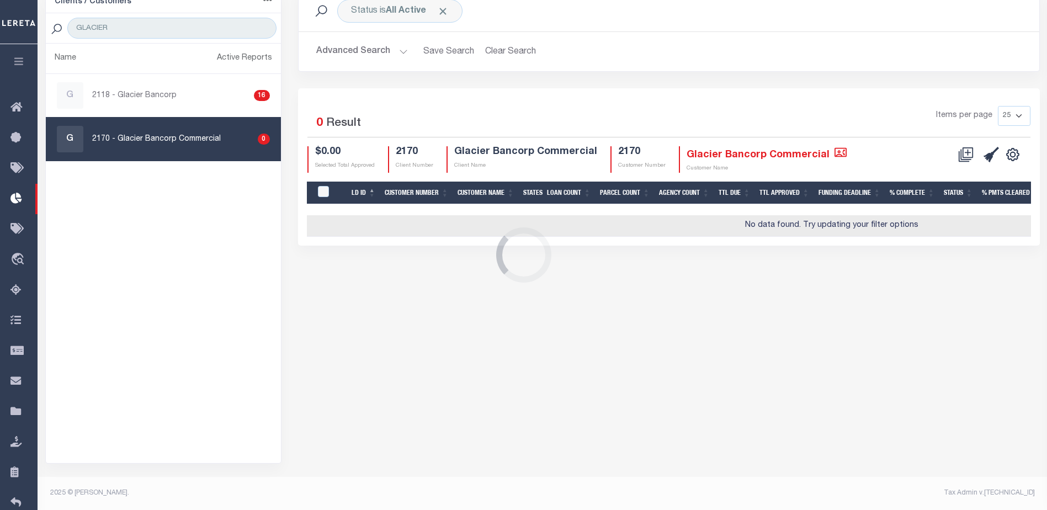
scroll to position [91, 0]
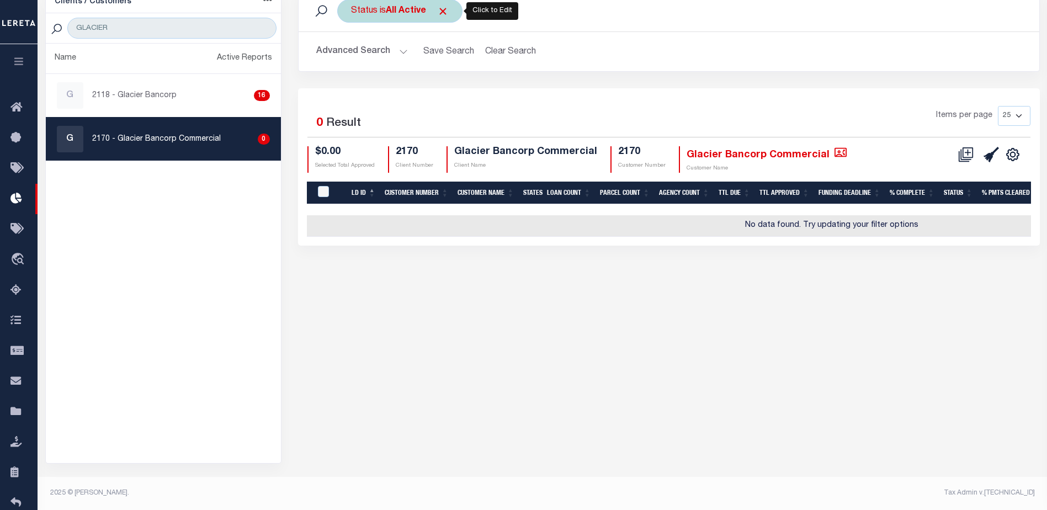
click at [414, 11] on b "All Active" at bounding box center [406, 11] width 40 height 9
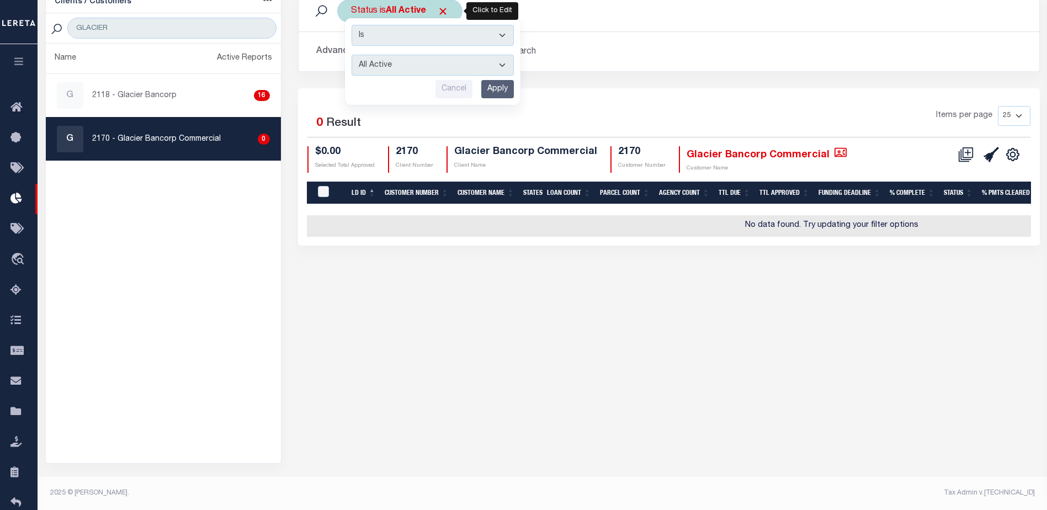
click at [390, 69] on select "All Active Approval In Progress Batching In Progress Complete Do Not Pay Escrow…" at bounding box center [433, 65] width 162 height 21
select select "REC"
click at [352, 55] on select "All Active Approval In Progress Batching In Progress Complete Do Not Pay Escrow…" at bounding box center [433, 65] width 162 height 21
click at [492, 89] on input "Apply" at bounding box center [497, 89] width 33 height 18
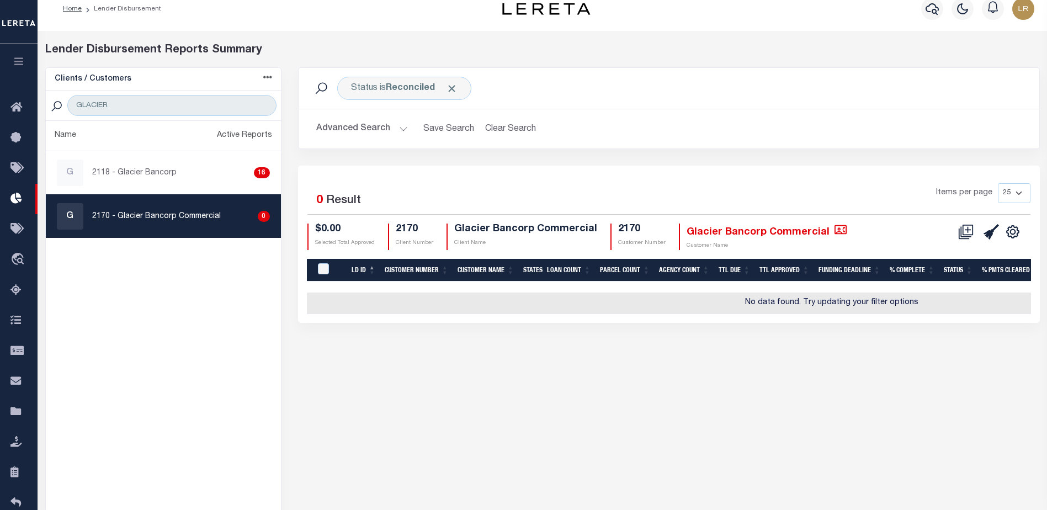
scroll to position [0, 0]
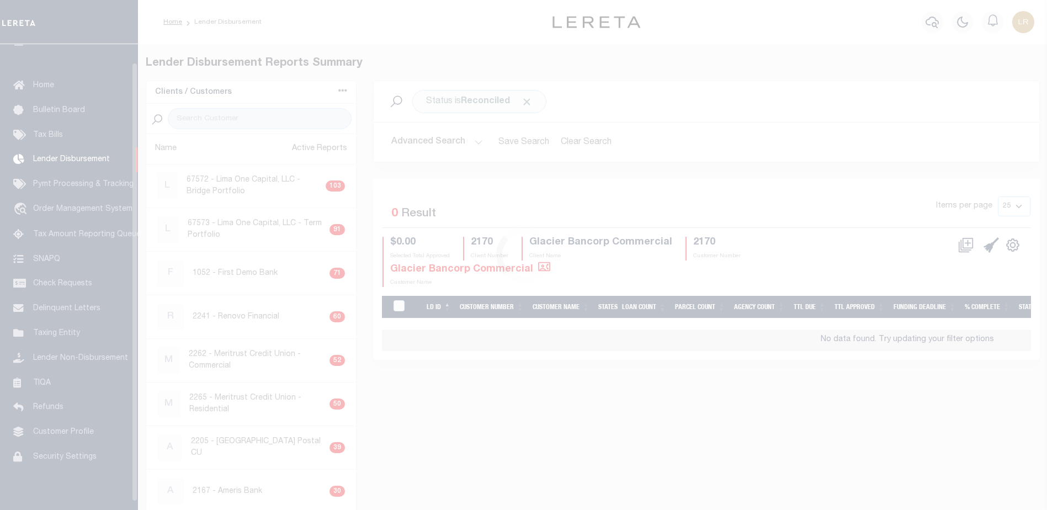
scroll to position [19, 0]
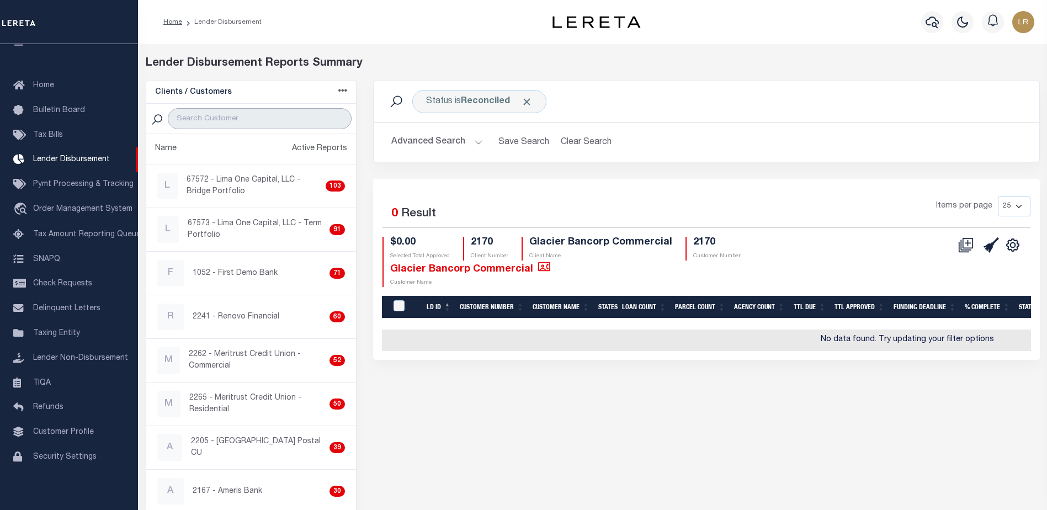
click at [290, 120] on input "search" at bounding box center [260, 118] width 184 height 21
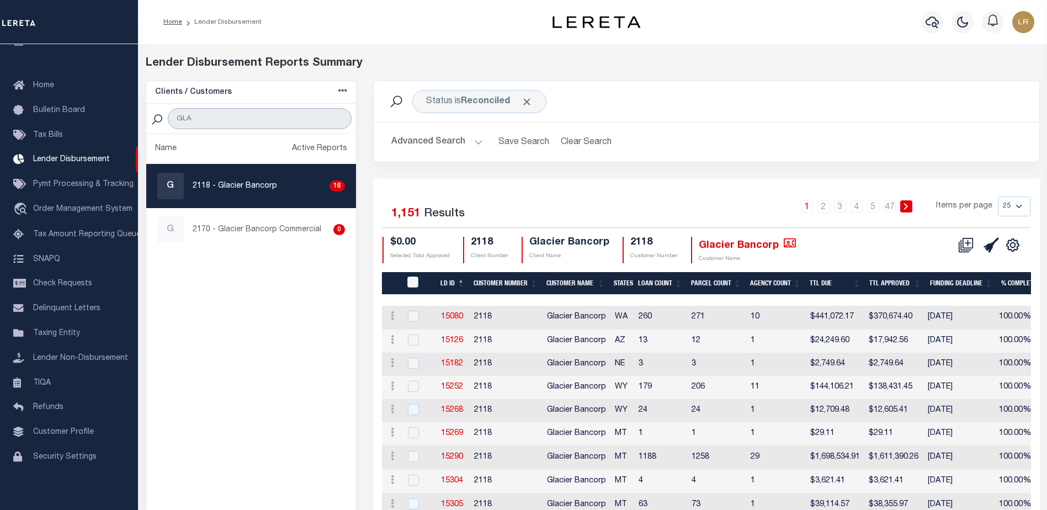
type input "GLA"
click at [459, 278] on th "LD ID" at bounding box center [452, 283] width 33 height 23
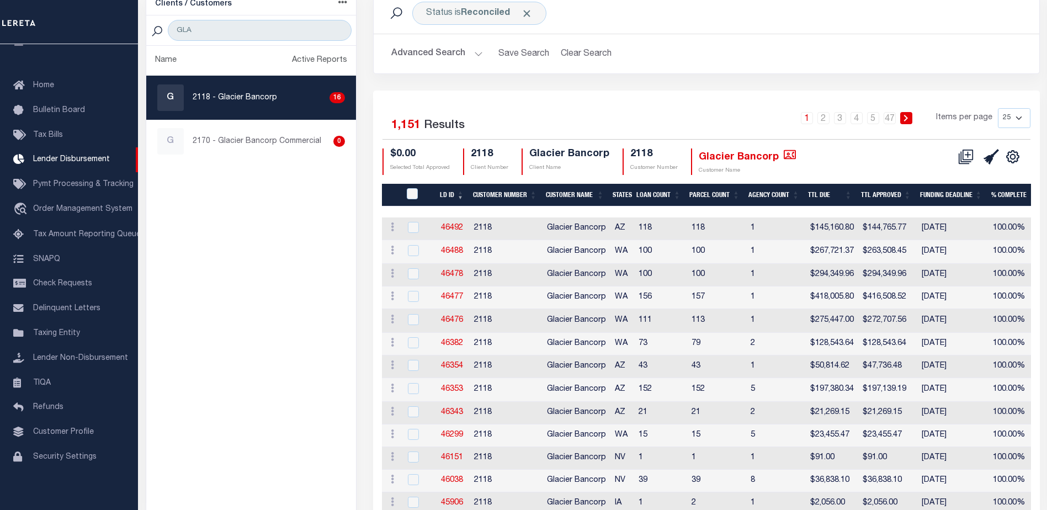
scroll to position [166, 0]
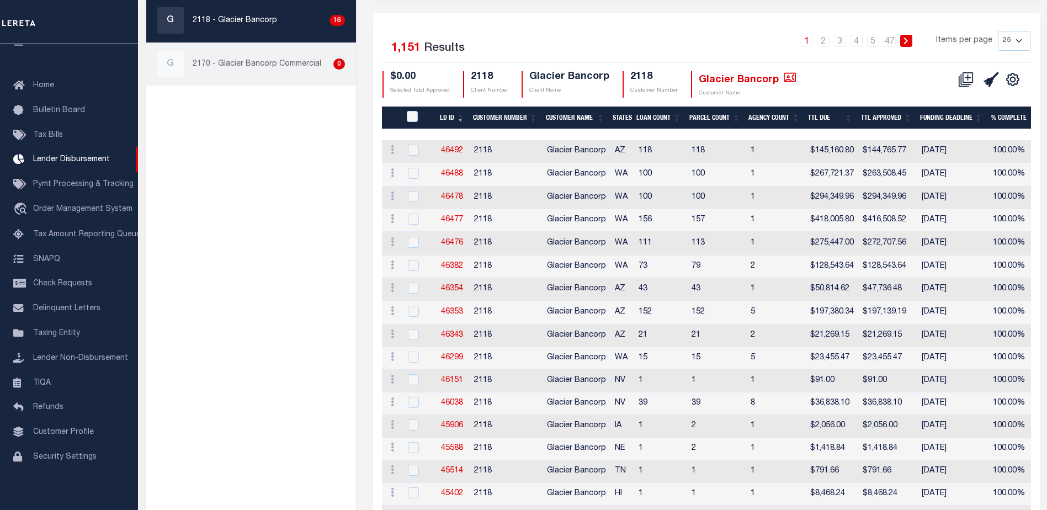
click at [243, 57] on div "G 2170 - Glacier Bancorp Commercial 0" at bounding box center [251, 64] width 188 height 27
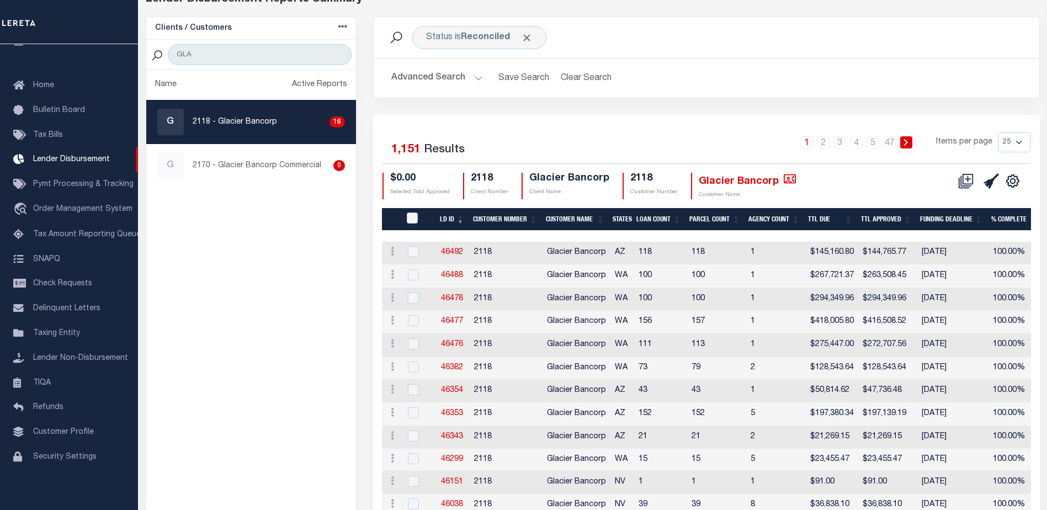
scroll to position [0, 0]
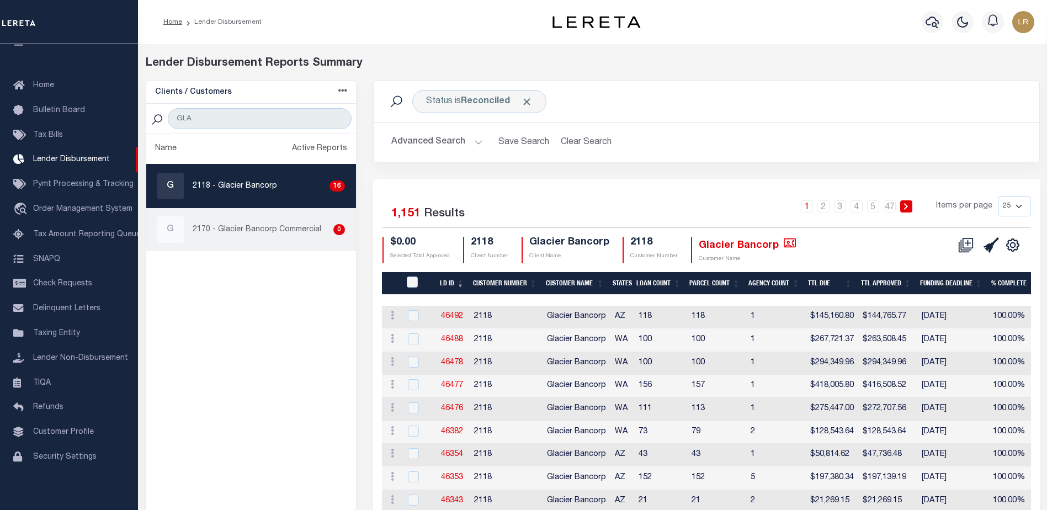
click at [288, 231] on p "2170 - Glacier Bancorp Commercial" at bounding box center [257, 230] width 129 height 12
click at [291, 230] on p "2170 - Glacier Bancorp Commercial" at bounding box center [257, 230] width 129 height 12
click at [282, 232] on p "2170 - Glacier Bancorp Commercial" at bounding box center [257, 230] width 129 height 12
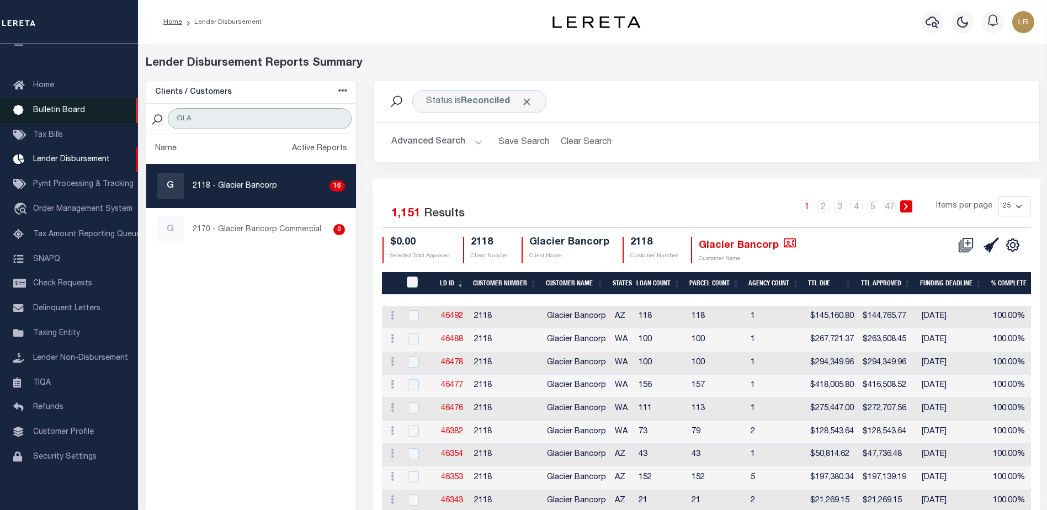
drag, startPoint x: 241, startPoint y: 125, endPoint x: 126, endPoint y: 114, distance: 114.8
click at [128, 111] on div "Home Lender Disbursement" at bounding box center [523, 466] width 1047 height 933
drag, startPoint x: 273, startPoint y: 119, endPoint x: 261, endPoint y: 118, distance: 12.7
click at [272, 119] on input "GLA" at bounding box center [260, 118] width 184 height 21
click at [232, 118] on input "GLA" at bounding box center [260, 118] width 184 height 21
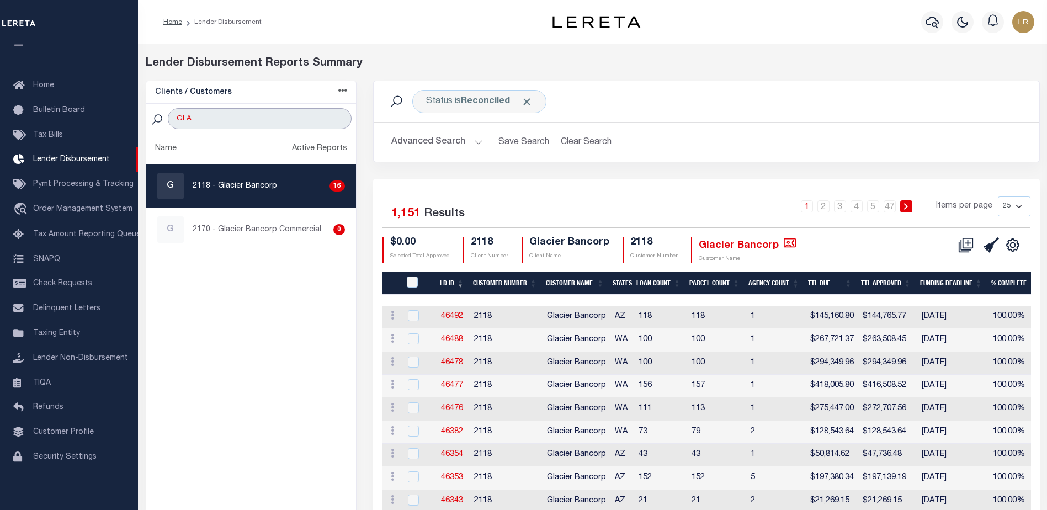
click at [337, 114] on input "GLA" at bounding box center [260, 118] width 184 height 21
click at [338, 117] on input "GLA" at bounding box center [260, 118] width 184 height 21
click at [338, 117] on input "search" at bounding box center [260, 118] width 184 height 21
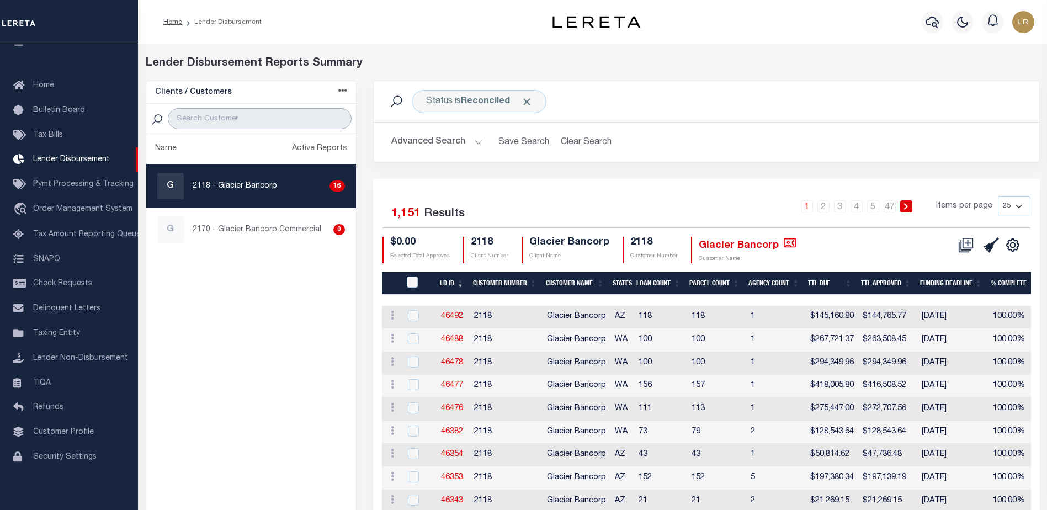
drag, startPoint x: 338, startPoint y: 117, endPoint x: 294, endPoint y: 120, distance: 44.3
click at [337, 117] on input "search" at bounding box center [260, 118] width 184 height 21
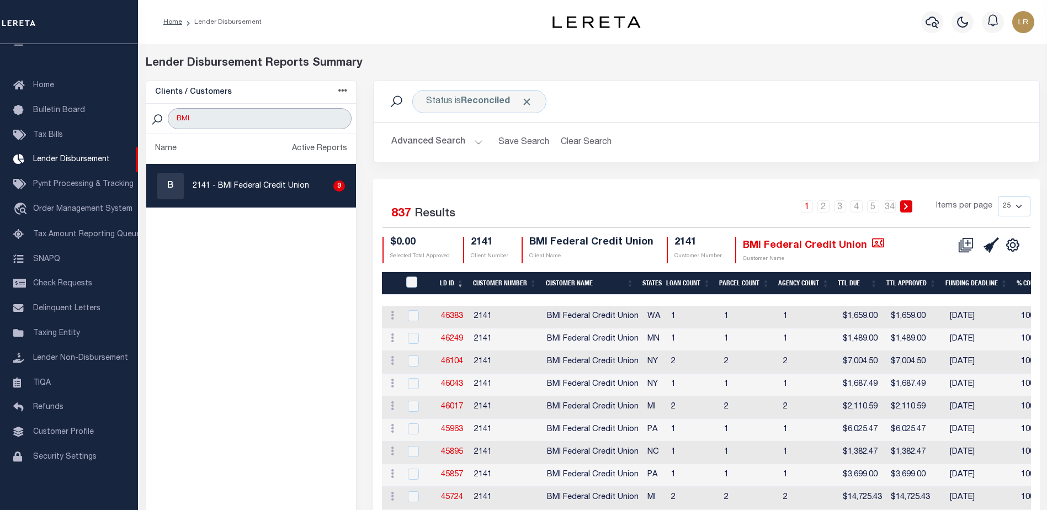
drag, startPoint x: 203, startPoint y: 119, endPoint x: 175, endPoint y: 119, distance: 27.6
click at [175, 119] on input "BMI" at bounding box center [260, 118] width 184 height 21
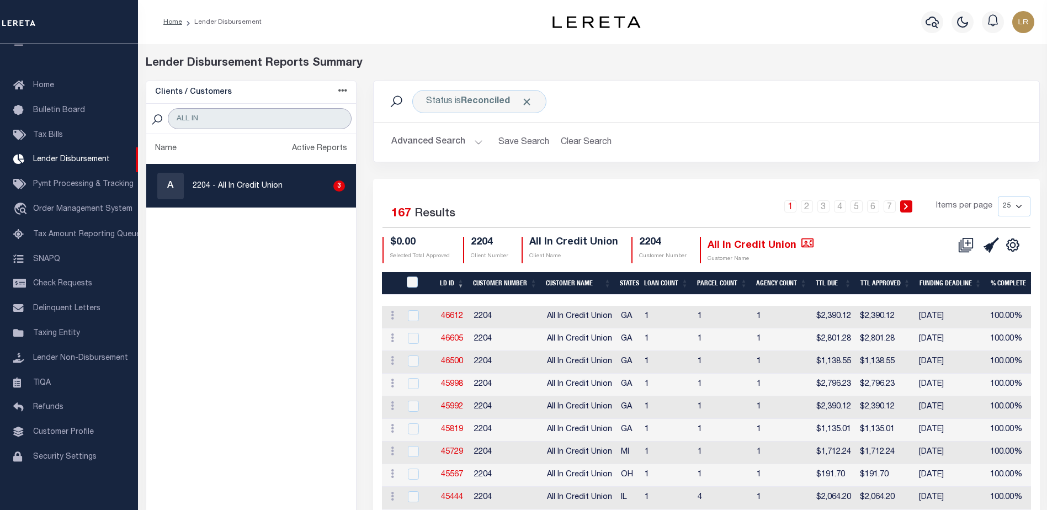
type input "ALL IN"
